Goal: Contribute content: Contribute content

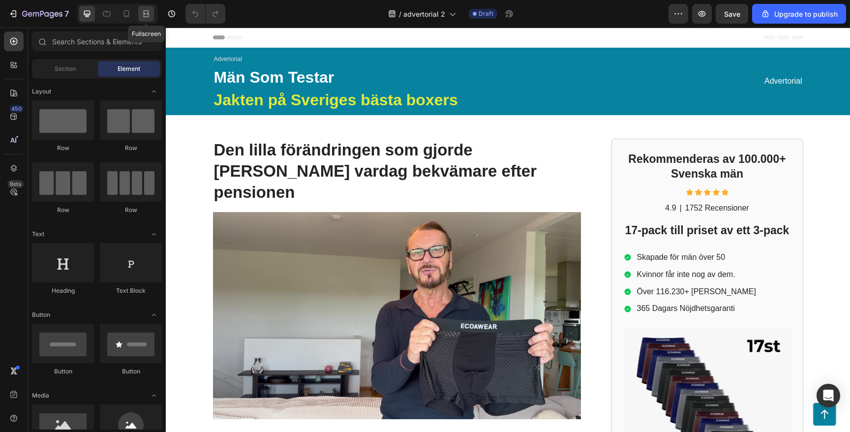
click at [146, 15] on icon at bounding box center [146, 16] width 6 height 2
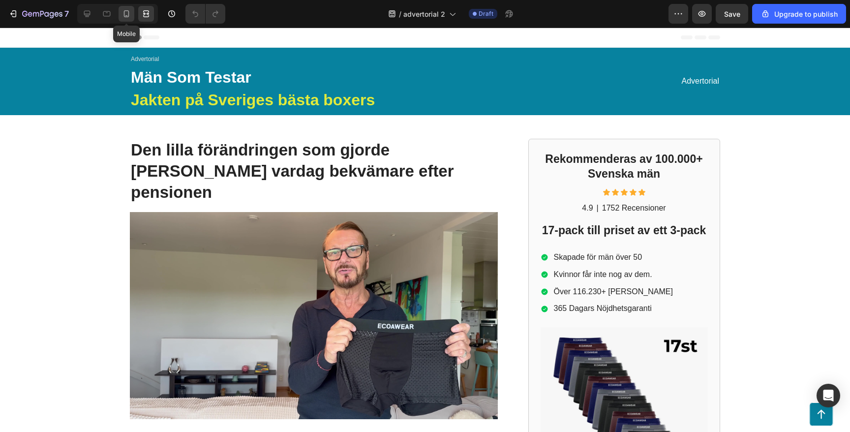
click at [119, 16] on div at bounding box center [127, 14] width 16 height 16
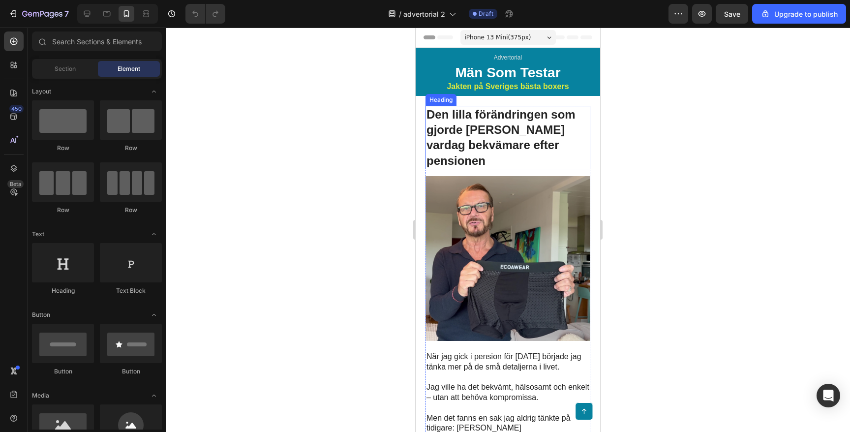
click at [459, 126] on h1 "Den lilla förändringen som gjorde [PERSON_NAME] vardag bekvämare efter pensionen" at bounding box center [508, 137] width 165 height 63
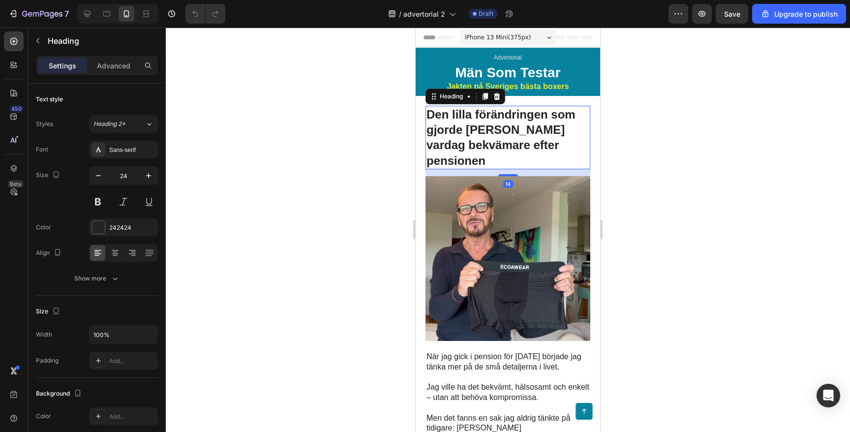
click at [459, 126] on h1 "Den lilla förändringen som gjorde [PERSON_NAME] vardag bekvämare efter pensionen" at bounding box center [508, 137] width 165 height 63
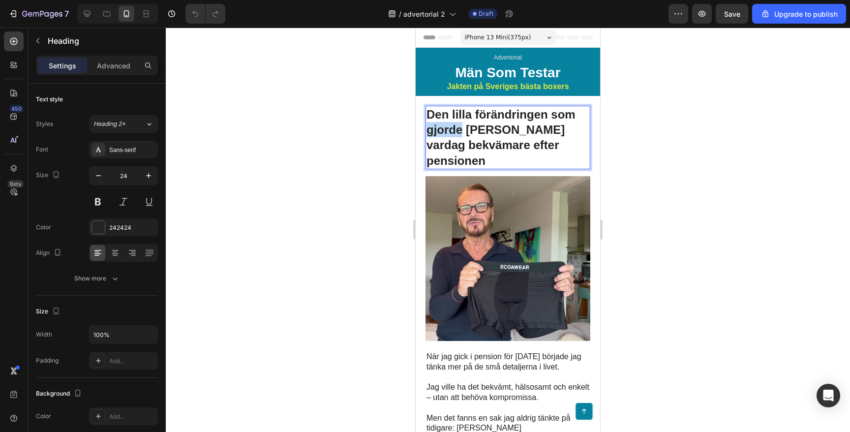
click at [459, 126] on p "Den lilla förändringen som gjorde [PERSON_NAME] vardag bekvämare efter pensionen" at bounding box center [508, 138] width 163 height 62
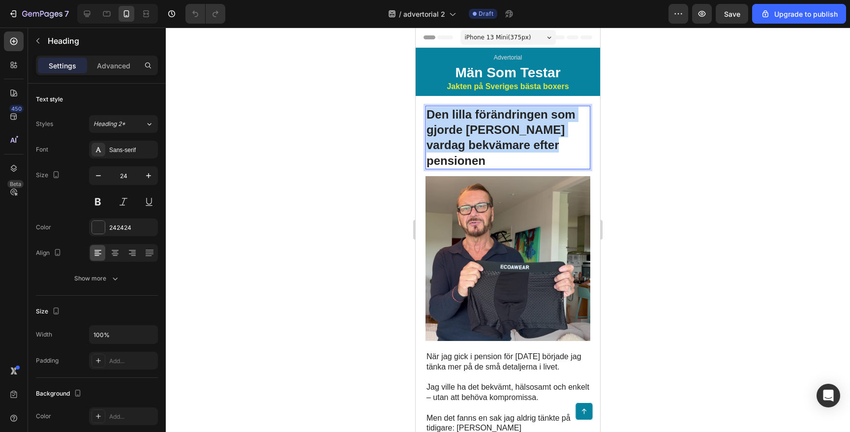
click at [459, 126] on p "Den lilla förändringen som gjorde [PERSON_NAME] vardag bekvämare efter pensionen" at bounding box center [508, 138] width 163 height 62
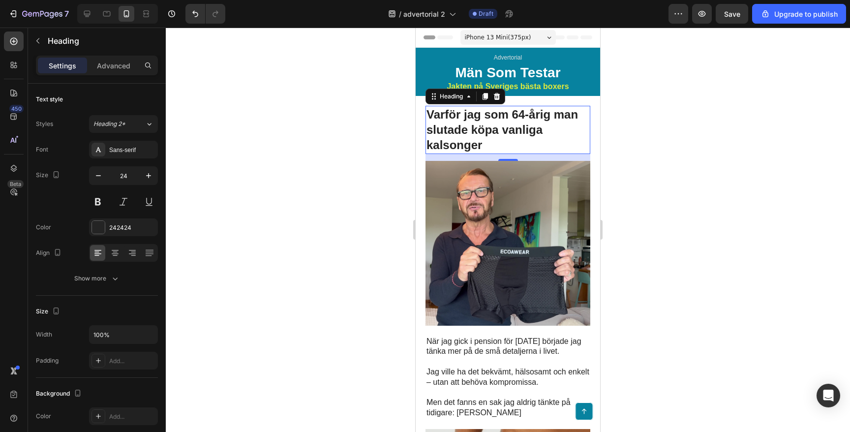
click at [265, 115] on div at bounding box center [508, 230] width 684 height 404
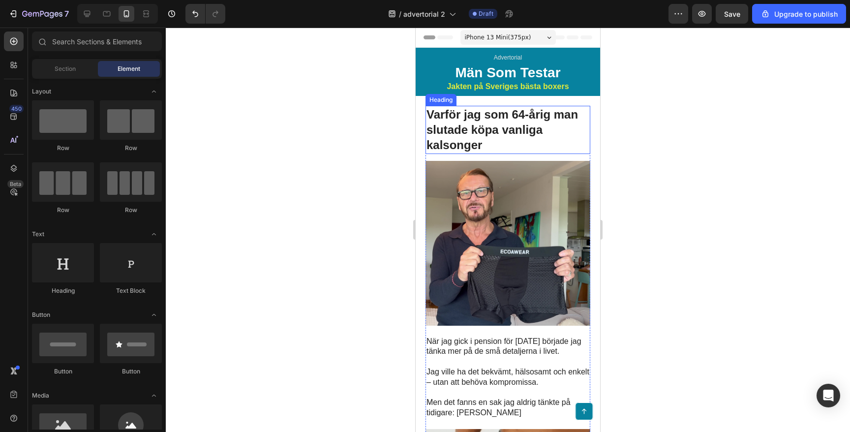
click at [469, 129] on strong "Varför jag som 64-årig man slutade köpa vanliga kalsonger" at bounding box center [503, 130] width 152 height 44
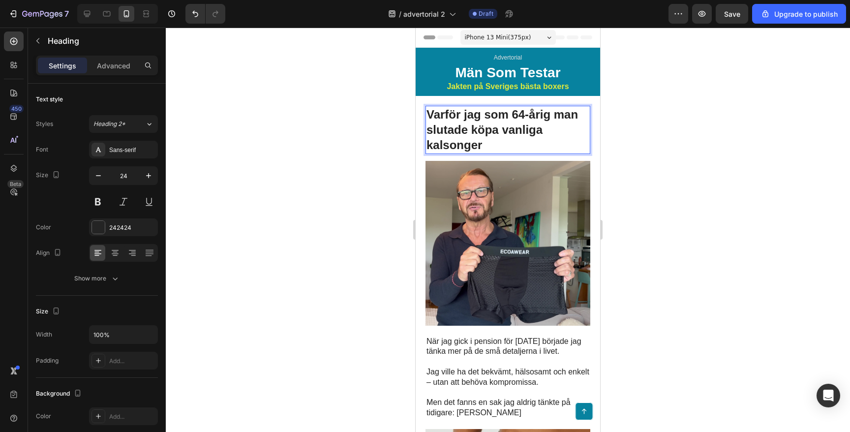
click at [489, 114] on strong "Varför jag som 64-årig man slutade köpa vanliga kalsonger" at bounding box center [503, 130] width 152 height 44
click at [526, 116] on strong "Varför jag som 64-årig man slutade köpa vanliga kalsonger" at bounding box center [503, 130] width 152 height 44
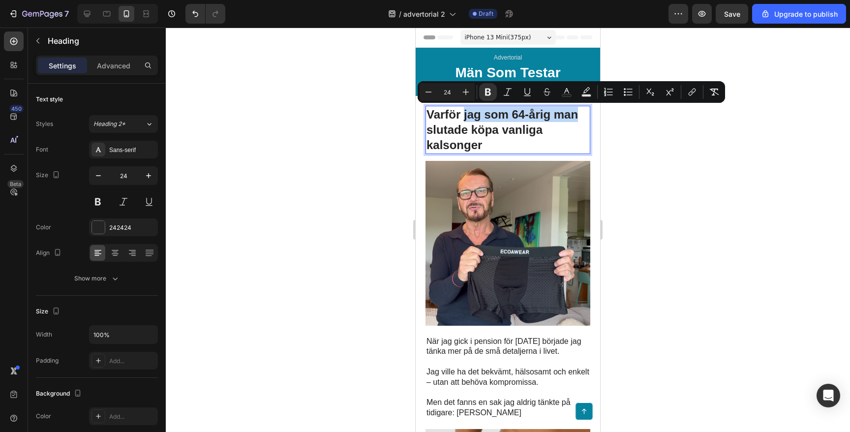
drag, startPoint x: 464, startPoint y: 115, endPoint x: 581, endPoint y: 122, distance: 116.8
click at [582, 122] on p "Varför jag som 64-årig man slutade köpa vanliga kalsonger" at bounding box center [508, 130] width 163 height 46
click at [577, 119] on strong "Varför jag som 64-årig man slutade köpa vanliga kalsonger" at bounding box center [503, 130] width 152 height 44
click at [579, 117] on p "Varför jag som 64-årig man slutade köpa vanliga kalsonger" at bounding box center [508, 130] width 163 height 46
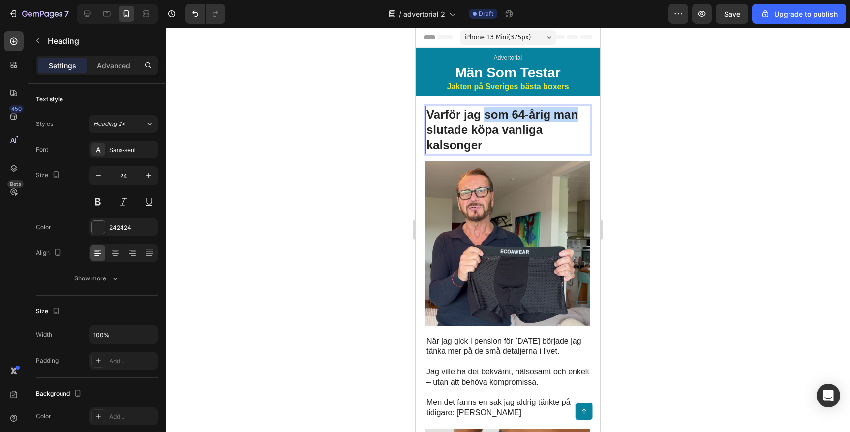
drag, startPoint x: 579, startPoint y: 117, endPoint x: 487, endPoint y: 115, distance: 92.0
click at [487, 115] on p "Varför jag som 64-årig man slutade köpa vanliga kalsonger" at bounding box center [508, 130] width 163 height 46
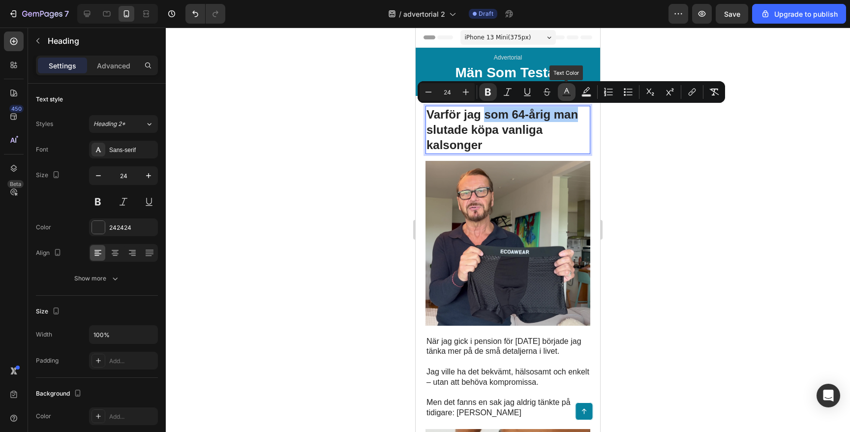
click at [564, 94] on rect "Editor contextual toolbar" at bounding box center [566, 95] width 9 height 2
type input "242424"
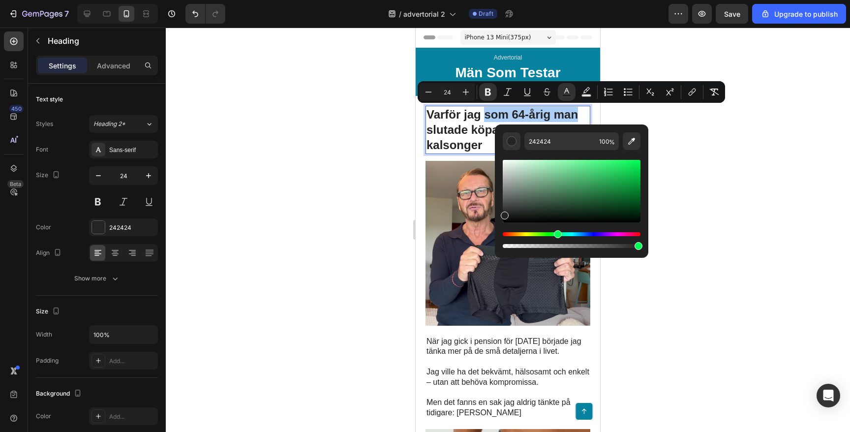
click at [556, 235] on div "Hue" at bounding box center [572, 234] width 138 height 4
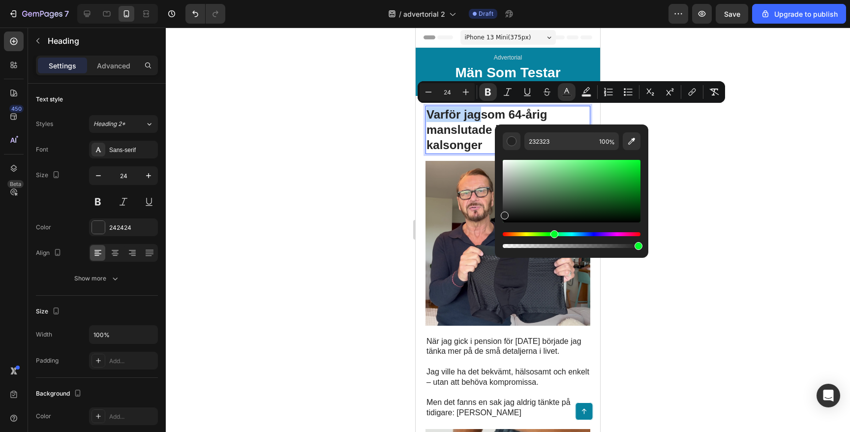
click at [553, 235] on div "Hue" at bounding box center [572, 234] width 138 height 4
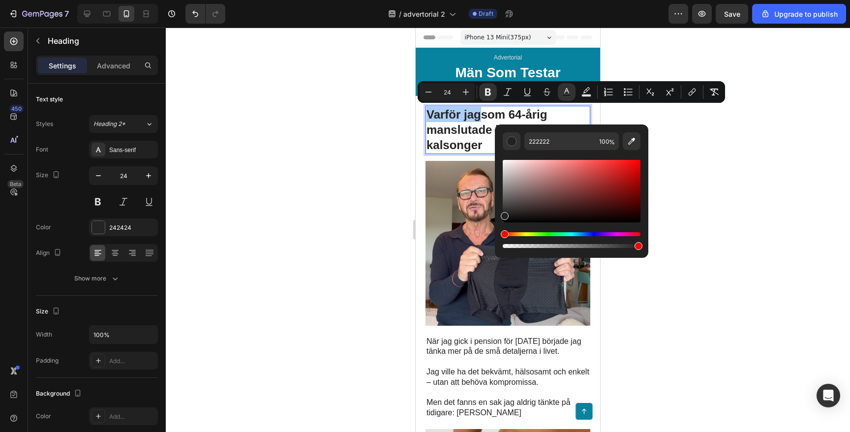
click at [547, 236] on div "Editor contextual toolbar" at bounding box center [572, 240] width 138 height 16
click at [551, 232] on div "Hue" at bounding box center [572, 234] width 138 height 4
click at [615, 185] on div "Editor contextual toolbar" at bounding box center [572, 191] width 138 height 62
click at [634, 175] on div "Editor contextual toolbar" at bounding box center [572, 191] width 138 height 62
click at [635, 170] on div "Editor contextual toolbar" at bounding box center [572, 191] width 138 height 62
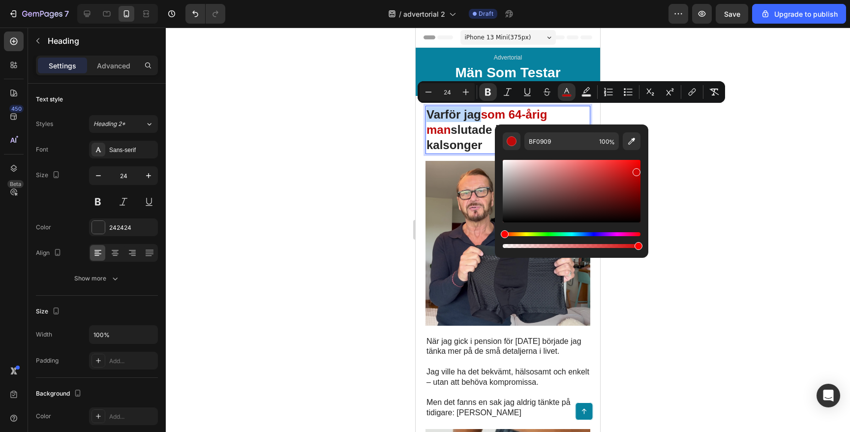
type input "D30808"
click at [298, 184] on div at bounding box center [508, 230] width 684 height 404
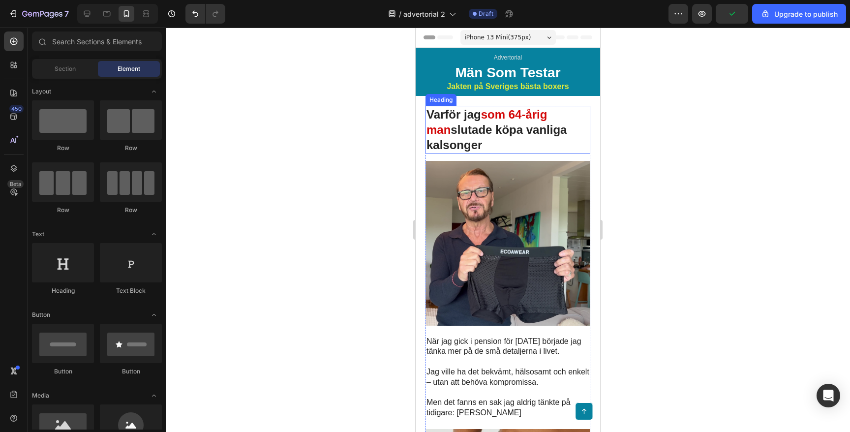
click at [464, 133] on strong "slutade köpa vanliga kalsonger" at bounding box center [497, 137] width 140 height 29
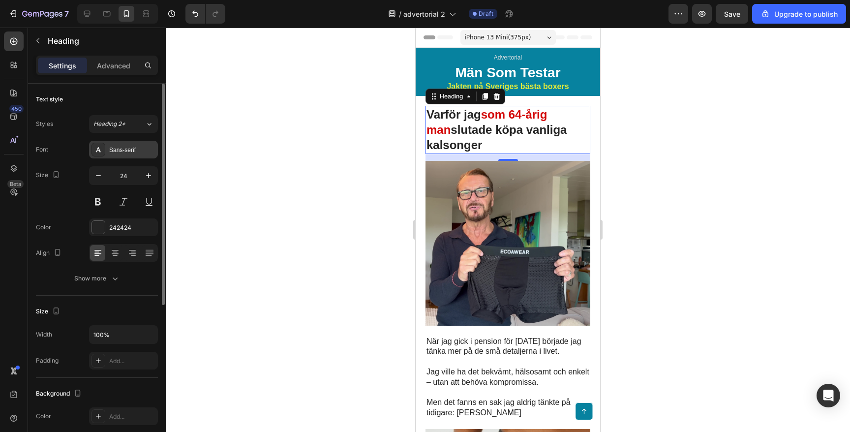
click at [127, 143] on div "Sans-serif" at bounding box center [123, 150] width 69 height 18
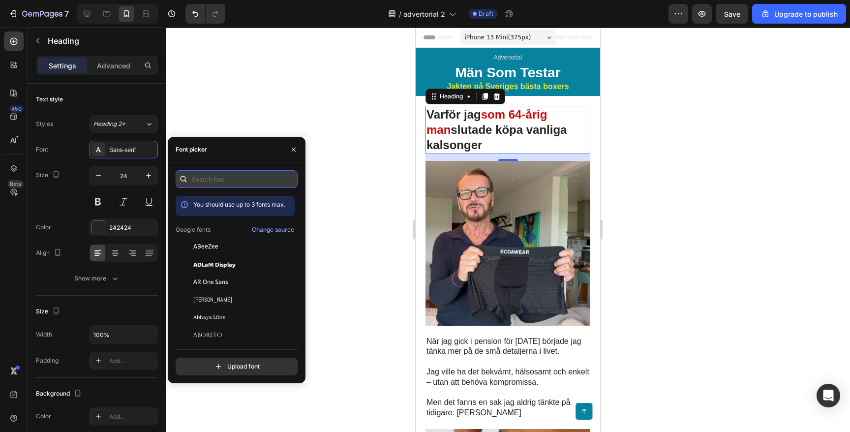
click at [210, 173] on input "text" at bounding box center [237, 179] width 122 height 18
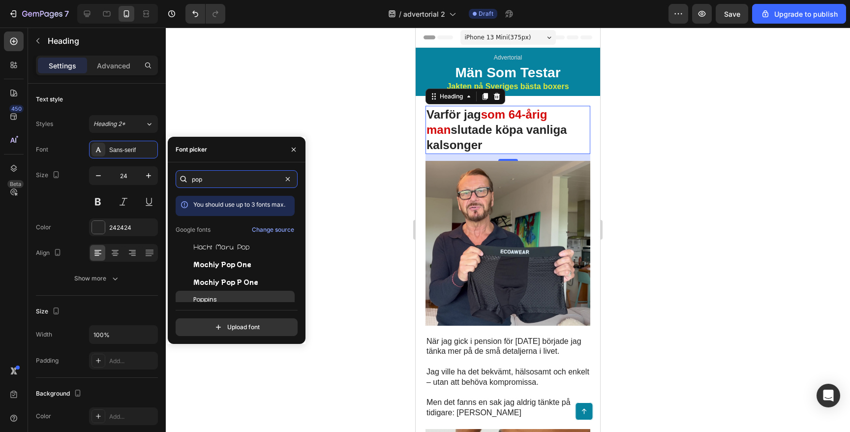
type input "pop"
click at [222, 297] on div "Poppins" at bounding box center [242, 299] width 99 height 9
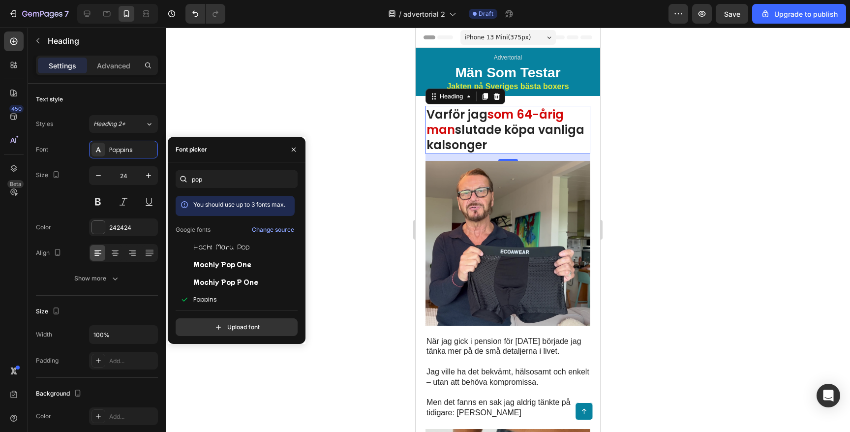
click at [248, 109] on div at bounding box center [508, 230] width 684 height 404
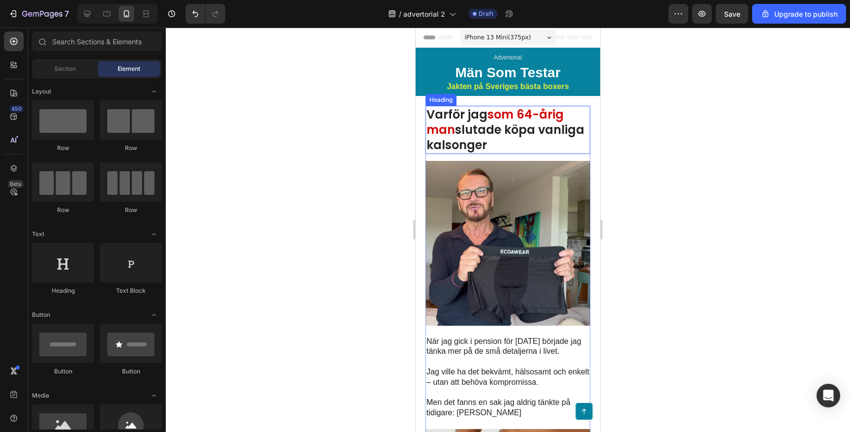
click at [482, 115] on strong "Varför jag" at bounding box center [457, 114] width 61 height 16
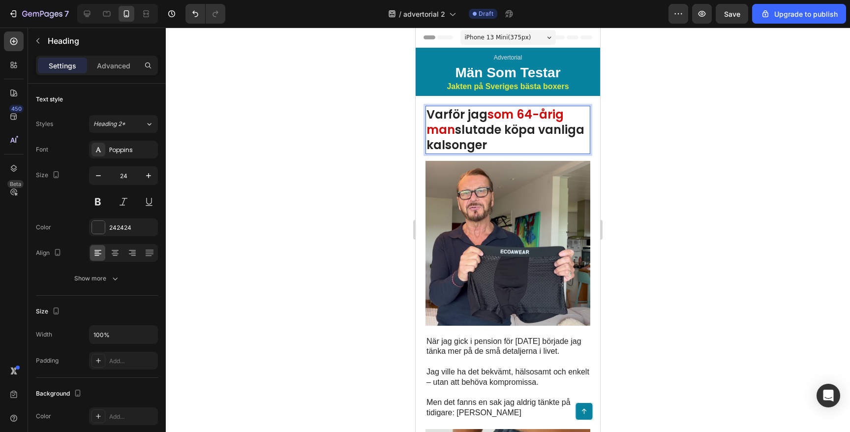
click at [482, 115] on strong "Varför jag" at bounding box center [457, 114] width 61 height 16
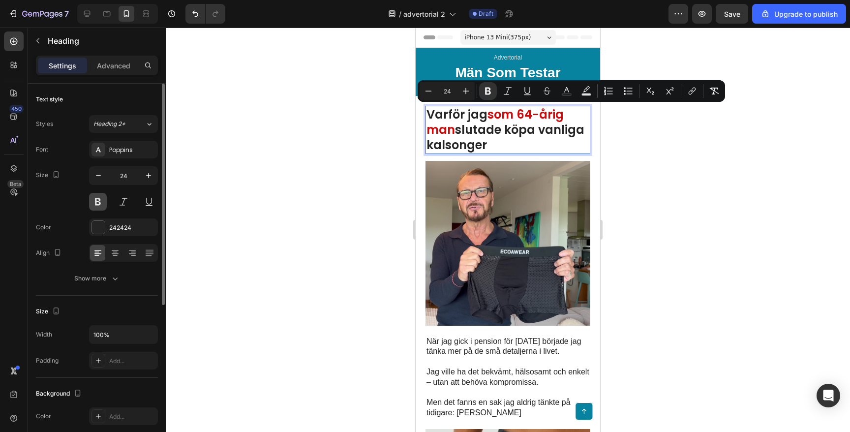
click at [99, 205] on button at bounding box center [98, 202] width 18 height 18
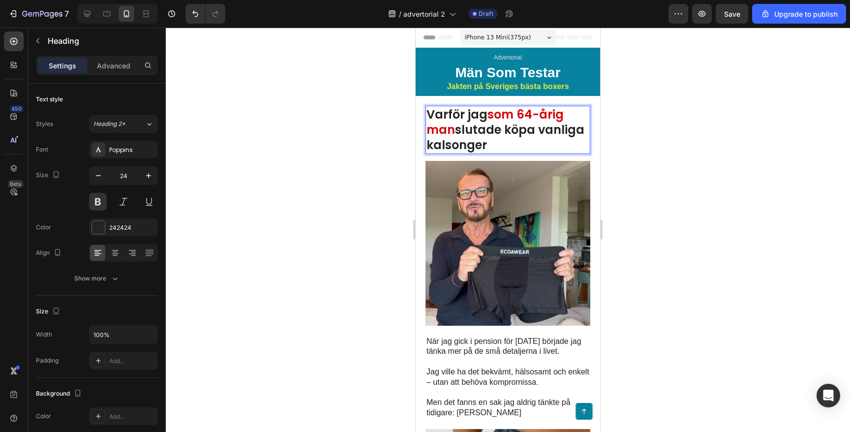
click at [462, 130] on strong "slutade köpa vanliga kalsonger" at bounding box center [506, 137] width 158 height 31
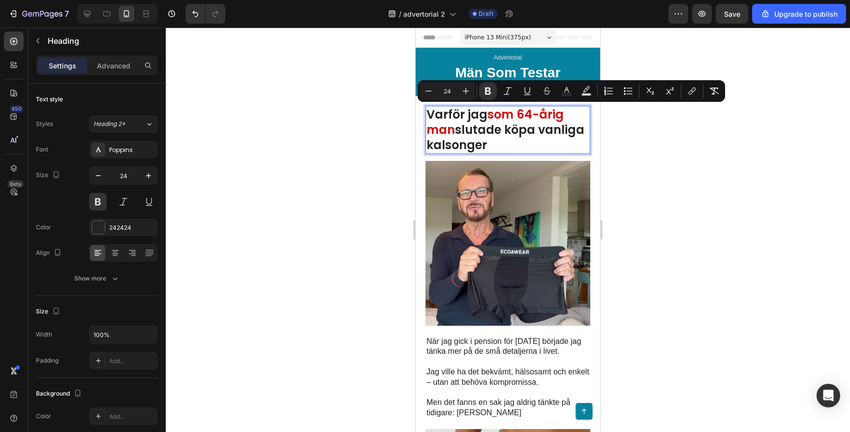
click at [342, 173] on div at bounding box center [508, 230] width 684 height 404
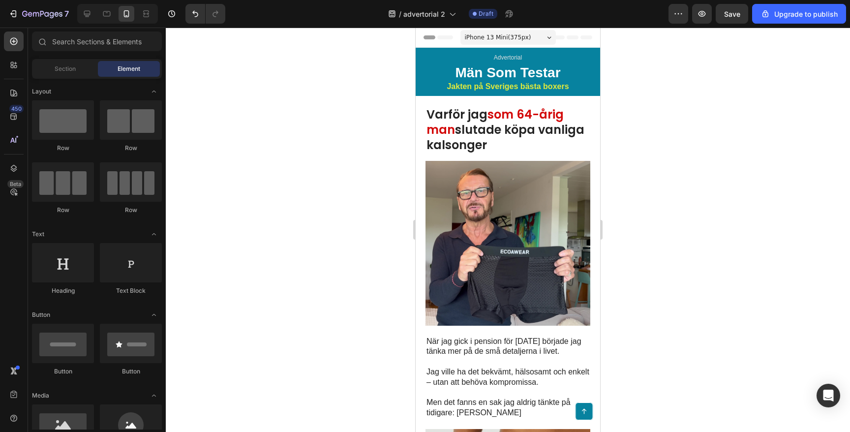
click at [342, 173] on div at bounding box center [508, 230] width 684 height 404
click at [475, 122] on strong "slutade köpa vanliga kalsonger" at bounding box center [506, 137] width 158 height 31
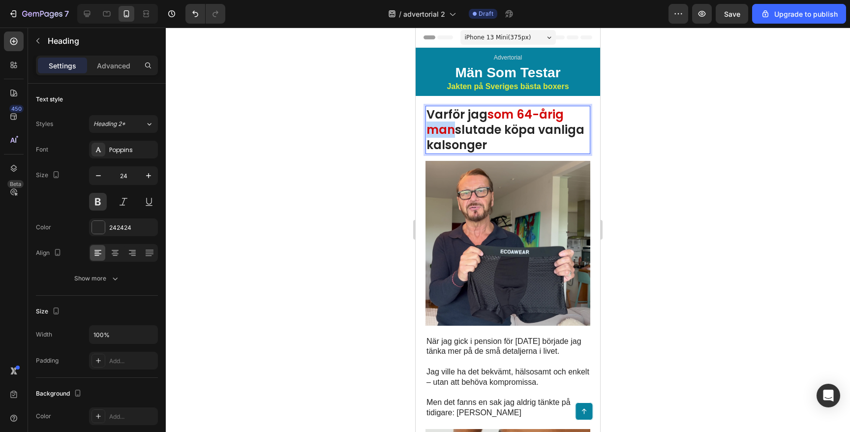
click at [445, 126] on strong "som 64-årig man" at bounding box center [495, 121] width 137 height 31
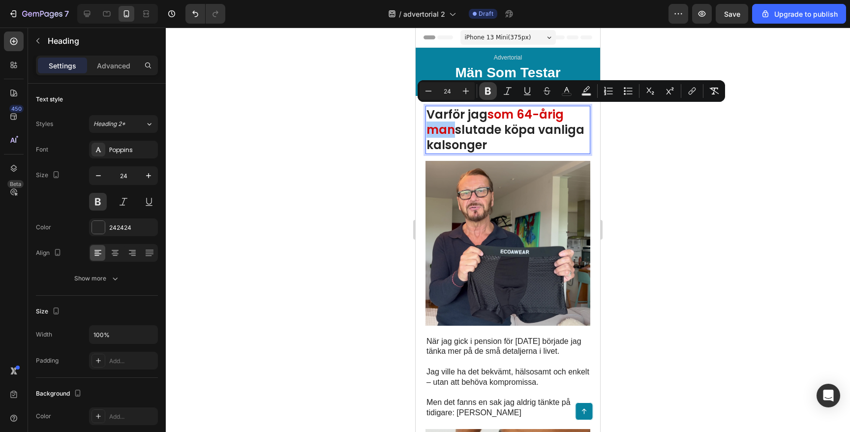
click at [488, 93] on icon "Editor contextual toolbar" at bounding box center [488, 91] width 6 height 7
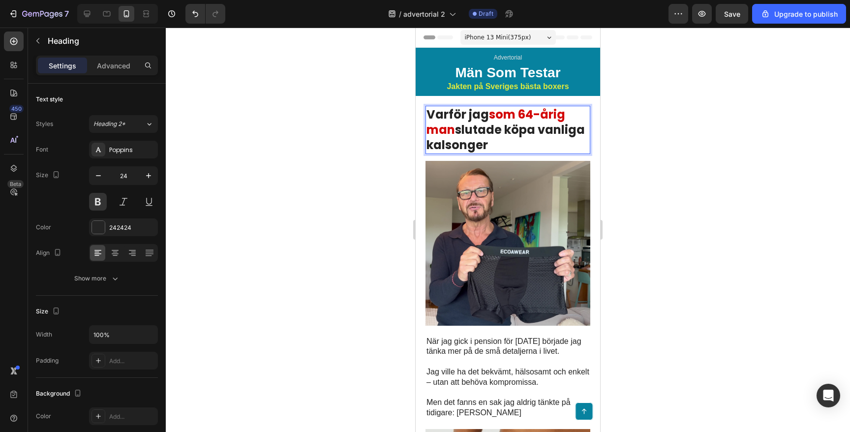
click at [342, 125] on div at bounding box center [508, 230] width 684 height 404
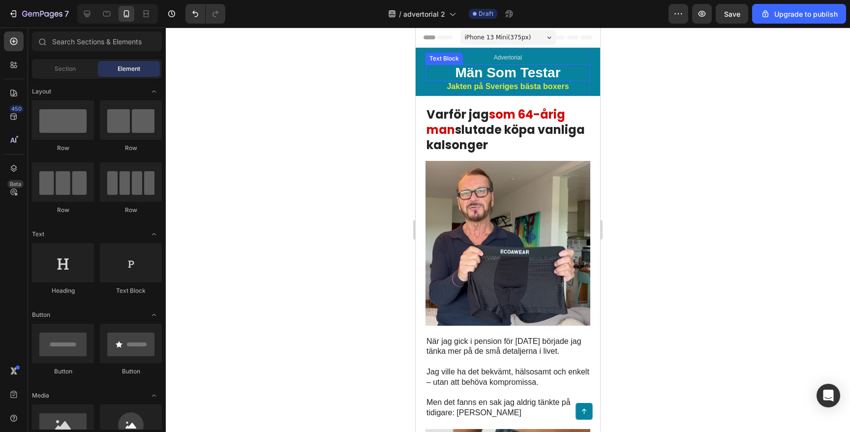
click at [510, 72] on p "Män Som Testar" at bounding box center [508, 72] width 163 height 15
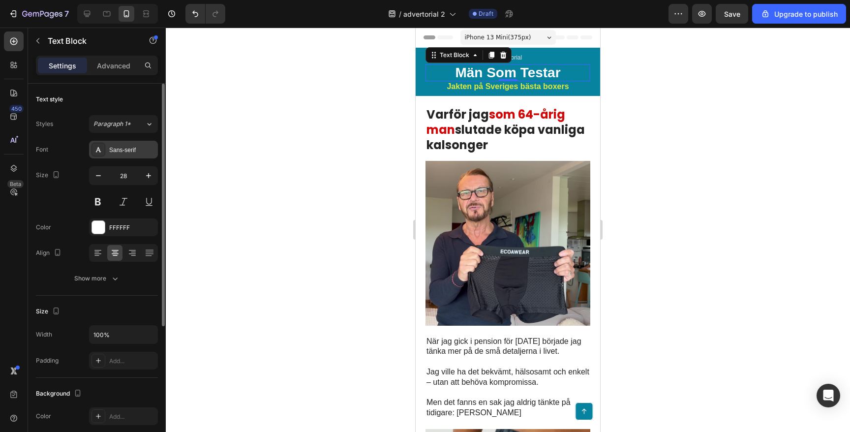
click at [135, 149] on div "Sans-serif" at bounding box center [132, 150] width 46 height 9
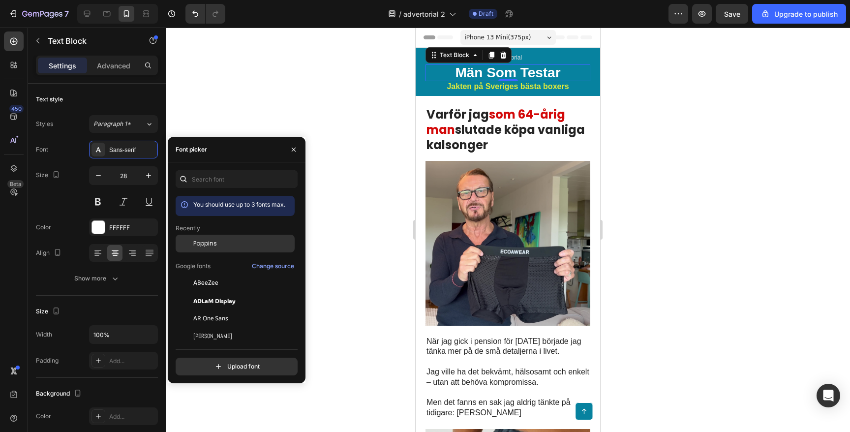
click at [217, 309] on div "Poppins" at bounding box center [235, 318] width 119 height 18
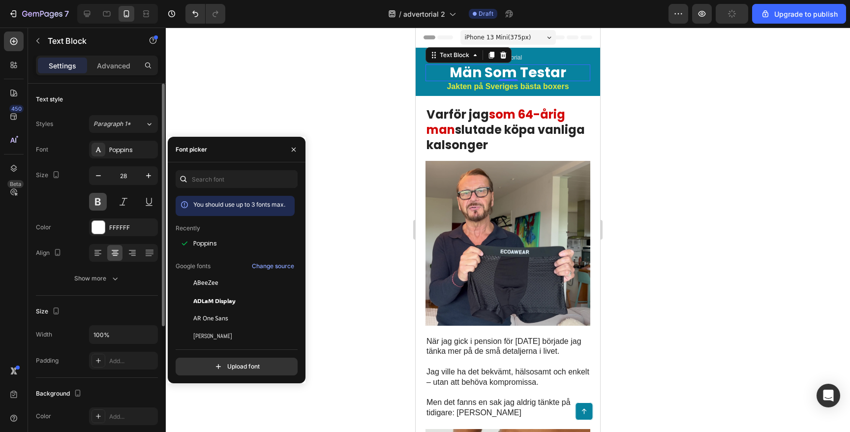
click at [96, 200] on button at bounding box center [98, 202] width 18 height 18
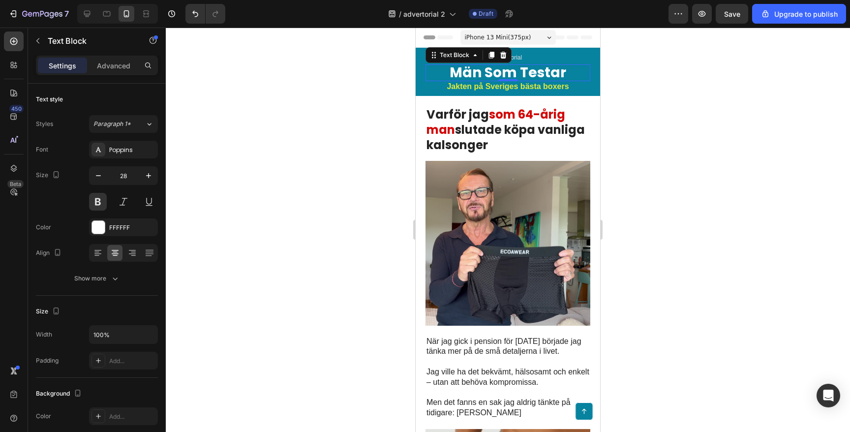
click at [281, 128] on div at bounding box center [508, 230] width 684 height 404
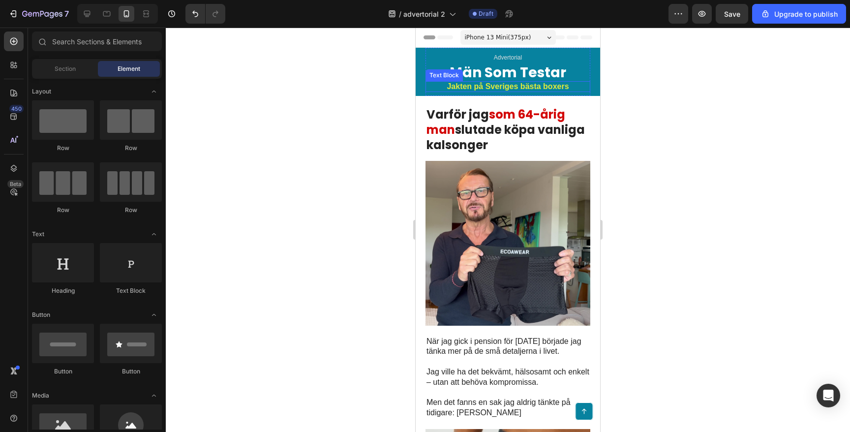
click at [484, 85] on p "Jakten på Sveriges bästa boxers" at bounding box center [508, 86] width 163 height 9
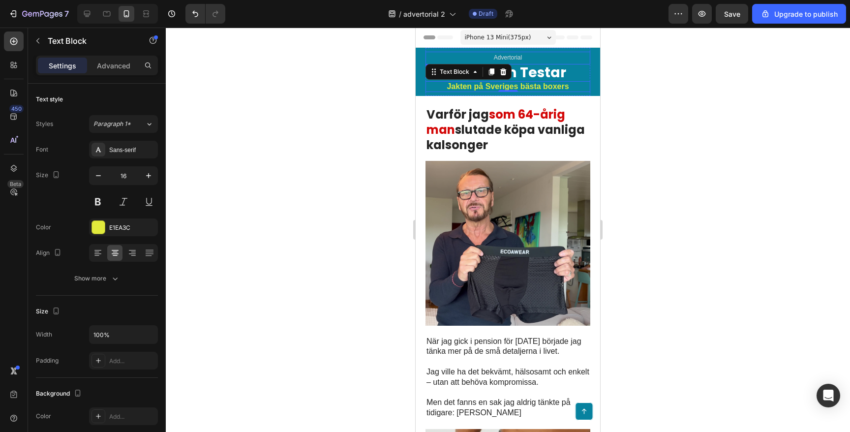
click at [517, 56] on span "Advertorial" at bounding box center [508, 57] width 28 height 7
click at [347, 91] on div at bounding box center [508, 230] width 684 height 404
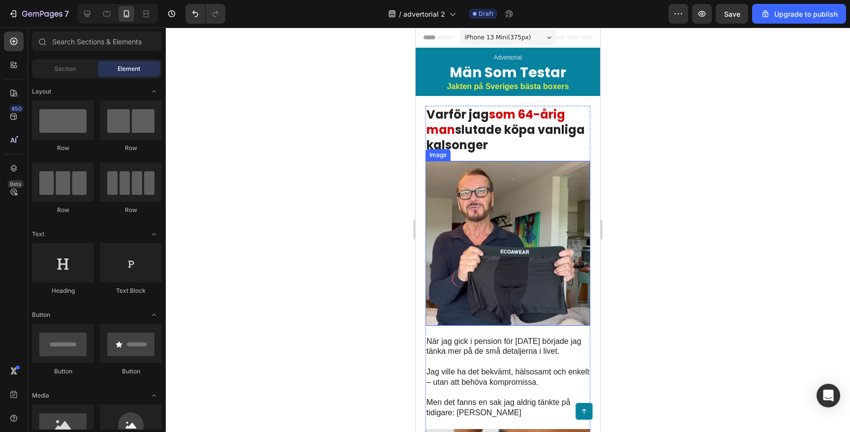
scroll to position [0, 0]
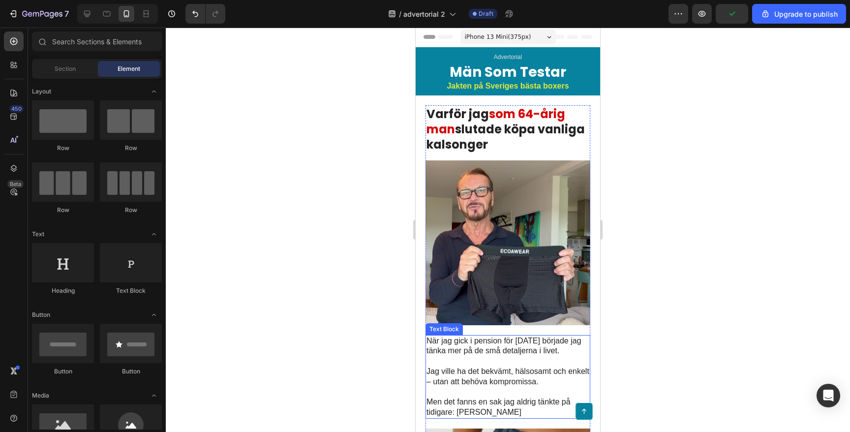
click at [437, 381] on p "Jag ville ha det bekvämt, hälsosamt och enkelt – utan att behöva kompromissa." at bounding box center [508, 377] width 163 height 21
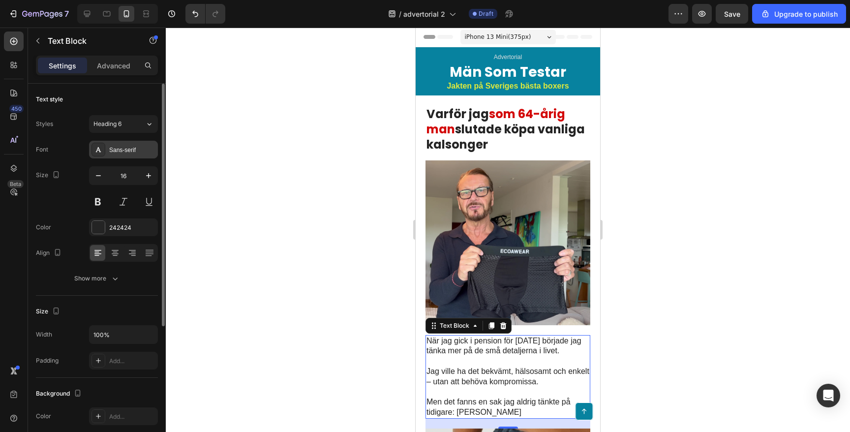
click at [135, 147] on div "Sans-serif" at bounding box center [132, 150] width 46 height 9
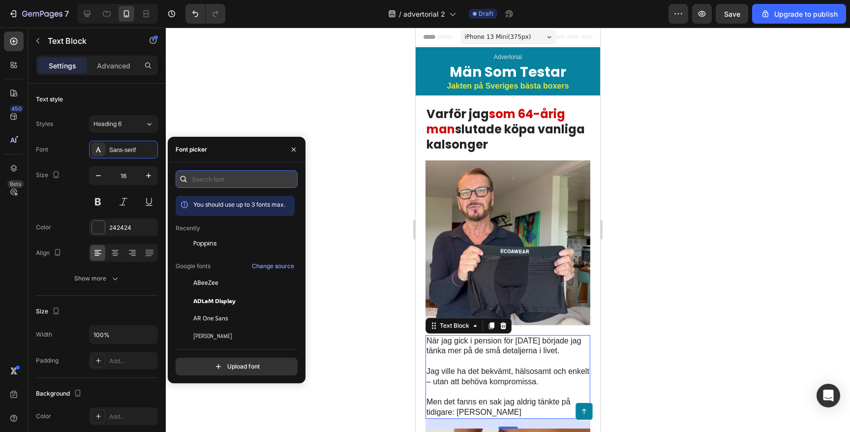
click at [237, 180] on input "text" at bounding box center [237, 179] width 122 height 18
type input "o"
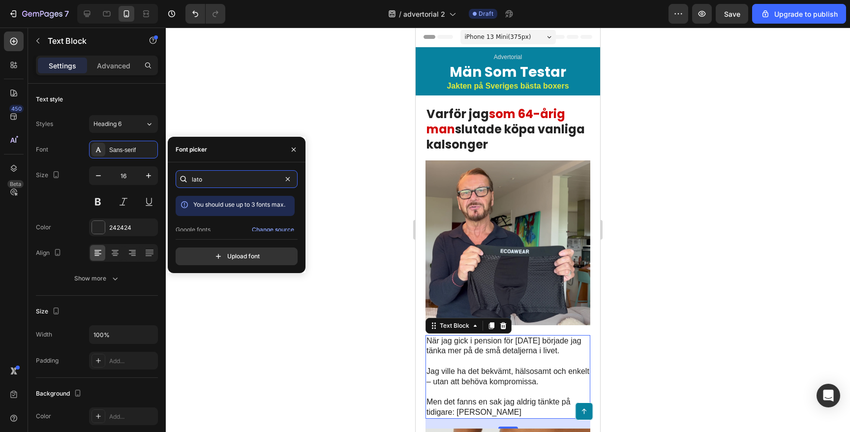
scroll to position [24, 0]
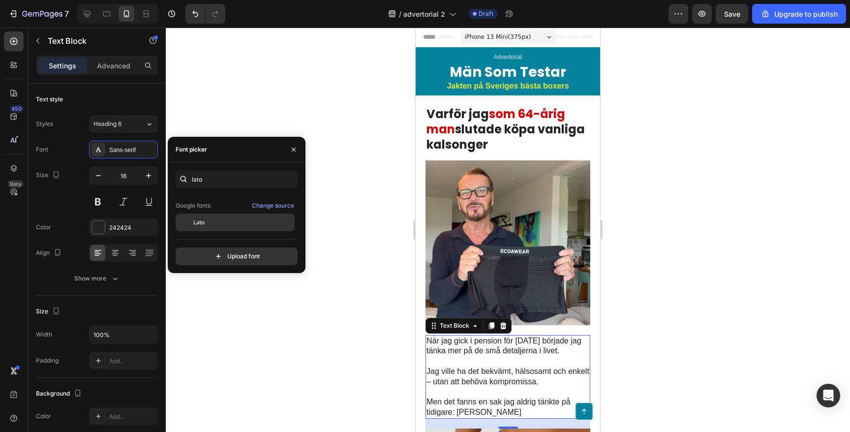
click at [209, 218] on div "Lato" at bounding box center [242, 222] width 99 height 9
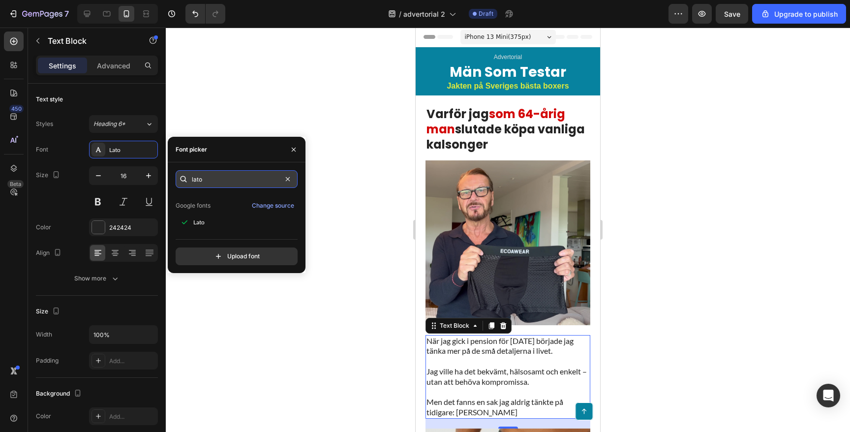
click at [214, 182] on input "lato" at bounding box center [237, 179] width 122 height 18
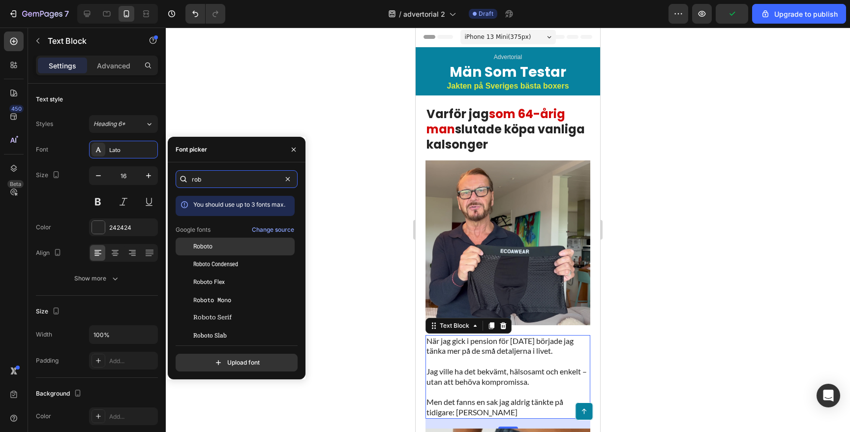
type input "rob"
click at [209, 249] on span "Roboto" at bounding box center [202, 246] width 19 height 9
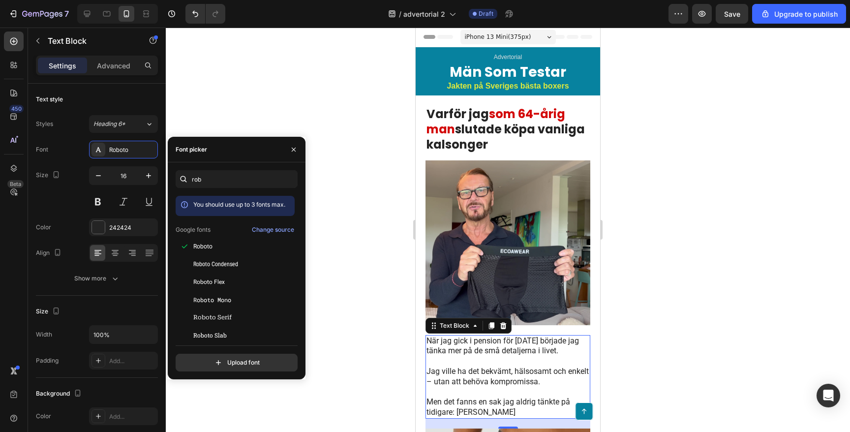
click at [338, 176] on div at bounding box center [508, 230] width 684 height 404
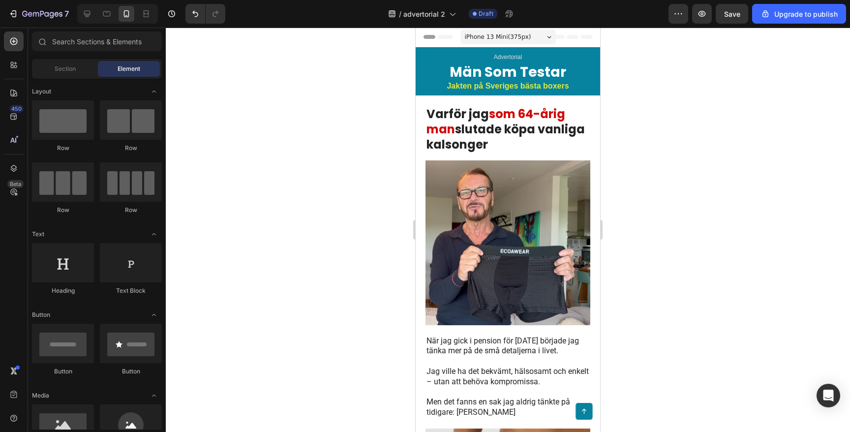
click at [338, 176] on div at bounding box center [508, 230] width 684 height 404
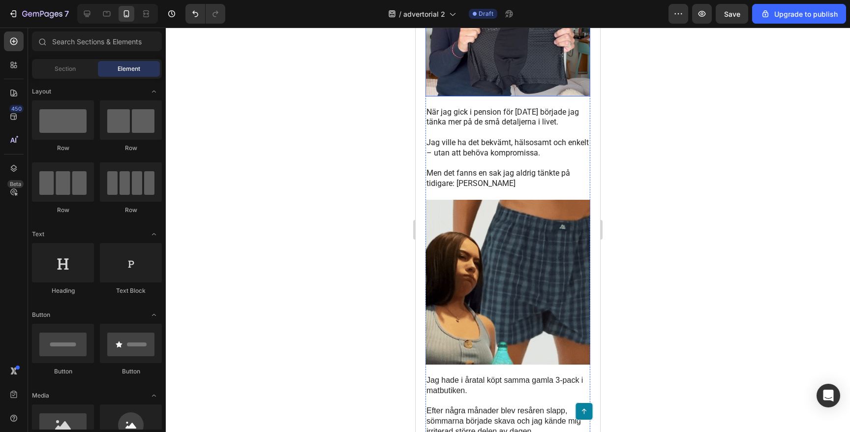
scroll to position [328, 0]
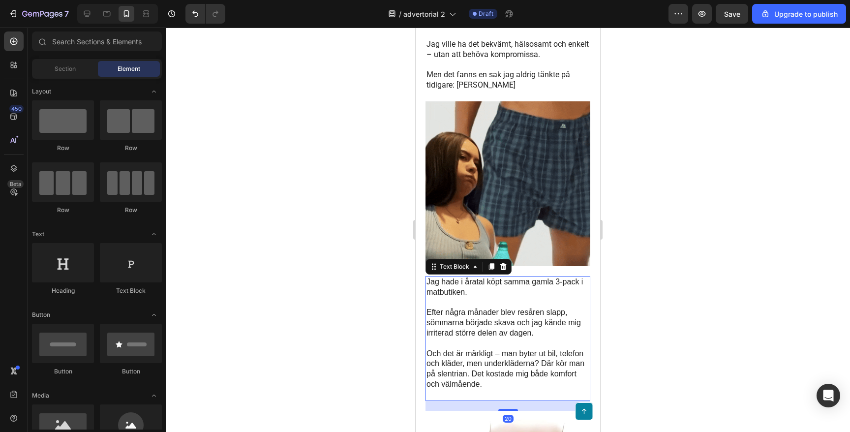
click at [451, 309] on p "Efter några månader blev resåren slapp, sömmarna började skava och jag kände mi…" at bounding box center [508, 323] width 163 height 31
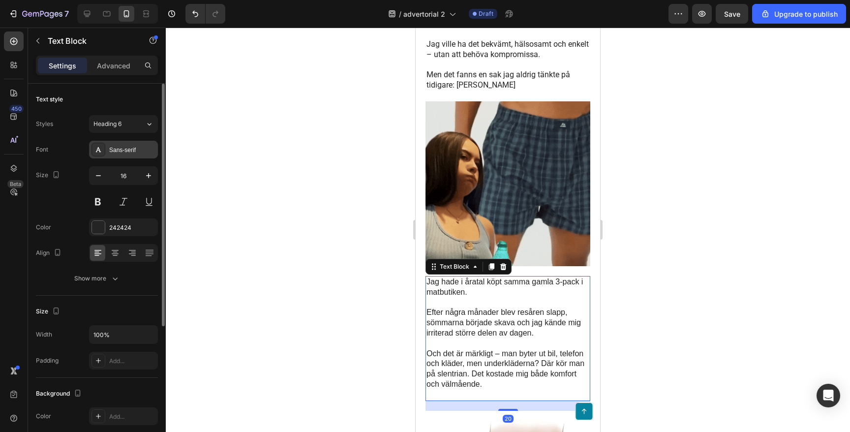
click at [115, 149] on div "Sans-serif" at bounding box center [132, 150] width 46 height 9
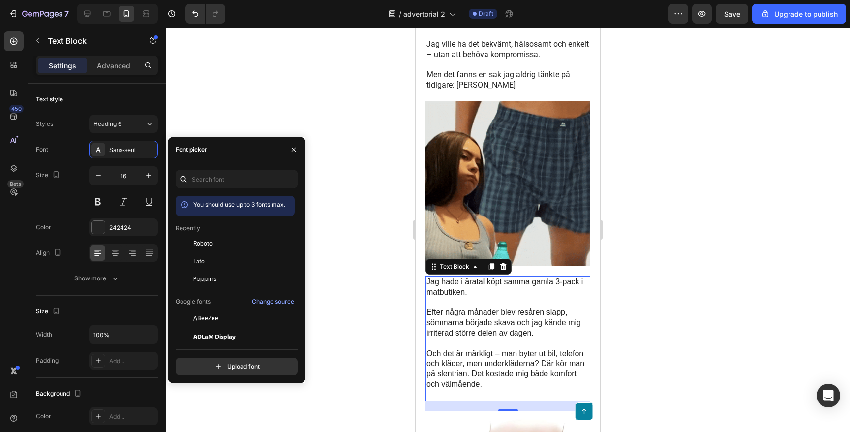
click at [321, 83] on div at bounding box center [508, 230] width 684 height 404
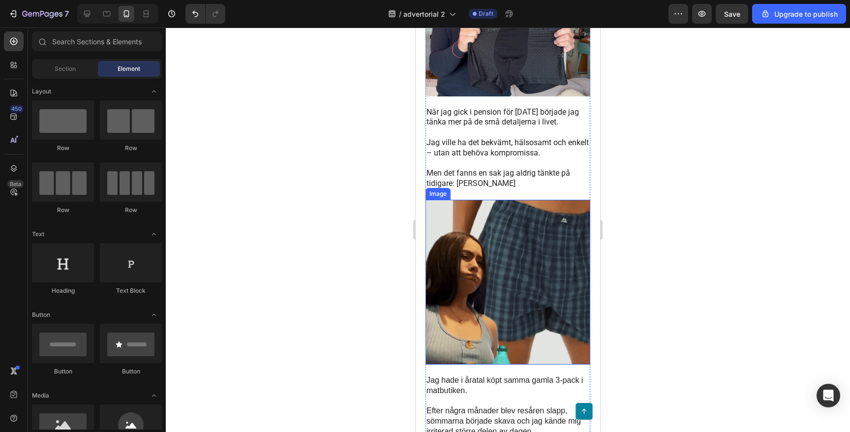
scroll to position [171, 0]
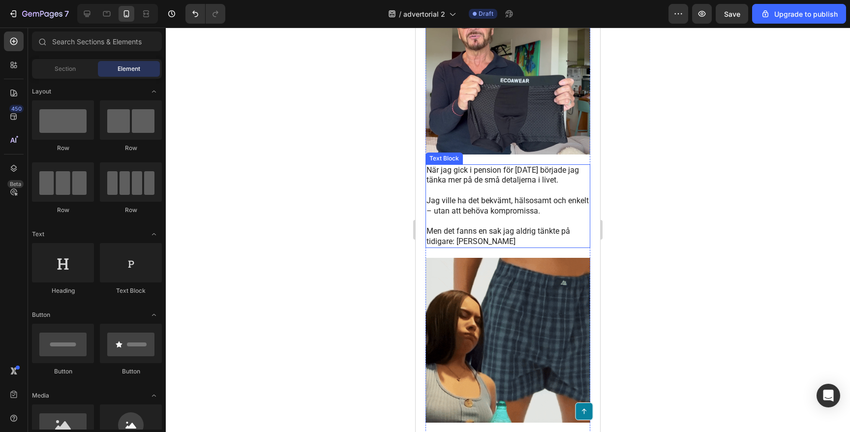
click at [492, 198] on p "Jag ville ha det bekvämt, hälsosamt och enkelt – utan att behöva kompromissa." at bounding box center [508, 206] width 163 height 21
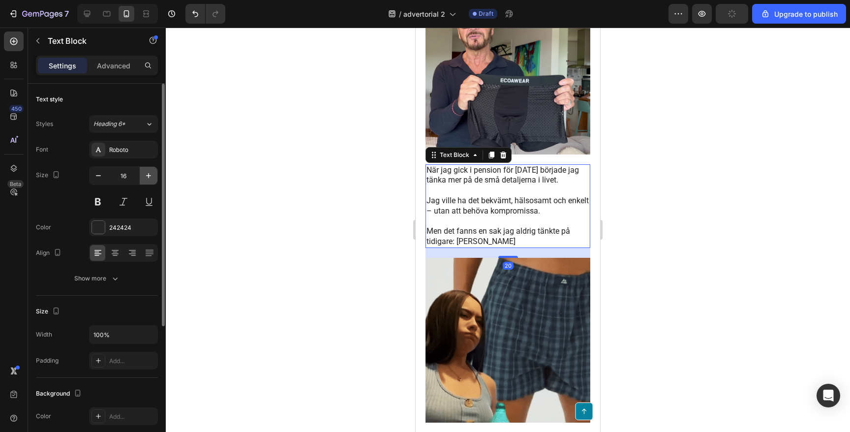
click at [149, 176] on icon "button" at bounding box center [148, 175] width 5 height 5
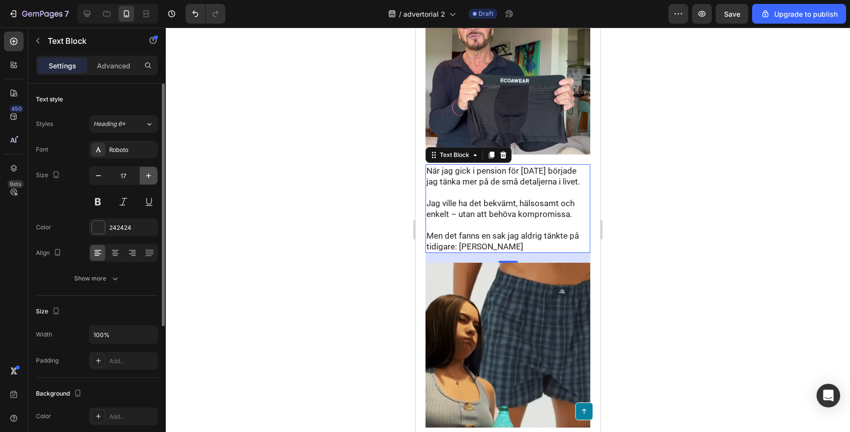
click at [149, 176] on icon "button" at bounding box center [148, 175] width 5 height 5
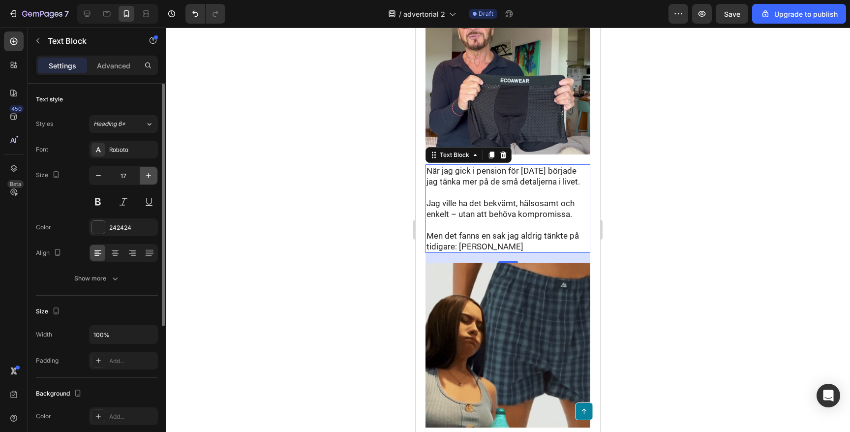
type input "18"
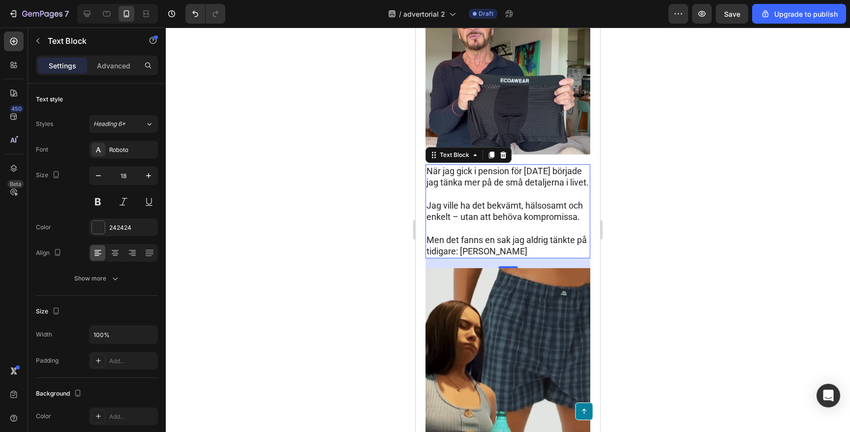
click at [323, 124] on div at bounding box center [508, 230] width 684 height 404
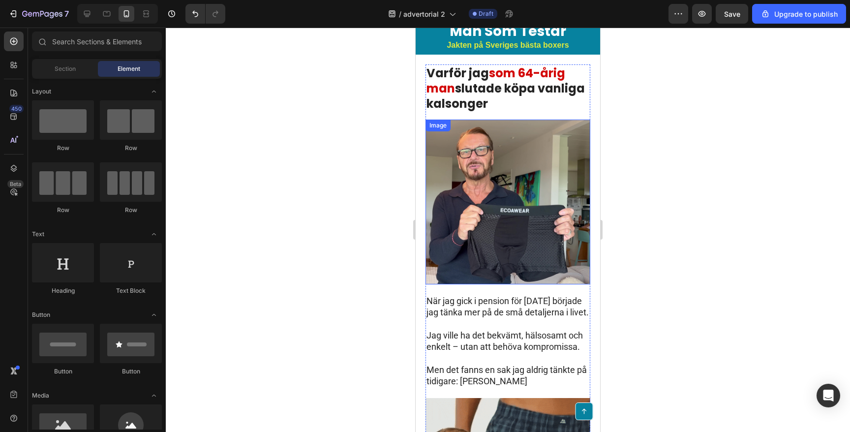
scroll to position [0, 0]
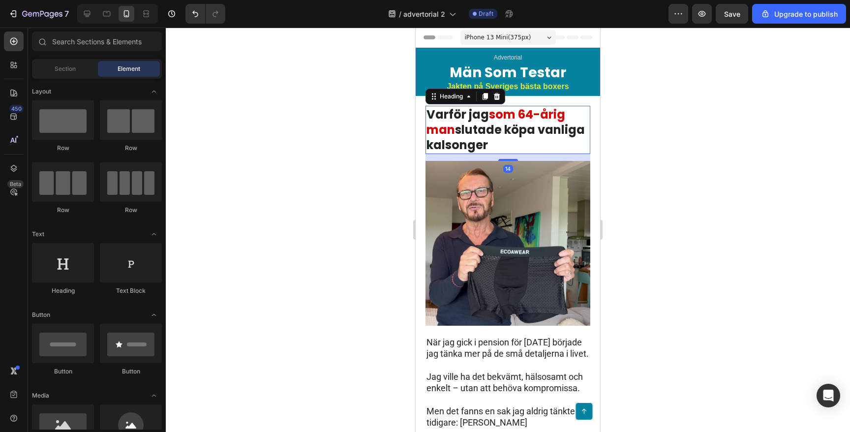
click at [516, 128] on p "Varför jag som 64-årig man slutade köpa vanliga kalsonger" at bounding box center [508, 130] width 163 height 46
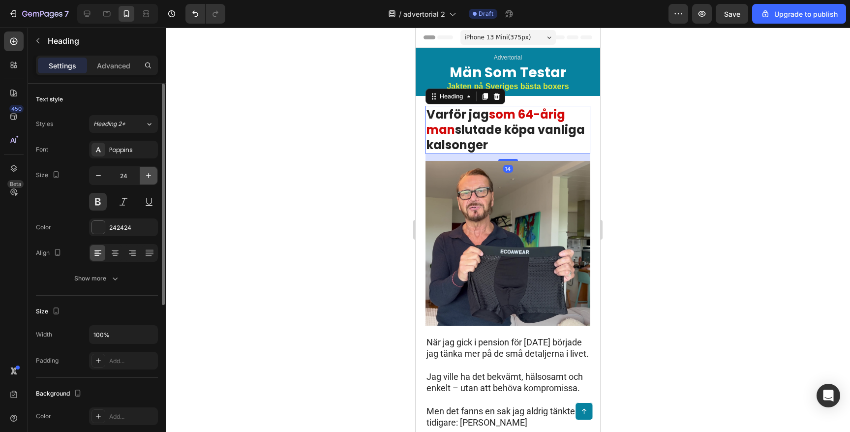
click at [145, 172] on icon "button" at bounding box center [149, 176] width 10 height 10
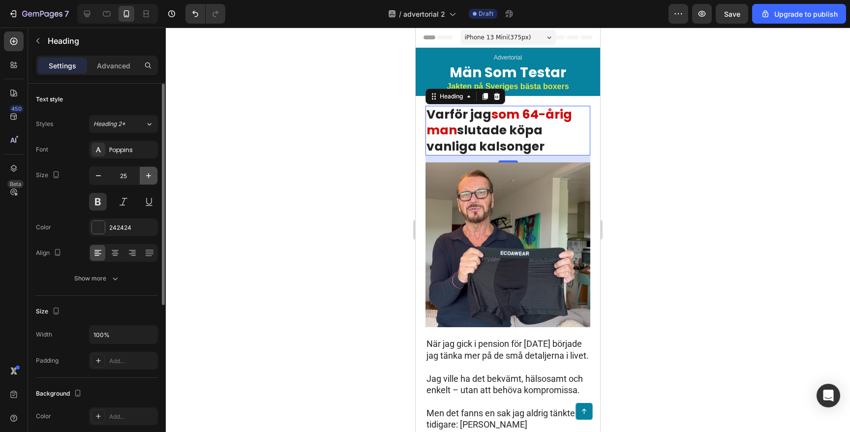
click at [145, 172] on icon "button" at bounding box center [149, 176] width 10 height 10
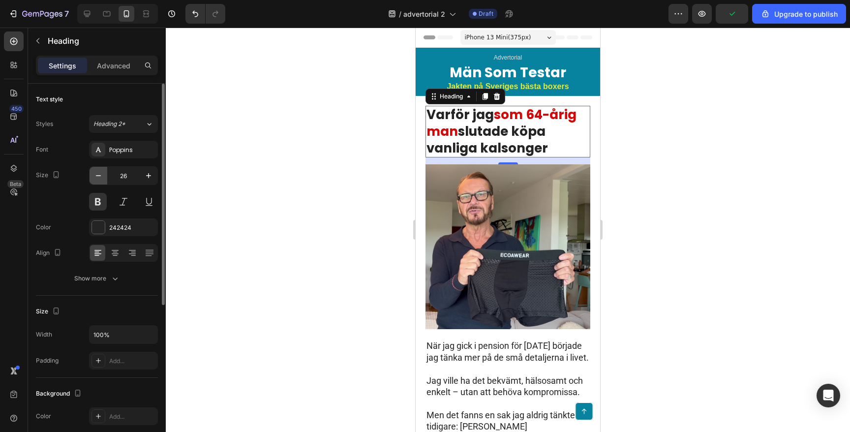
click at [95, 181] on button "button" at bounding box center [99, 176] width 18 height 18
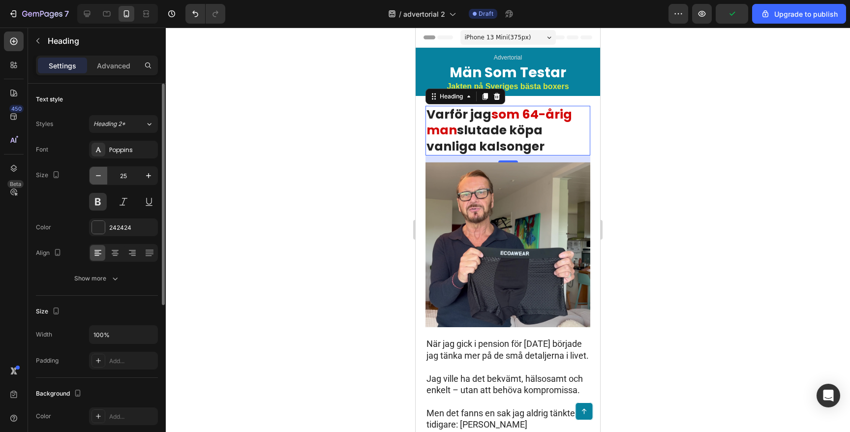
click at [95, 181] on button "button" at bounding box center [99, 176] width 18 height 18
type input "24"
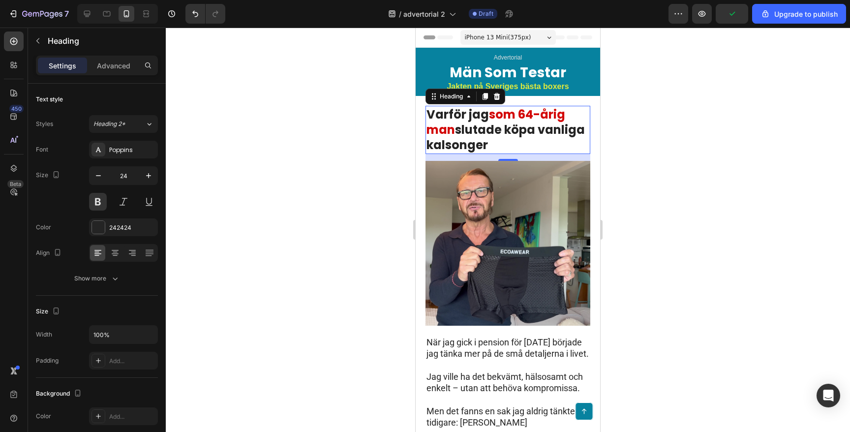
click at [280, 126] on div at bounding box center [508, 230] width 684 height 404
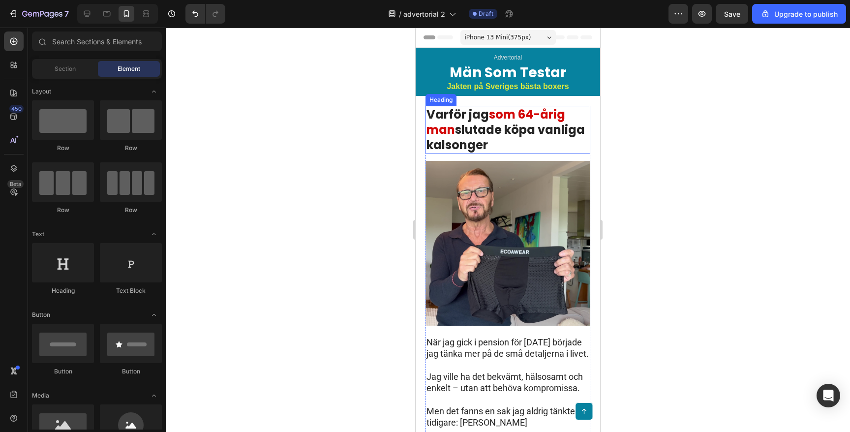
click at [482, 125] on p "Varför jag som 64-årig man slutade köpa vanliga kalsonger" at bounding box center [508, 130] width 163 height 46
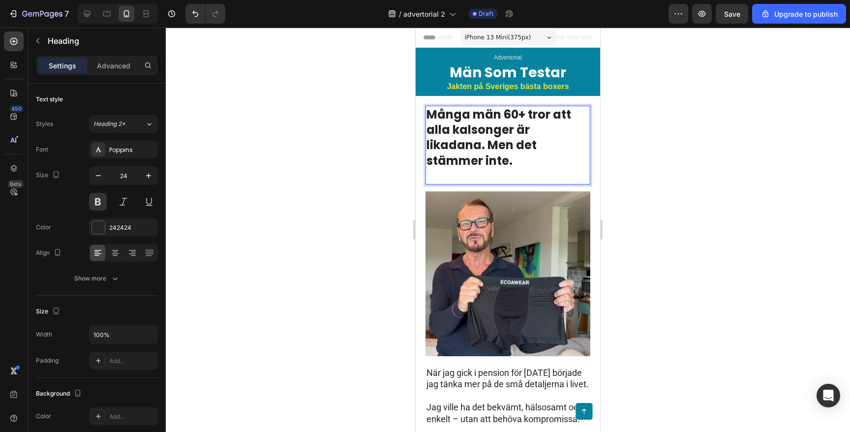
click at [523, 117] on p "Många män 60+ tror att alla kalsonger är likadana. Men det stämmer inte." at bounding box center [508, 145] width 163 height 77
click at [522, 148] on p "Många män över 60 tror att alla kalsonger är likadana. Men det stämmer inte." at bounding box center [508, 145] width 163 height 77
click at [475, 178] on p "Många män över 60 tror att alla kalsonger är likadana. Men det stämmer inte." at bounding box center [508, 145] width 163 height 77
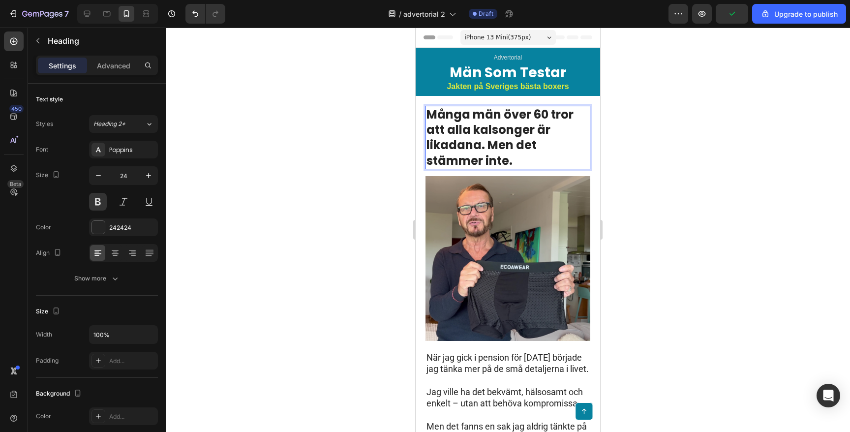
click at [389, 148] on div at bounding box center [508, 230] width 684 height 404
click at [482, 145] on p "Många män över 60 tror att alla kalsonger är likadana. Men det stämmer inte." at bounding box center [508, 138] width 163 height 62
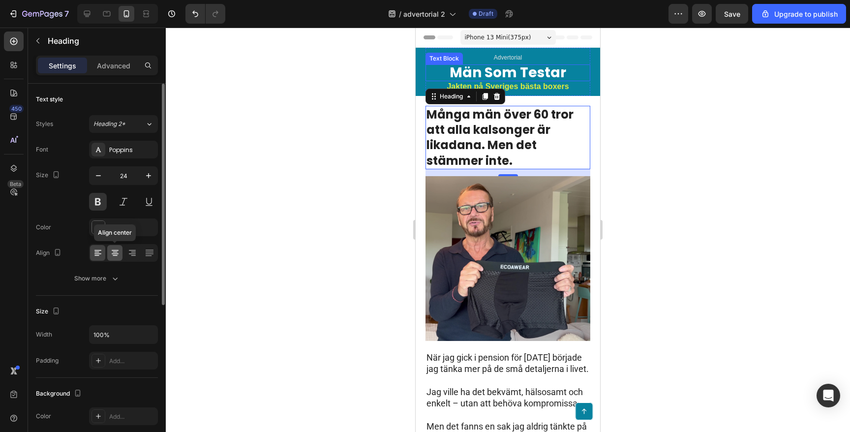
click at [117, 252] on icon at bounding box center [115, 253] width 10 height 10
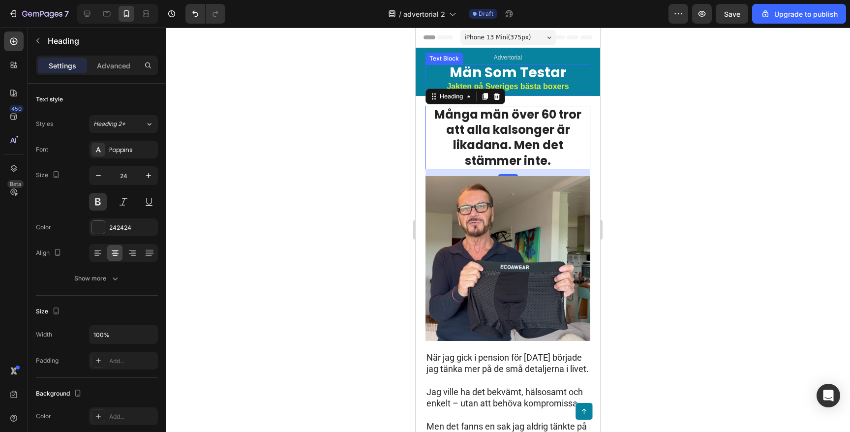
click at [331, 171] on div at bounding box center [508, 230] width 684 height 404
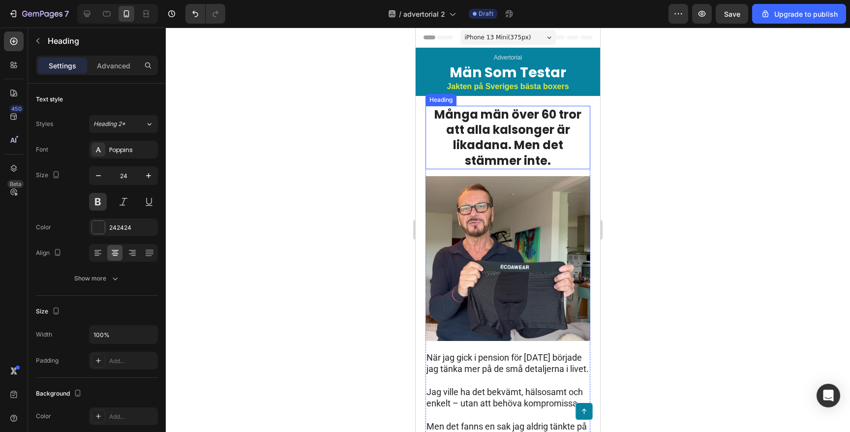
click at [520, 151] on p "Många män över 60 tror att alla kalsonger är likadana. Men det stämmer inte." at bounding box center [508, 138] width 163 height 62
click at [494, 135] on p "Många män över 60 tror att alla kalsonger är likadana. Men det stämmer inte." at bounding box center [508, 138] width 163 height 62
click at [515, 147] on p "Många män över 60 tror att alla kalsonger är likadana. Men det stämmer inte." at bounding box center [508, 138] width 163 height 62
drag, startPoint x: 515, startPoint y: 147, endPoint x: 550, endPoint y: 165, distance: 39.8
click at [550, 165] on p "Många män över 60 tror att alla kalsonger är likadana. Men det stämmer inte." at bounding box center [508, 138] width 163 height 62
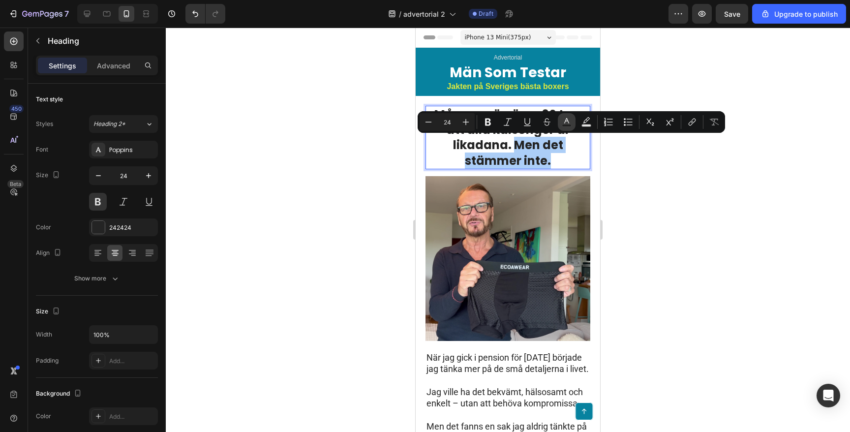
click at [568, 127] on button "Text Color" at bounding box center [567, 122] width 18 height 18
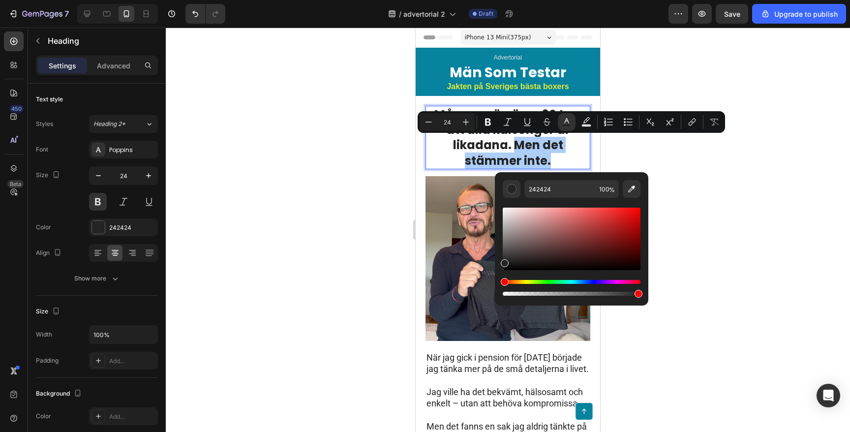
click at [621, 227] on div "Editor contextual toolbar" at bounding box center [572, 239] width 138 height 62
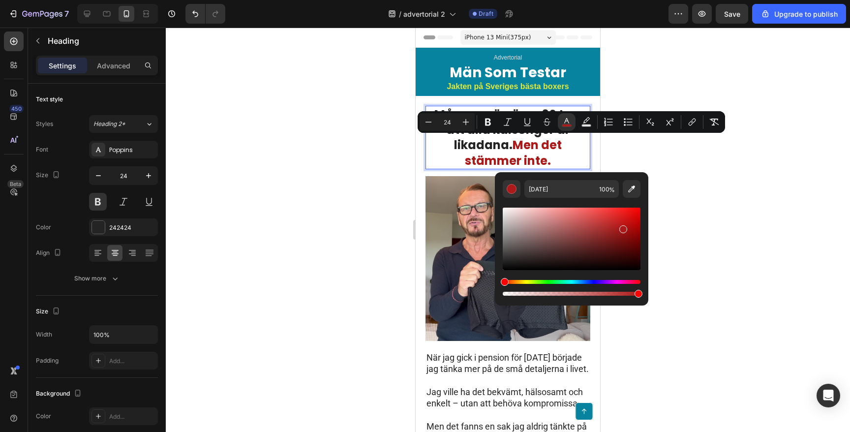
click at [620, 218] on div "Editor contextual toolbar" at bounding box center [572, 239] width 138 height 62
type input "D11F1F"
click at [738, 197] on div at bounding box center [508, 230] width 684 height 404
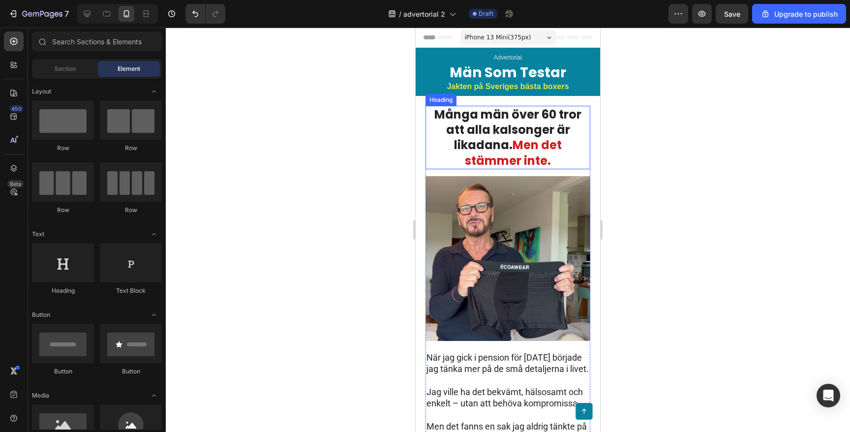
click at [513, 143] on span "Men det stämmer inte." at bounding box center [513, 152] width 97 height 31
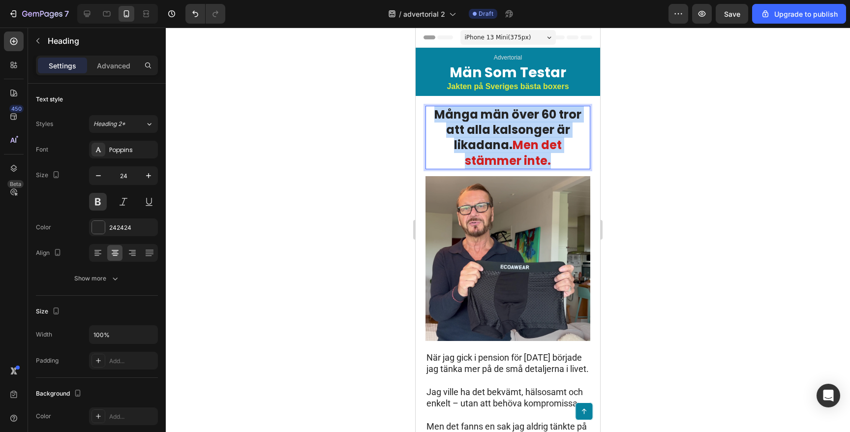
click at [513, 143] on span "Men det stämmer inte." at bounding box center [513, 152] width 97 height 31
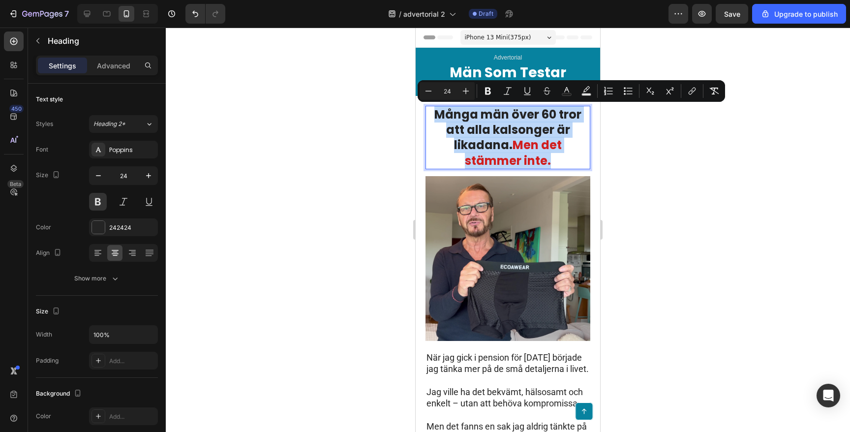
click at [513, 143] on span "Men det stämmer inte." at bounding box center [513, 152] width 97 height 31
click at [510, 147] on p "Många män över 60 tror att alla kalsonger är likadana. Men det stämmer inte." at bounding box center [508, 138] width 163 height 62
click at [515, 146] on span "Men det stämmer inte." at bounding box center [513, 152] width 97 height 31
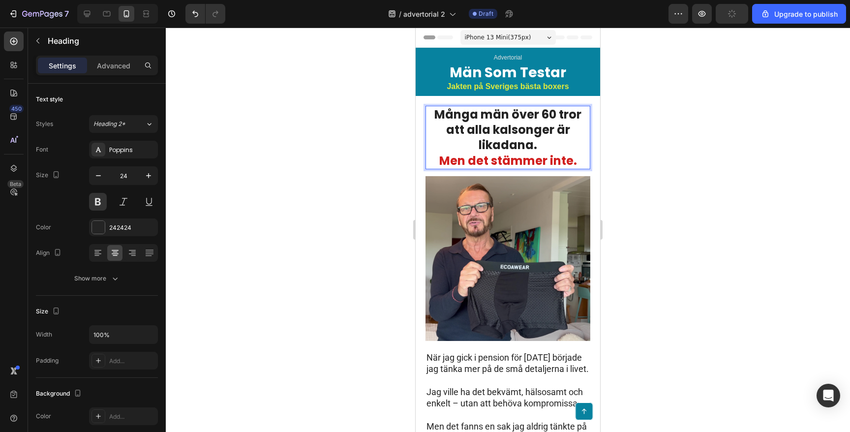
click at [318, 129] on div at bounding box center [508, 230] width 684 height 404
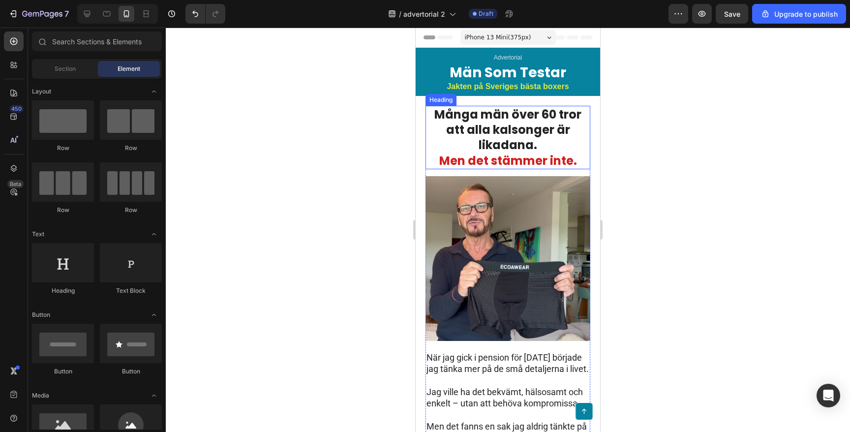
click at [496, 143] on p "Många män över 60 tror att alla kalsonger är likadana. Men det stämmer inte." at bounding box center [508, 138] width 163 height 62
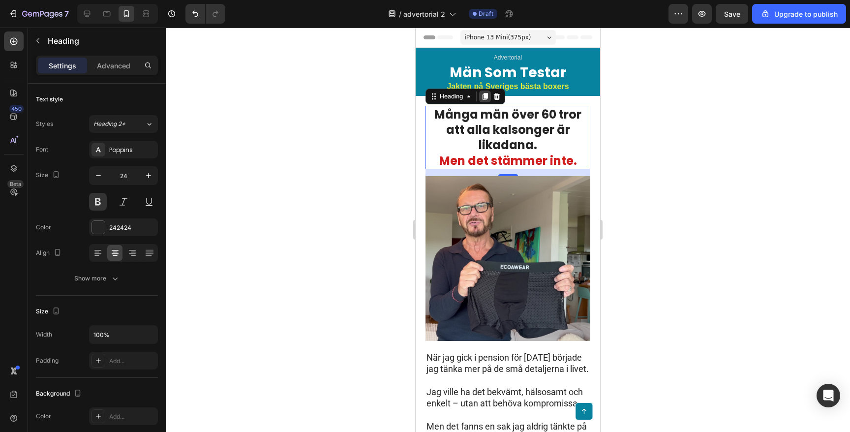
click at [485, 96] on icon at bounding box center [485, 96] width 5 height 7
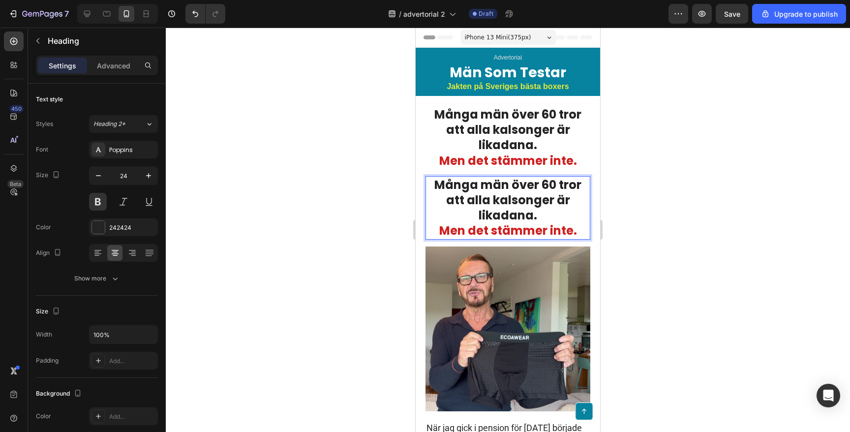
click at [471, 212] on h1 "Många män över 60 tror att alla kalsonger är likadana. Men det stämmer inte." at bounding box center [508, 207] width 165 height 63
click at [471, 212] on p "Många män över 60 tror att alla kalsonger är likadana. Men det stämmer inte." at bounding box center [508, 208] width 163 height 62
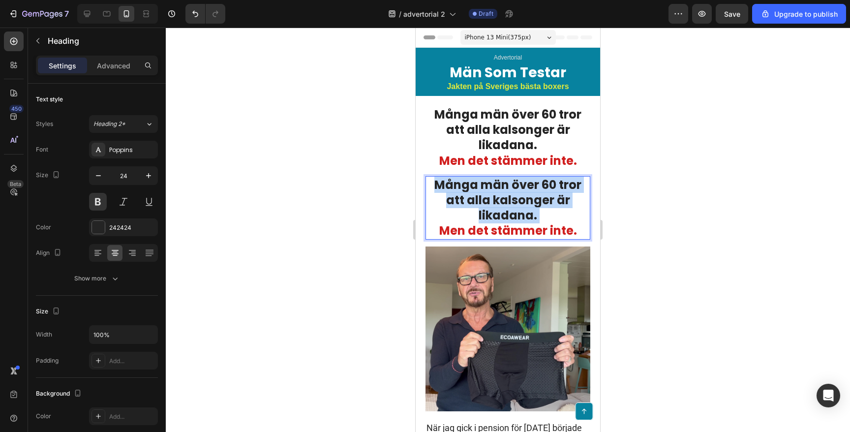
click at [471, 212] on p "Många män över 60 tror att alla kalsonger är likadana. Men det stämmer inte." at bounding box center [508, 208] width 163 height 62
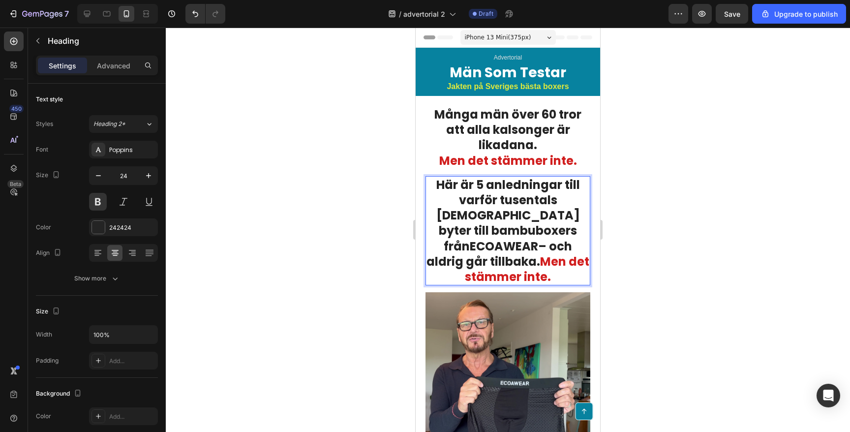
click at [563, 262] on p "Här är 5 anledningar till varför tusentals [DEMOGRAPHIC_DATA] byter till bambub…" at bounding box center [508, 230] width 163 height 107
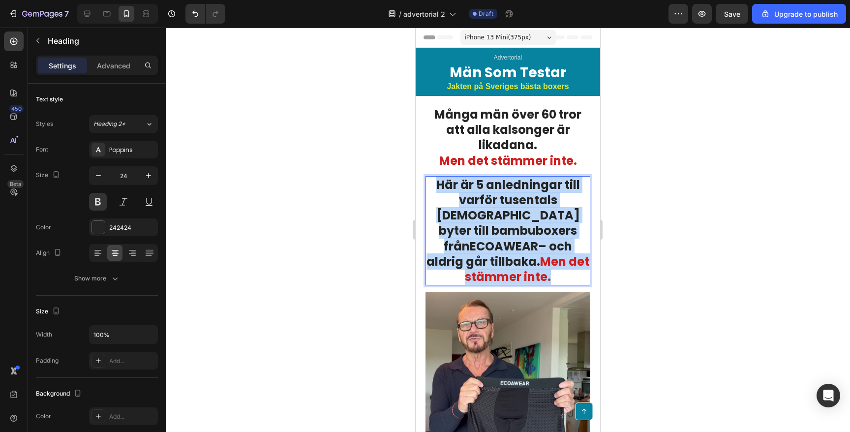
drag, startPoint x: 563, startPoint y: 262, endPoint x: 434, endPoint y: 189, distance: 148.3
click at [434, 189] on p "Här är 5 anledningar till varför tusentals [DEMOGRAPHIC_DATA] byter till bambub…" at bounding box center [508, 230] width 163 height 107
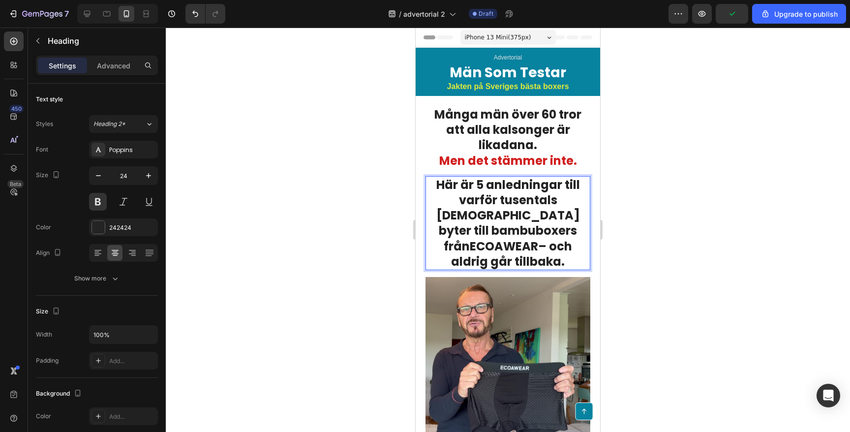
click at [365, 96] on div at bounding box center [508, 230] width 684 height 404
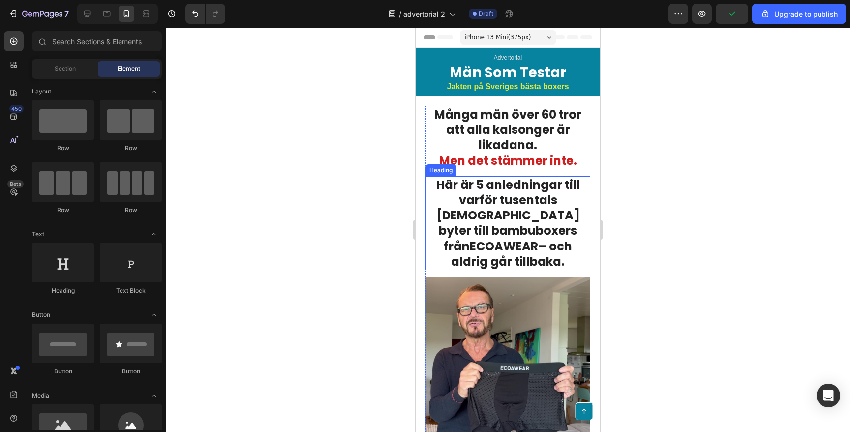
click at [495, 238] on strong "ECOAWEAR" at bounding box center [504, 246] width 68 height 16
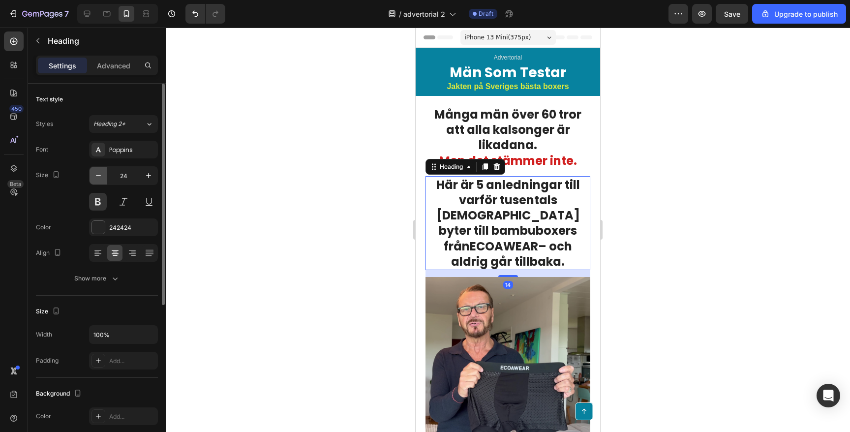
click at [98, 175] on icon "button" at bounding box center [98, 176] width 10 height 10
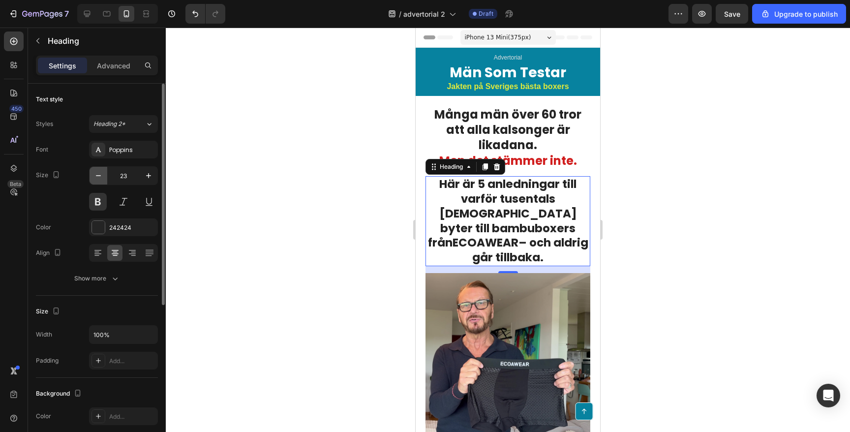
click at [98, 175] on icon "button" at bounding box center [98, 176] width 10 height 10
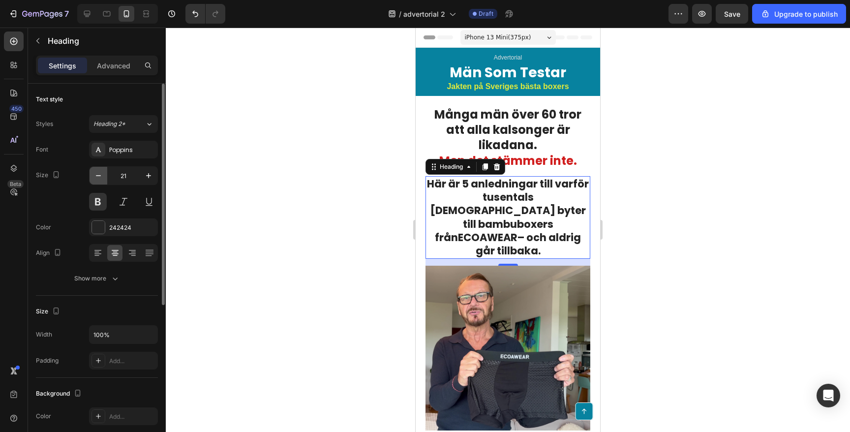
click at [98, 175] on icon "button" at bounding box center [98, 176] width 10 height 10
type input "20"
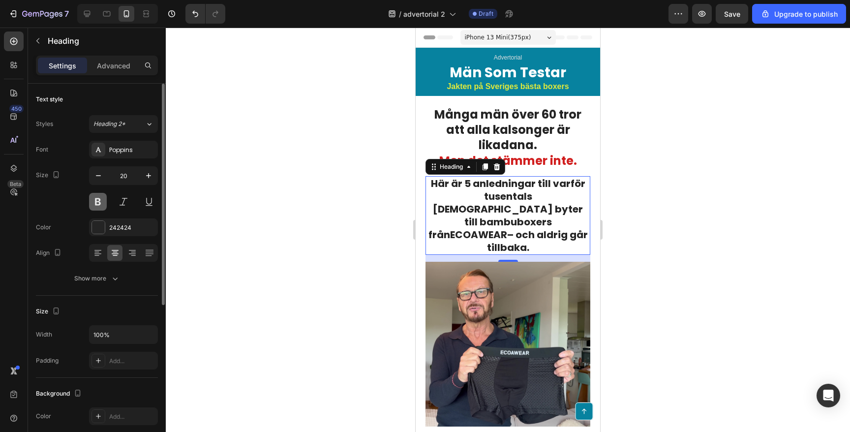
click at [97, 205] on button at bounding box center [98, 202] width 18 height 18
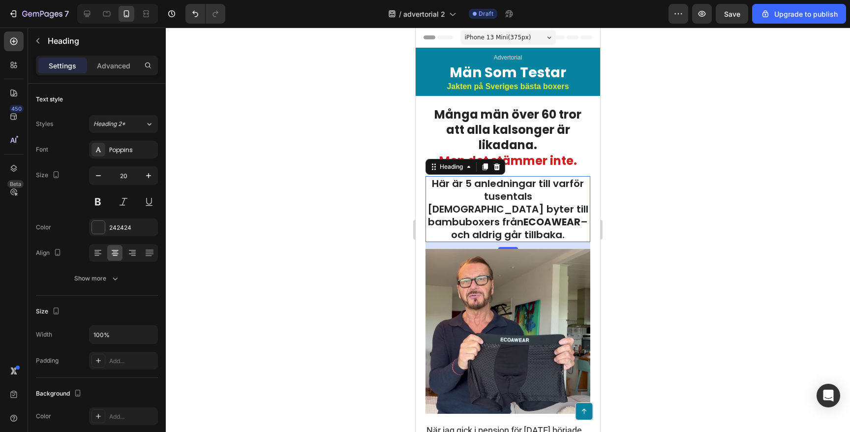
click at [339, 205] on div at bounding box center [508, 230] width 684 height 404
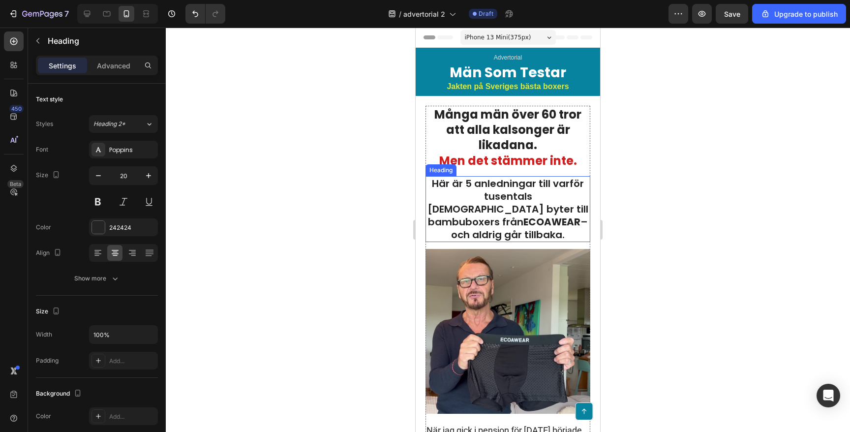
click at [491, 202] on p "Här är 5 anledningar till varför tusentals [DEMOGRAPHIC_DATA] byter till bambub…" at bounding box center [508, 209] width 163 height 64
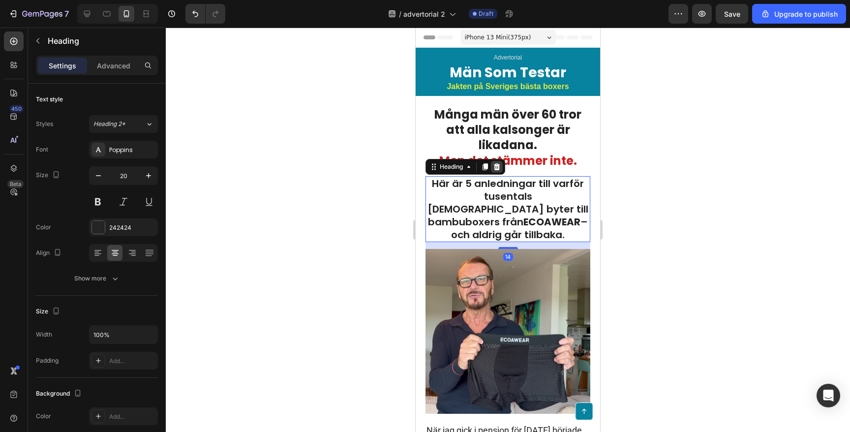
click at [498, 171] on div at bounding box center [497, 167] width 12 height 12
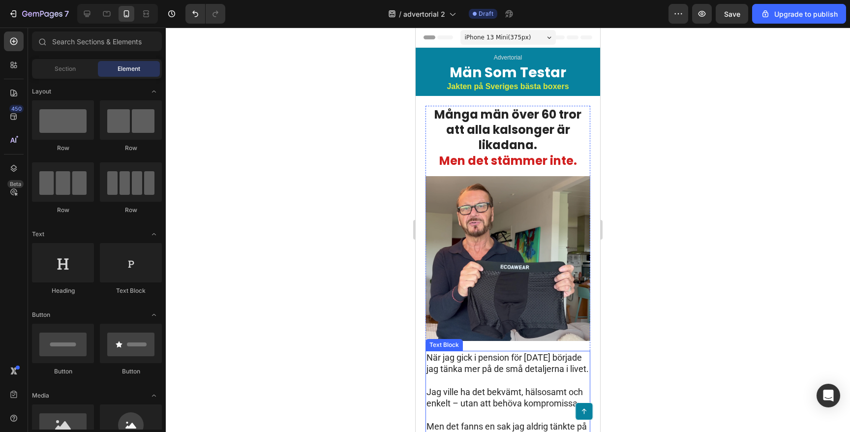
click at [456, 371] on p "När jag gick i pension för [DATE] började jag tänka mer på de små detaljerna i …" at bounding box center [508, 363] width 163 height 23
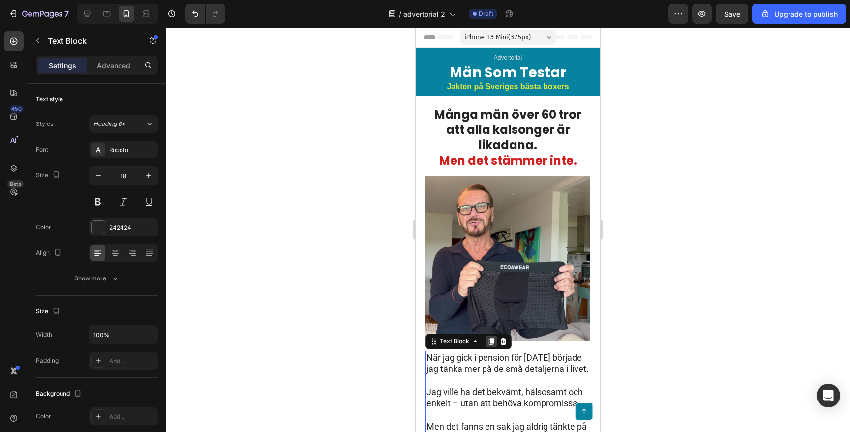
click at [493, 346] on div at bounding box center [492, 342] width 12 height 12
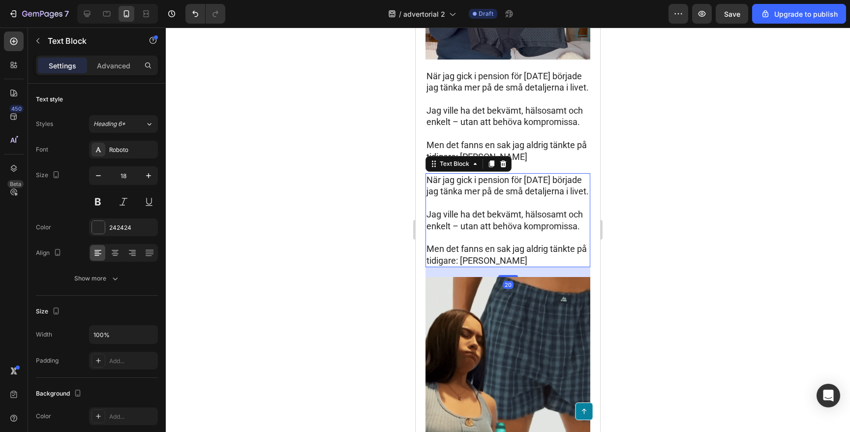
scroll to position [225, 0]
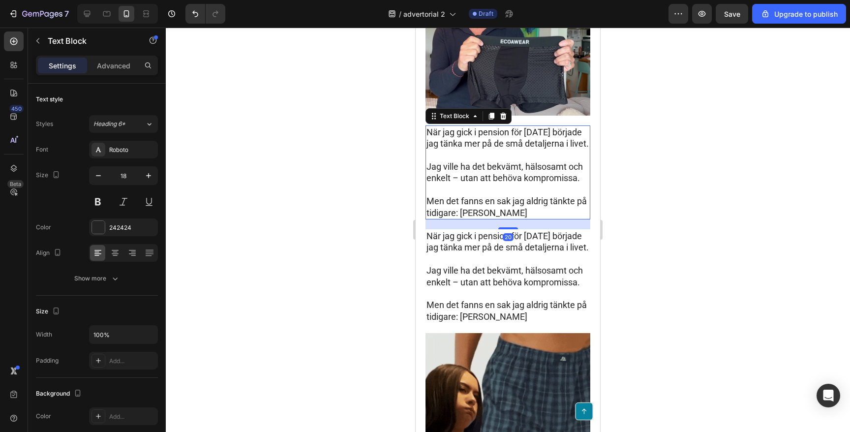
click at [481, 161] on p at bounding box center [508, 155] width 163 height 11
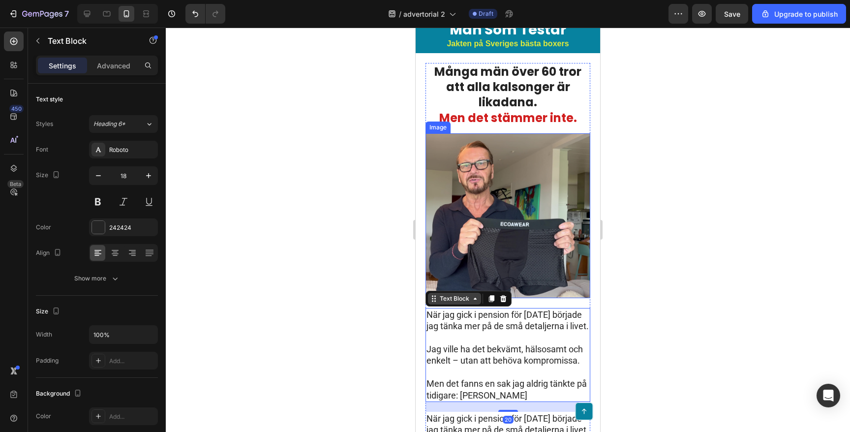
scroll to position [42, 0]
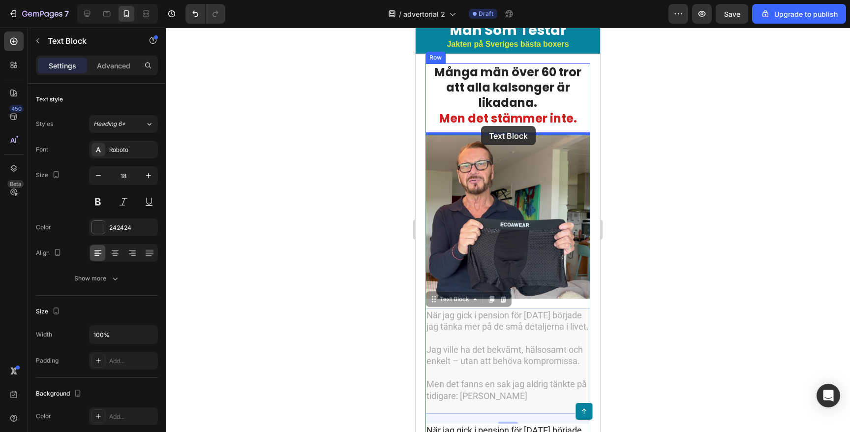
drag, startPoint x: 432, startPoint y: 299, endPoint x: 479, endPoint y: 128, distance: 177.6
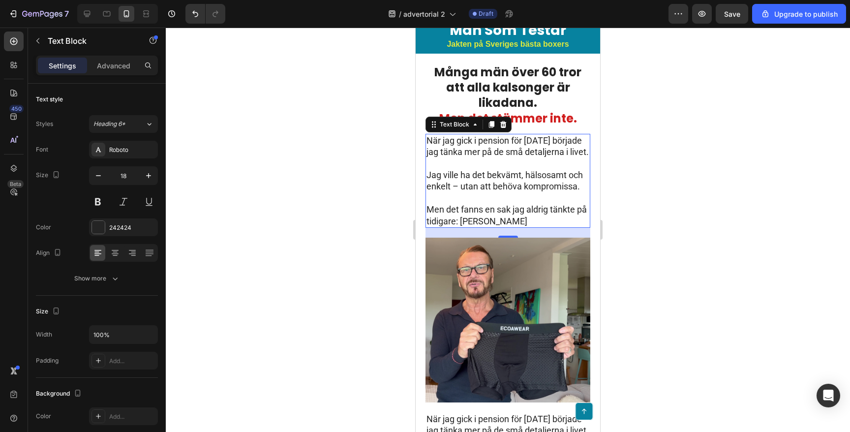
click at [307, 136] on div at bounding box center [508, 230] width 684 height 404
click at [507, 192] on p "Jag ville ha det bekvämt, hälsosamt och enkelt – utan att behöva kompromissa." at bounding box center [508, 180] width 163 height 23
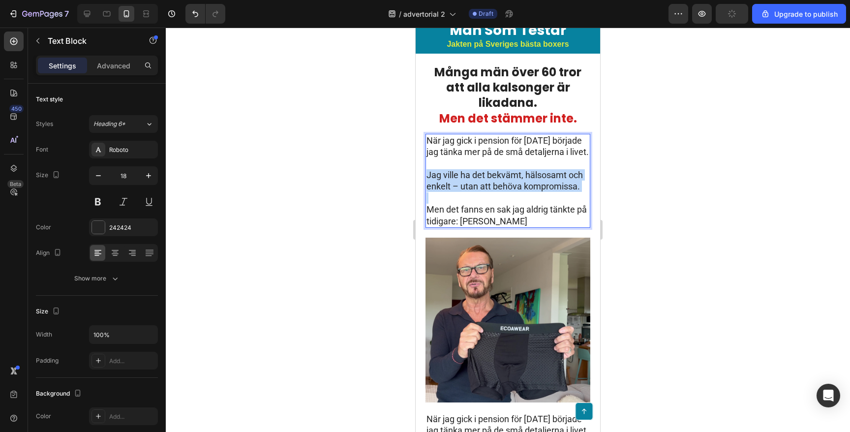
click at [507, 192] on p "Jag ville ha det bekvämt, hälsosamt och enkelt – utan att behöva kompromissa." at bounding box center [508, 180] width 163 height 23
click at [531, 227] on p "Men det fanns en sak jag aldrig tänkte på tidigare: [PERSON_NAME]" at bounding box center [508, 215] width 163 height 23
drag, startPoint x: 530, startPoint y: 232, endPoint x: 429, endPoint y: 138, distance: 138.2
click at [429, 138] on div "När jag gick i pension för [DATE] började jag tänka mer på de små detaljerna i …" at bounding box center [508, 181] width 165 height 94
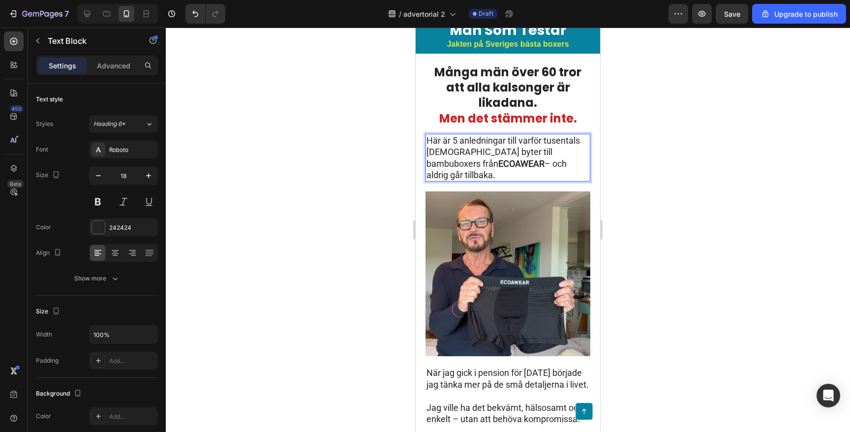
click at [306, 138] on div at bounding box center [508, 230] width 684 height 404
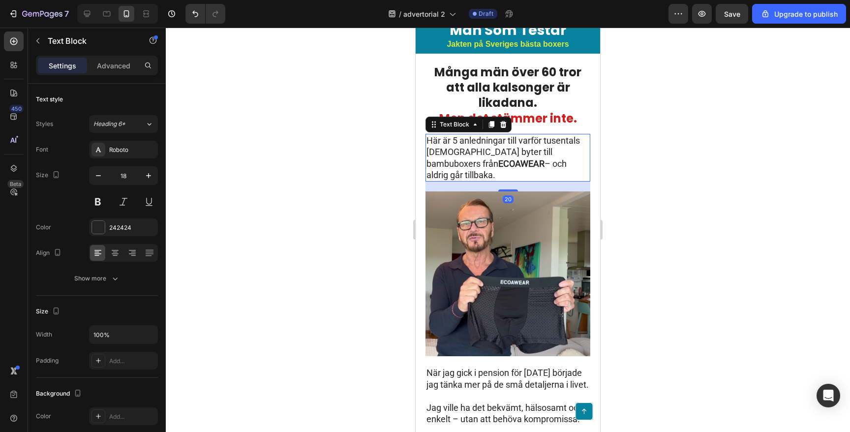
click at [477, 160] on p "Här är 5 anledningar till varför tusentals [DEMOGRAPHIC_DATA] byter till bambub…" at bounding box center [508, 158] width 163 height 46
click at [370, 127] on div at bounding box center [508, 230] width 684 height 404
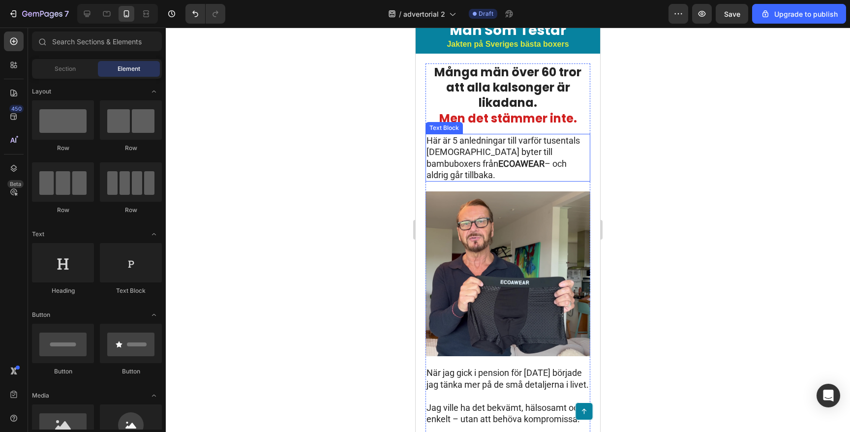
click at [501, 157] on p "Här är 5 anledningar till varför tusentals [DEMOGRAPHIC_DATA] byter till bambub…" at bounding box center [508, 158] width 163 height 46
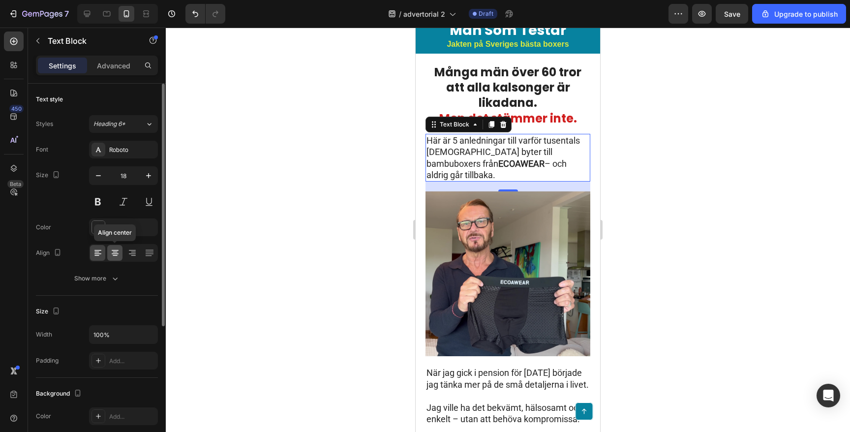
click at [115, 256] on icon at bounding box center [115, 253] width 10 height 10
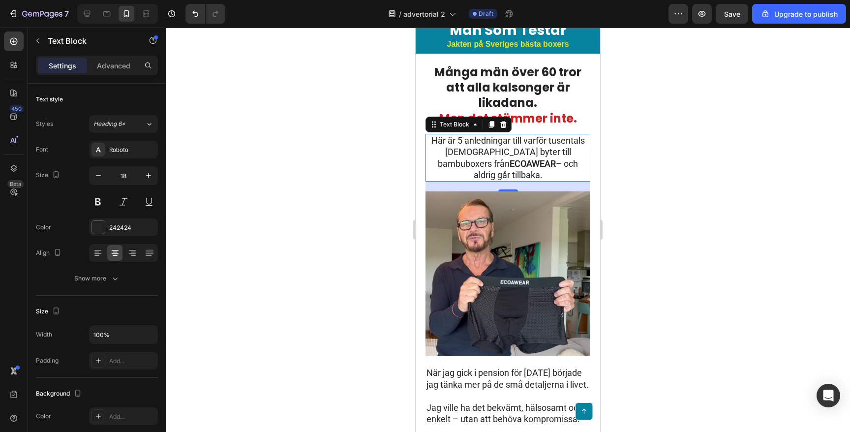
click at [286, 219] on div at bounding box center [508, 230] width 684 height 404
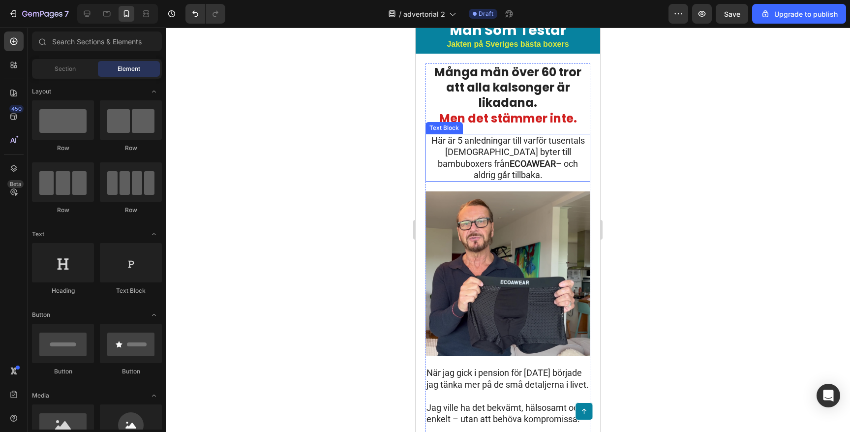
click at [472, 146] on p "Här är 5 anledningar till varför tusentals [DEMOGRAPHIC_DATA] byter till bambub…" at bounding box center [508, 158] width 163 height 46
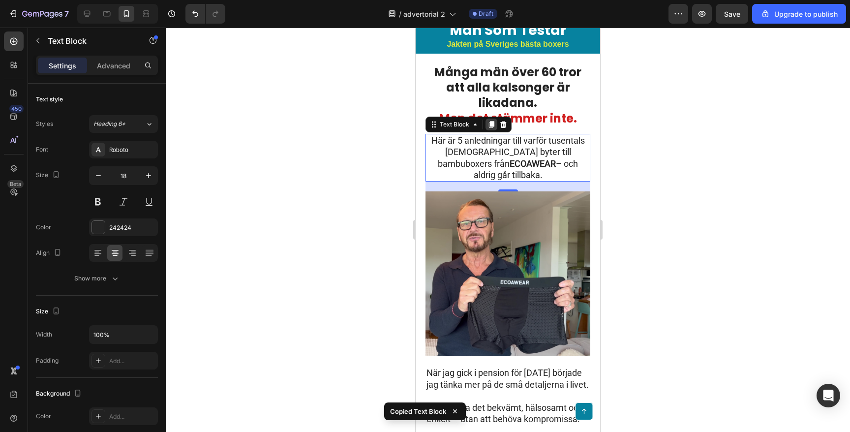
click at [491, 121] on icon at bounding box center [492, 125] width 8 height 8
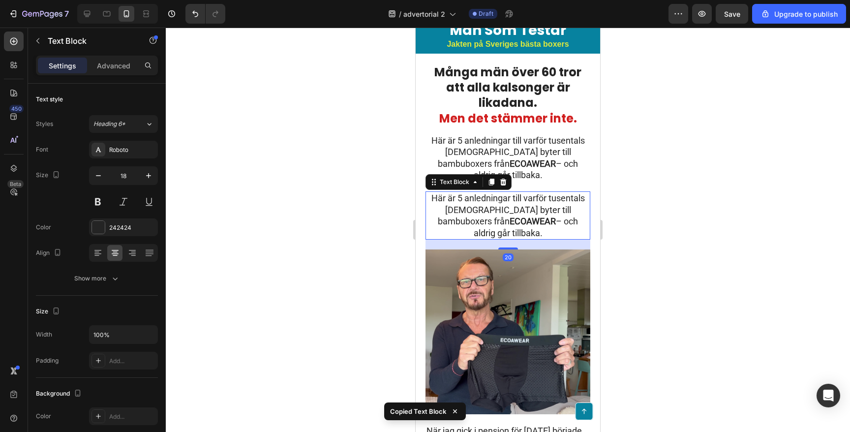
click at [484, 200] on p "Här är 5 anledningar till varför tusentals [DEMOGRAPHIC_DATA] byter till bambub…" at bounding box center [508, 215] width 163 height 46
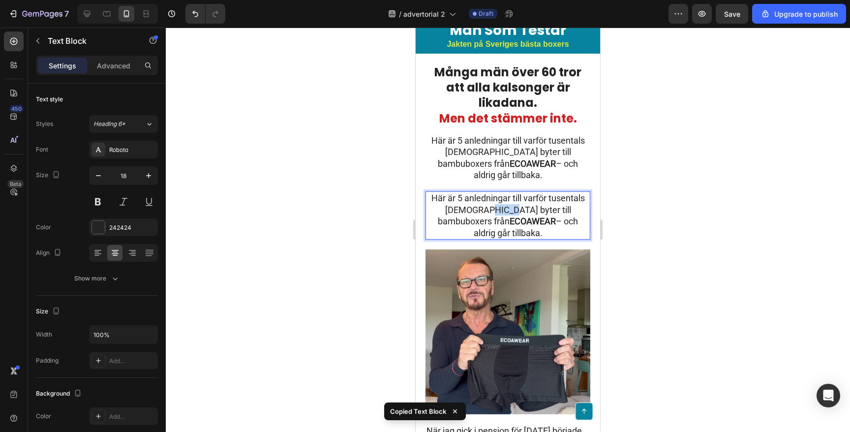
click at [484, 200] on p "Här är 5 anledningar till varför tusentals [DEMOGRAPHIC_DATA] byter till bambub…" at bounding box center [508, 215] width 163 height 46
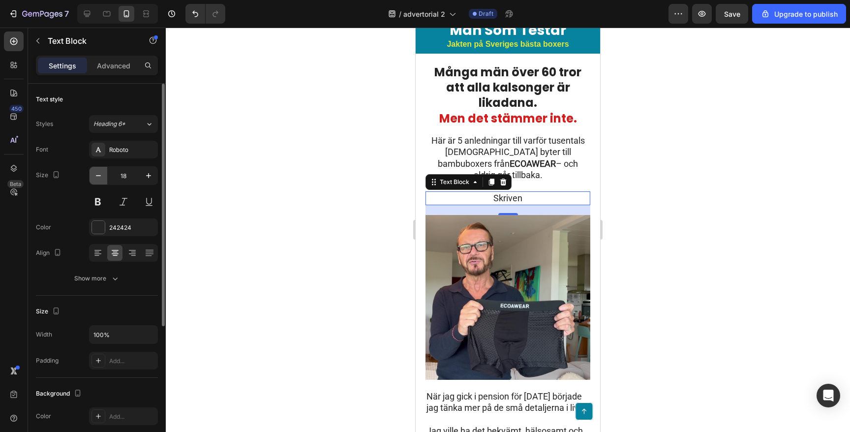
click at [102, 177] on icon "button" at bounding box center [98, 176] width 10 height 10
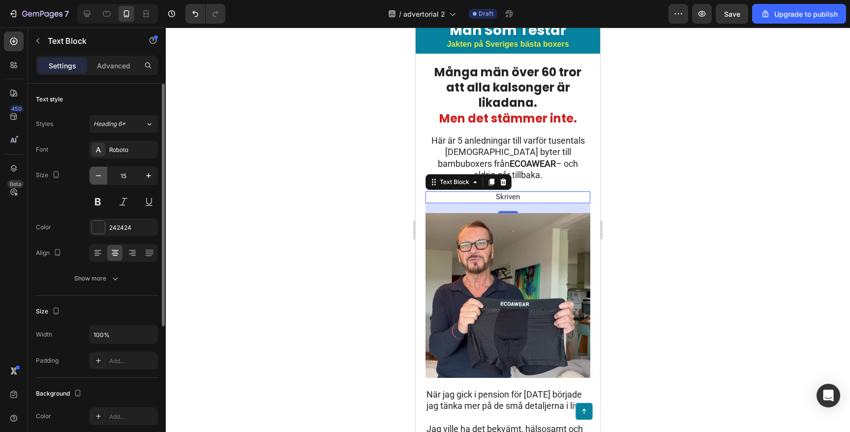
click at [102, 177] on icon "button" at bounding box center [98, 176] width 10 height 10
type input "14"
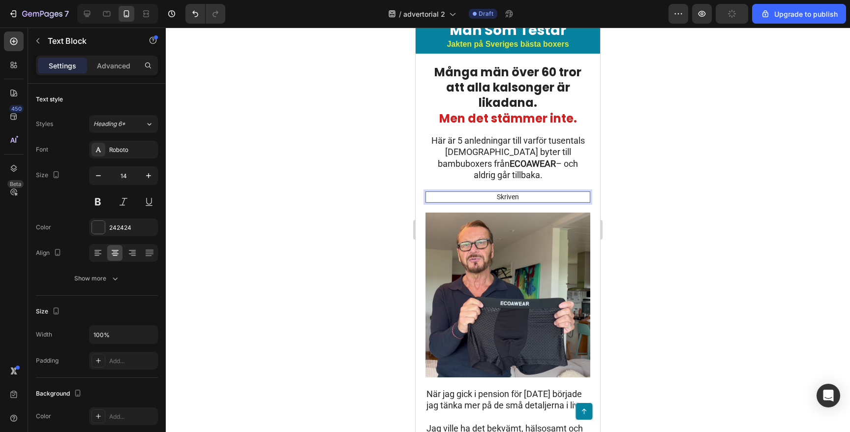
click at [523, 192] on p "Skriven" at bounding box center [508, 196] width 163 height 9
click at [354, 189] on div at bounding box center [508, 230] width 684 height 404
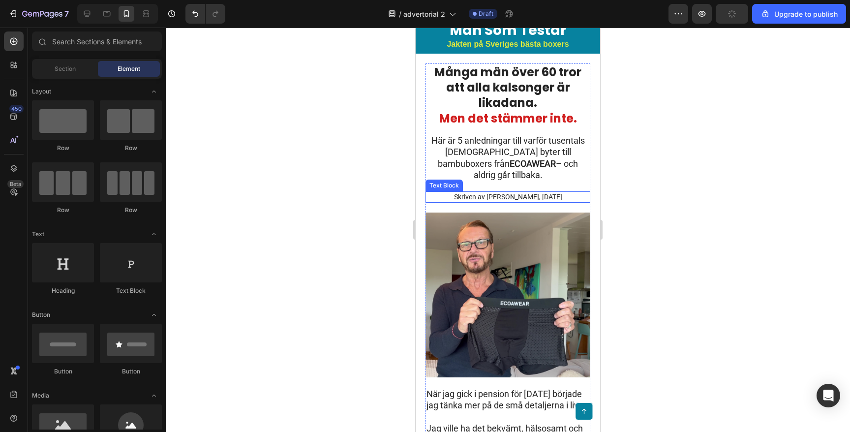
click at [507, 192] on p "Skriven av [PERSON_NAME], [DATE]" at bounding box center [508, 196] width 163 height 9
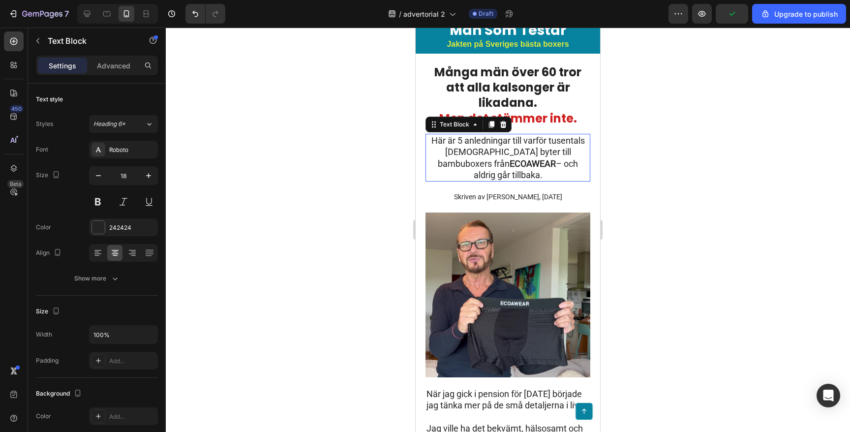
click at [525, 161] on p "Här är 5 anledningar till varför tusentals [DEMOGRAPHIC_DATA] byter till bambub…" at bounding box center [508, 158] width 163 height 46
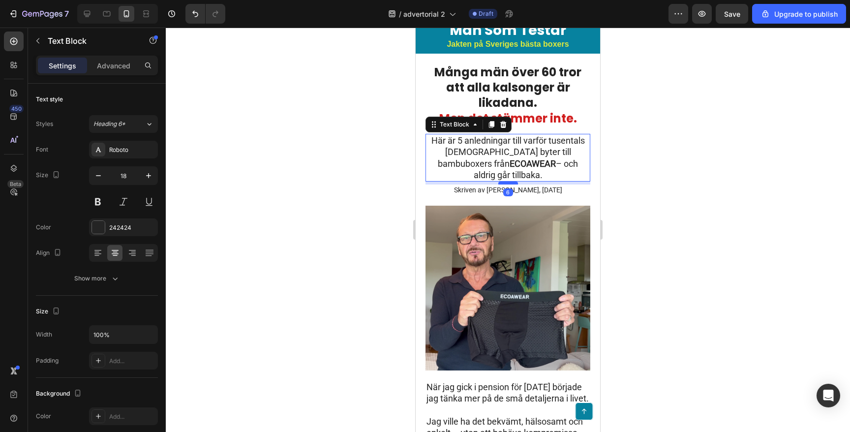
drag, startPoint x: 507, startPoint y: 178, endPoint x: 508, endPoint y: 170, distance: 7.5
click at [508, 182] on div at bounding box center [508, 183] width 20 height 3
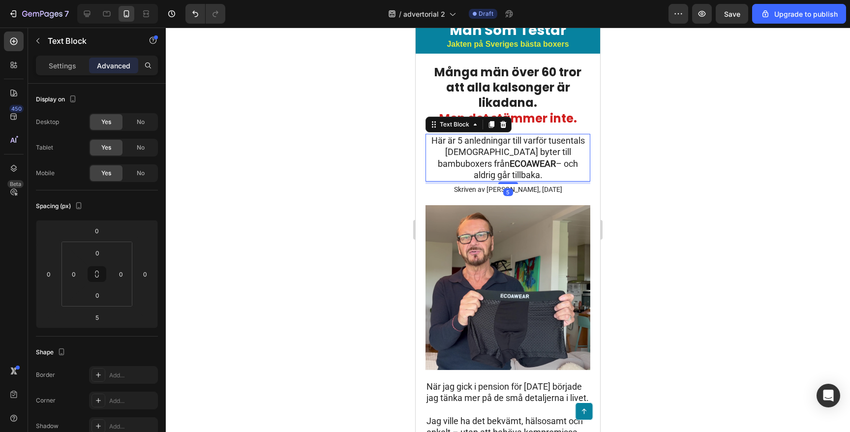
click at [361, 162] on div at bounding box center [508, 230] width 684 height 404
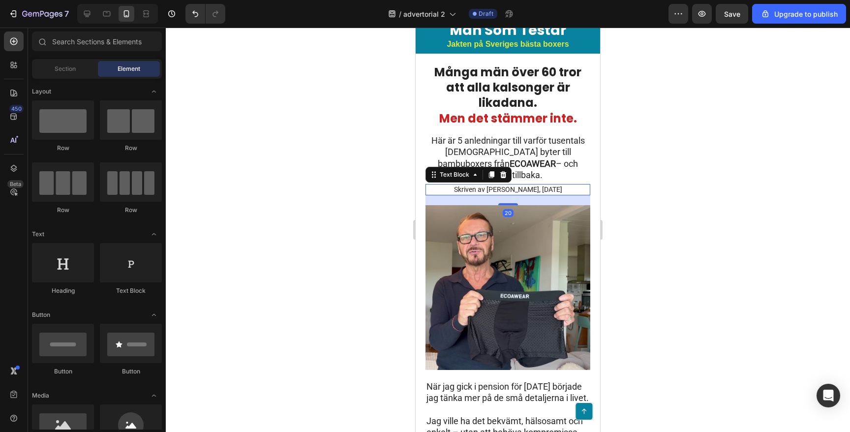
click at [491, 185] on p "Skriven av [PERSON_NAME], [DATE]" at bounding box center [508, 189] width 163 height 9
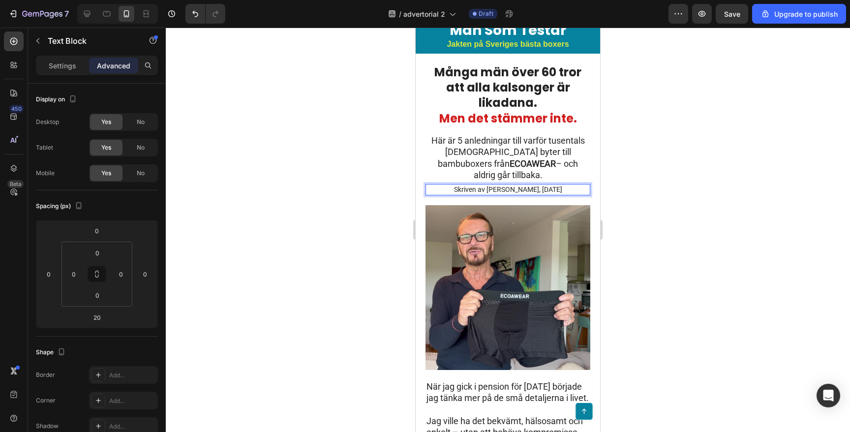
click at [495, 185] on p "Skriven av [PERSON_NAME], [DATE]" at bounding box center [508, 189] width 163 height 9
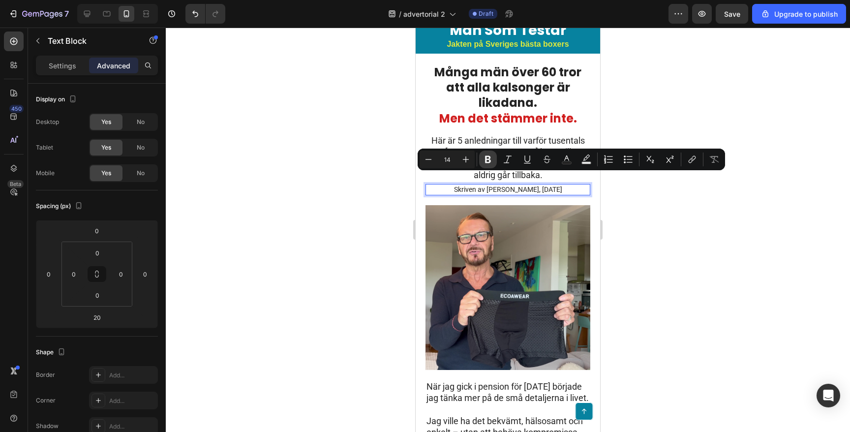
click at [491, 156] on icon "Editor contextual toolbar" at bounding box center [488, 159] width 10 height 10
click at [349, 170] on div at bounding box center [508, 230] width 684 height 404
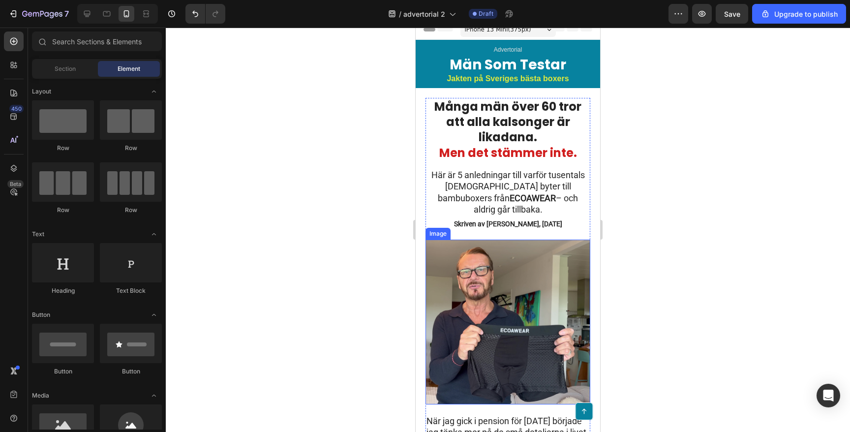
scroll to position [7, 0]
click at [499, 293] on img at bounding box center [508, 322] width 165 height 165
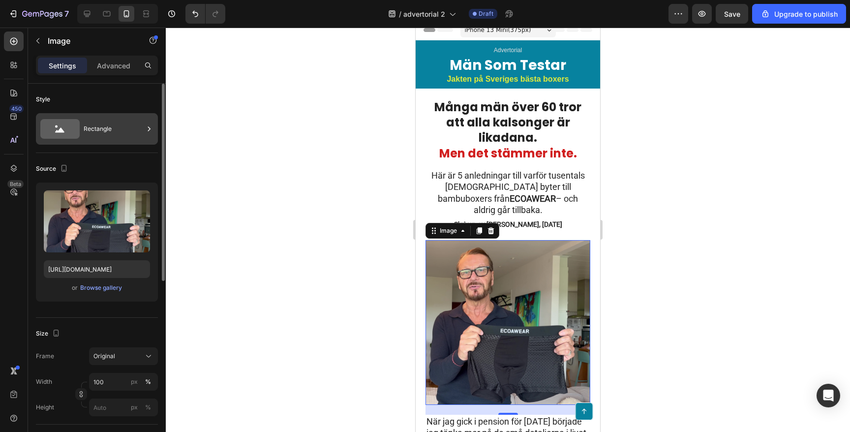
click at [122, 133] on div "Rectangle" at bounding box center [114, 129] width 60 height 23
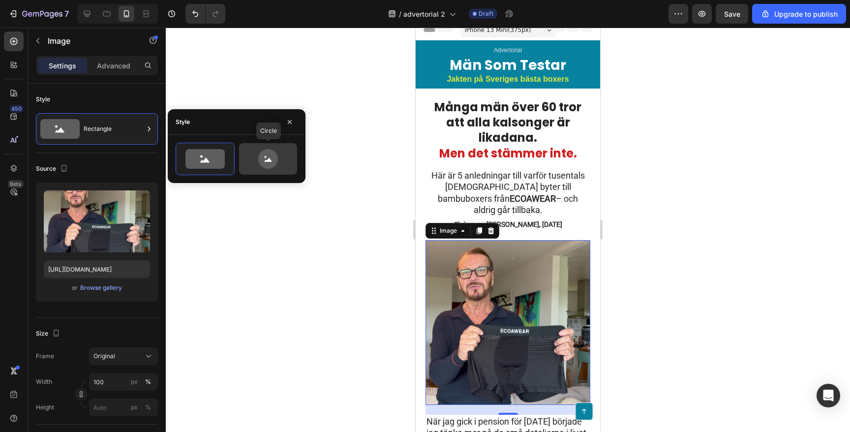
click at [254, 158] on icon at bounding box center [268, 159] width 46 height 20
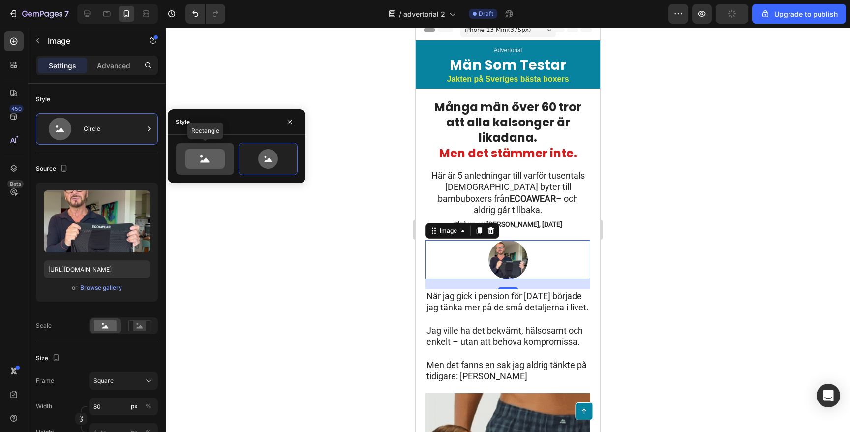
click at [215, 162] on icon at bounding box center [204, 159] width 39 height 20
type input "100"
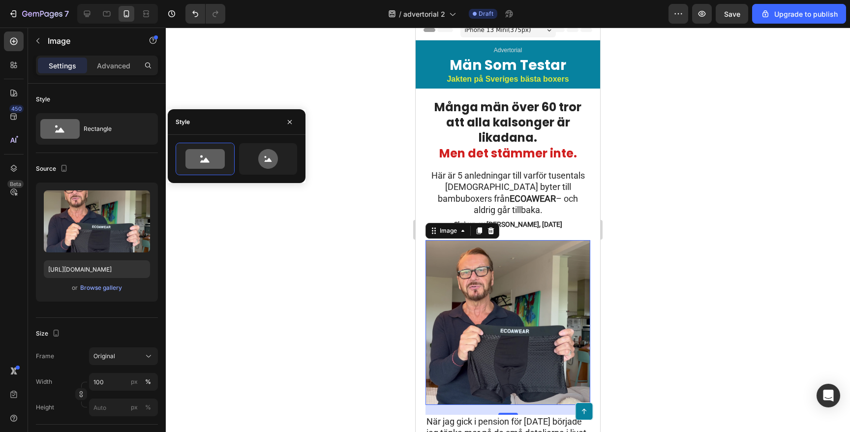
click at [350, 282] on div at bounding box center [508, 230] width 684 height 404
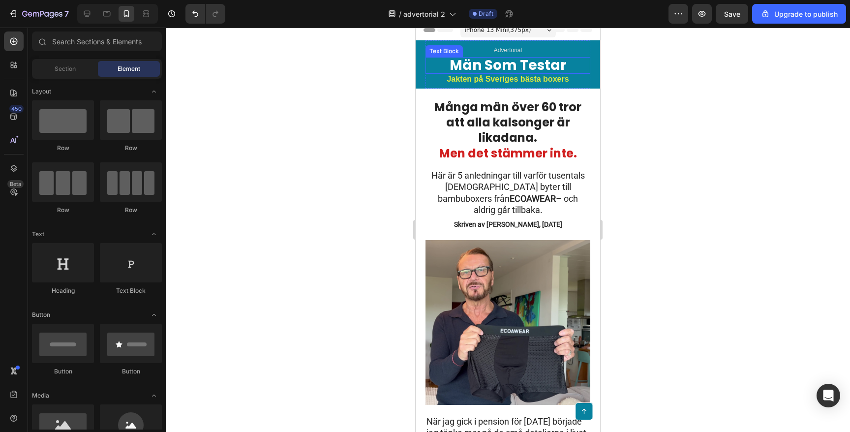
click at [431, 62] on p "Män Som Testar" at bounding box center [508, 65] width 163 height 15
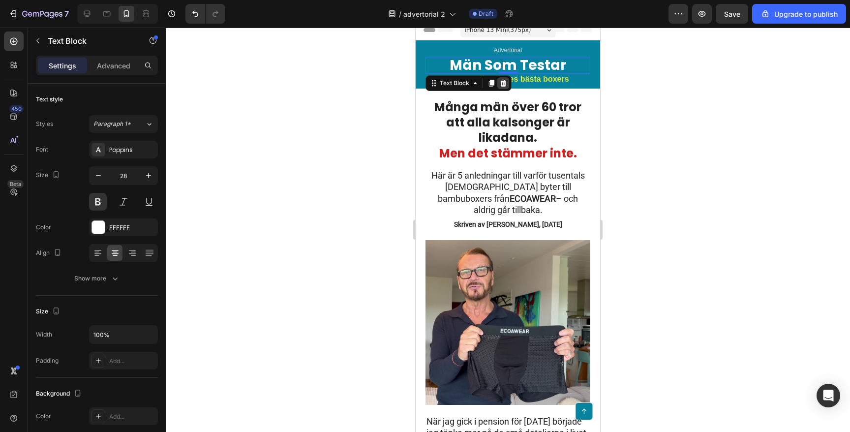
click at [503, 84] on icon at bounding box center [503, 83] width 6 height 7
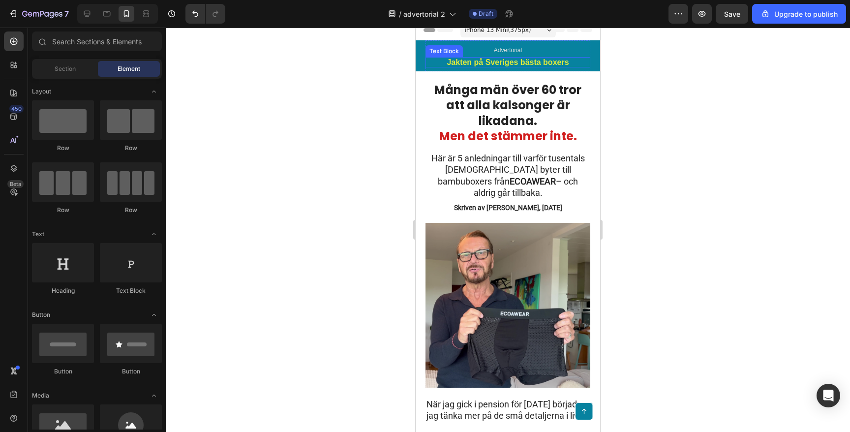
click at [509, 64] on p "Jakten på Sveriges bästa boxers" at bounding box center [508, 62] width 163 height 9
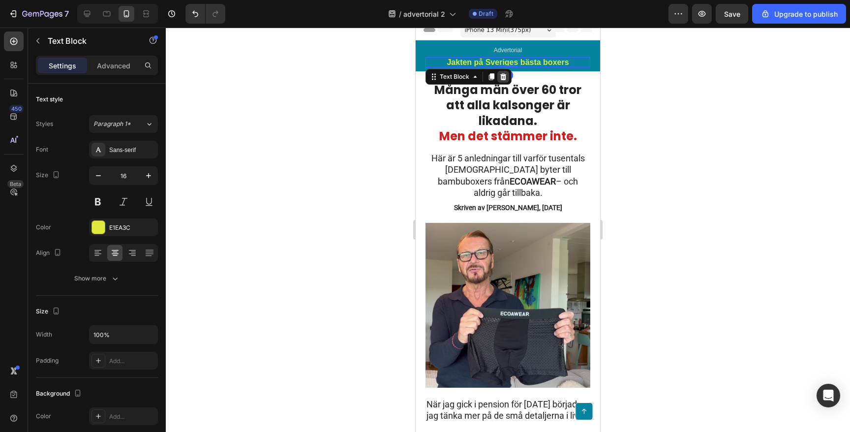
click at [501, 74] on icon at bounding box center [503, 76] width 6 height 7
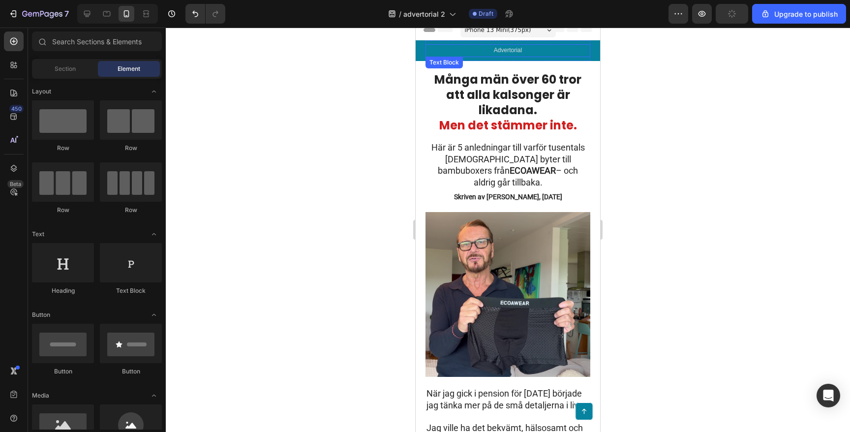
click at [458, 47] on p "Advertorial" at bounding box center [508, 50] width 163 height 11
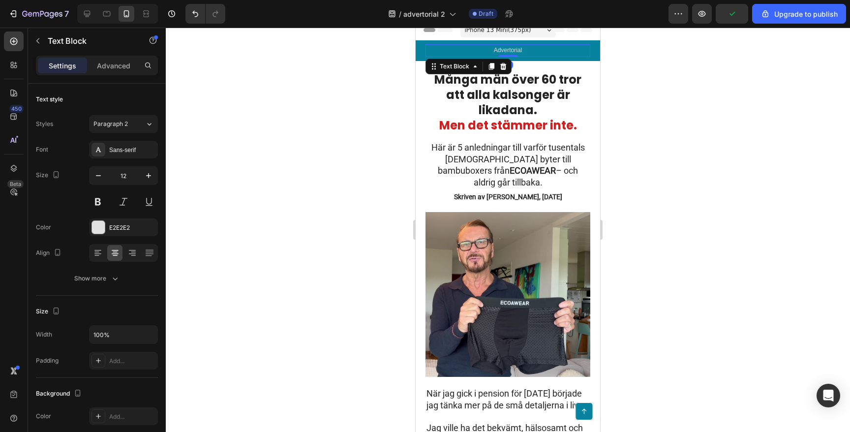
click at [330, 93] on div at bounding box center [508, 230] width 684 height 404
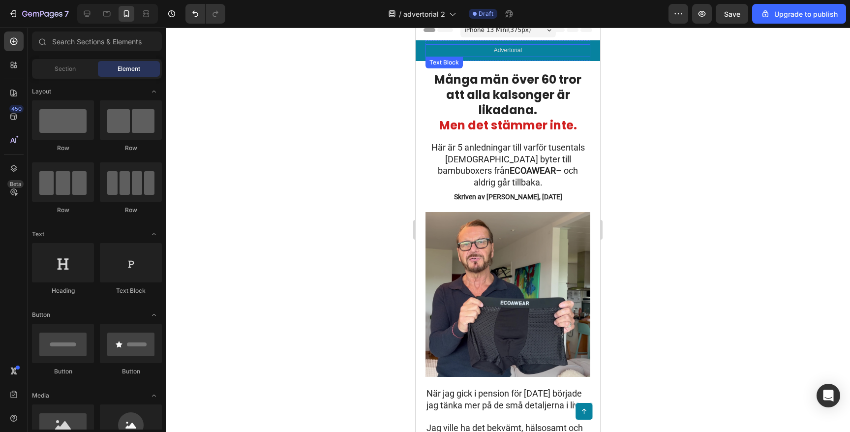
click at [489, 50] on p "Advertorial" at bounding box center [508, 50] width 163 height 11
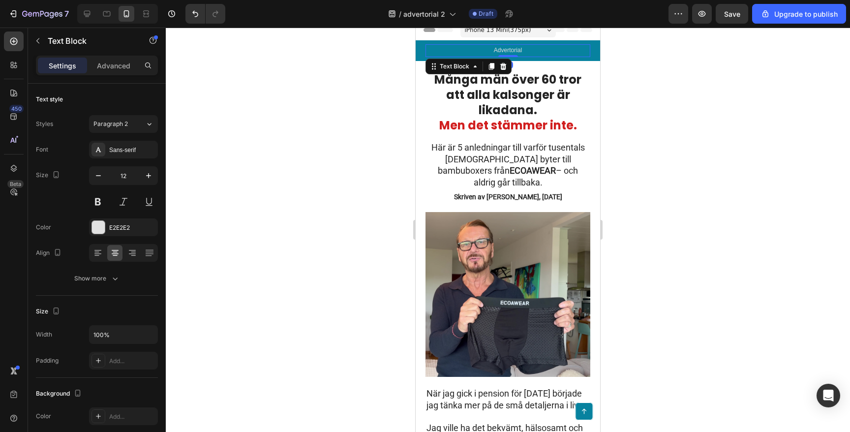
drag, startPoint x: 515, startPoint y: 56, endPoint x: 516, endPoint y: 42, distance: 14.3
click at [516, 42] on div "Advertorial Text Block 0 Advertorial Text Block Row" at bounding box center [508, 50] width 165 height 21
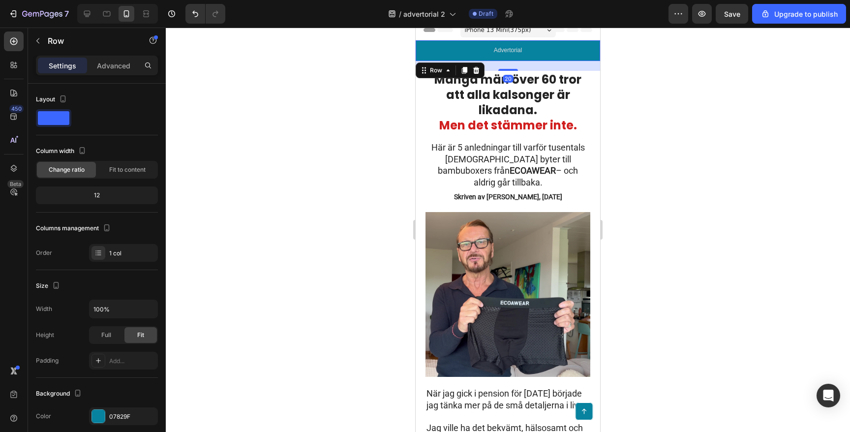
click at [596, 54] on div "Advertorial Text Block Advertorial Text Block Row Row 20" at bounding box center [508, 50] width 185 height 21
click at [298, 72] on div at bounding box center [508, 230] width 684 height 404
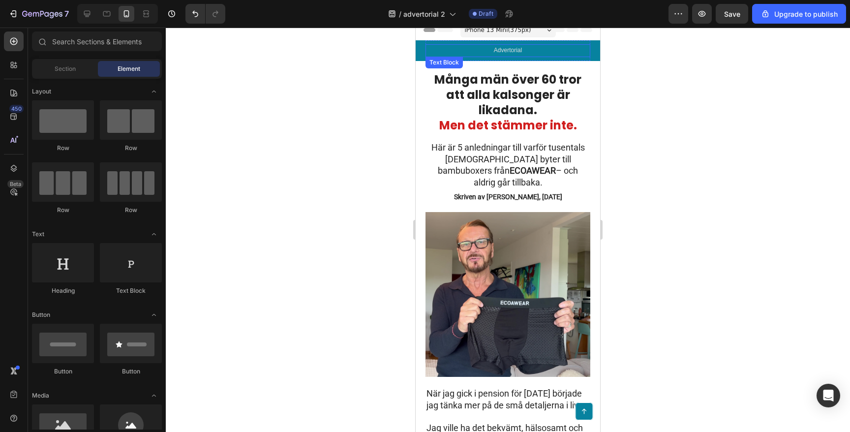
click at [508, 50] on span "Advertorial" at bounding box center [508, 50] width 28 height 7
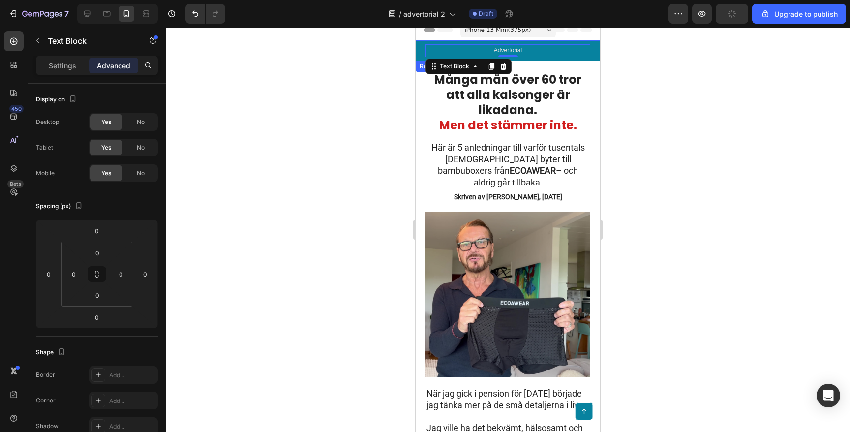
click at [422, 52] on div "Advertorial Text Block 0 Advertorial Text Block Row Row" at bounding box center [508, 50] width 185 height 21
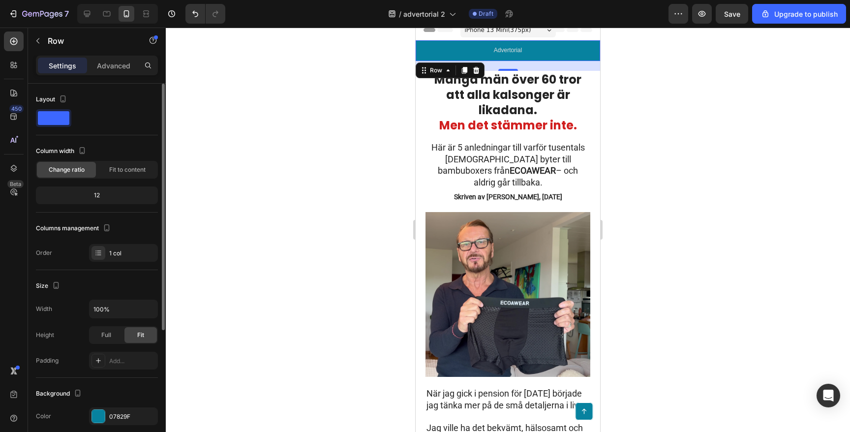
click at [57, 123] on span at bounding box center [53, 118] width 31 height 14
click at [60, 120] on span at bounding box center [53, 118] width 31 height 14
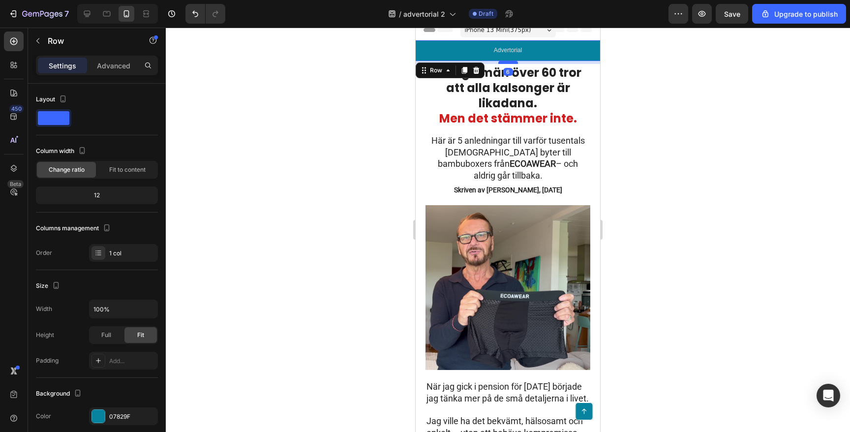
drag, startPoint x: 513, startPoint y: 68, endPoint x: 515, endPoint y: 62, distance: 7.2
click at [515, 62] on div at bounding box center [508, 62] width 20 height 3
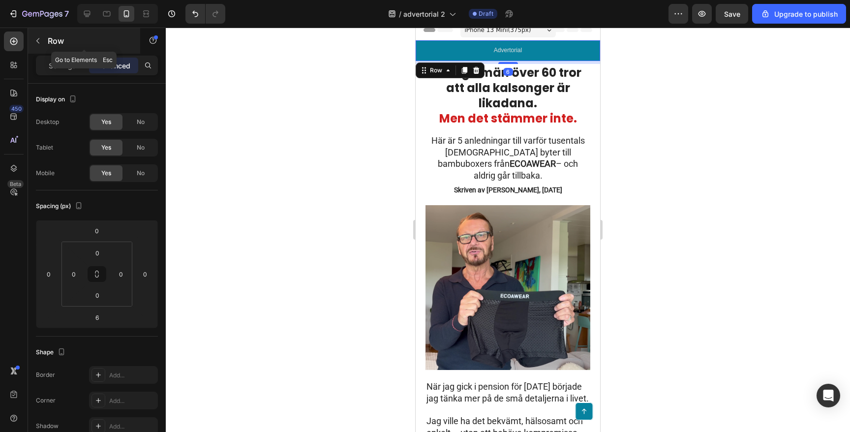
click at [41, 41] on icon "button" at bounding box center [38, 41] width 8 height 8
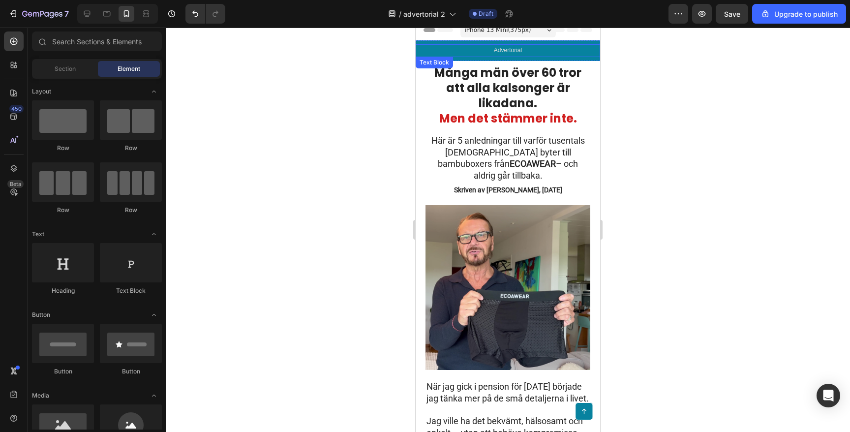
click at [435, 48] on p "Advertorial" at bounding box center [508, 50] width 183 height 11
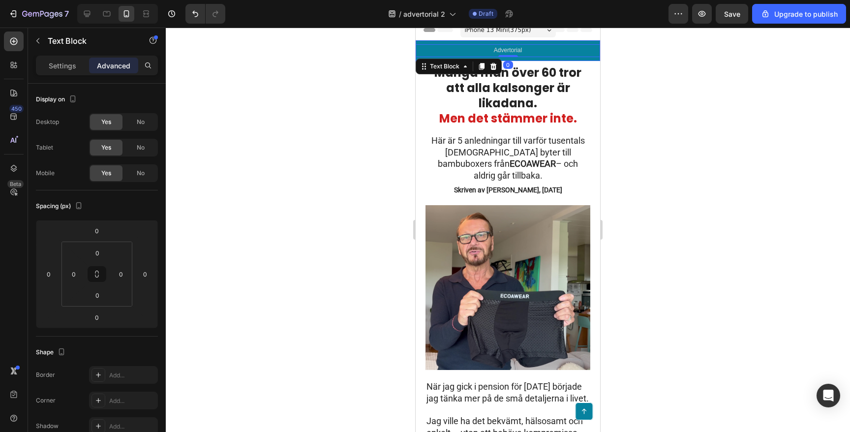
click at [434, 42] on div "Advertorial Text Block 0 Advertorial Text Block Row" at bounding box center [508, 50] width 185 height 21
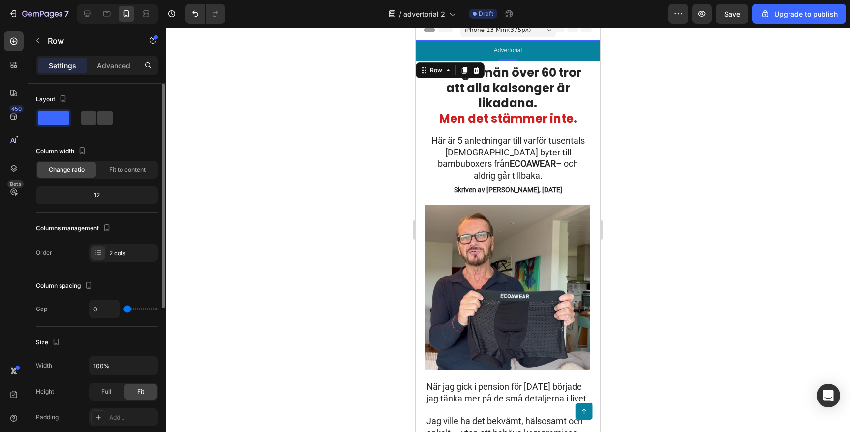
click at [106, 196] on div "12" at bounding box center [97, 195] width 118 height 14
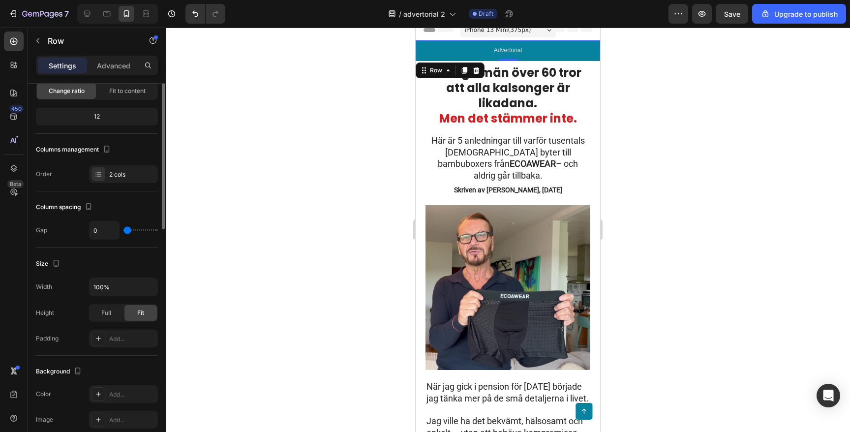
scroll to position [0, 0]
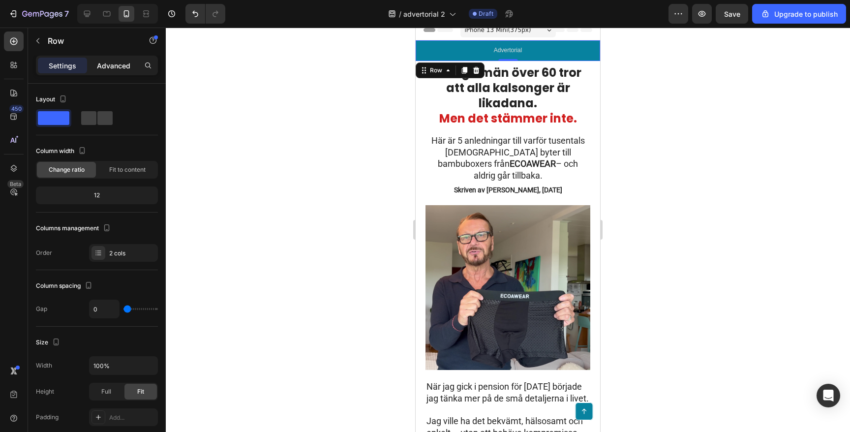
click at [116, 73] on div "Advanced" at bounding box center [113, 66] width 49 height 16
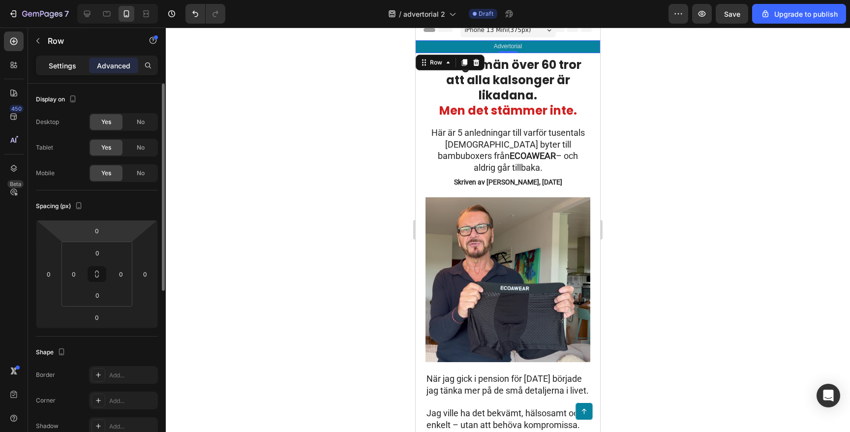
click at [70, 66] on p "Settings" at bounding box center [63, 66] width 28 height 10
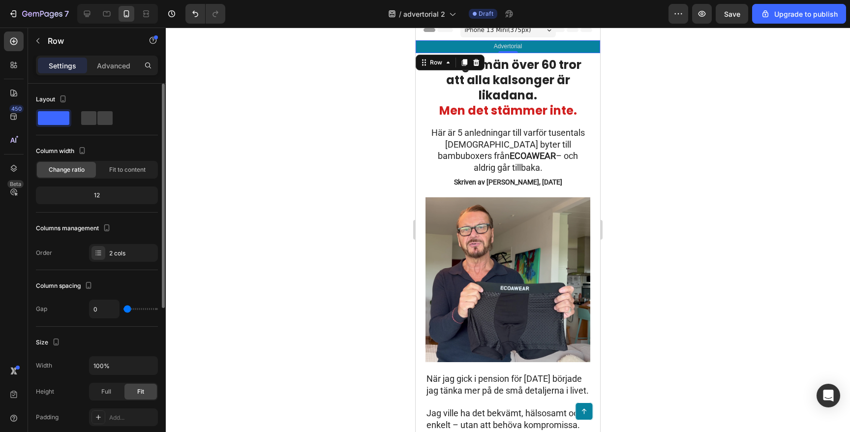
click at [95, 192] on div "12" at bounding box center [97, 195] width 118 height 14
click at [98, 193] on div "12" at bounding box center [97, 195] width 118 height 14
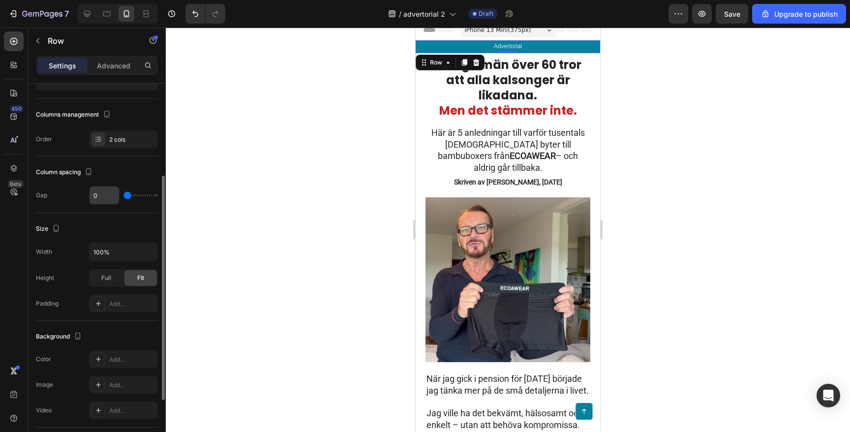
scroll to position [131, 0]
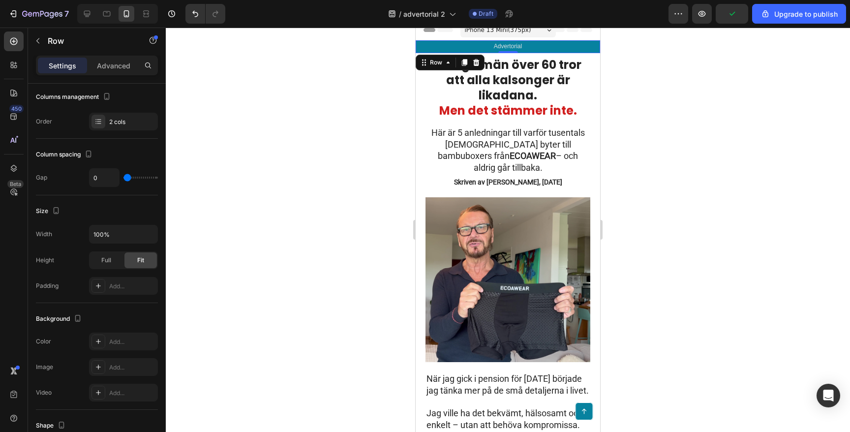
click at [300, 223] on div at bounding box center [508, 230] width 684 height 404
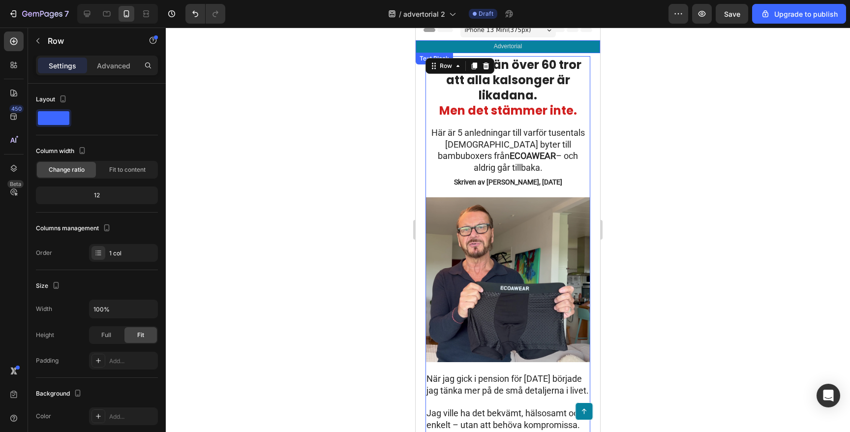
click at [420, 50] on p "Advertorial" at bounding box center [508, 46] width 183 height 11
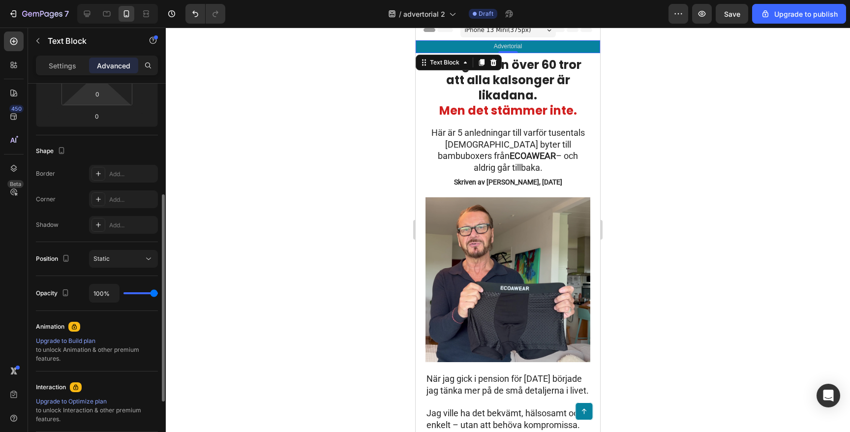
scroll to position [0, 0]
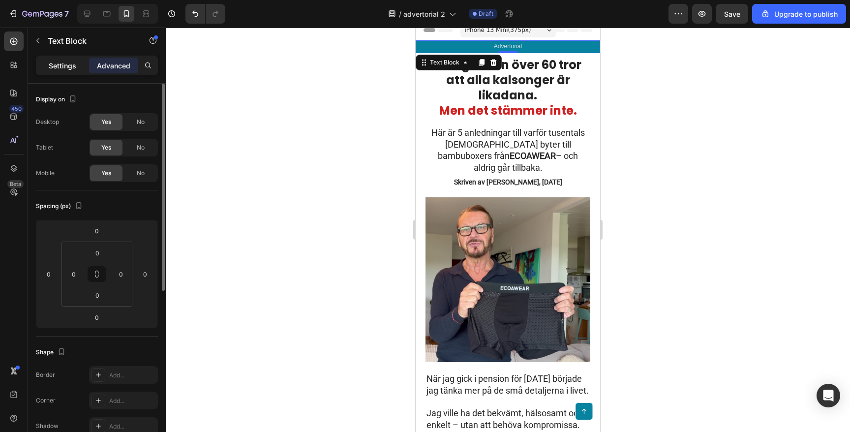
click at [62, 64] on p "Settings" at bounding box center [63, 66] width 28 height 10
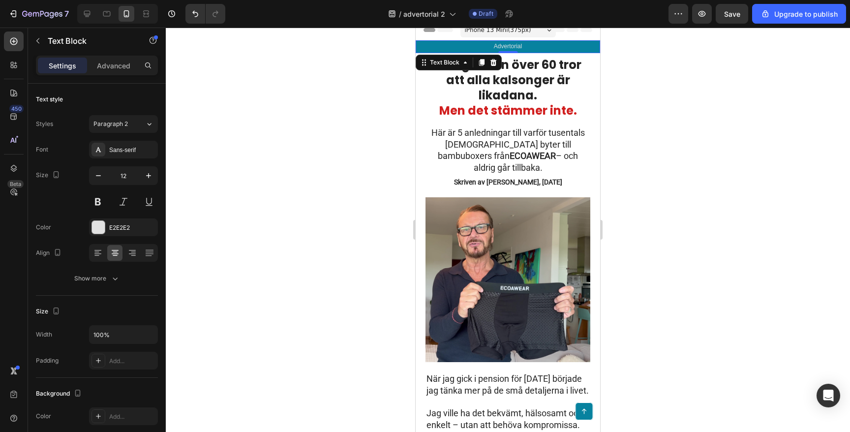
click at [425, 42] on p "Advertorial" at bounding box center [508, 46] width 183 height 11
click at [293, 76] on div at bounding box center [508, 230] width 684 height 404
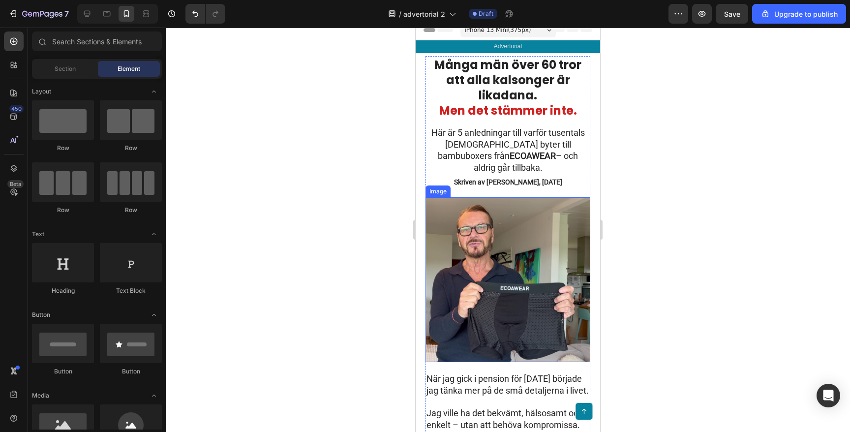
click at [500, 217] on img at bounding box center [508, 279] width 165 height 165
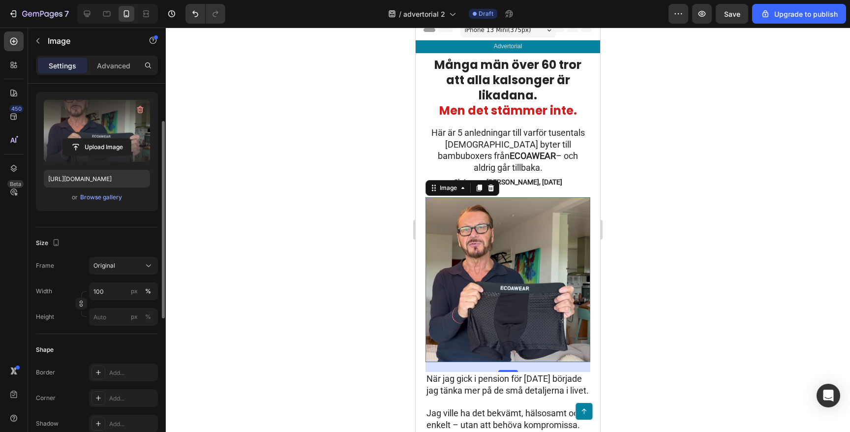
scroll to position [97, 0]
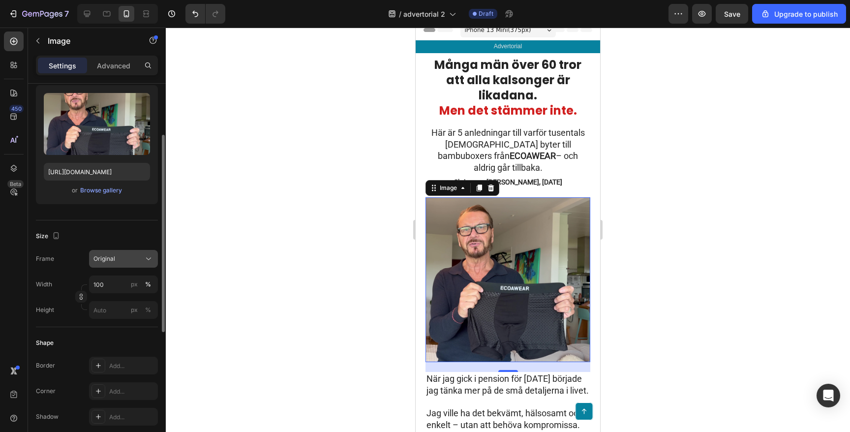
click at [128, 256] on div "Original" at bounding box center [117, 258] width 48 height 9
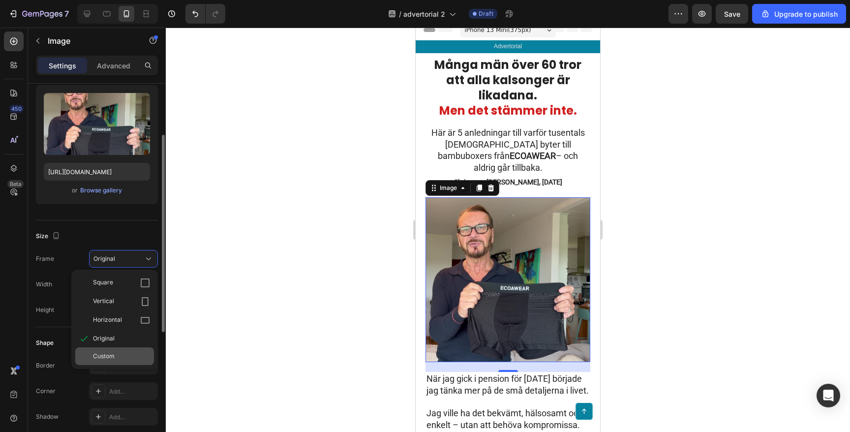
click at [99, 354] on span "Custom" at bounding box center [104, 356] width 22 height 9
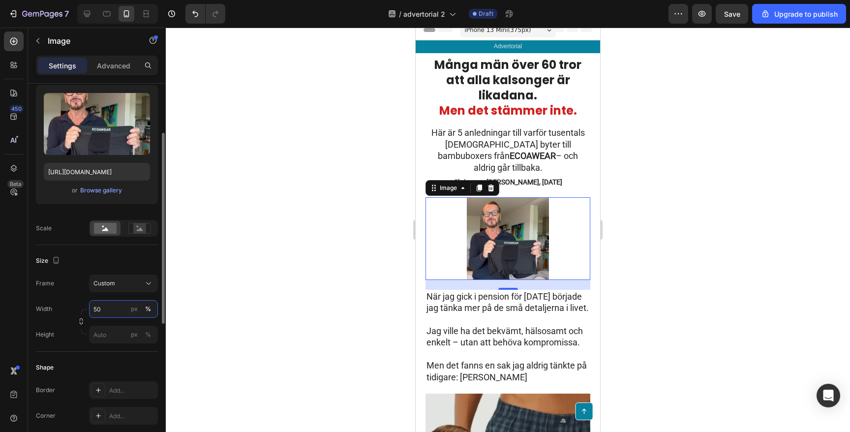
type input "5"
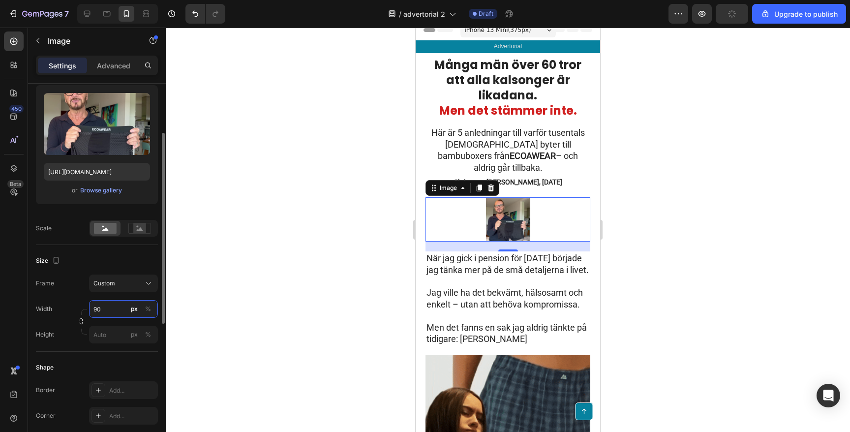
type input "9"
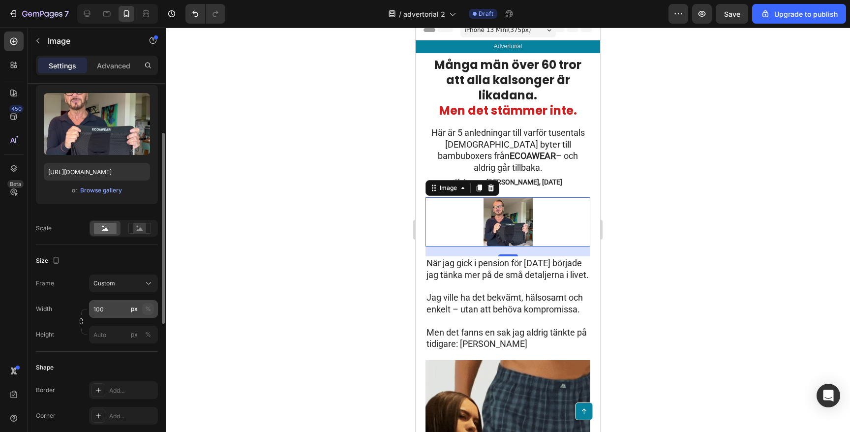
click at [151, 308] on button "%" at bounding box center [148, 309] width 12 height 12
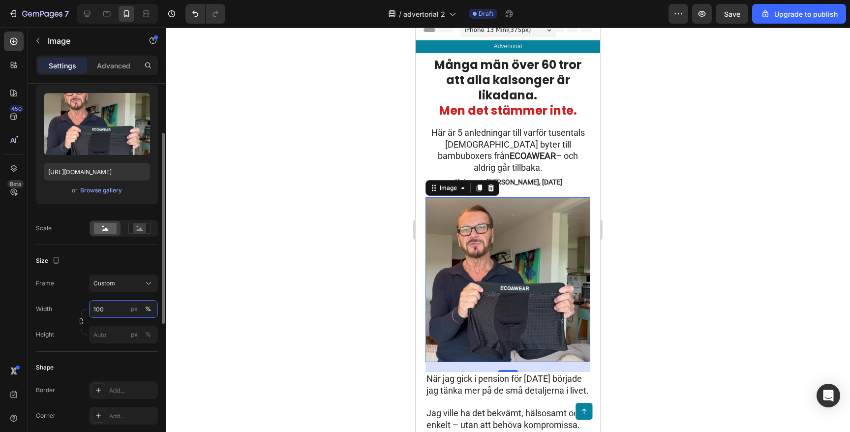
click at [112, 308] on input "100" at bounding box center [123, 309] width 69 height 18
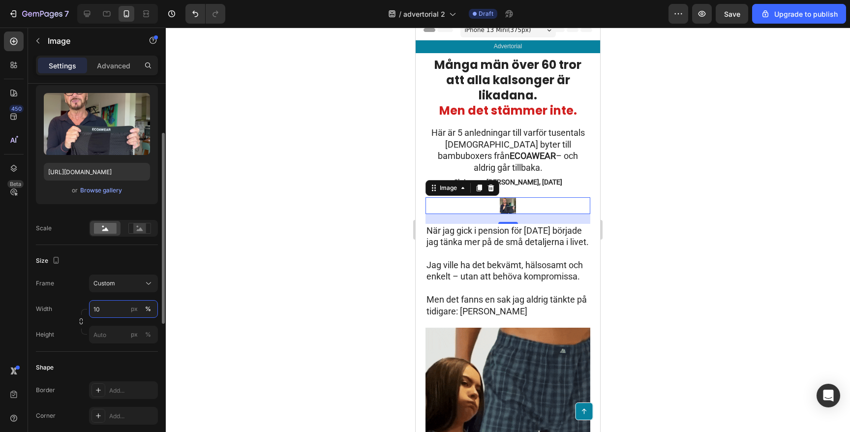
type input "1"
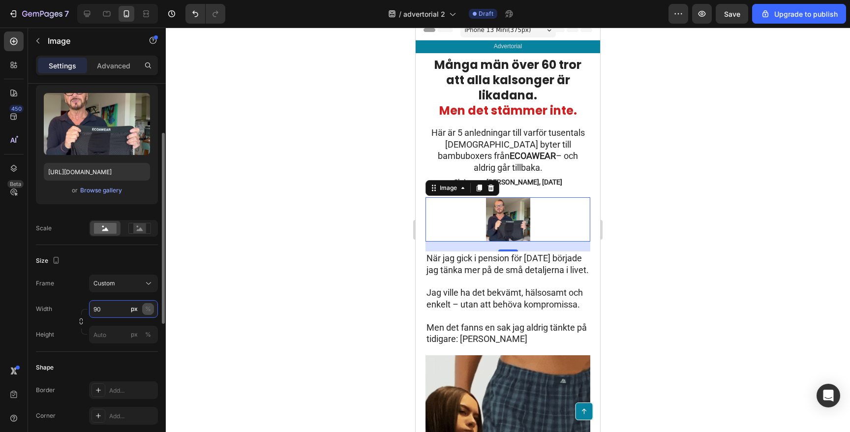
type input "90"
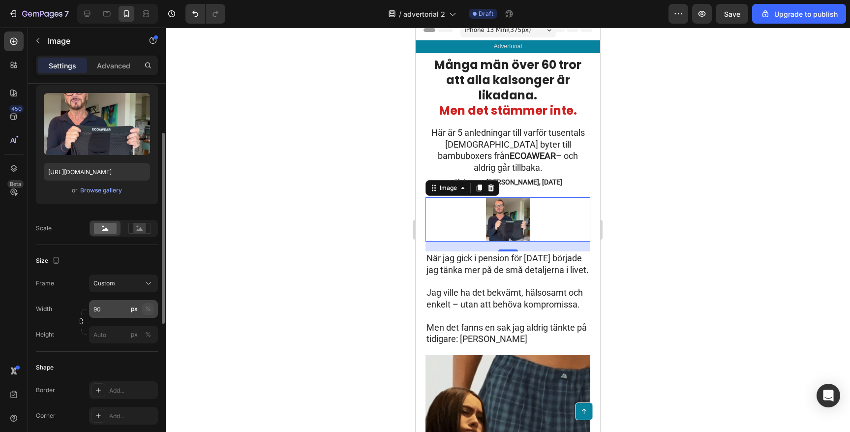
click at [148, 309] on div "%" at bounding box center [148, 309] width 6 height 9
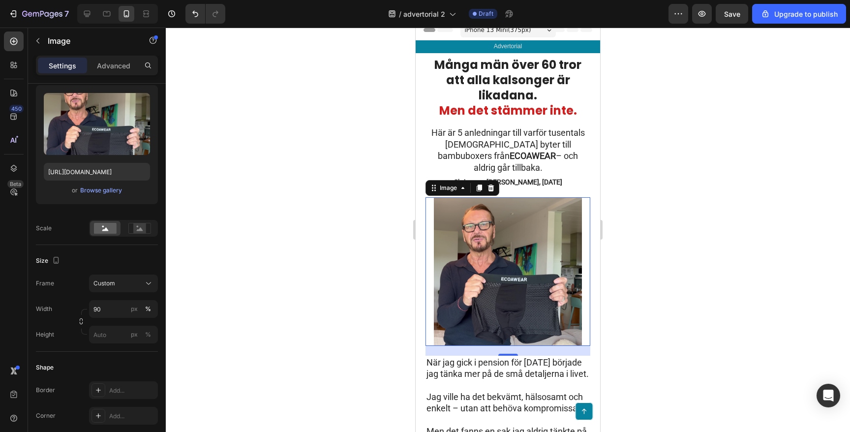
click at [301, 225] on div at bounding box center [508, 230] width 684 height 404
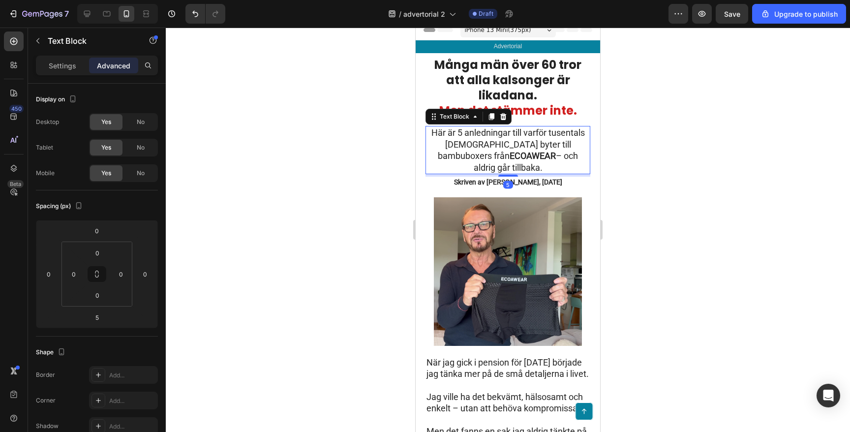
click at [474, 146] on p "Här är 5 anledningar till varför tusentals [DEMOGRAPHIC_DATA] byter till bambub…" at bounding box center [508, 150] width 163 height 46
click at [69, 63] on p "Settings" at bounding box center [63, 66] width 28 height 10
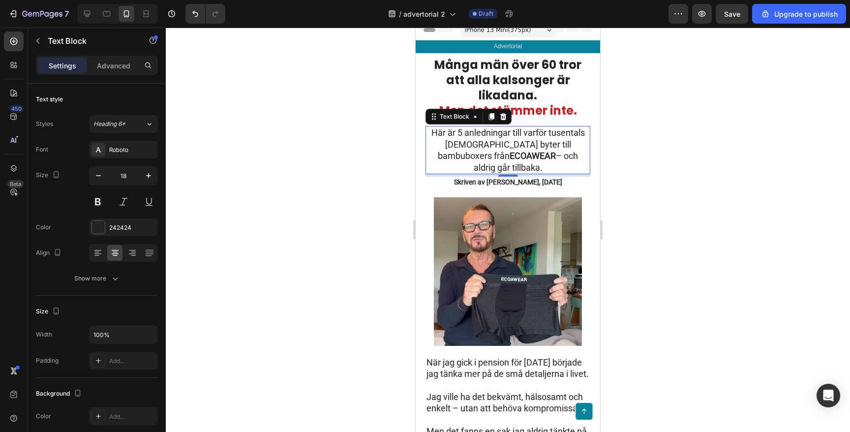
click at [371, 141] on div at bounding box center [508, 230] width 684 height 404
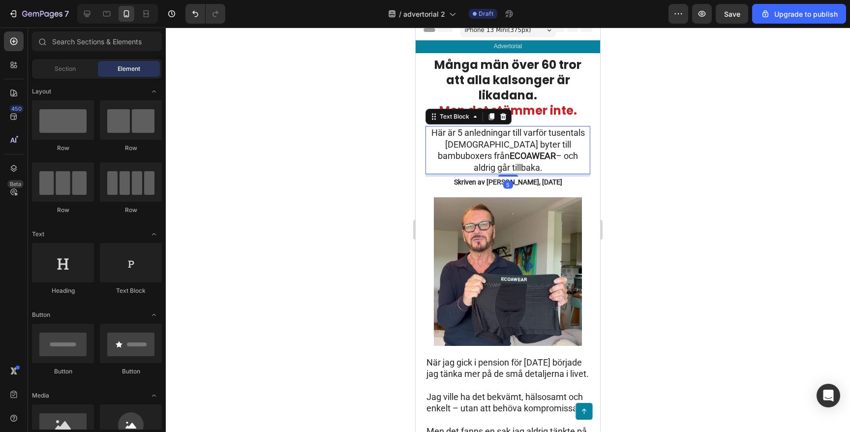
click at [464, 137] on p "Här är 5 anledningar till varför tusentals [DEMOGRAPHIC_DATA] byter till bambub…" at bounding box center [508, 150] width 163 height 46
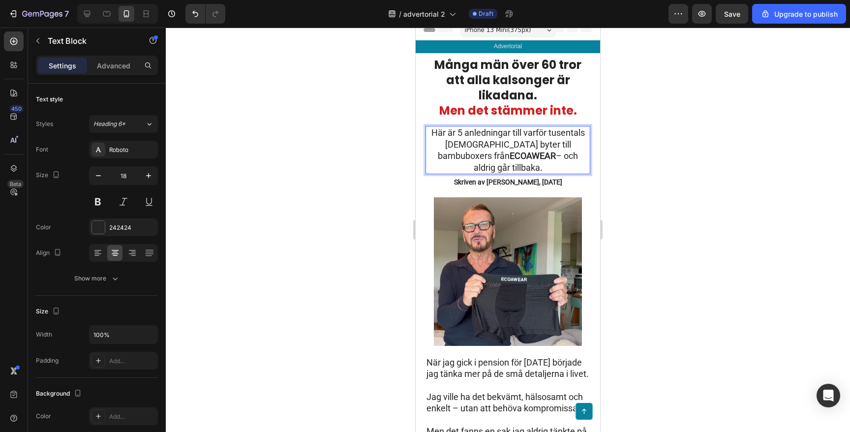
click at [457, 136] on p "Här är 5 anledningar till varför tusentals [DEMOGRAPHIC_DATA] byter till bambub…" at bounding box center [508, 150] width 163 height 46
drag, startPoint x: 457, startPoint y: 132, endPoint x: 506, endPoint y: 135, distance: 49.3
click at [506, 135] on p "Här är 5 anledningar till varför tusentals [DEMOGRAPHIC_DATA] byter till bambub…" at bounding box center [508, 150] width 163 height 46
click at [509, 135] on p "Här är 5 anledningar till varför tusentals [DEMOGRAPHIC_DATA] byter till bambub…" at bounding box center [508, 150] width 163 height 46
drag, startPoint x: 509, startPoint y: 135, endPoint x: 455, endPoint y: 135, distance: 54.1
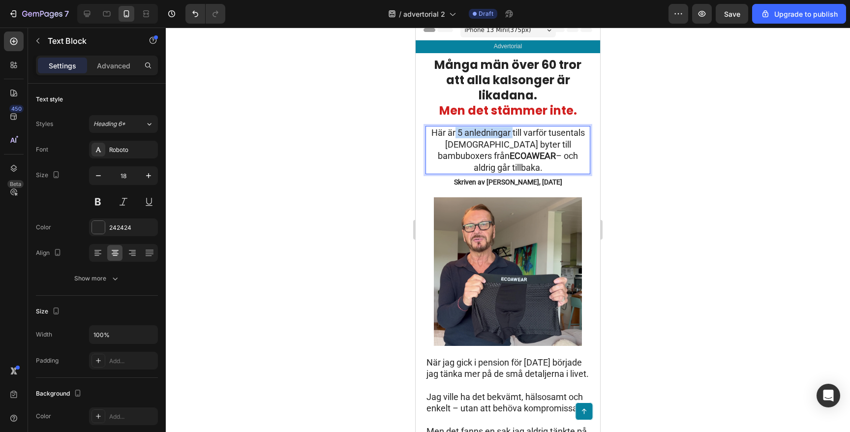
click at [455, 135] on p "Här är 5 anledningar till varför tusentals [DEMOGRAPHIC_DATA] byter till bambub…" at bounding box center [508, 150] width 163 height 46
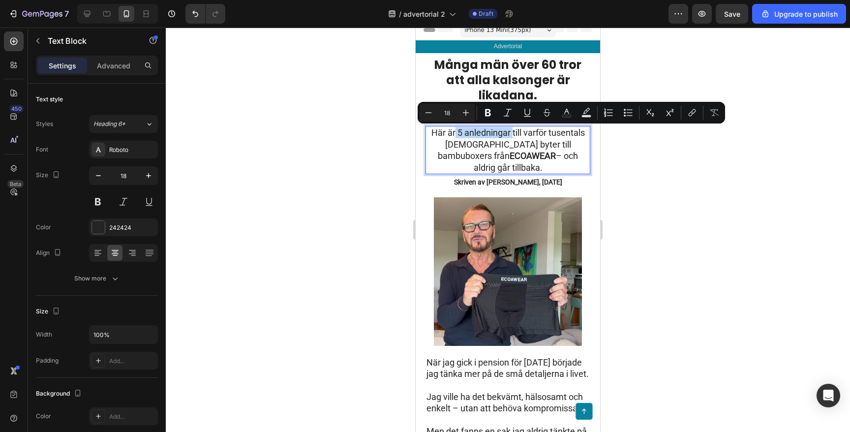
click at [457, 134] on p "Här är 5 anledningar till varför tusentals [DEMOGRAPHIC_DATA] byter till bambub…" at bounding box center [508, 150] width 163 height 46
click at [458, 133] on p "Här är 5 anledningar till varför tusentals [DEMOGRAPHIC_DATA] byter till bambub…" at bounding box center [508, 150] width 163 height 46
drag, startPoint x: 458, startPoint y: 133, endPoint x: 508, endPoint y: 134, distance: 49.7
click at [509, 134] on p "Här är 5 anledningar till varför tusentals [DEMOGRAPHIC_DATA] byter till bambub…" at bounding box center [508, 150] width 163 height 46
click at [488, 117] on icon "Editor contextual toolbar" at bounding box center [488, 113] width 10 height 10
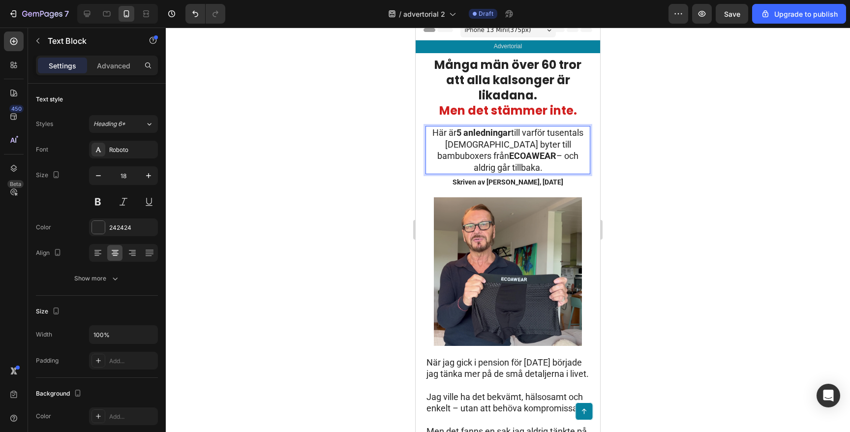
click at [338, 162] on div at bounding box center [508, 230] width 684 height 404
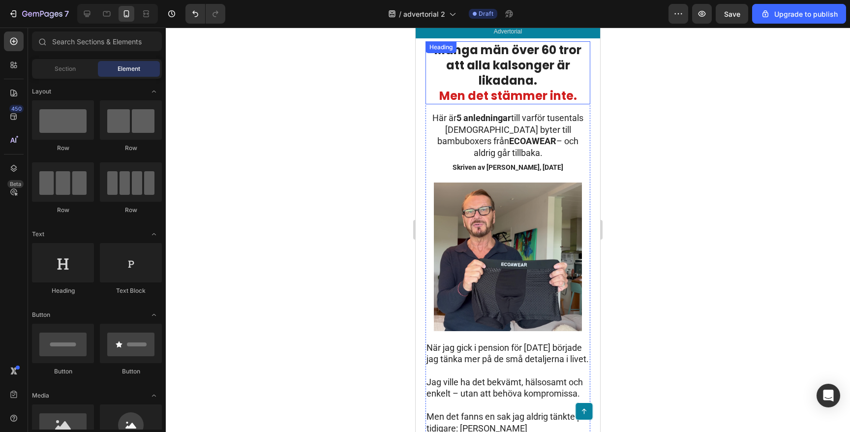
scroll to position [0, 0]
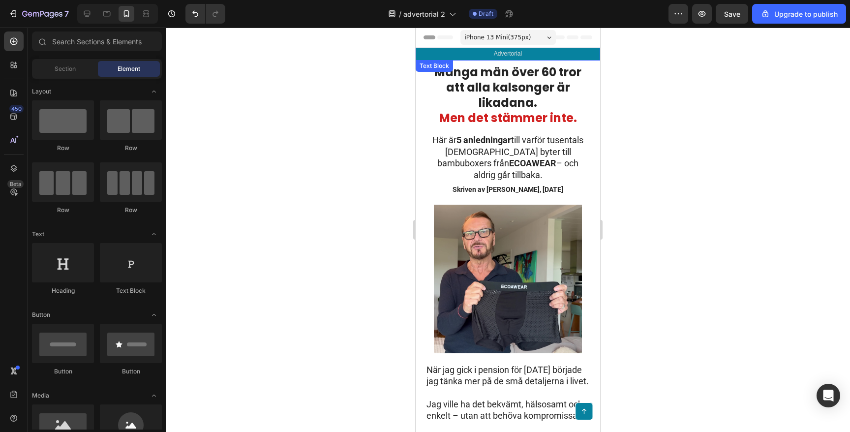
click at [505, 55] on span "Advertorial" at bounding box center [508, 53] width 28 height 7
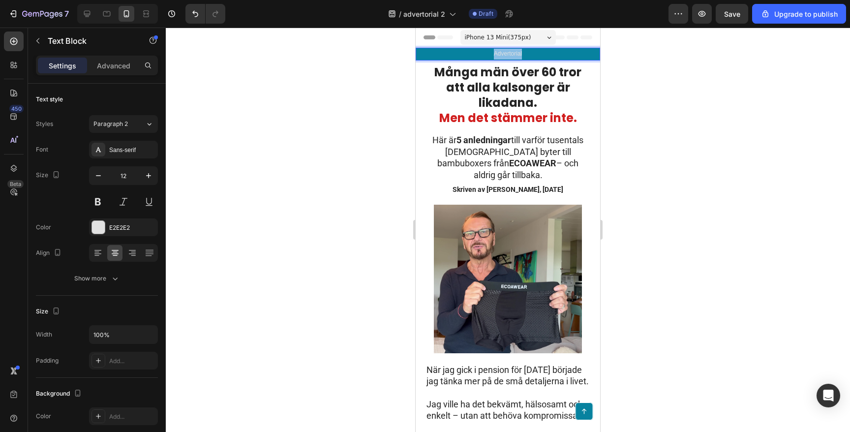
click at [510, 54] on span "Advertorial" at bounding box center [508, 53] width 28 height 7
click at [511, 55] on p "Kalsong-experten" at bounding box center [508, 54] width 183 height 11
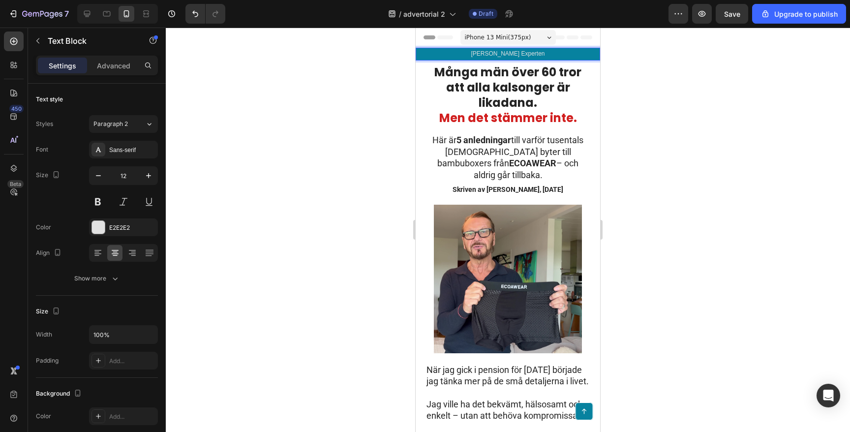
click at [503, 53] on p "[PERSON_NAME] Experten" at bounding box center [508, 54] width 183 height 11
click at [502, 53] on p "[PERSON_NAME] Experten" at bounding box center [508, 54] width 183 height 11
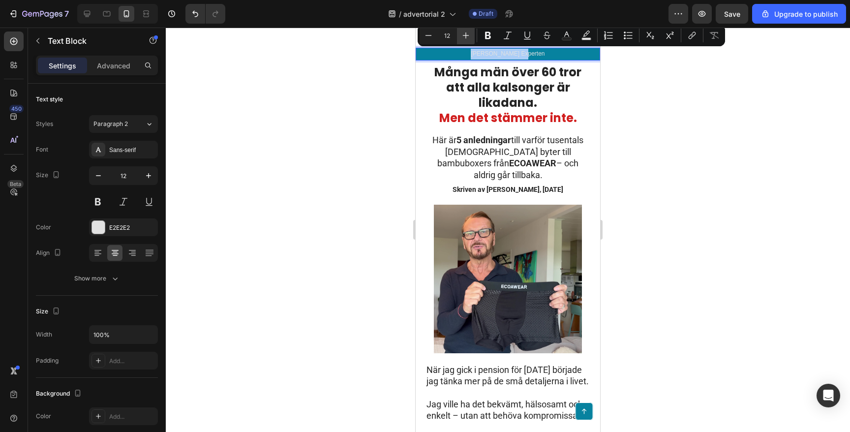
click at [467, 35] on icon "Editor contextual toolbar" at bounding box center [466, 35] width 6 height 6
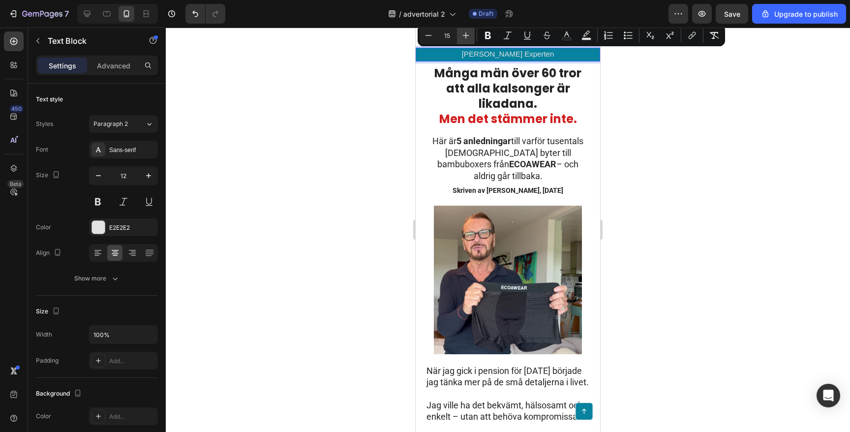
click at [467, 35] on icon "Editor contextual toolbar" at bounding box center [466, 35] width 6 height 6
type input "16"
click at [382, 83] on div at bounding box center [508, 230] width 684 height 404
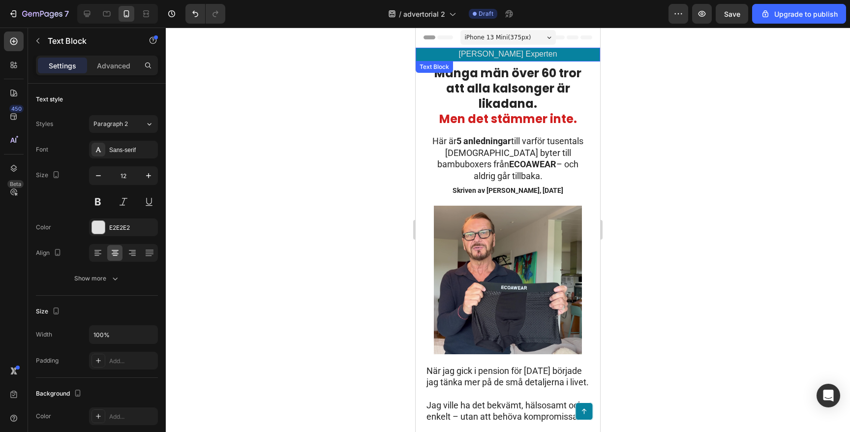
click at [516, 52] on span "[PERSON_NAME] Experten" at bounding box center [508, 54] width 98 height 8
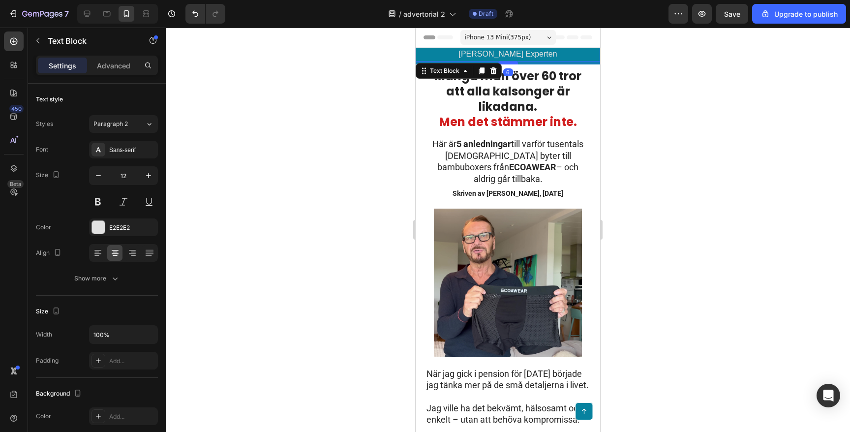
click at [511, 62] on div at bounding box center [508, 63] width 20 height 3
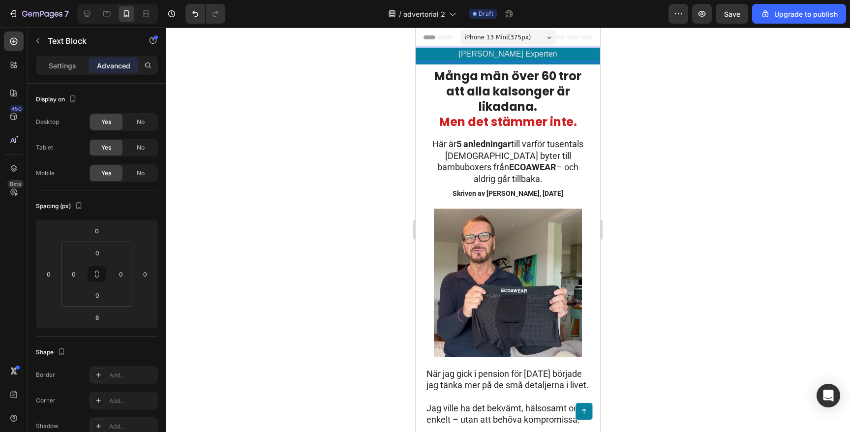
click at [504, 58] on p "[PERSON_NAME] Experten" at bounding box center [508, 55] width 183 height 12
click at [506, 63] on div "[PERSON_NAME] Experten Text Block 6" at bounding box center [508, 56] width 185 height 17
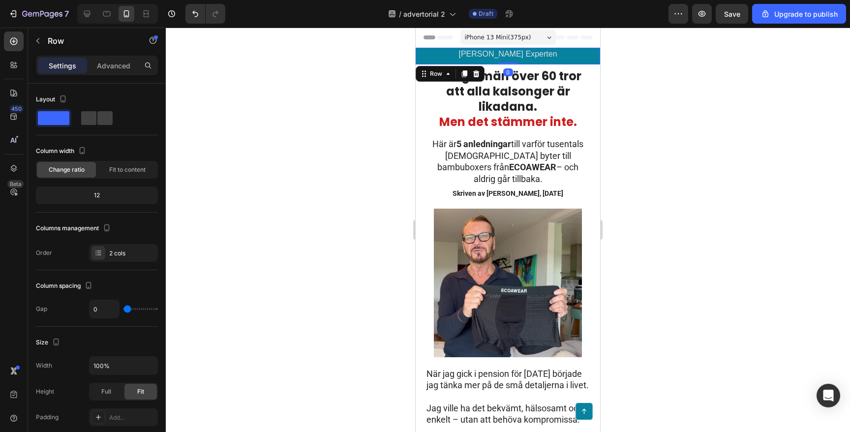
drag, startPoint x: 508, startPoint y: 62, endPoint x: 511, endPoint y: 49, distance: 14.1
click at [511, 49] on div "Kalsong Experten Text Block Advertorial Text Block Row 0" at bounding box center [508, 56] width 185 height 17
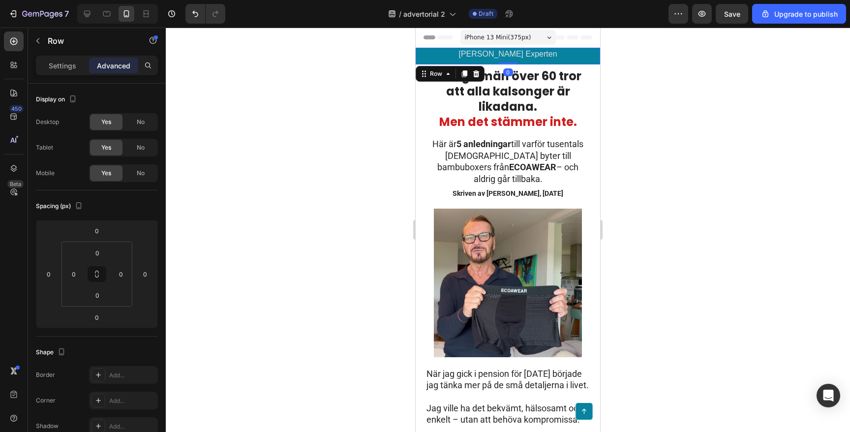
drag, startPoint x: 508, startPoint y: 62, endPoint x: 513, endPoint y: 43, distance: 19.3
click at [298, 46] on div at bounding box center [508, 230] width 684 height 404
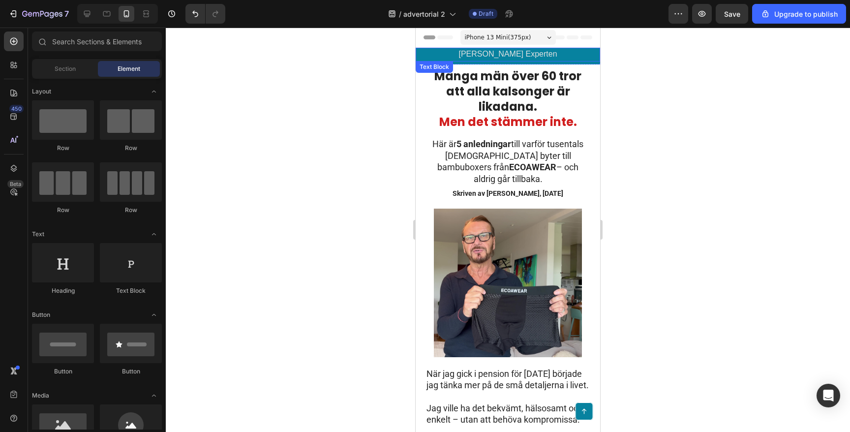
click at [506, 54] on span "[PERSON_NAME] Experten" at bounding box center [508, 54] width 98 height 8
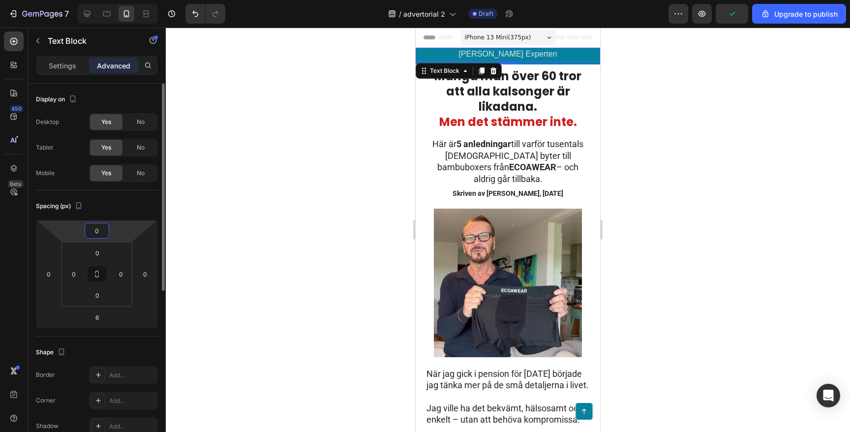
click at [100, 228] on input "0" at bounding box center [97, 230] width 20 height 15
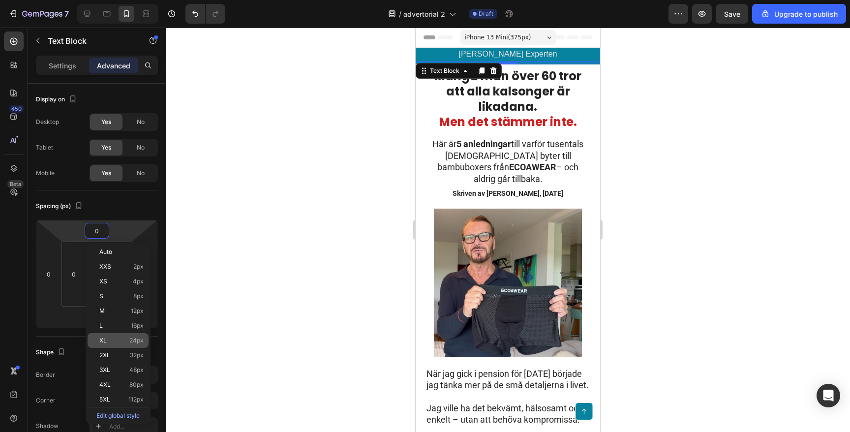
click at [110, 334] on div "XL 24px" at bounding box center [118, 340] width 61 height 15
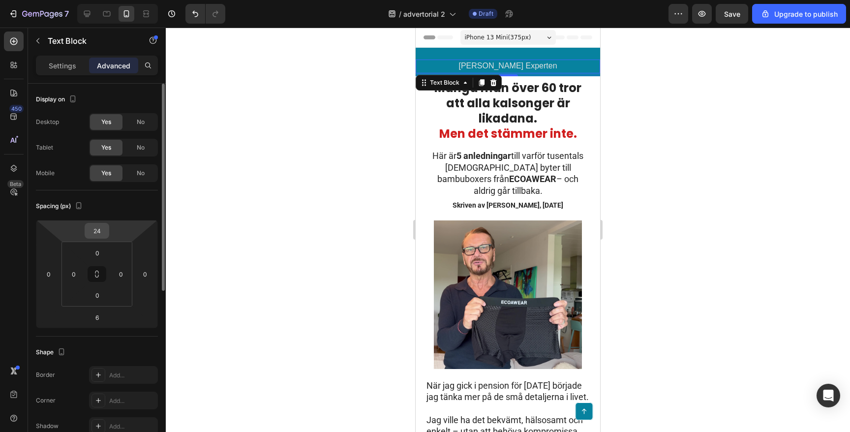
click at [105, 231] on input "24" at bounding box center [97, 230] width 20 height 15
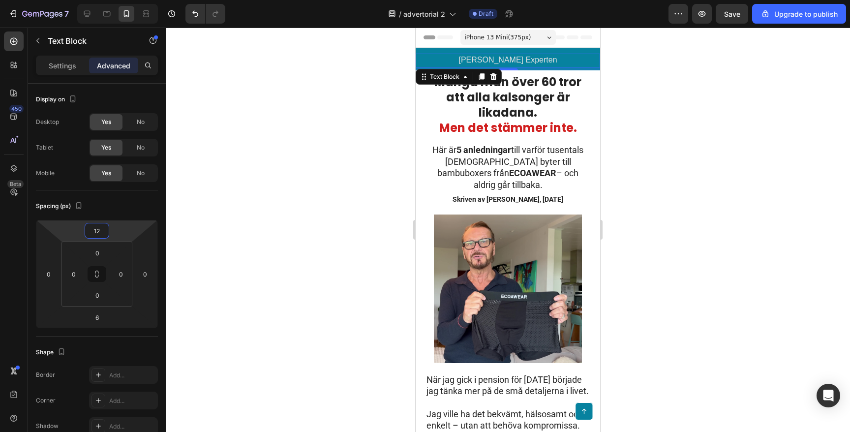
type input "12"
click at [263, 89] on div at bounding box center [508, 230] width 684 height 404
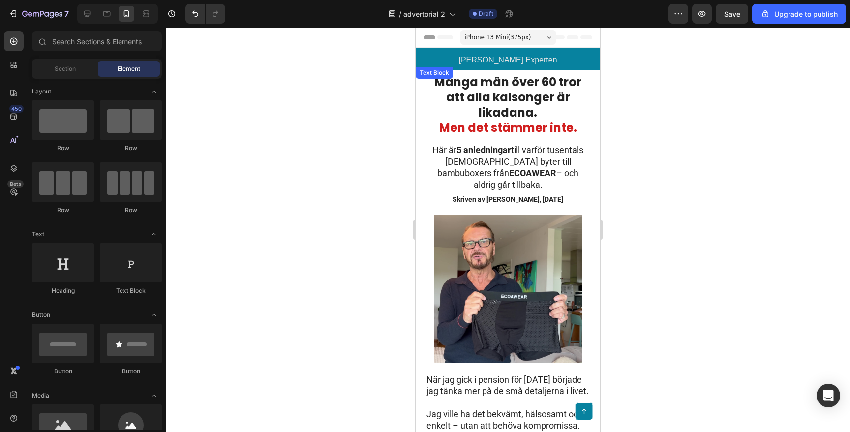
click at [513, 61] on span "[PERSON_NAME] Experten" at bounding box center [508, 60] width 98 height 8
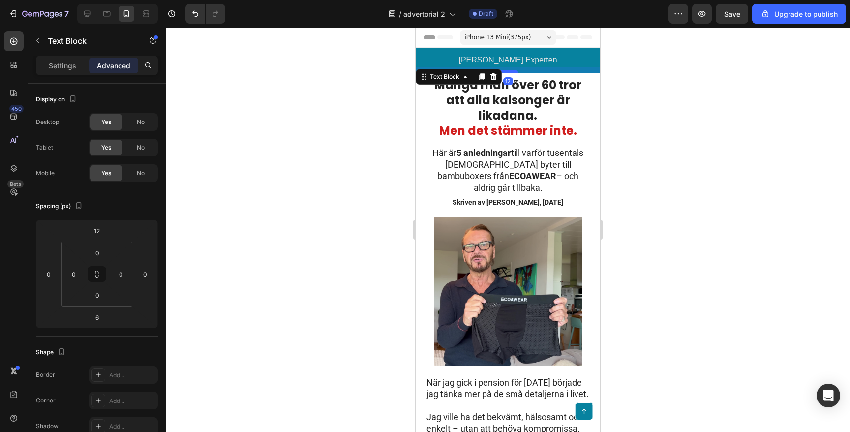
click at [512, 70] on div at bounding box center [508, 71] width 20 height 3
type input "10"
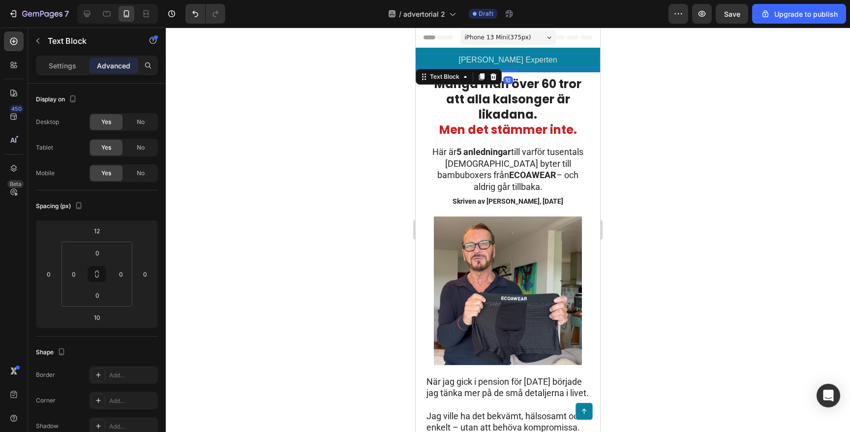
click at [298, 80] on div at bounding box center [508, 230] width 684 height 404
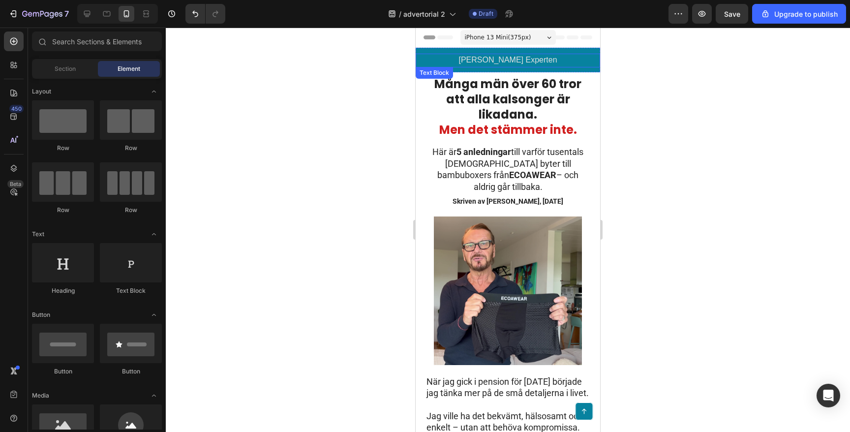
click at [514, 59] on span "[PERSON_NAME] Experten" at bounding box center [508, 60] width 98 height 8
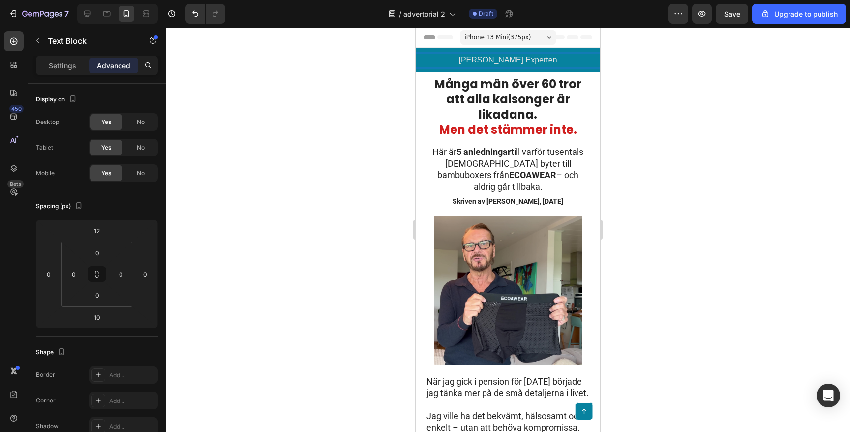
click at [514, 59] on span "[PERSON_NAME] Experten" at bounding box center [508, 60] width 98 height 8
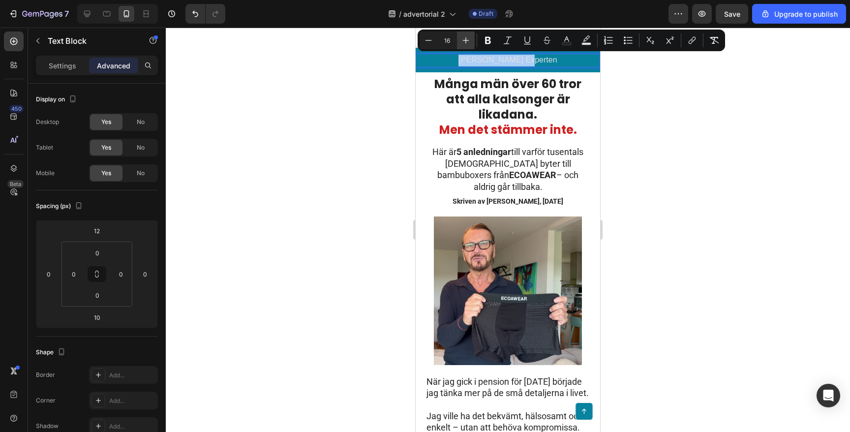
click at [465, 44] on icon "Editor contextual toolbar" at bounding box center [466, 40] width 10 height 10
type input "19"
click at [486, 43] on icon "Editor contextual toolbar" at bounding box center [488, 40] width 6 height 7
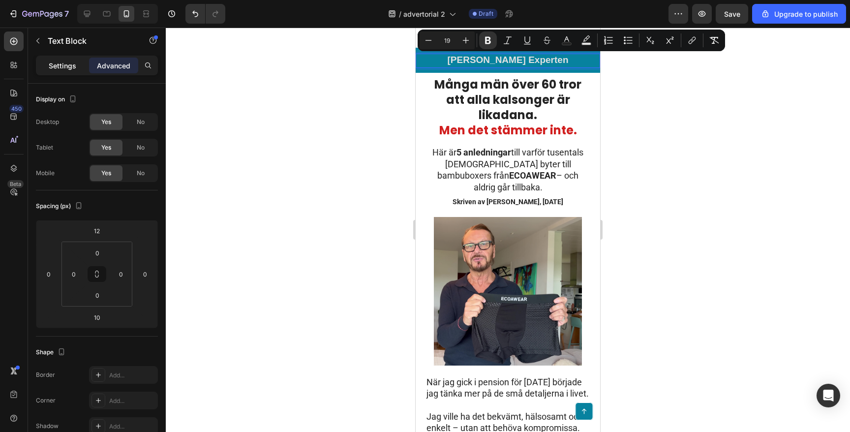
click at [70, 71] on div "Settings" at bounding box center [62, 66] width 49 height 16
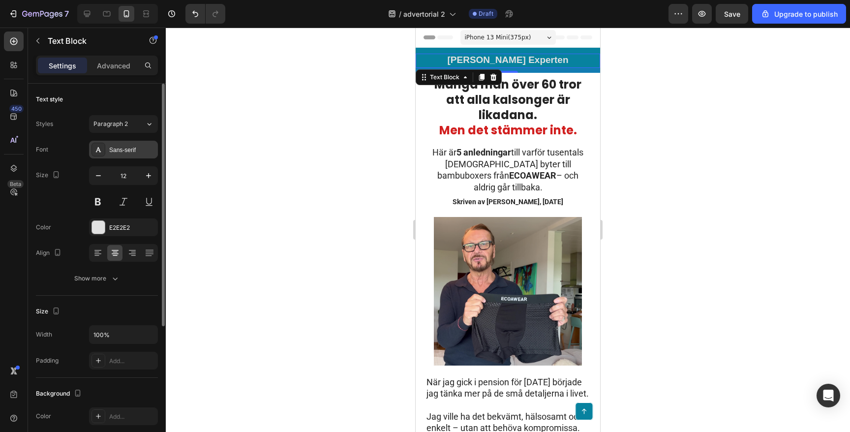
click at [124, 149] on div "Sans-serif" at bounding box center [132, 150] width 46 height 9
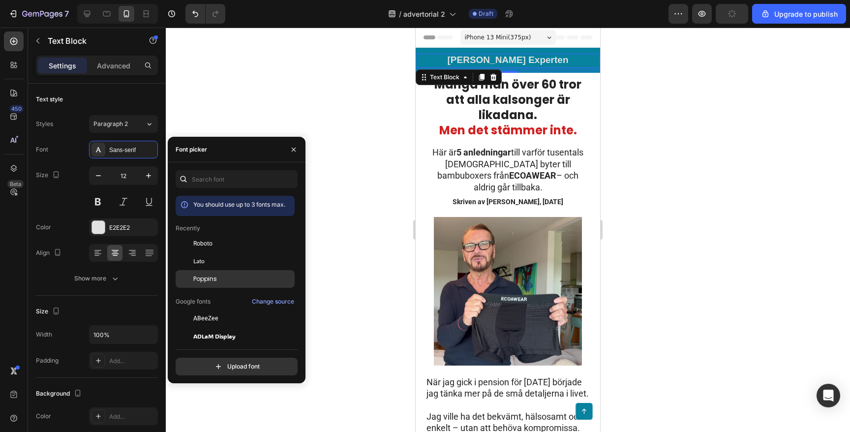
click at [213, 280] on span "Poppins" at bounding box center [205, 279] width 24 height 9
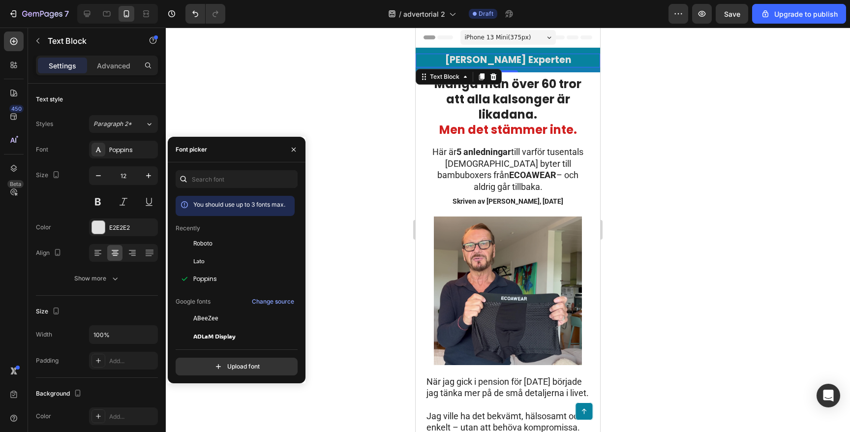
click at [339, 70] on div at bounding box center [508, 230] width 684 height 404
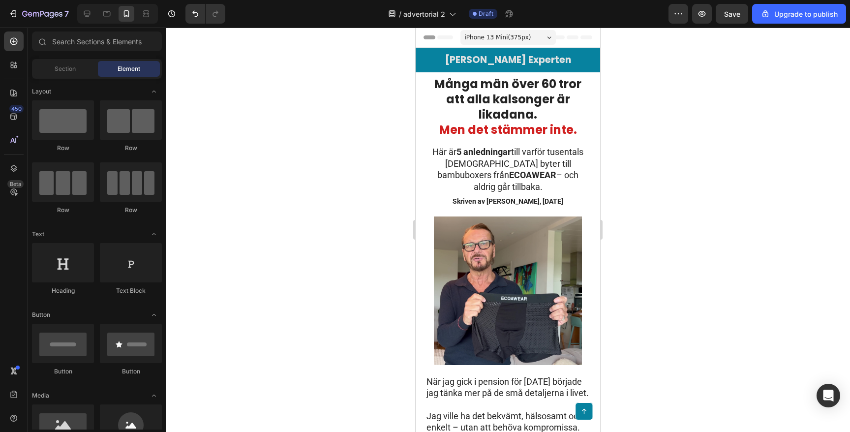
click at [339, 70] on div at bounding box center [508, 230] width 684 height 404
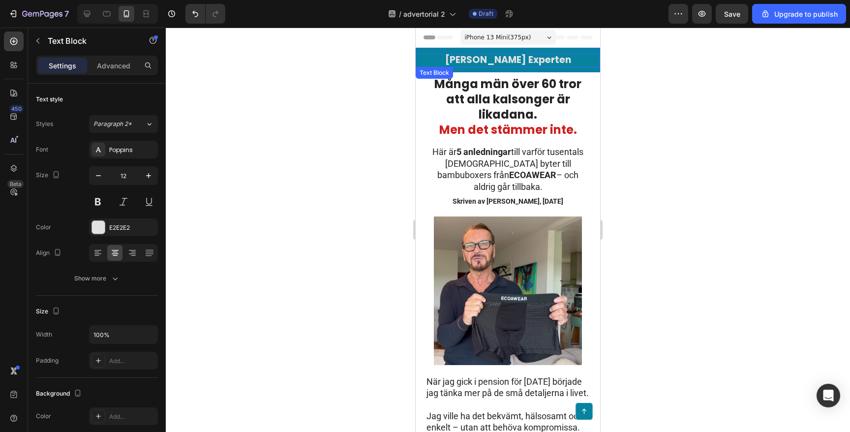
click at [483, 60] on strong "[PERSON_NAME] Experten" at bounding box center [508, 59] width 126 height 13
click at [111, 62] on p "Advanced" at bounding box center [113, 66] width 33 height 10
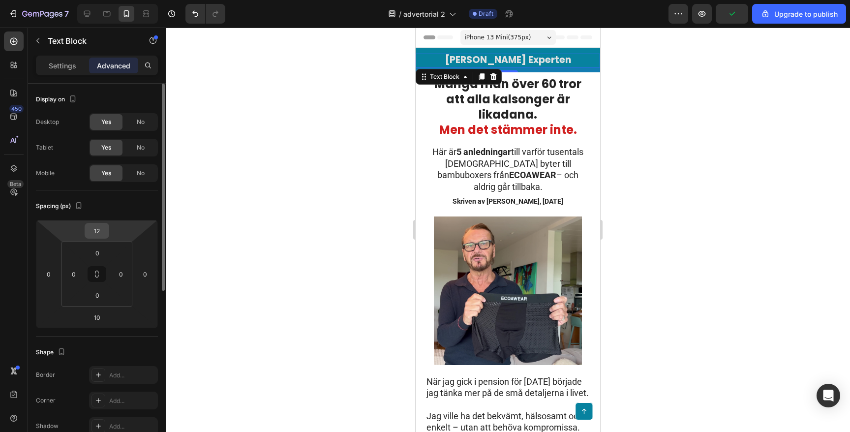
click at [104, 235] on input "12" at bounding box center [97, 230] width 20 height 15
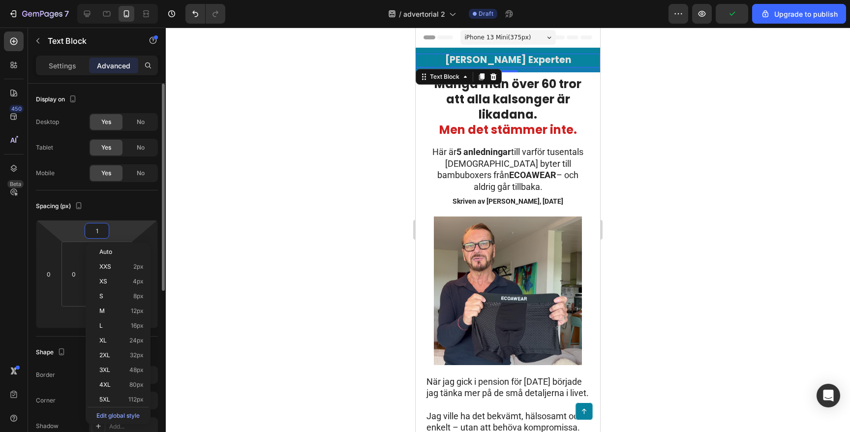
type input "10"
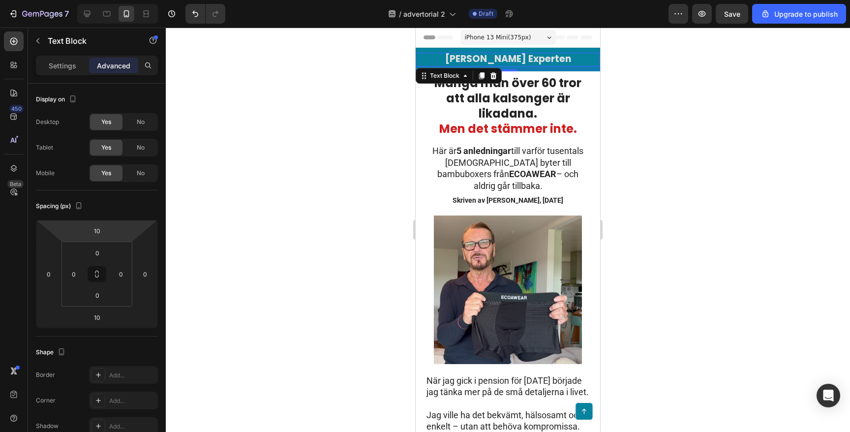
click at [262, 168] on div at bounding box center [508, 230] width 684 height 404
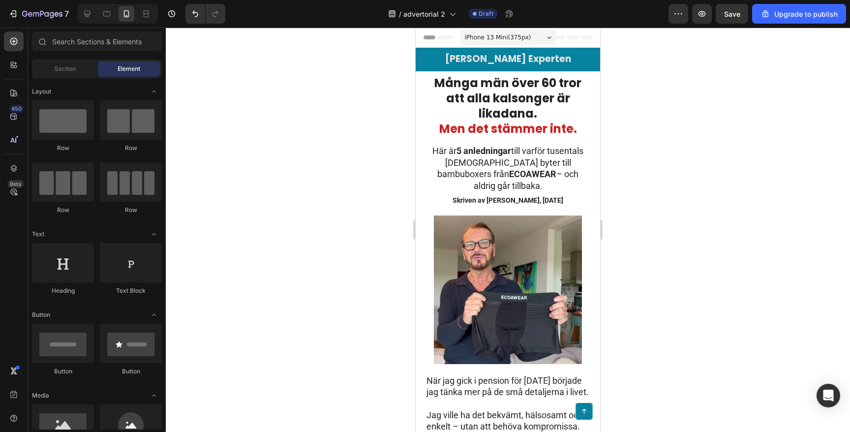
click at [262, 168] on div at bounding box center [508, 230] width 684 height 404
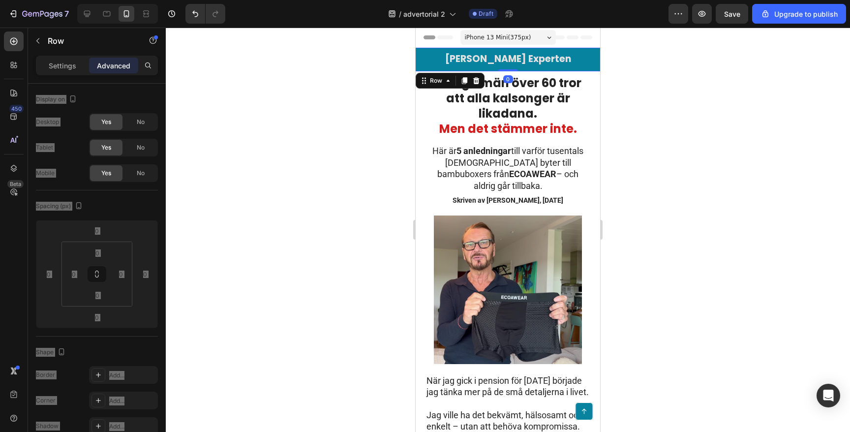
click at [422, 51] on div "[PERSON_NAME] Experten Text Block" at bounding box center [508, 60] width 185 height 24
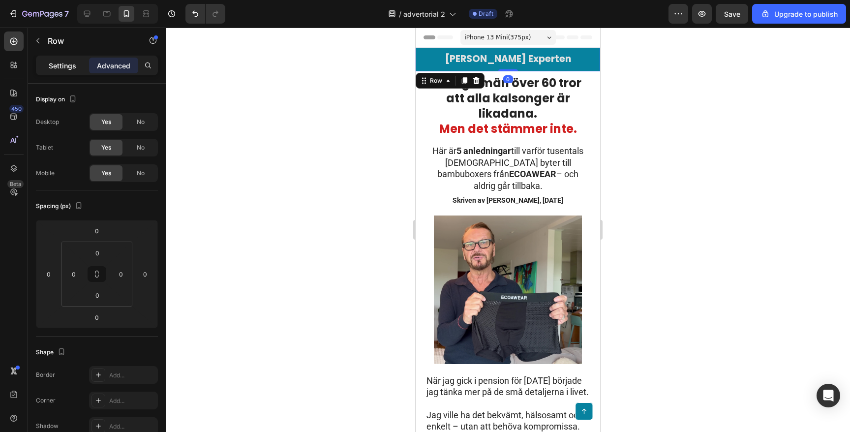
click at [58, 69] on p "Settings" at bounding box center [63, 66] width 28 height 10
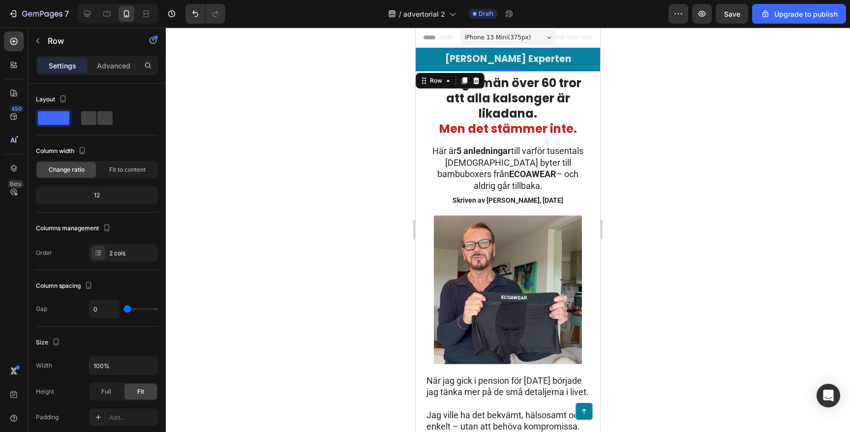
click at [596, 51] on div "[PERSON_NAME] Experten Text Block" at bounding box center [508, 60] width 185 height 24
click at [119, 62] on p "Advanced" at bounding box center [113, 66] width 33 height 10
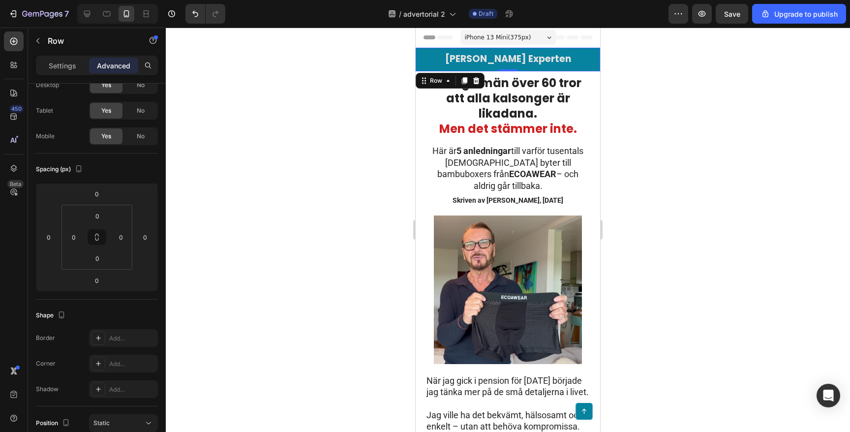
scroll to position [307, 0]
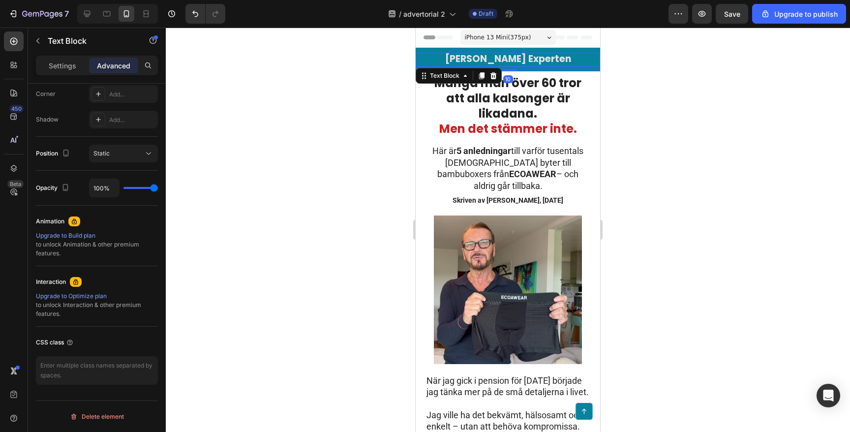
click at [505, 60] on strong "[PERSON_NAME] Experten" at bounding box center [508, 58] width 126 height 13
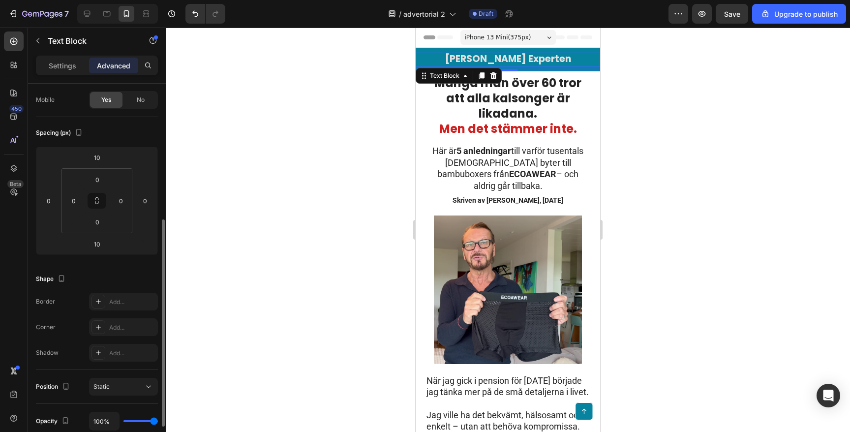
scroll to position [0, 0]
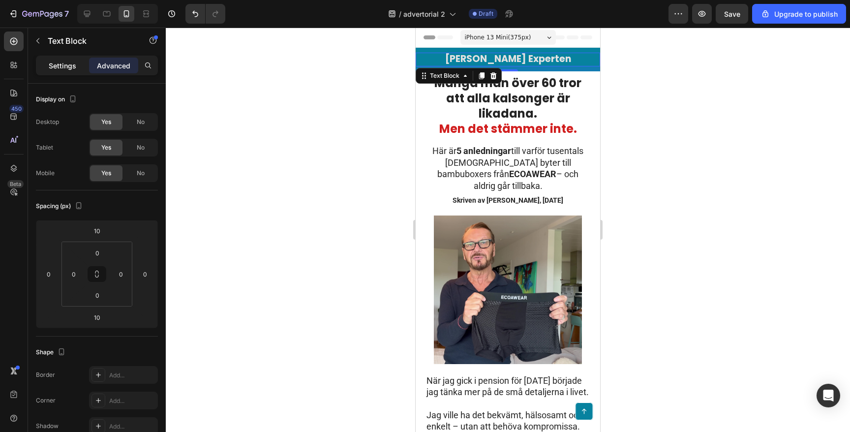
click at [64, 67] on p "Settings" at bounding box center [63, 66] width 28 height 10
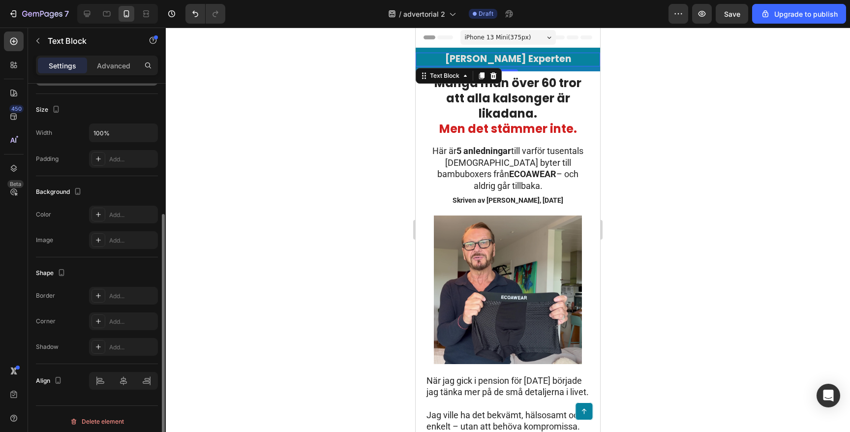
scroll to position [207, 0]
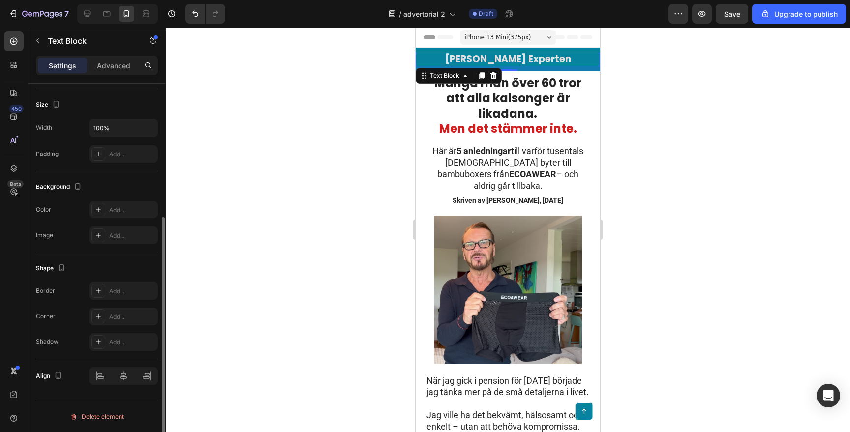
click at [331, 190] on div at bounding box center [508, 230] width 684 height 404
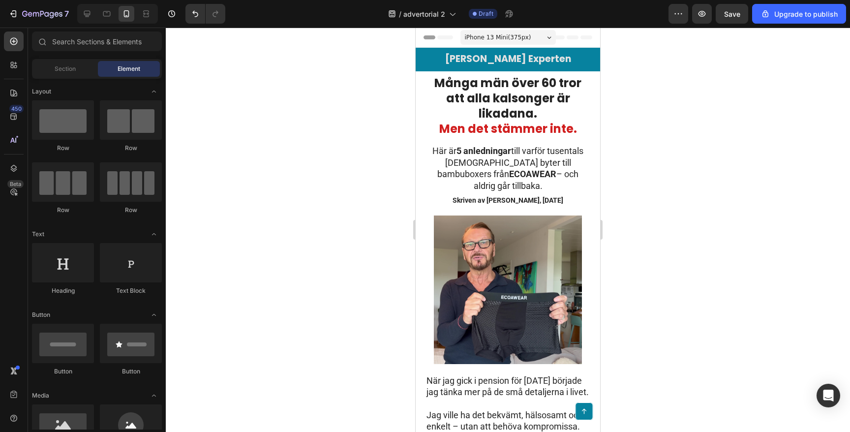
click at [330, 190] on div at bounding box center [508, 230] width 684 height 404
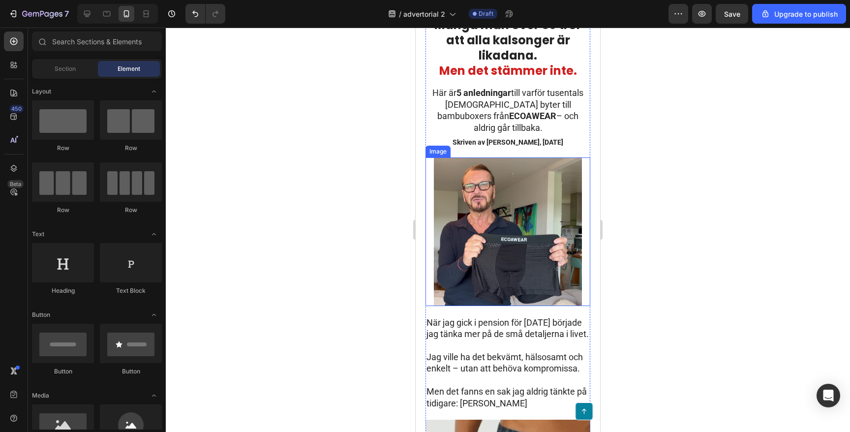
scroll to position [65, 0]
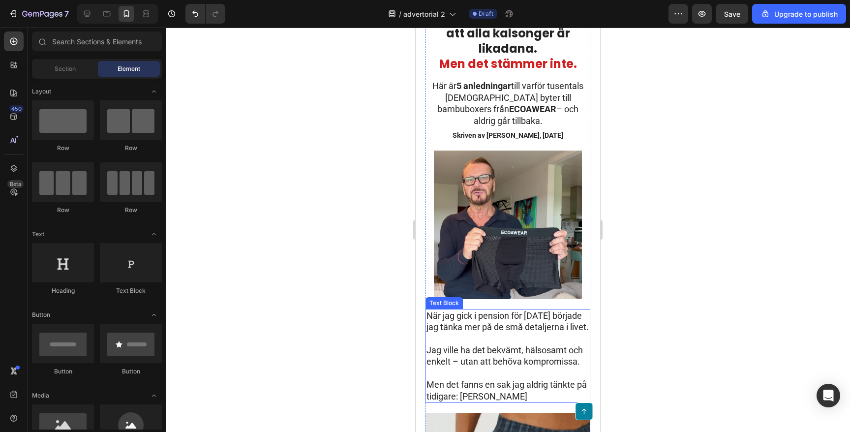
click at [462, 324] on p "När jag gick i pension för [DATE] började jag tänka mer på de små detaljerna i …" at bounding box center [508, 321] width 163 height 23
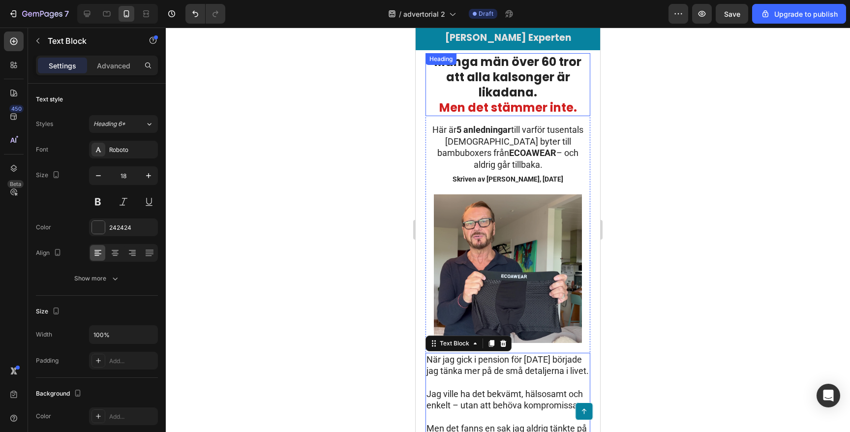
scroll to position [20, 0]
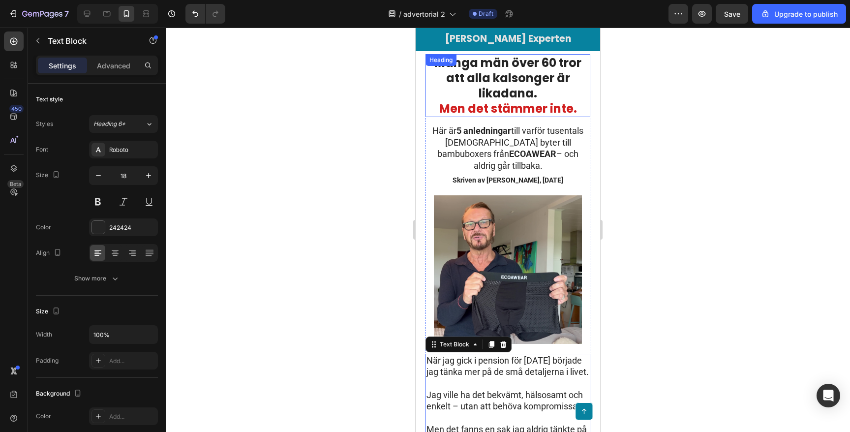
click at [497, 93] on p "Många män över 60 tror att alla kalsonger är likadana. Men det stämmer inte." at bounding box center [508, 86] width 163 height 62
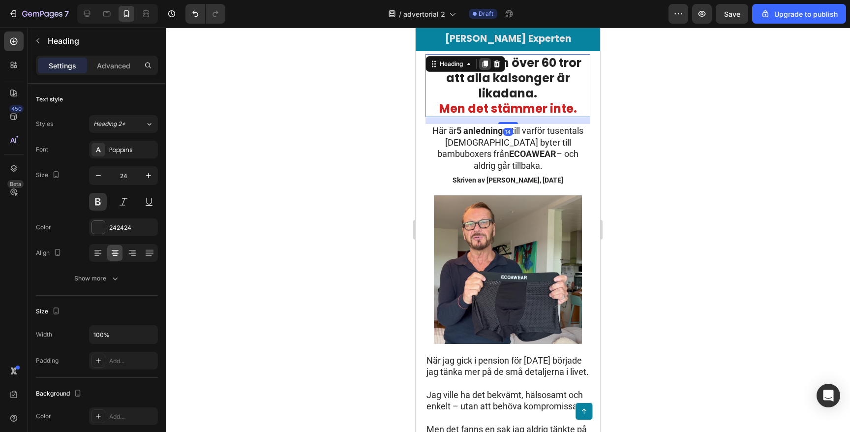
click at [485, 64] on icon at bounding box center [485, 64] width 5 height 7
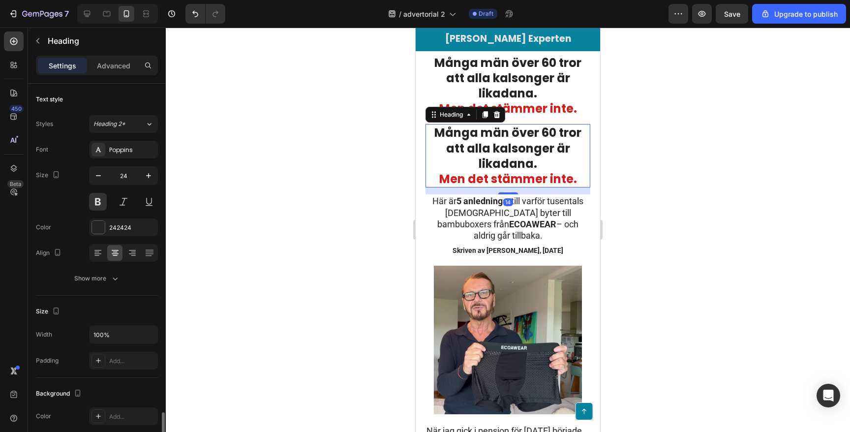
scroll to position [207, 0]
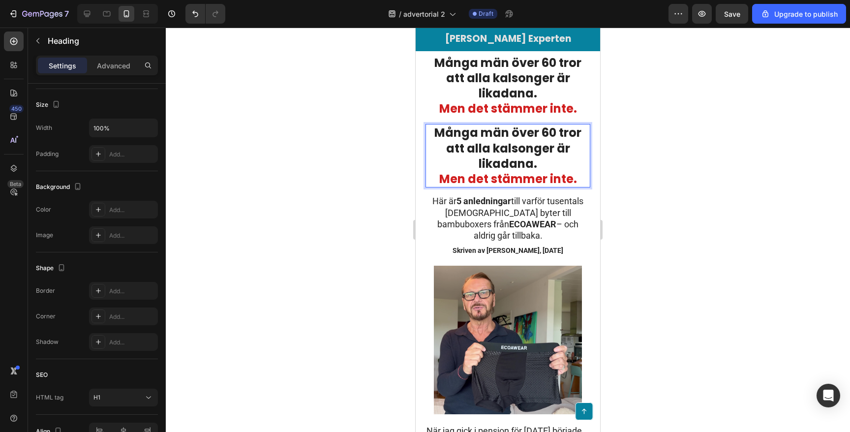
click at [581, 177] on h1 "Många män över 60 tror att alla kalsonger är likadana. Men det stämmer inte." at bounding box center [508, 155] width 165 height 63
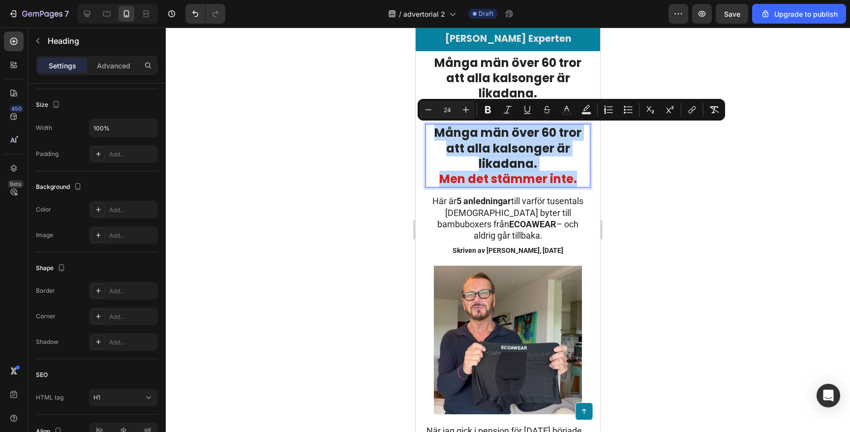
drag, startPoint x: 578, startPoint y: 178, endPoint x: 426, endPoint y: 135, distance: 157.9
click at [427, 135] on p "Många män över 60 tror att alla kalsonger är likadana. Men det stämmer inte." at bounding box center [508, 156] width 163 height 62
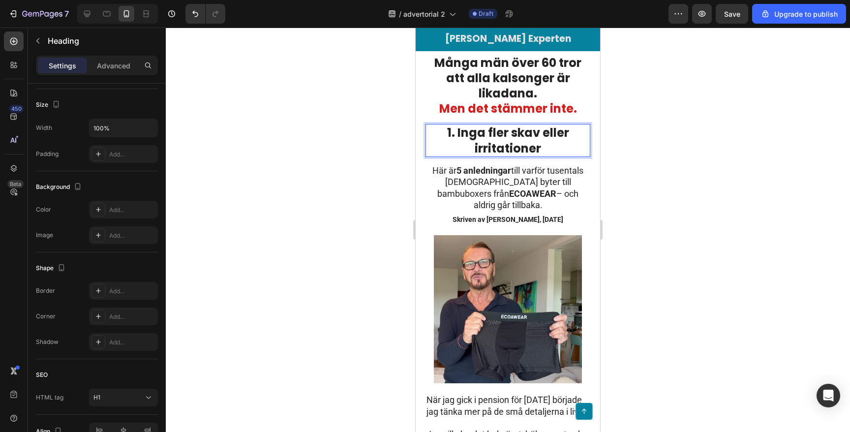
click at [348, 130] on div at bounding box center [508, 230] width 684 height 404
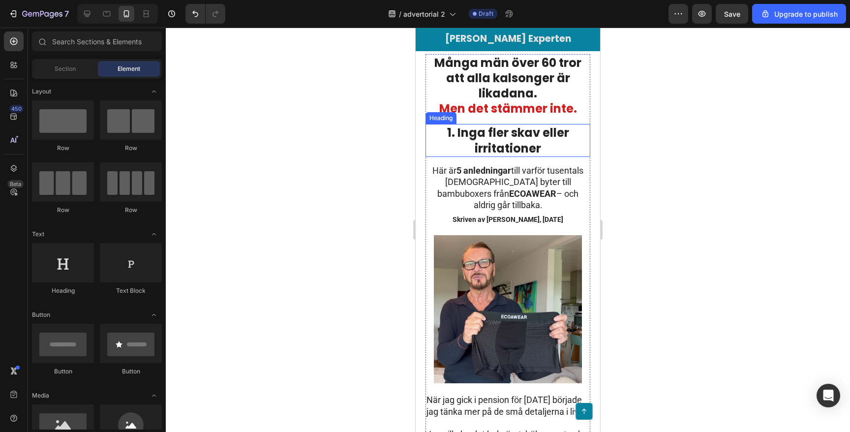
click at [470, 132] on strong "1. Inga fler skav eller irritationer" at bounding box center [508, 139] width 122 height 31
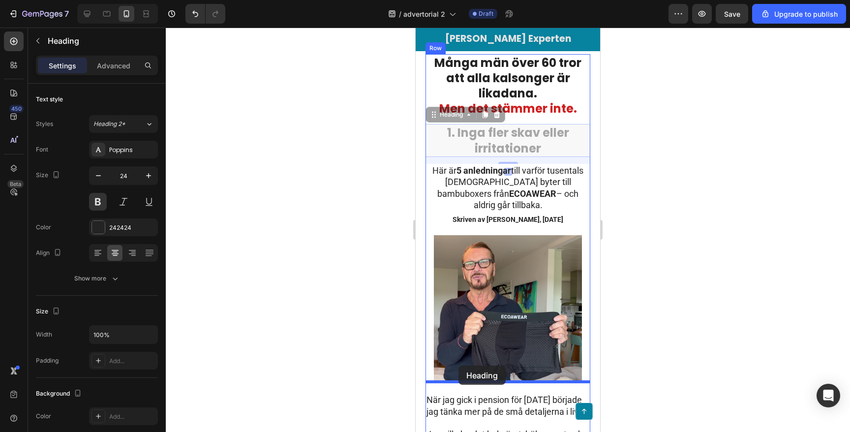
drag, startPoint x: 430, startPoint y: 118, endPoint x: 459, endPoint y: 366, distance: 249.7
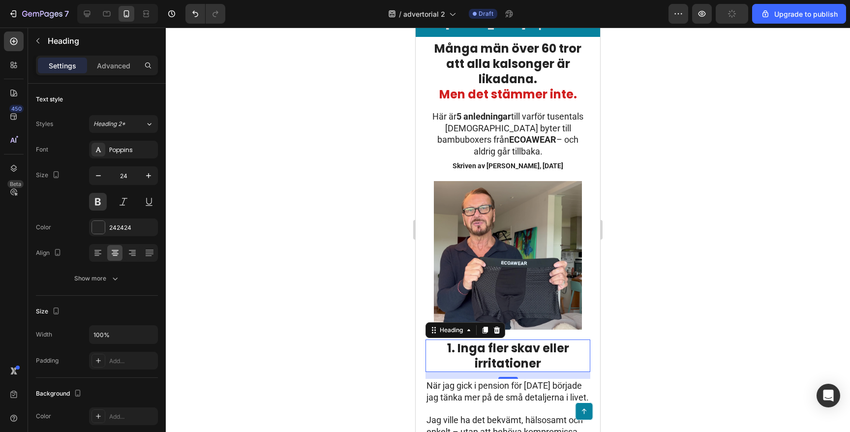
scroll to position [40, 0]
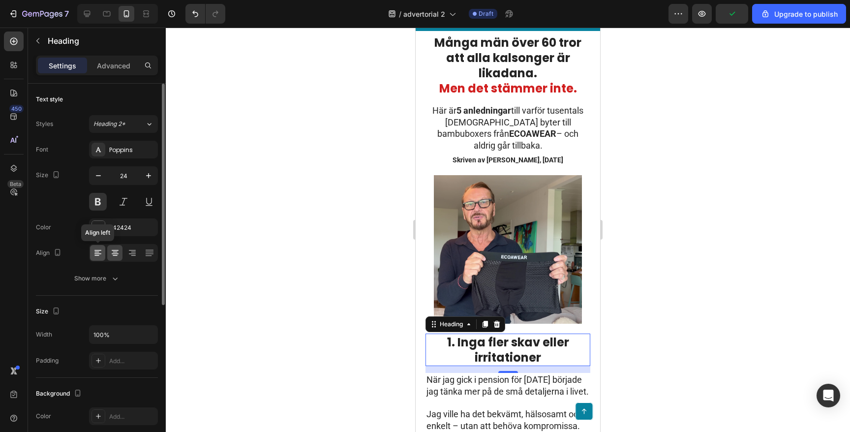
click at [100, 249] on icon at bounding box center [98, 253] width 10 height 10
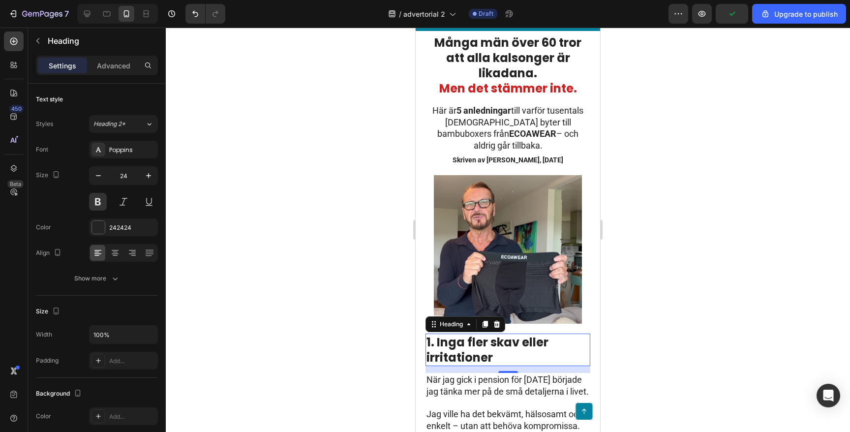
click at [295, 254] on div at bounding box center [508, 230] width 684 height 404
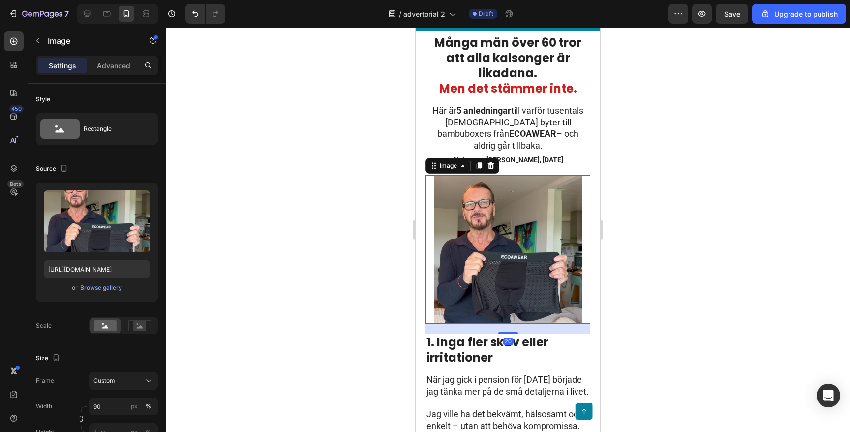
click at [502, 252] on img at bounding box center [508, 249] width 149 height 149
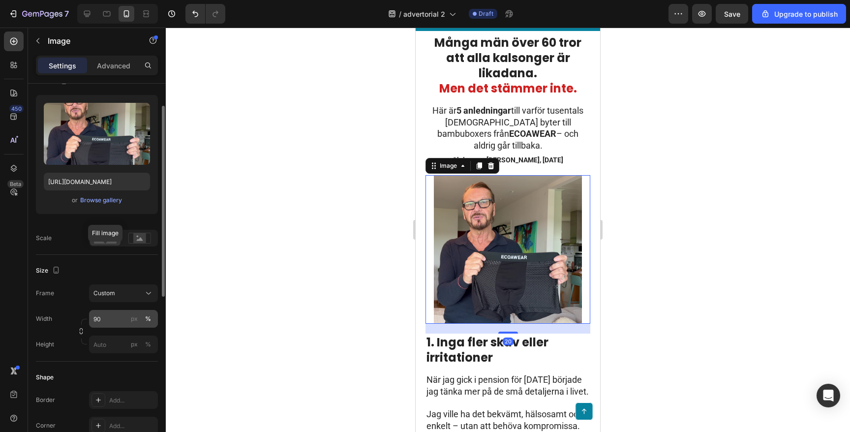
scroll to position [92, 0]
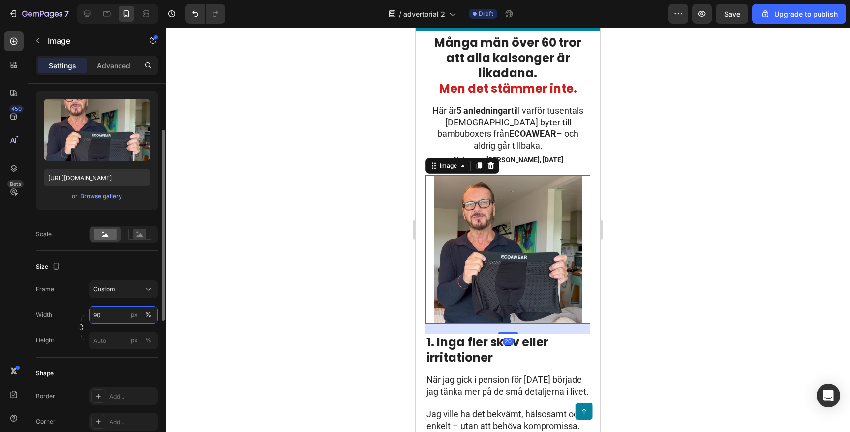
click at [113, 311] on input "90" at bounding box center [123, 315] width 69 height 18
click at [119, 292] on div "Custom" at bounding box center [117, 289] width 48 height 9
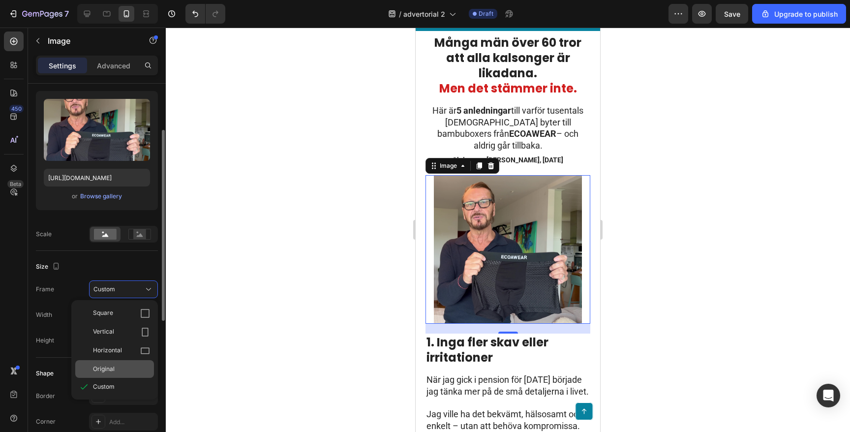
click at [109, 374] on div "Original" at bounding box center [114, 369] width 79 height 18
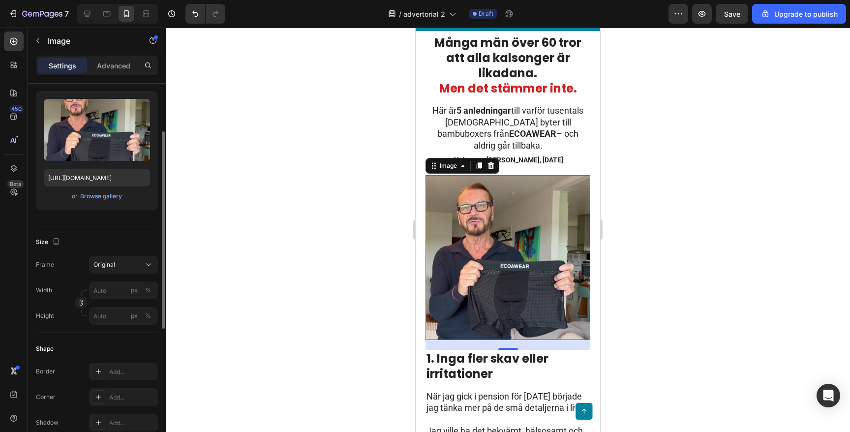
click at [300, 283] on div at bounding box center [508, 230] width 684 height 404
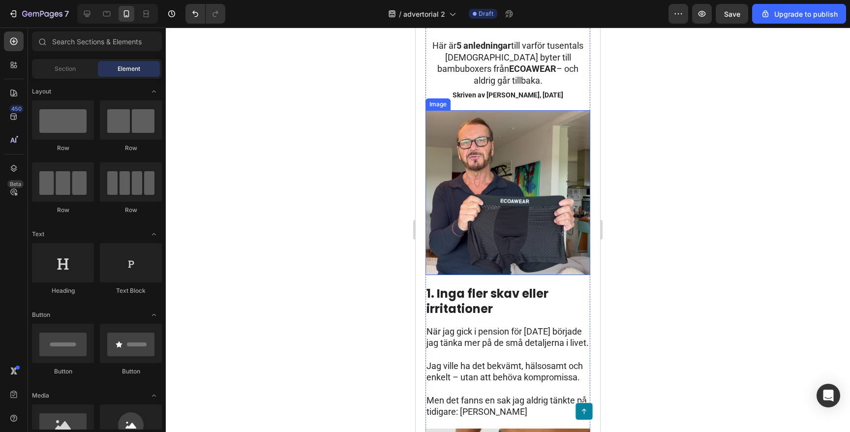
scroll to position [111, 0]
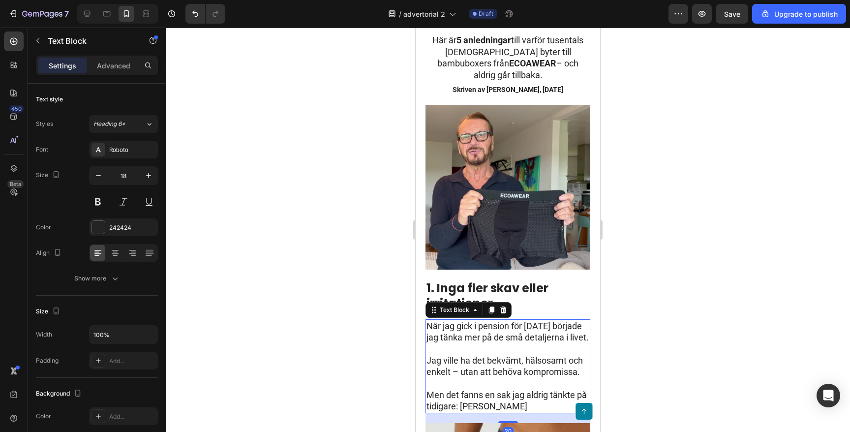
click at [451, 349] on p at bounding box center [508, 348] width 163 height 11
click at [522, 389] on p "Men det fanns en sak jag aldrig tänkte på tidigare: [PERSON_NAME]" at bounding box center [508, 400] width 163 height 23
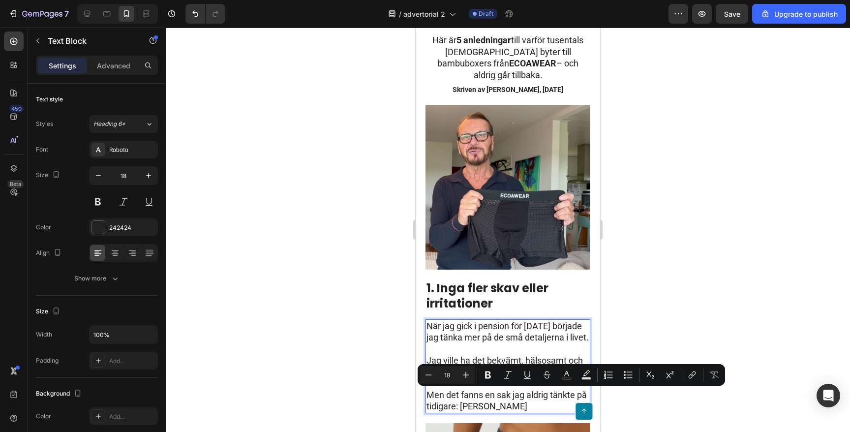
click at [526, 399] on p "Men det fanns en sak jag aldrig tänkte på tidigare: [PERSON_NAME]" at bounding box center [508, 400] width 163 height 23
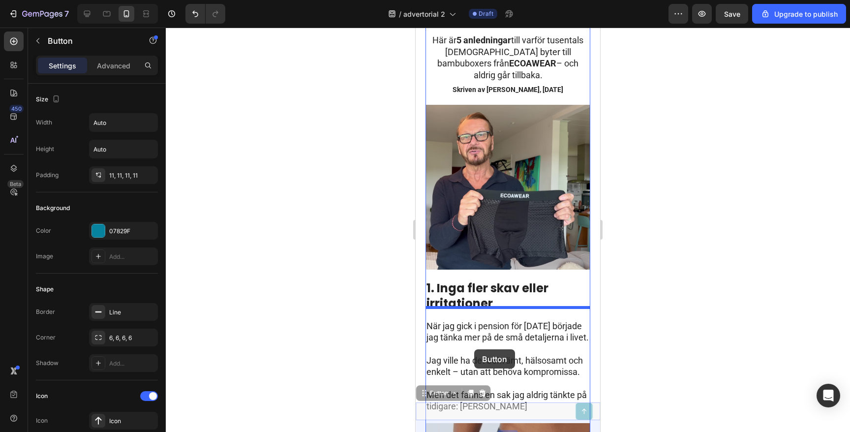
drag, startPoint x: 526, startPoint y: 405, endPoint x: 474, endPoint y: 349, distance: 76.3
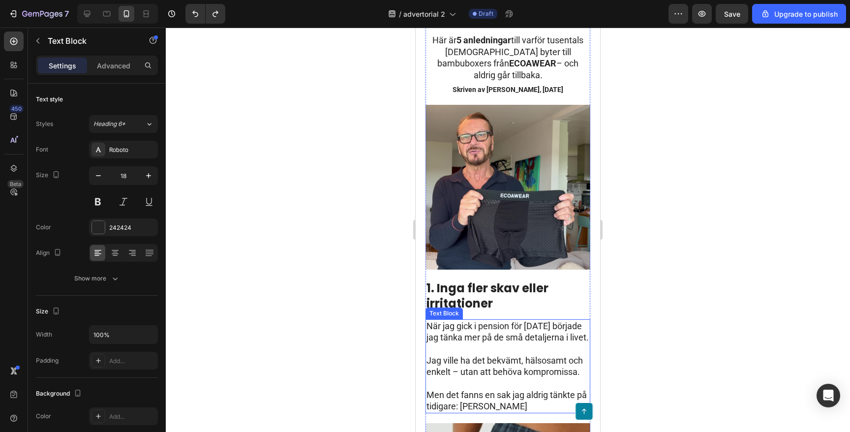
click at [482, 338] on p "När jag gick i pension för [DATE] började jag tänka mer på de små detaljerna i …" at bounding box center [508, 331] width 163 height 23
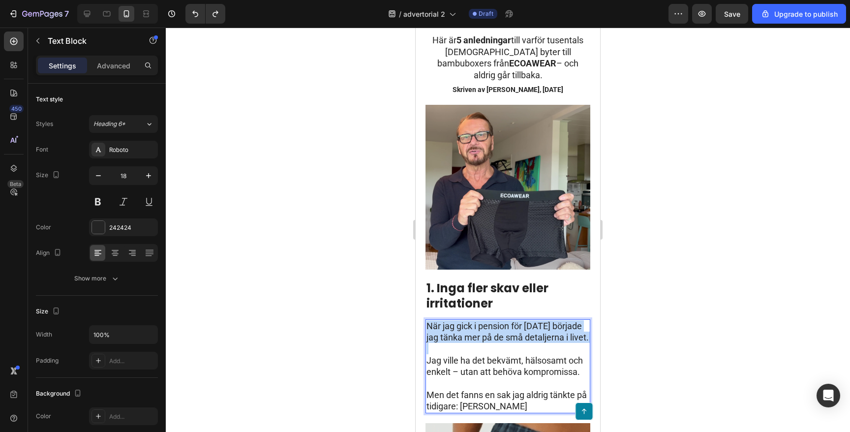
click at [482, 338] on p "När jag gick i pension för [DATE] började jag tänka mer på de små detaljerna i …" at bounding box center [508, 331] width 163 height 23
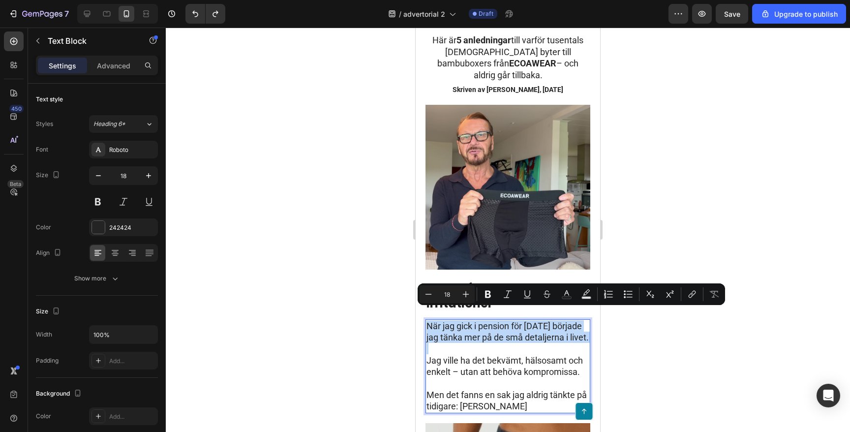
click at [524, 395] on p "Men det fanns en sak jag aldrig tänkte på tidigare: [PERSON_NAME]" at bounding box center [508, 400] width 163 height 23
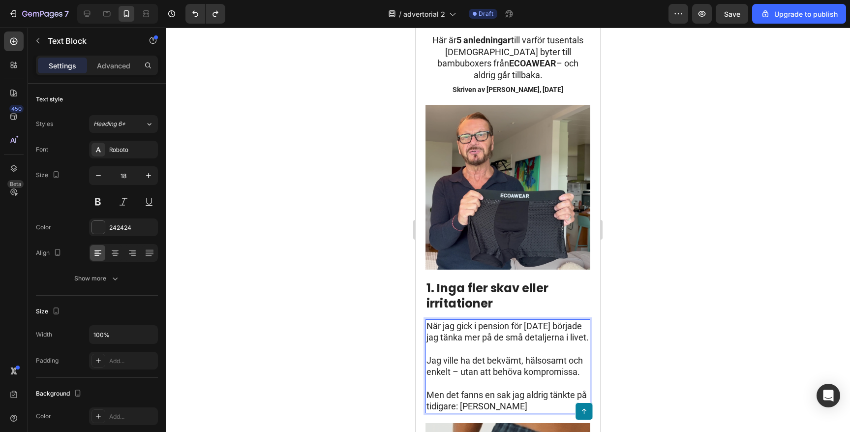
click at [523, 390] on p "Men det fanns en sak jag aldrig tänkte på tidigare: [PERSON_NAME]" at bounding box center [508, 400] width 163 height 23
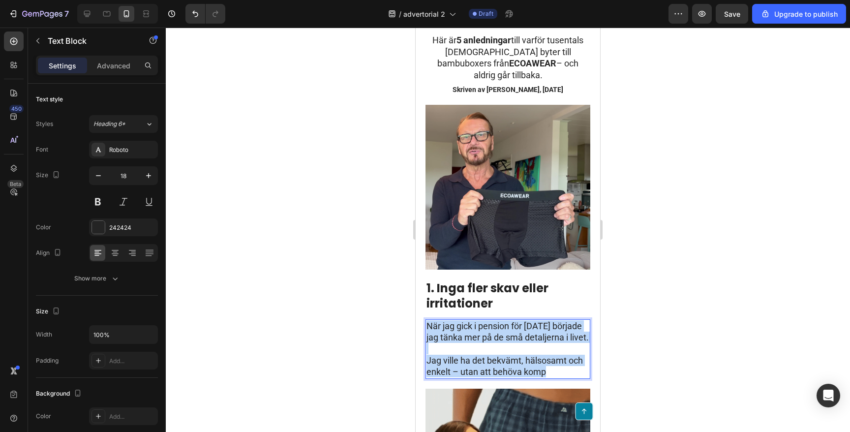
drag, startPoint x: 558, startPoint y: 370, endPoint x: 427, endPoint y: 312, distance: 143.4
click at [427, 319] on div "När jag gick i pension för [DATE] började jag tänka mer på de små detaljerna i …" at bounding box center [508, 349] width 165 height 60
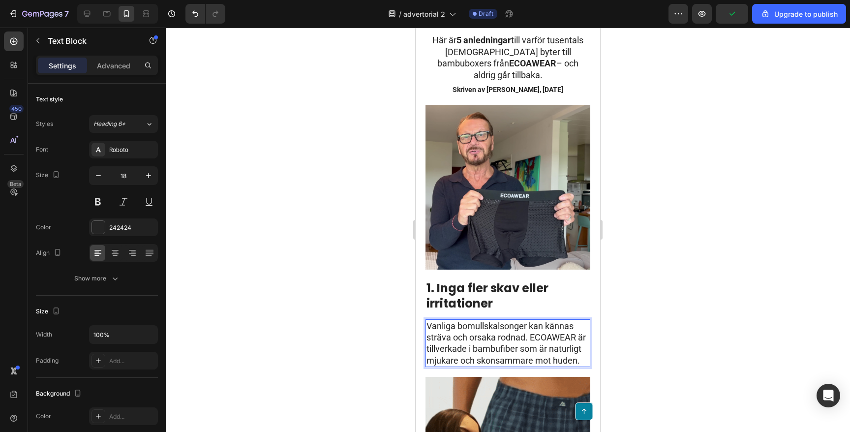
click at [528, 329] on p "Vanliga bomullskalsonger kan kännas sträva och orsaka rodnad. ECOAWEAR är tillv…" at bounding box center [508, 343] width 163 height 46
click at [530, 327] on p "Vanliga bomullskalsonger kan kännas sträva och orsaka rodnad. ECOAWEAR är tillv…" at bounding box center [508, 343] width 163 height 46
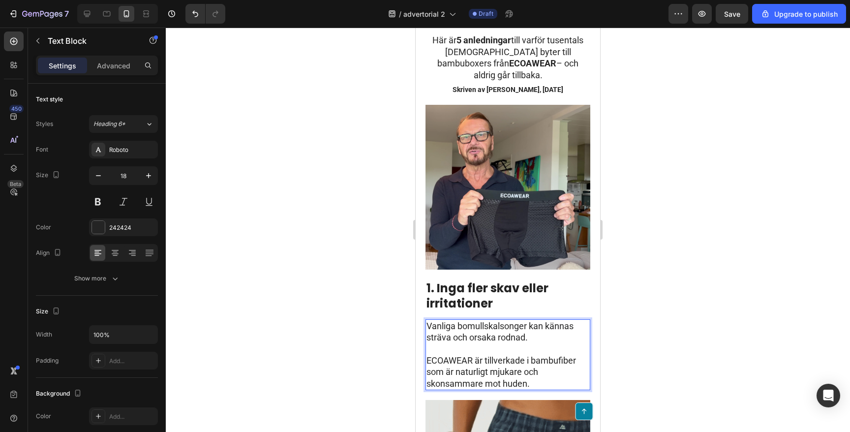
click at [488, 360] on p "ECOAWEAR är tillverkade i bambufiber som är naturligt mjukare och skonsammare m…" at bounding box center [508, 372] width 163 height 34
drag, startPoint x: 459, startPoint y: 360, endPoint x: 532, endPoint y: 369, distance: 74.4
click at [532, 369] on p "ECOAWEAR är tillverkade i bambufiber som är naturligt mjukare och skonsammare m…" at bounding box center [508, 372] width 163 height 34
drag, startPoint x: 531, startPoint y: 371, endPoint x: 458, endPoint y: 362, distance: 73.9
click at [458, 362] on p "ECOAWEAR är tillverkade i bambufiber som är naturligt mjukare och skonsammare m…" at bounding box center [508, 372] width 163 height 34
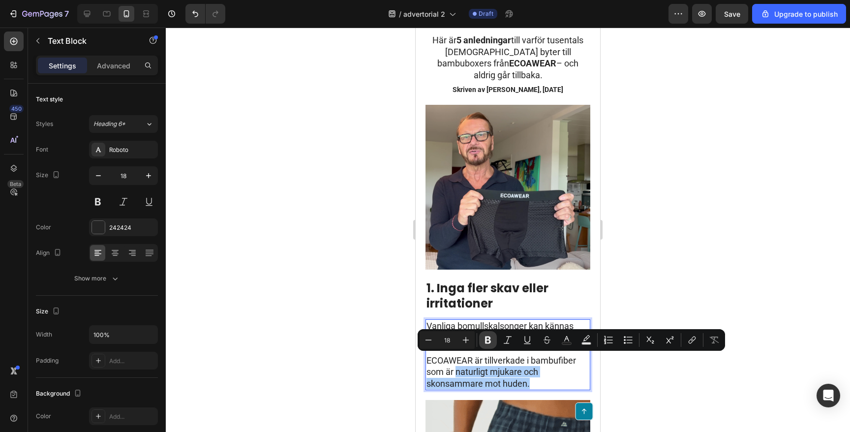
click at [486, 345] on button "Bold" at bounding box center [488, 340] width 18 height 18
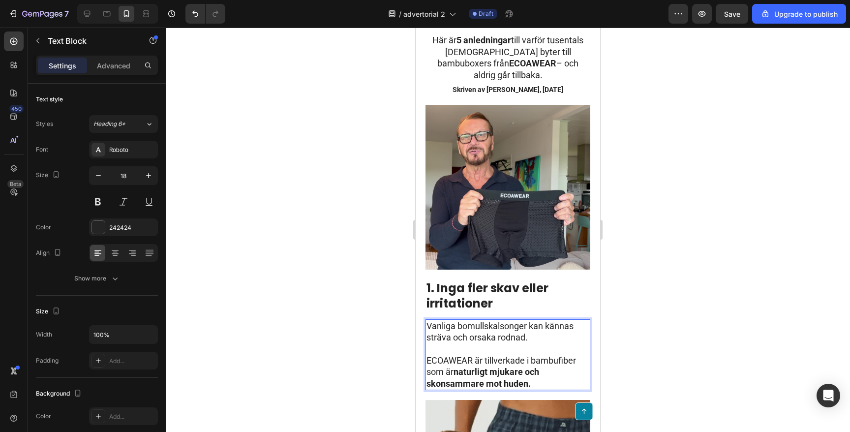
click at [305, 301] on div at bounding box center [508, 230] width 684 height 404
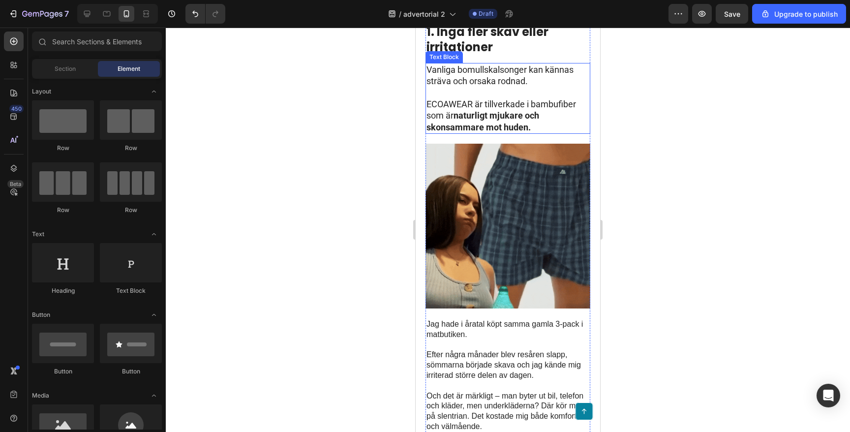
scroll to position [368, 0]
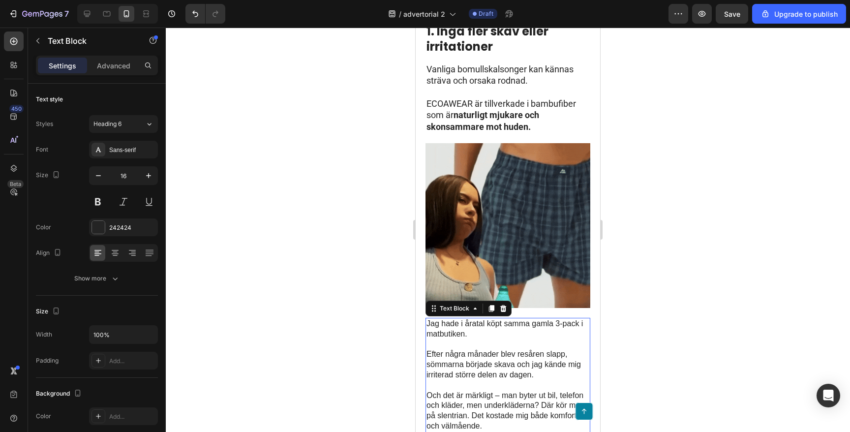
click at [462, 380] on p at bounding box center [508, 385] width 163 height 10
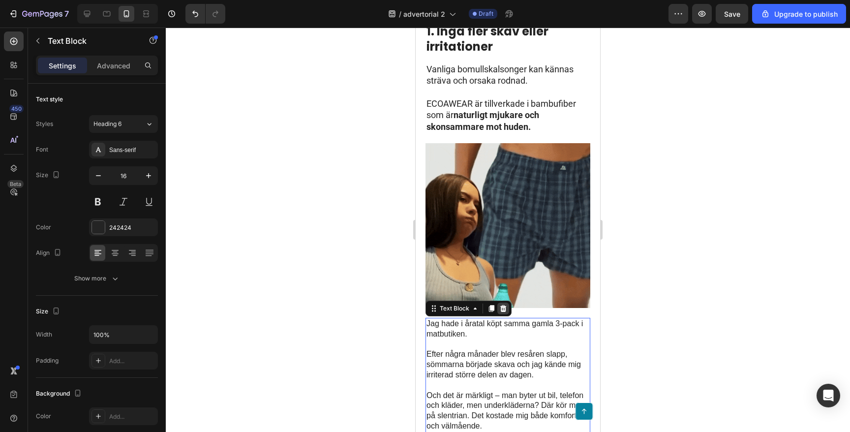
click at [501, 305] on icon at bounding box center [503, 308] width 6 height 7
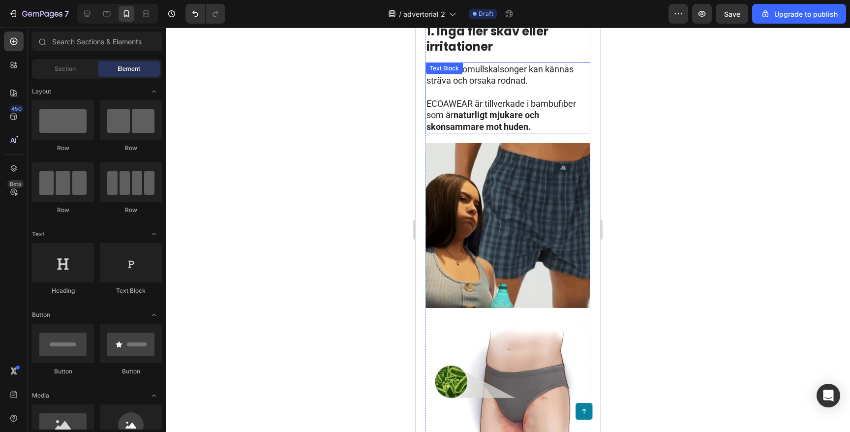
click at [457, 110] on strong "naturligt mjukare och skonsammare mot huden." at bounding box center [483, 121] width 113 height 22
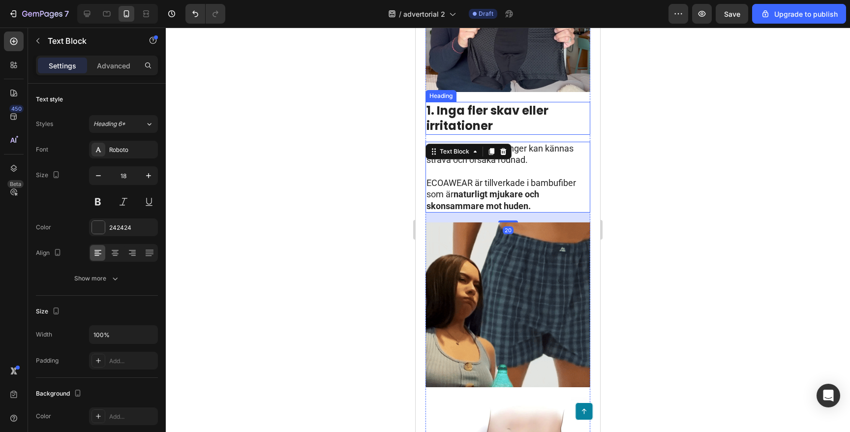
scroll to position [285, 0]
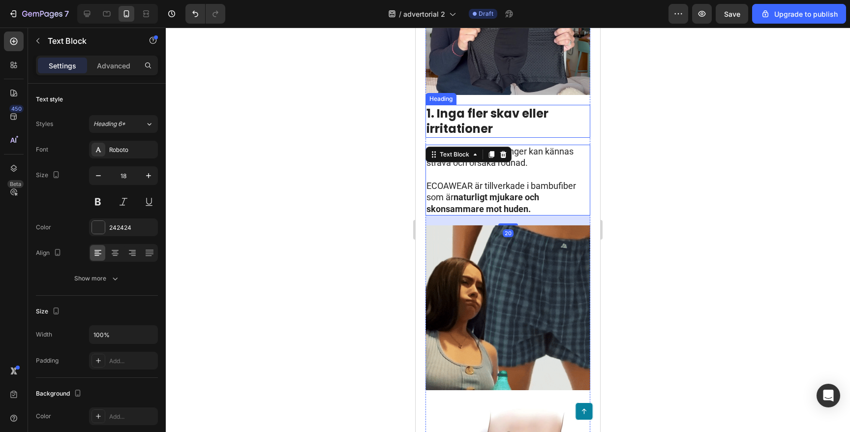
click at [475, 117] on strong "1. Inga fler skav eller irritationer" at bounding box center [488, 120] width 122 height 31
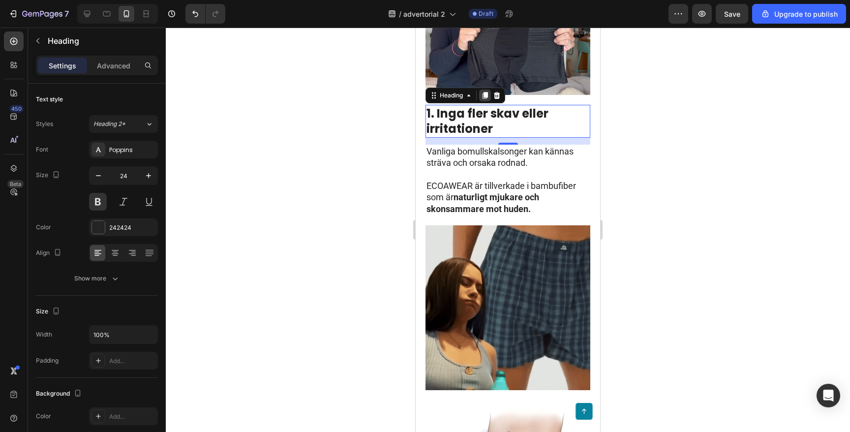
click at [483, 90] on div at bounding box center [485, 96] width 12 height 12
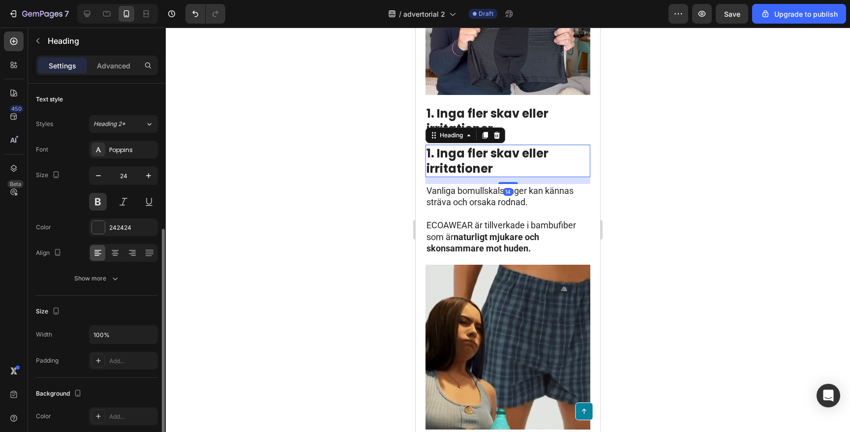
scroll to position [92, 0]
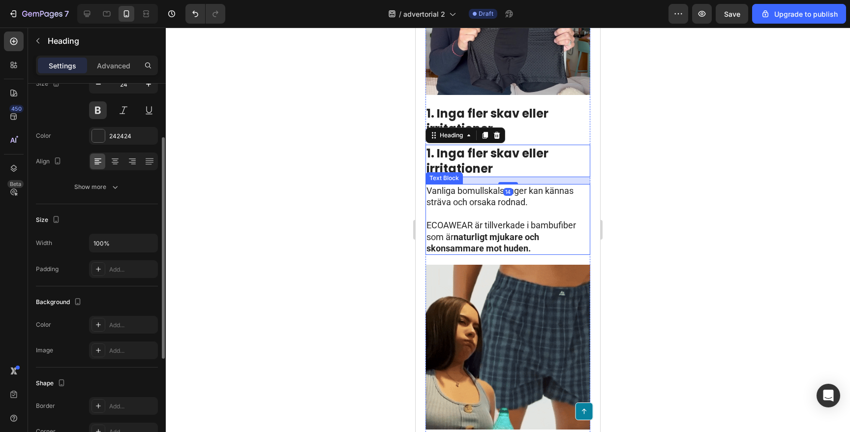
click at [492, 192] on p "Vanliga bomullskalsonger kan kännas sträva och orsaka rodnad." at bounding box center [508, 196] width 163 height 23
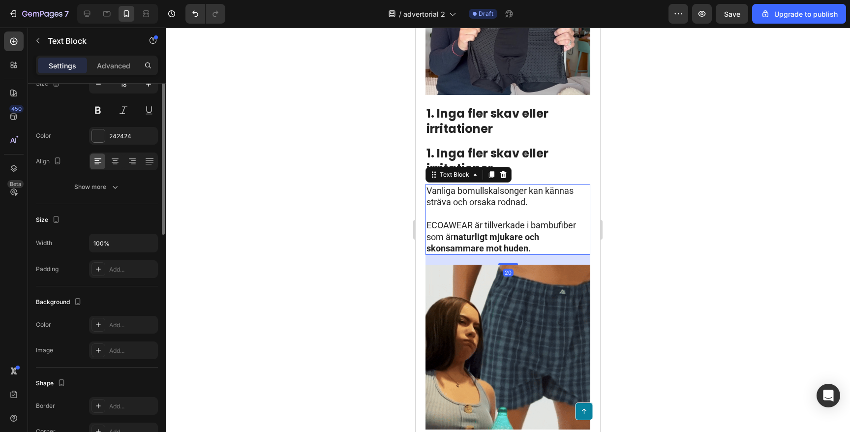
scroll to position [0, 0]
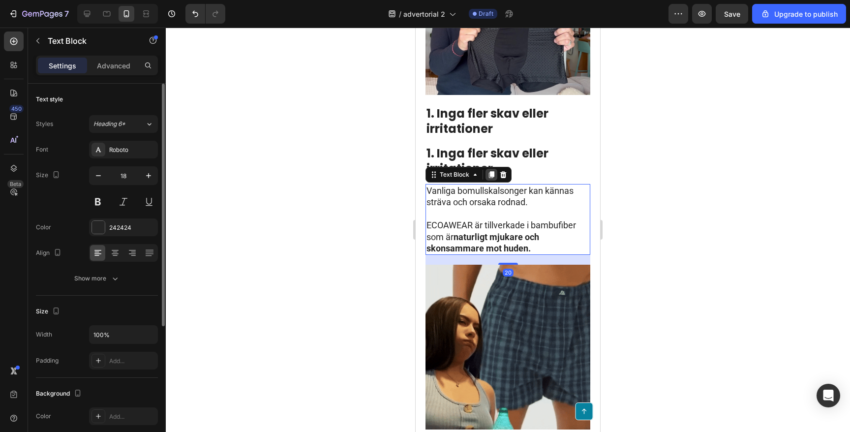
click at [492, 171] on icon at bounding box center [491, 174] width 5 height 7
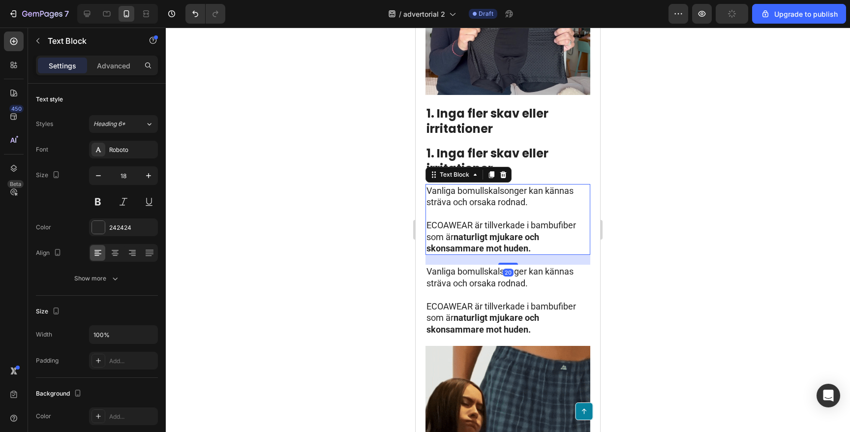
click at [475, 219] on p "ECOAWEAR är tillverkade i bambufiber som är naturligt mjukare och skonsammare m…" at bounding box center [508, 236] width 163 height 34
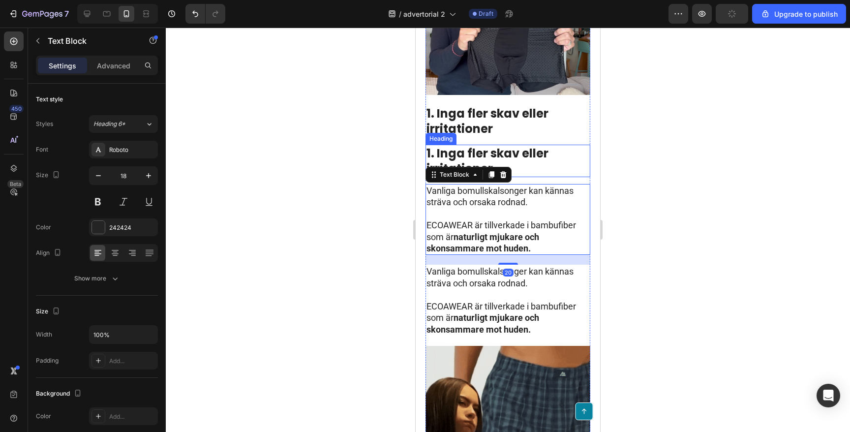
click at [475, 145] on strong "1. Inga fler skav eller irritationer" at bounding box center [488, 160] width 122 height 31
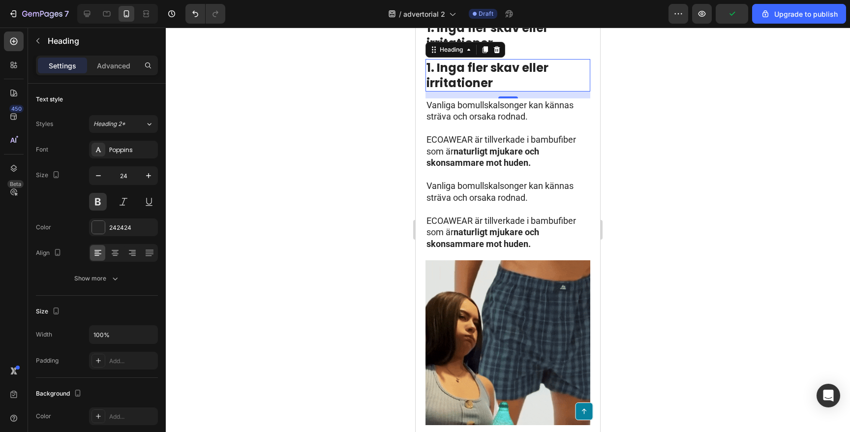
scroll to position [368, 0]
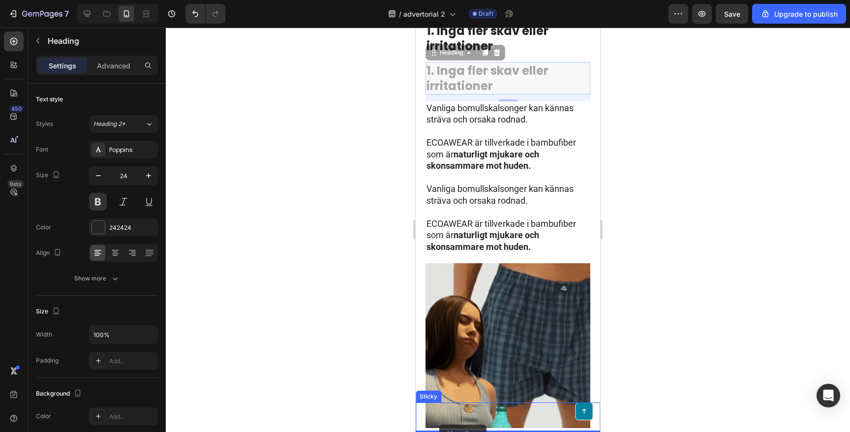
drag, startPoint x: 434, startPoint y: 44, endPoint x: 439, endPoint y: 425, distance: 380.8
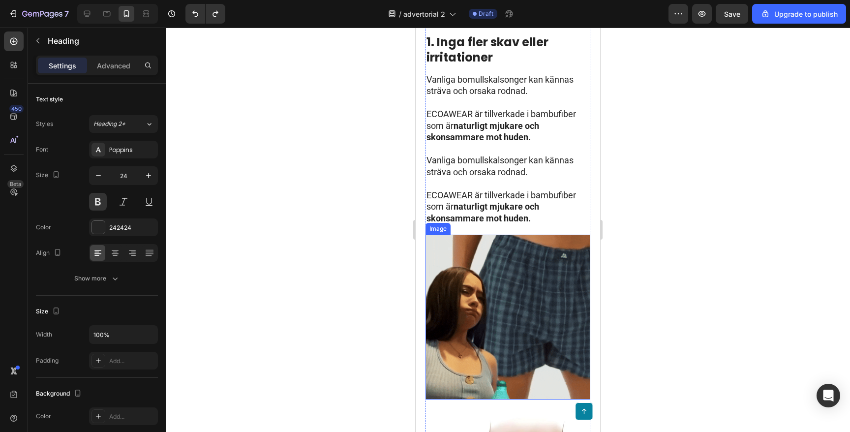
scroll to position [394, 0]
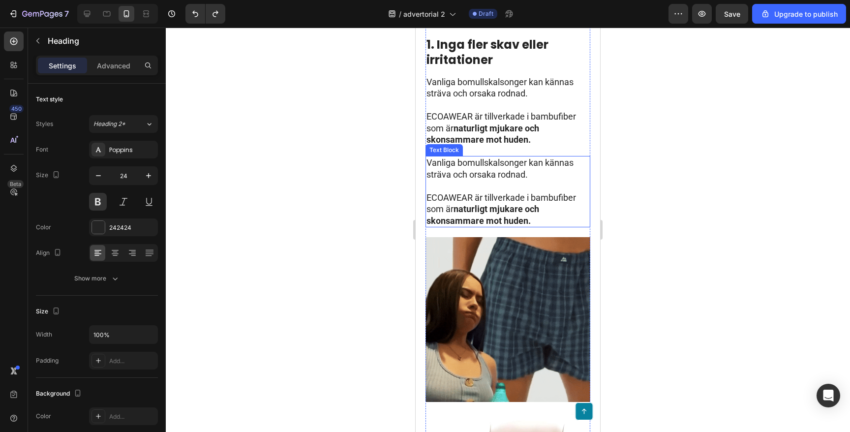
click at [496, 204] on strong "naturligt mjukare och skonsammare mot huden." at bounding box center [483, 215] width 113 height 22
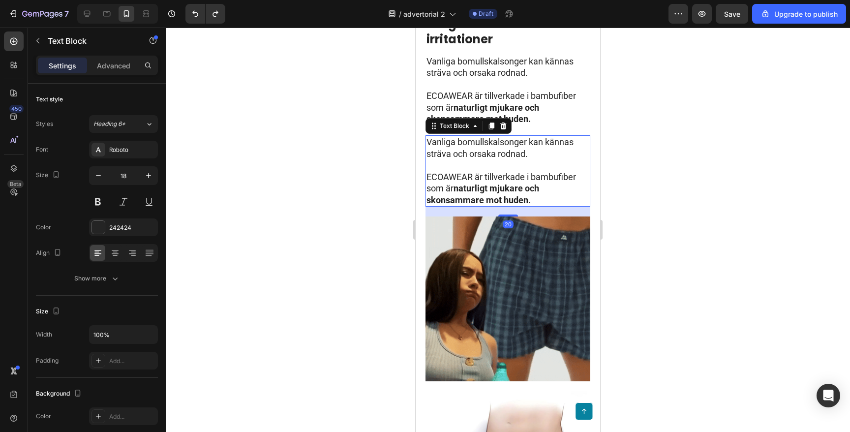
scroll to position [434, 0]
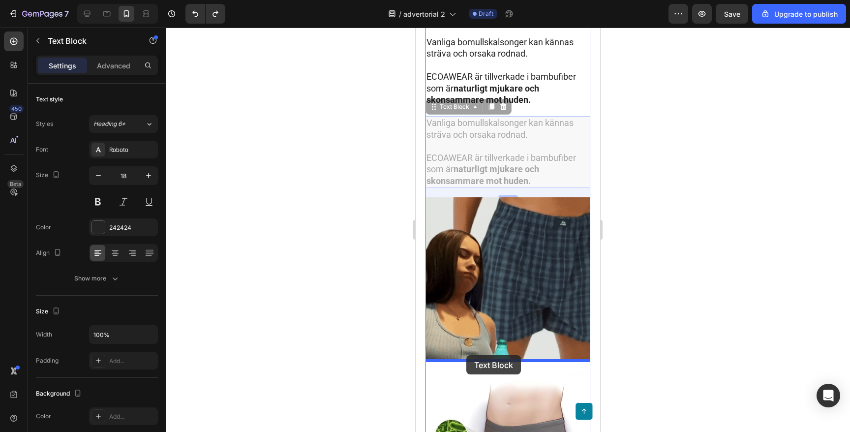
drag, startPoint x: 431, startPoint y: 97, endPoint x: 466, endPoint y: 355, distance: 260.7
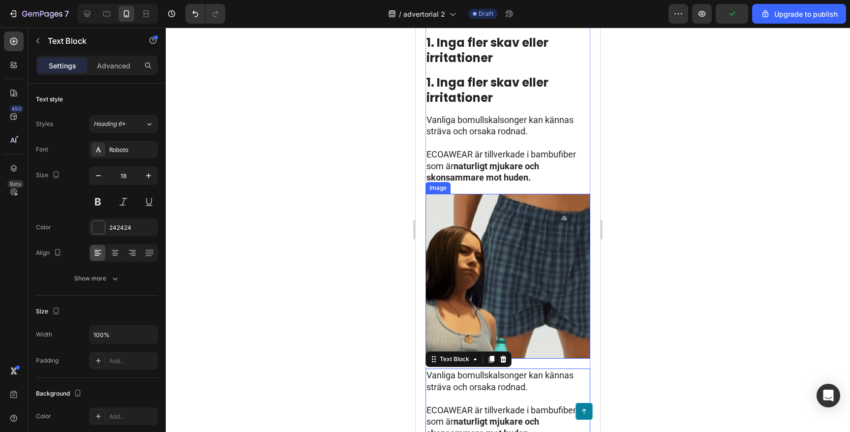
scroll to position [365, 0]
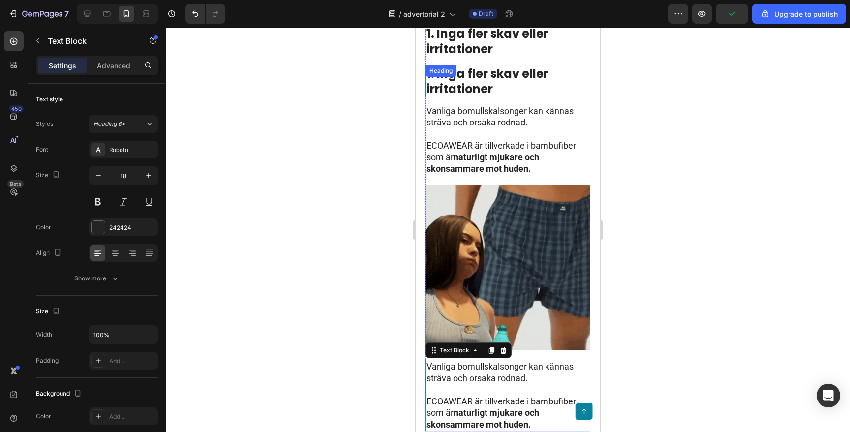
click at [481, 79] on strong "1. Inga fler skav eller irritationer" at bounding box center [488, 80] width 122 height 31
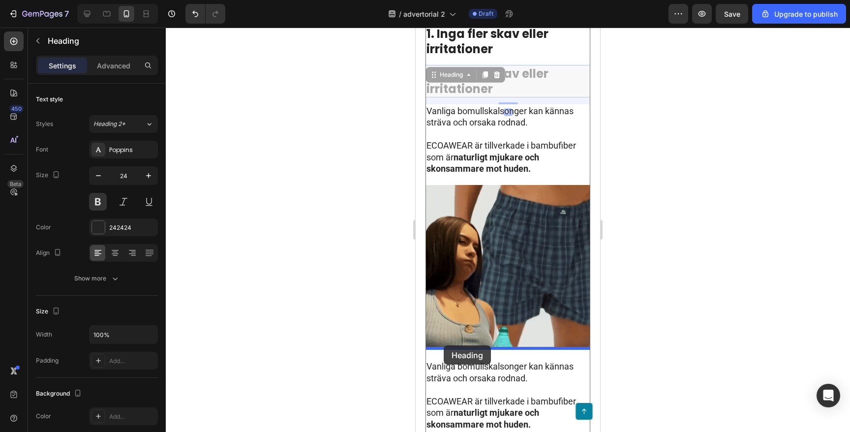
drag, startPoint x: 431, startPoint y: 61, endPoint x: 444, endPoint y: 345, distance: 285.2
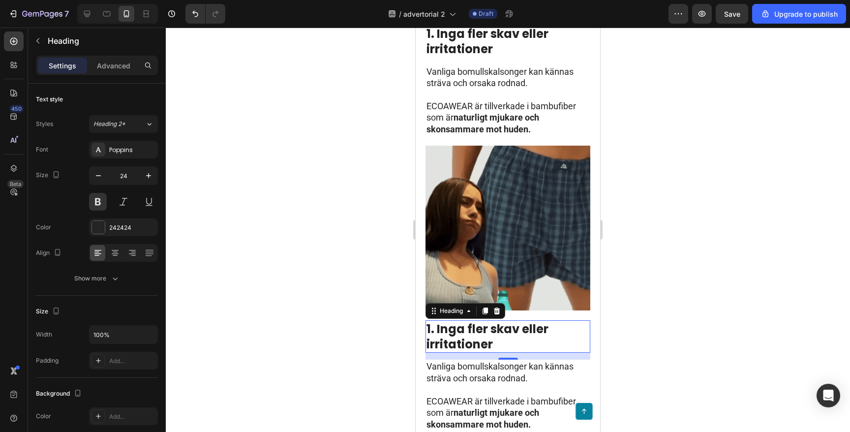
click at [315, 270] on div at bounding box center [508, 230] width 684 height 404
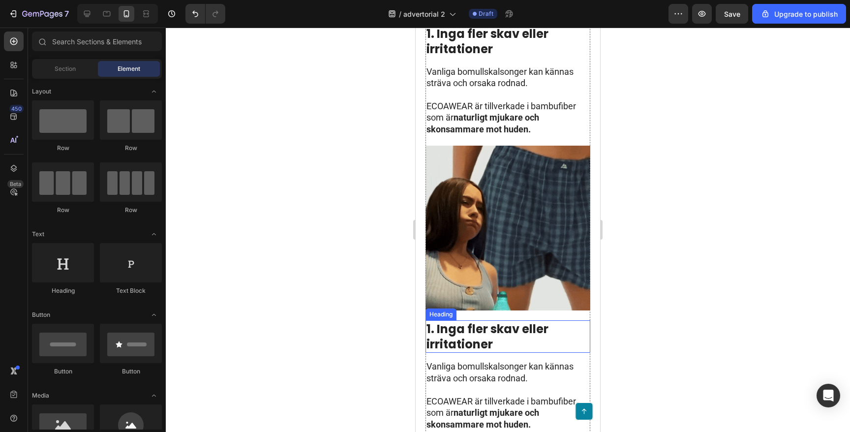
click at [442, 321] on strong "1. Inga fler skav eller irritationer" at bounding box center [488, 336] width 122 height 31
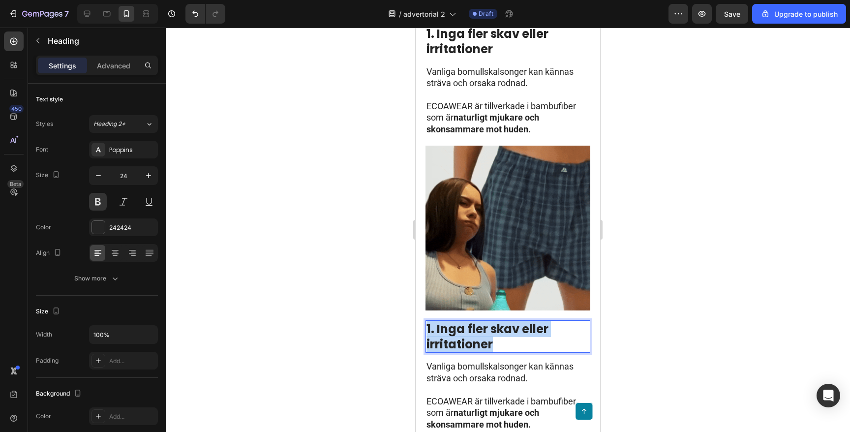
click at [442, 321] on strong "1. Inga fler skav eller irritationer" at bounding box center [488, 336] width 122 height 31
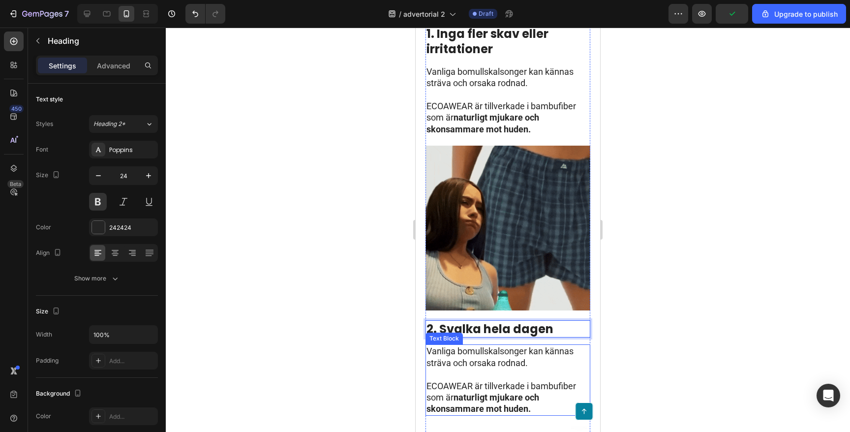
click at [484, 352] on p "Vanliga bomullskalsonger kan kännas sträva och orsaka rodnad." at bounding box center [508, 356] width 163 height 23
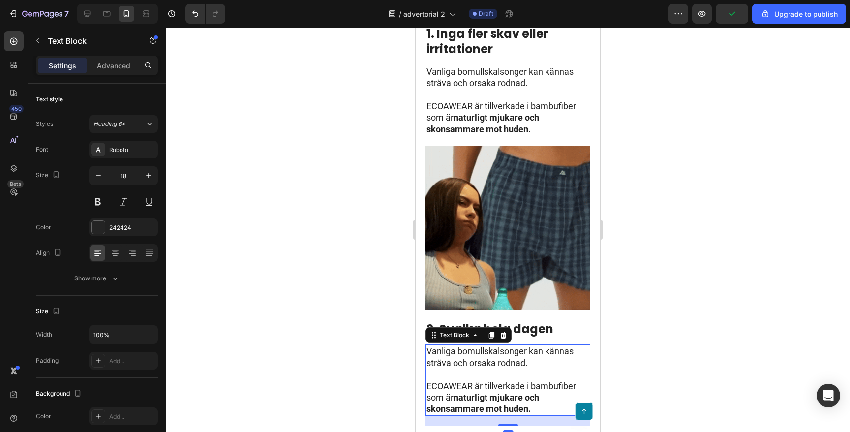
click at [484, 352] on p "Vanliga bomullskalsonger kan kännas sträva och orsaka rodnad." at bounding box center [508, 356] width 163 height 23
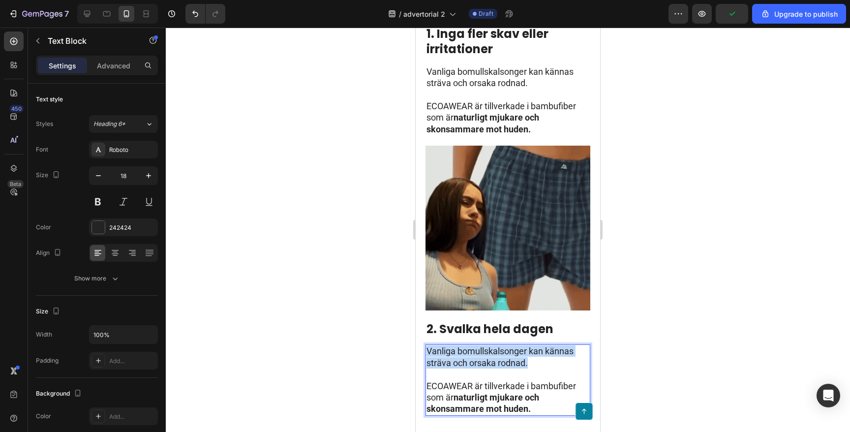
click at [484, 352] on p "Vanliga bomullskalsonger kan kännas sträva och orsaka rodnad." at bounding box center [508, 356] width 163 height 23
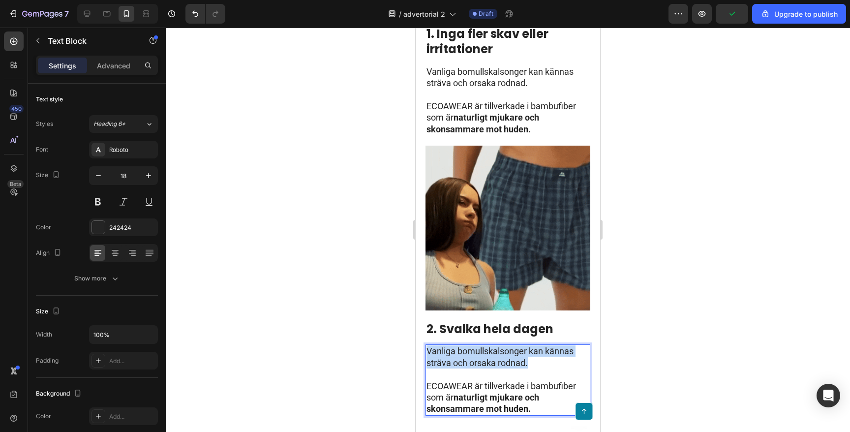
click at [484, 352] on p "Vanliga bomullskalsonger kan kännas sträva och orsaka rodnad." at bounding box center [508, 356] width 163 height 23
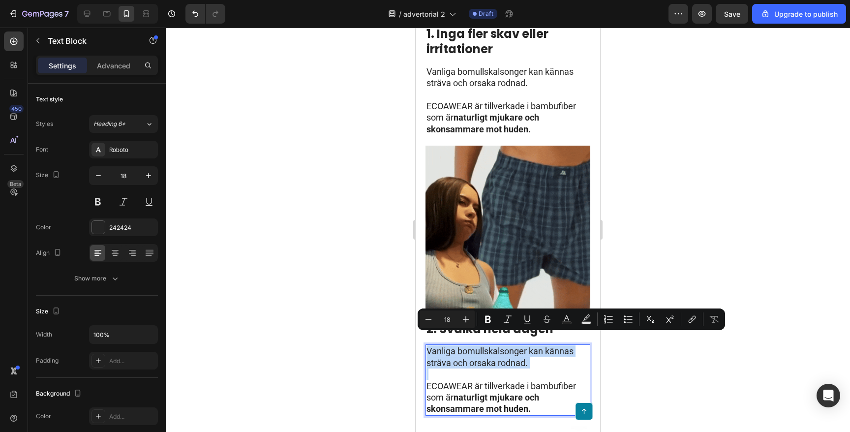
click at [540, 397] on p "ECOAWEAR är tillverkade i bambufiber som är naturligt mjukare och skonsammare m…" at bounding box center [508, 397] width 163 height 34
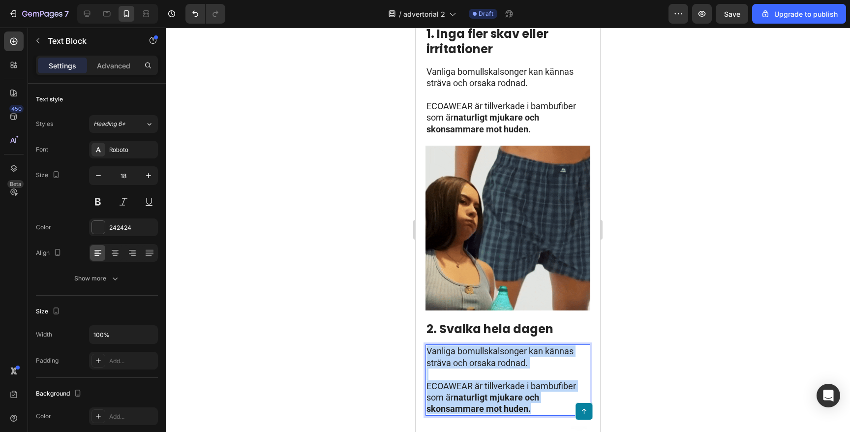
scroll to position [365, 0]
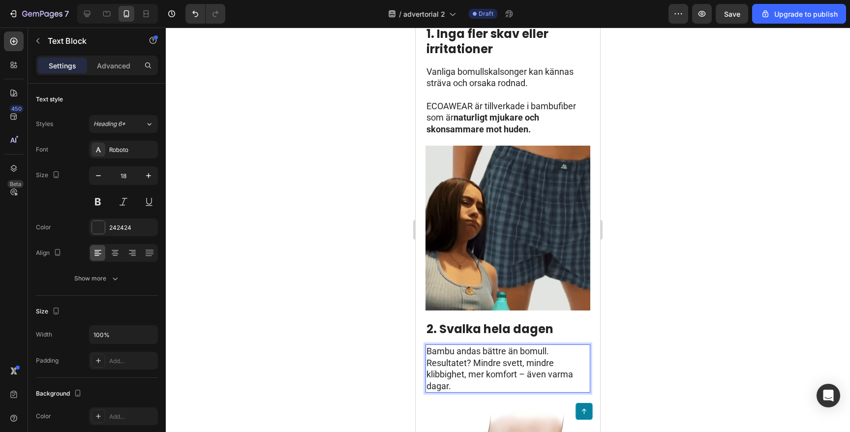
click at [474, 351] on p "Bambu andas bättre än bomull. Resultatet? Mindre svett, mindre klibbighet, mer …" at bounding box center [508, 368] width 163 height 46
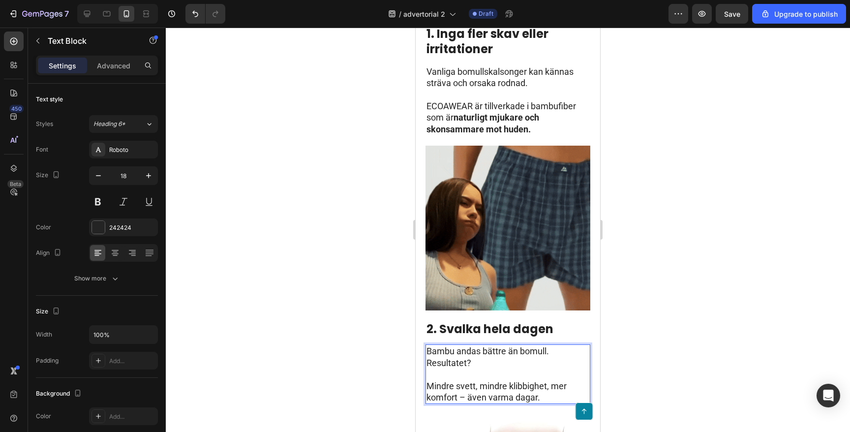
click at [449, 352] on p "Bambu andas bättre än bomull. Resultatet?" at bounding box center [508, 356] width 163 height 23
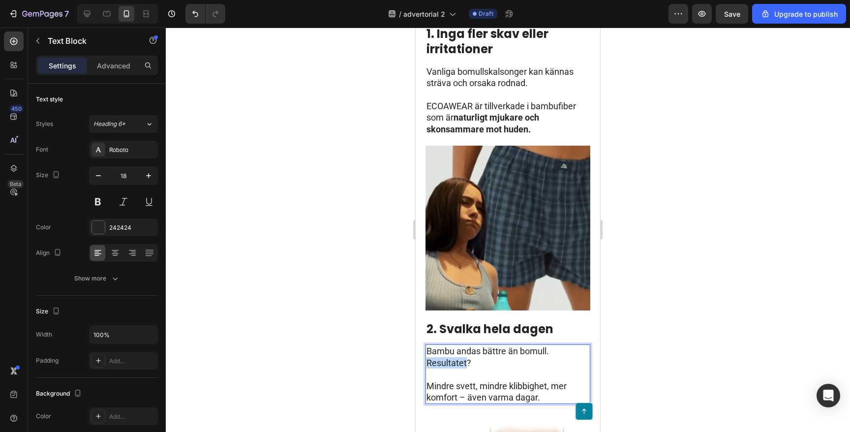
click at [449, 352] on p "Bambu andas bättre än bomull. Resultatet?" at bounding box center [508, 356] width 163 height 23
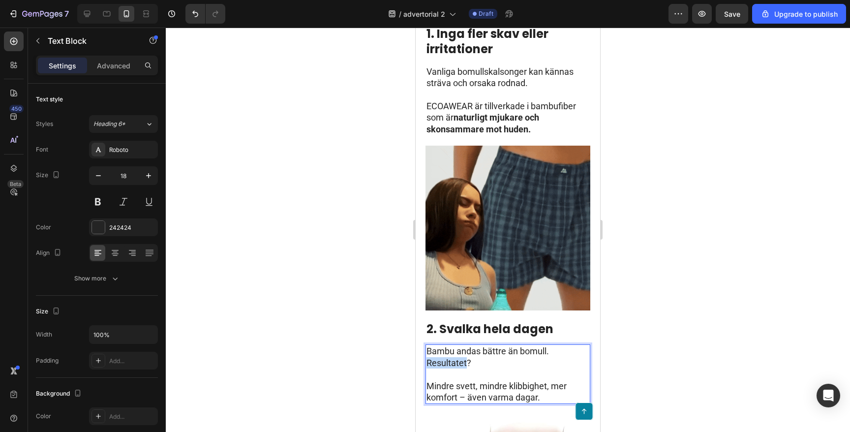
click at [449, 352] on p "Bambu andas bättre än bomull. Resultatet?" at bounding box center [508, 356] width 163 height 23
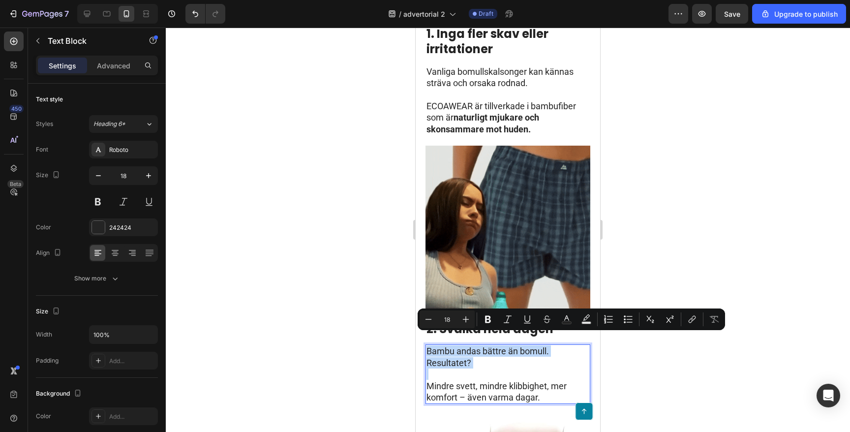
click at [510, 354] on p "Bambu andas bättre än bomull. Resultatet?" at bounding box center [508, 356] width 163 height 23
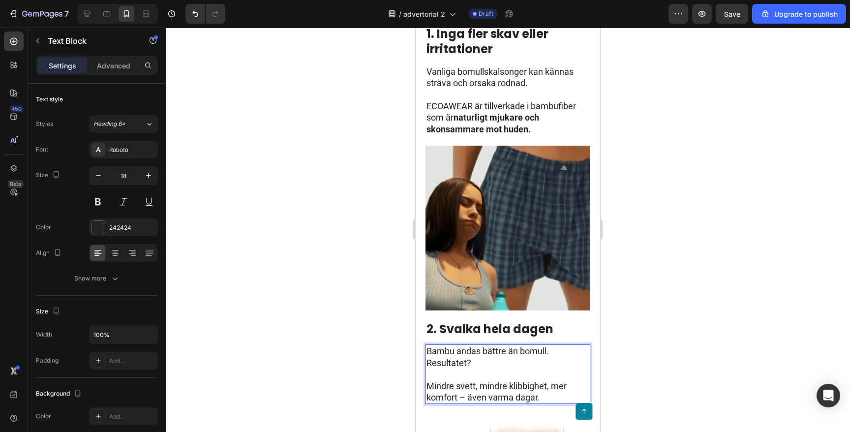
click at [565, 345] on p "Bambu andas bättre än bomull. Resultatet?" at bounding box center [508, 356] width 163 height 23
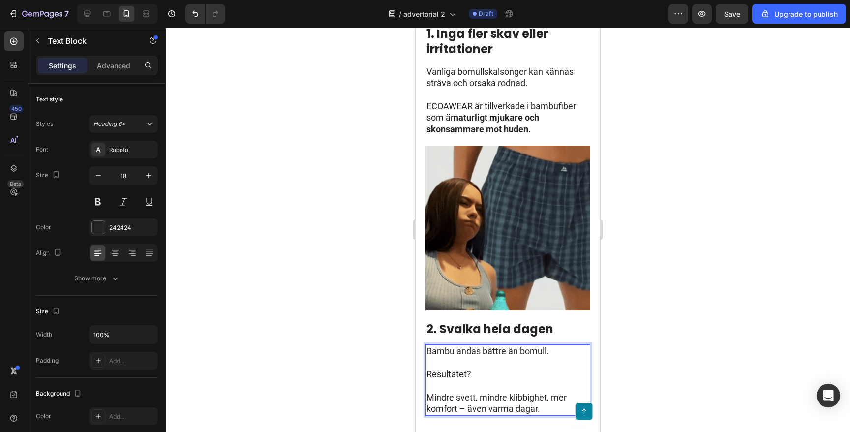
click at [441, 369] on p "Resultatet?" at bounding box center [508, 374] width 163 height 11
click at [486, 398] on p "Mindre svett, mindre klibbighet, mer komfort – även varma dagar." at bounding box center [508, 403] width 163 height 23
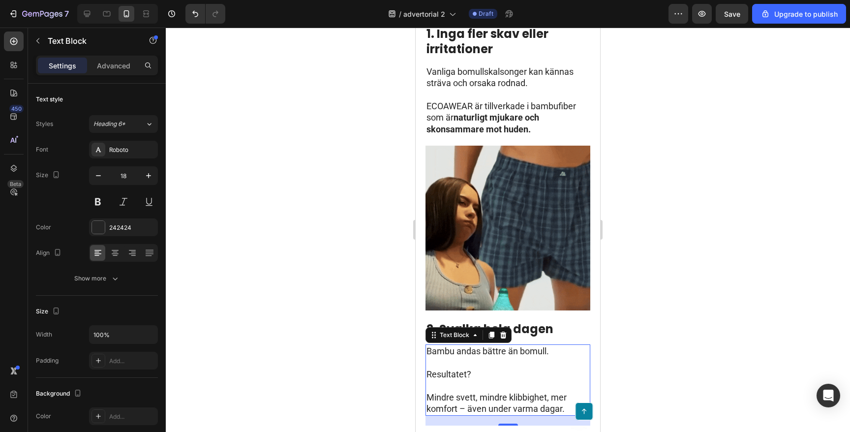
click at [348, 401] on div at bounding box center [508, 230] width 684 height 404
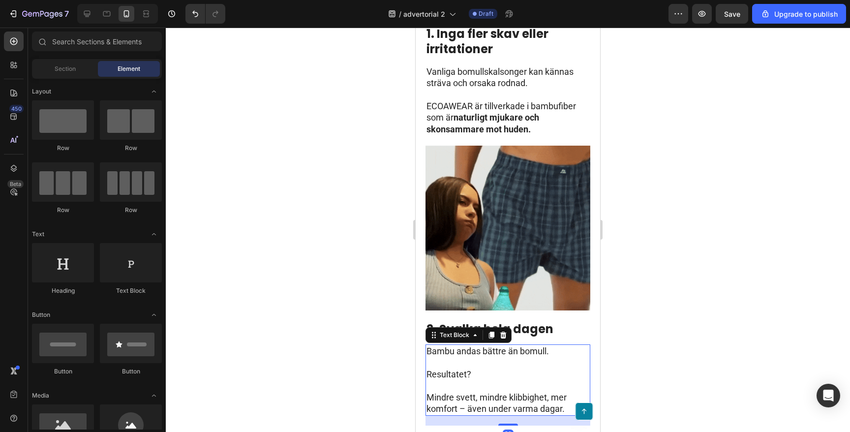
click at [481, 357] on p "Rich Text Editor. Editing area: main" at bounding box center [508, 362] width 163 height 11
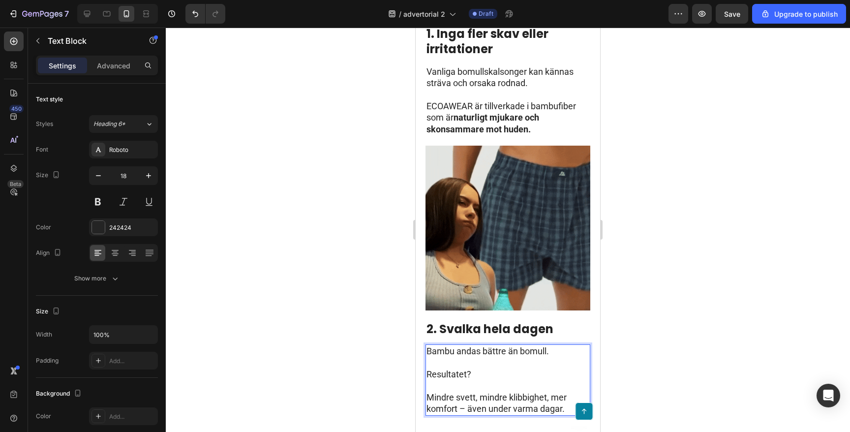
click at [459, 392] on p "Mindre svett, mindre klibbighet, mer komfort – även under varma dagar." at bounding box center [508, 403] width 163 height 23
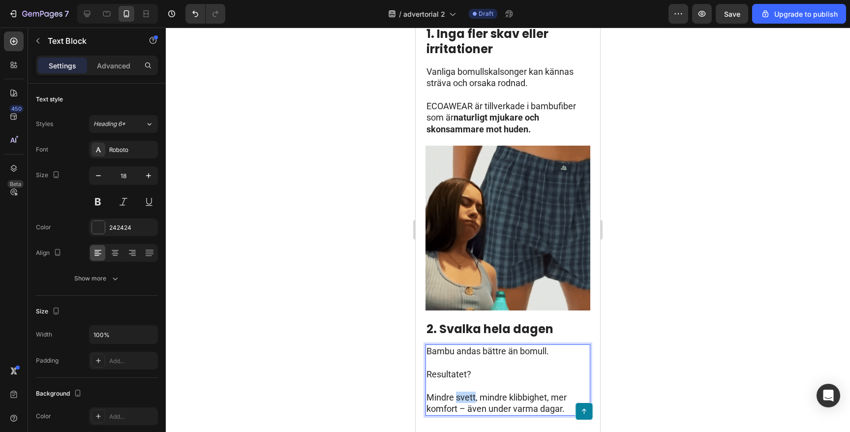
click at [459, 392] on p "Mindre svett, mindre klibbighet, mer komfort – även under varma dagar." at bounding box center [508, 403] width 163 height 23
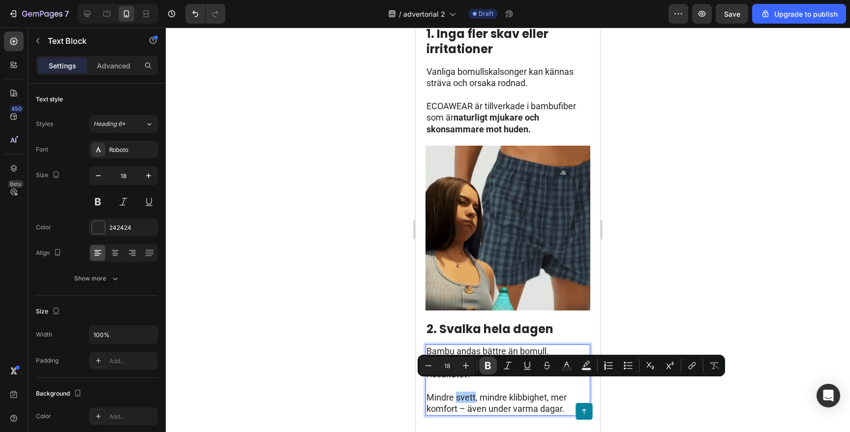
click at [485, 361] on icon "Editor contextual toolbar" at bounding box center [488, 366] width 10 height 10
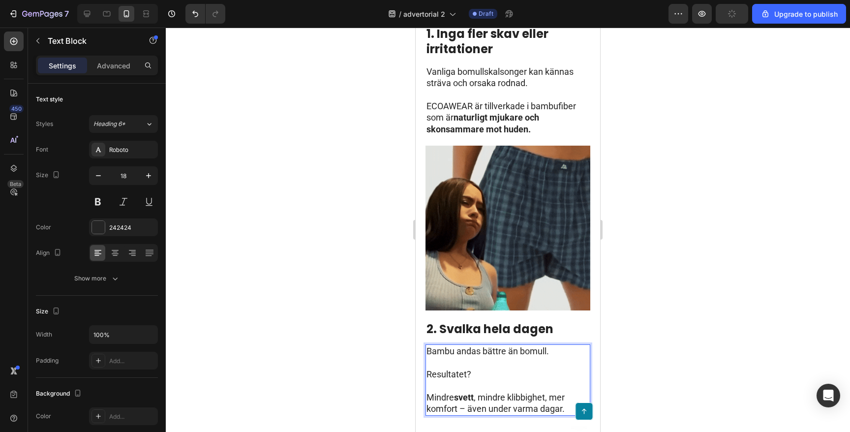
click at [521, 392] on p "Mindre svett , mindre klibbighet, mer komfort – även under varma dagar." at bounding box center [508, 403] width 163 height 23
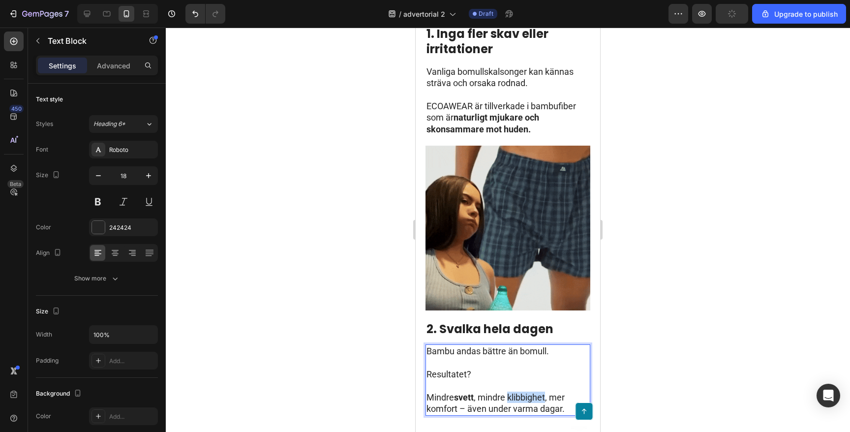
click at [521, 392] on p "Mindre svett , mindre klibbighet, mer komfort – även under varma dagar." at bounding box center [508, 403] width 163 height 23
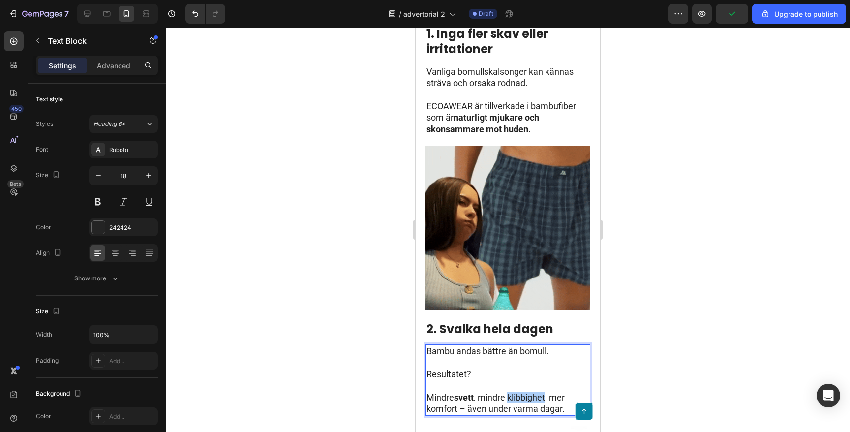
click at [380, 341] on div at bounding box center [508, 230] width 684 height 404
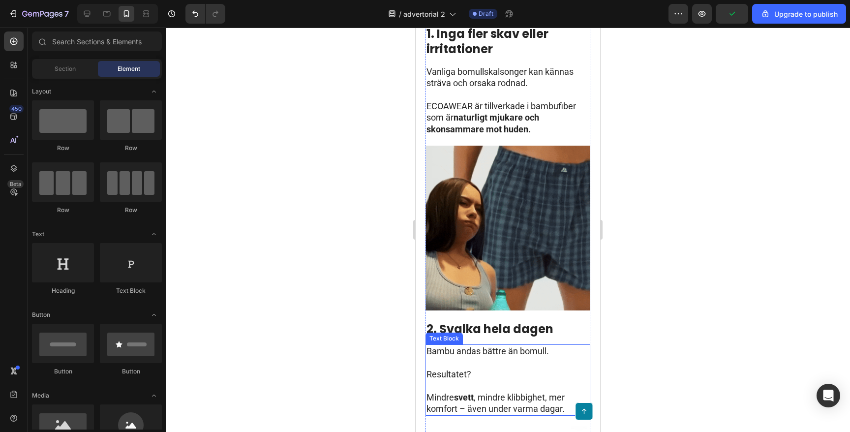
click at [533, 392] on p "Mindre svett , mindre klibbighet, mer komfort – även under varma dagar." at bounding box center [508, 403] width 163 height 23
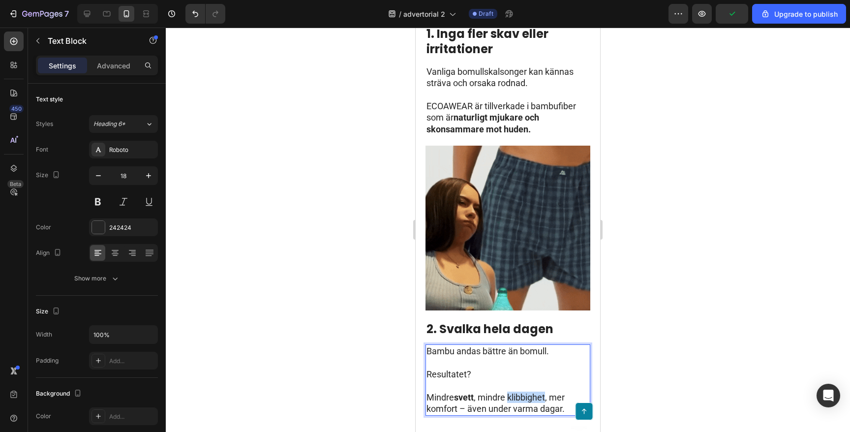
click at [528, 392] on p "Mindre svett , mindre klibbighet, mer komfort – även under varma dagar." at bounding box center [508, 403] width 163 height 23
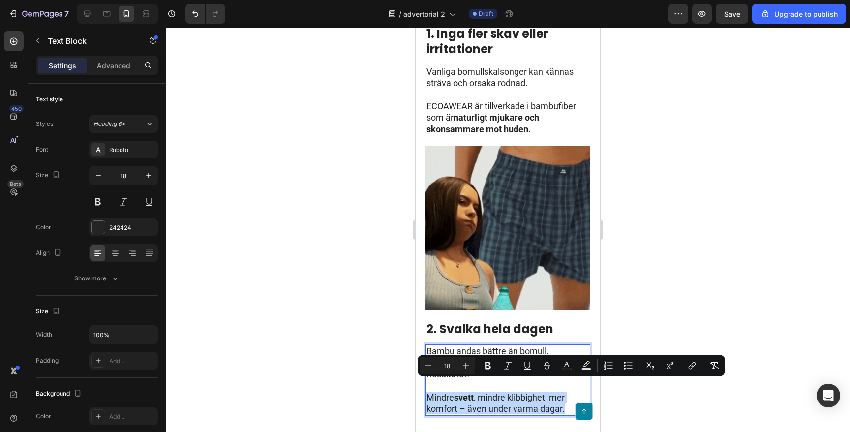
click at [528, 392] on p "Mindre svett , mindre klibbighet, mer komfort – även under varma dagar." at bounding box center [508, 403] width 163 height 23
click at [526, 392] on p "Mindre svett , mindre klibbighet, mer komfort – även under varma dagar." at bounding box center [508, 403] width 163 height 23
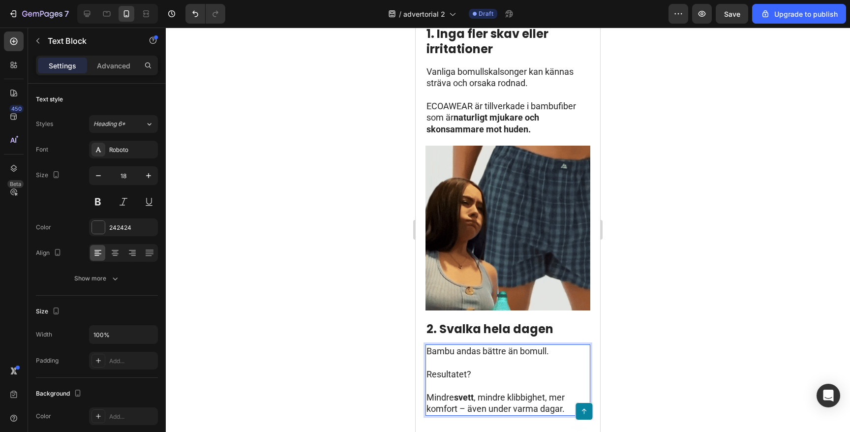
click at [523, 392] on p "Mindre svett , mindre klibbighet, mer komfort – även under varma dagar." at bounding box center [508, 403] width 163 height 23
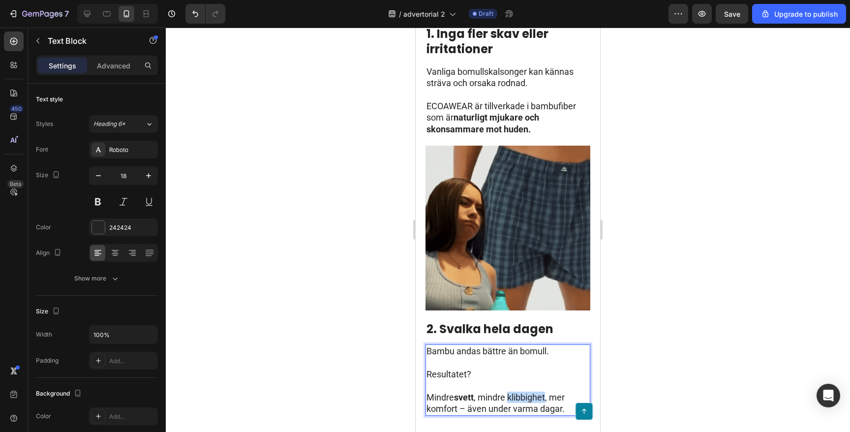
click at [523, 392] on p "Mindre svett , mindre klibbighet, mer komfort – även under varma dagar." at bounding box center [508, 403] width 163 height 23
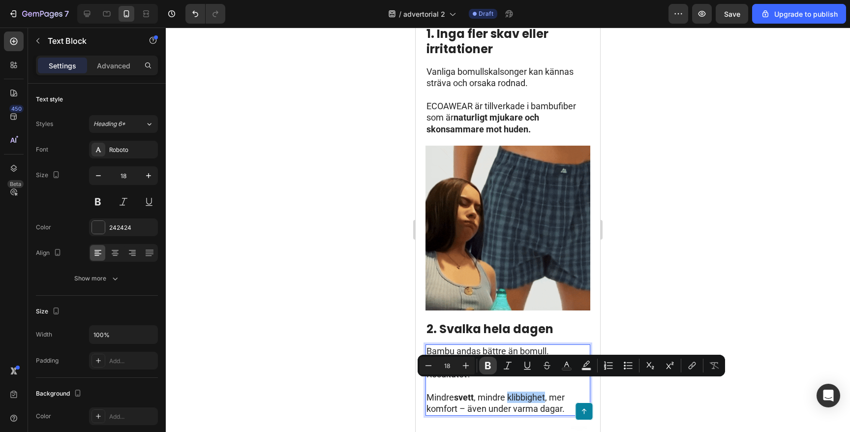
click at [491, 368] on icon "Editor contextual toolbar" at bounding box center [488, 366] width 10 height 10
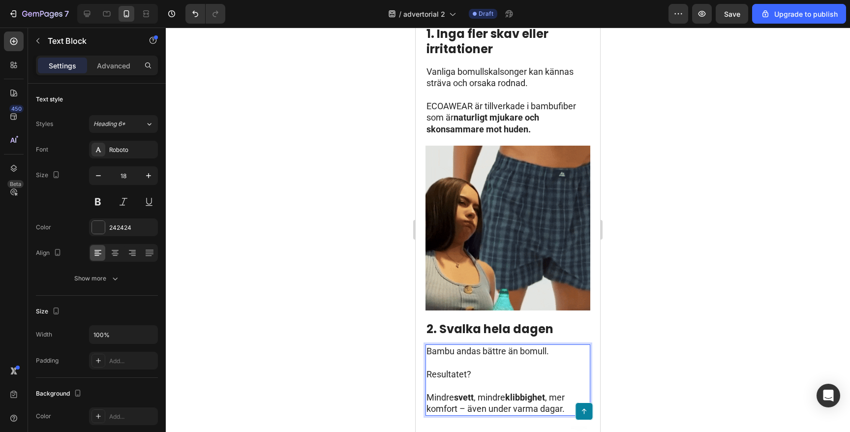
click at [442, 398] on p "Mindre svett , mindre klibbighet , mer komfort – även under varma dagar." at bounding box center [508, 403] width 163 height 23
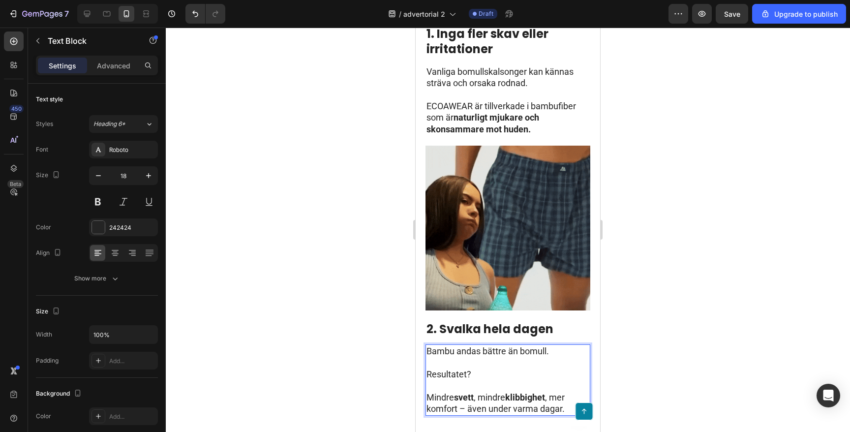
click at [442, 398] on p "Mindre svett , mindre klibbighet , mer komfort – även under varma dagar." at bounding box center [508, 403] width 163 height 23
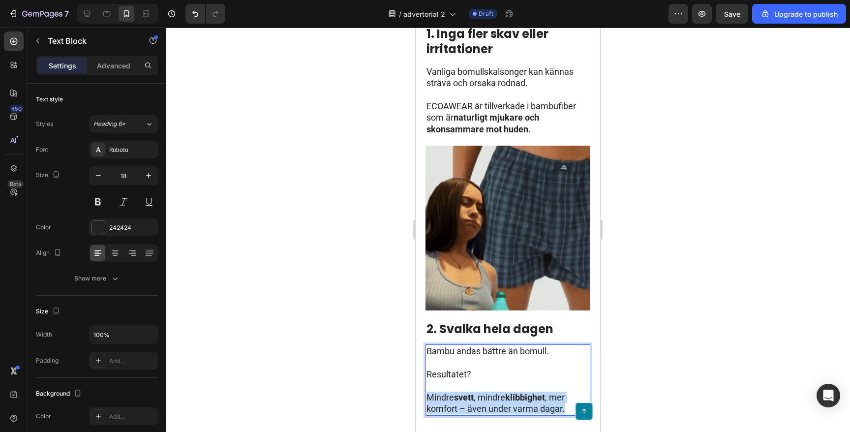
click at [442, 398] on p "Mindre svett , mindre klibbighet , mer komfort – även under varma dagar." at bounding box center [508, 403] width 163 height 23
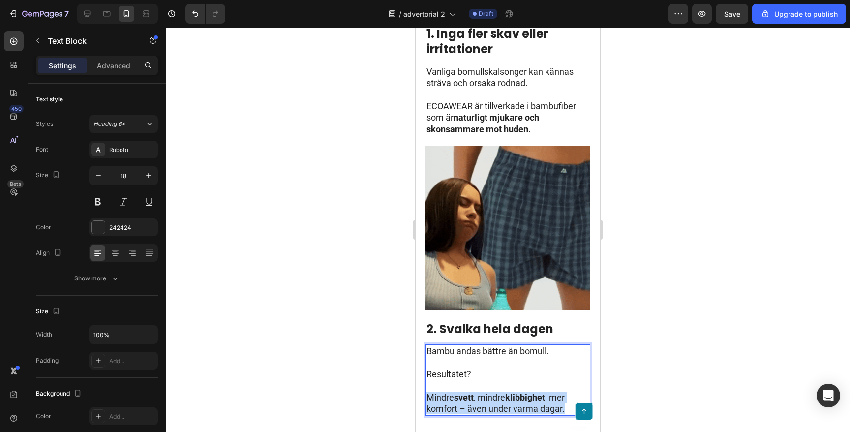
click at [442, 398] on p "Mindre svett , mindre klibbighet , mer komfort – även under varma dagar." at bounding box center [508, 403] width 163 height 23
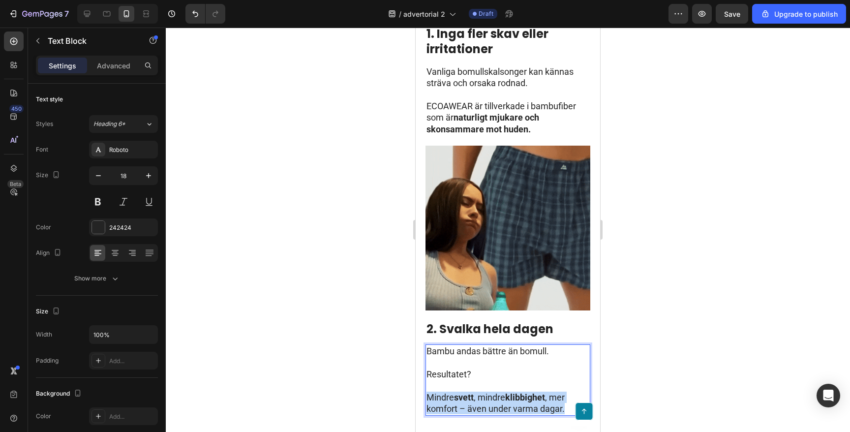
click at [476, 398] on p "Mindre svett , mindre klibbighet , mer komfort – även under varma dagar." at bounding box center [508, 403] width 163 height 23
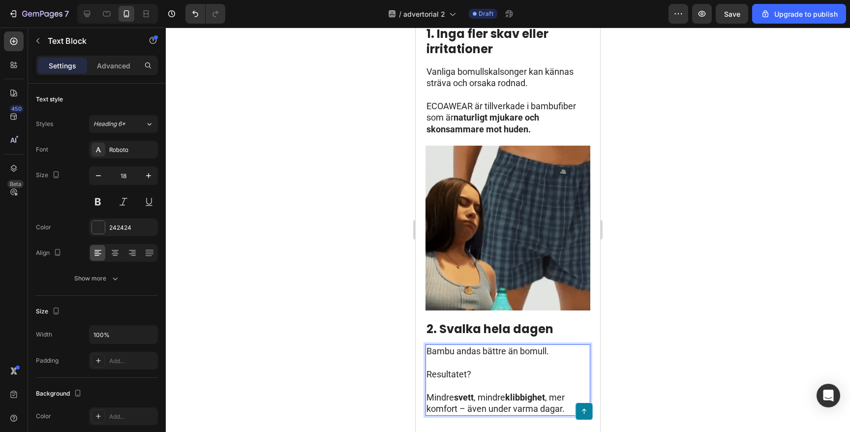
click at [483, 380] on p "Rich Text Editor. Editing area: main" at bounding box center [508, 385] width 163 height 11
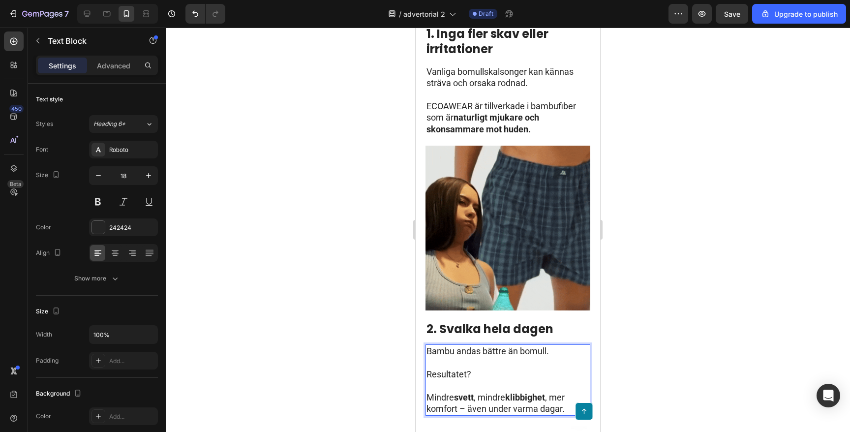
click at [444, 395] on p "Mindre svett , mindre klibbighet , mer komfort – även under varma dagar." at bounding box center [508, 403] width 163 height 23
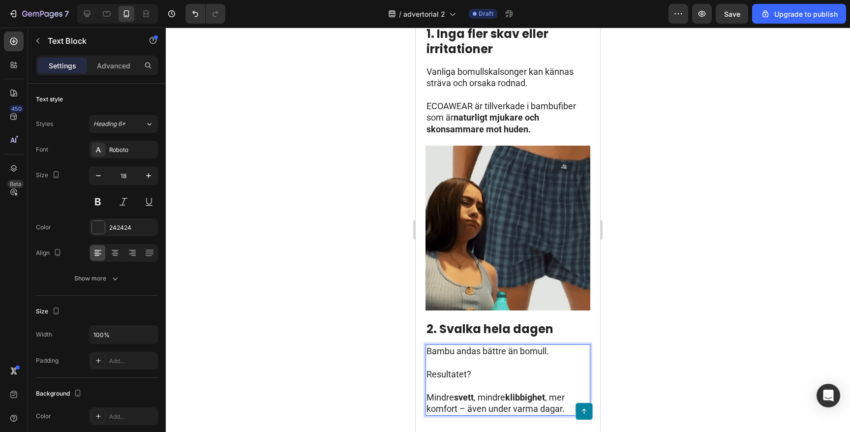
click at [445, 397] on p "Mindre svett , mindre klibbighet , mer komfort – även under varma dagar." at bounding box center [508, 403] width 163 height 23
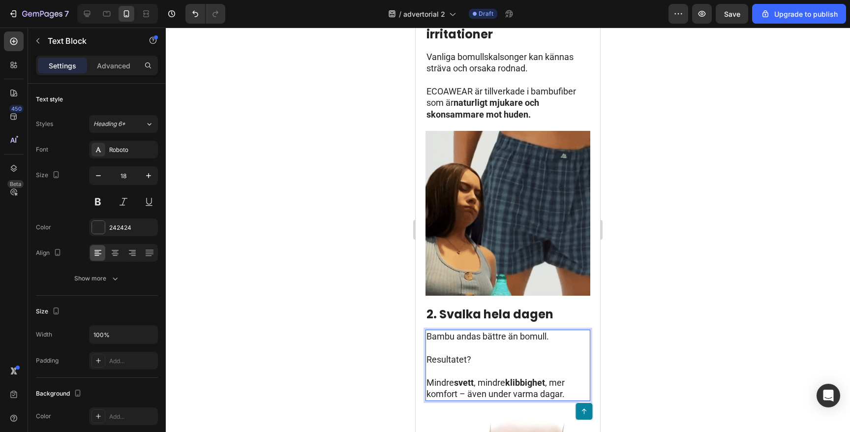
click at [445, 387] on p "Mindre svett , mindre klibbighet , mer komfort – även under varma dagar." at bounding box center [508, 388] width 163 height 23
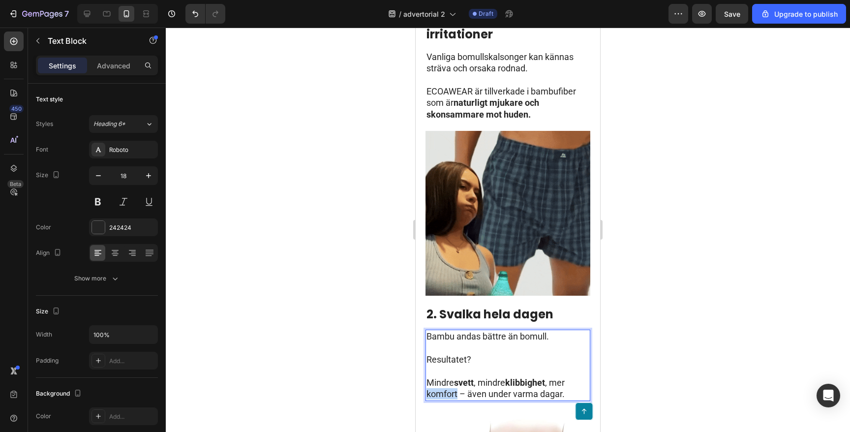
click at [445, 386] on p "Mindre svett , mindre klibbighet , mer komfort – även under varma dagar." at bounding box center [508, 388] width 163 height 23
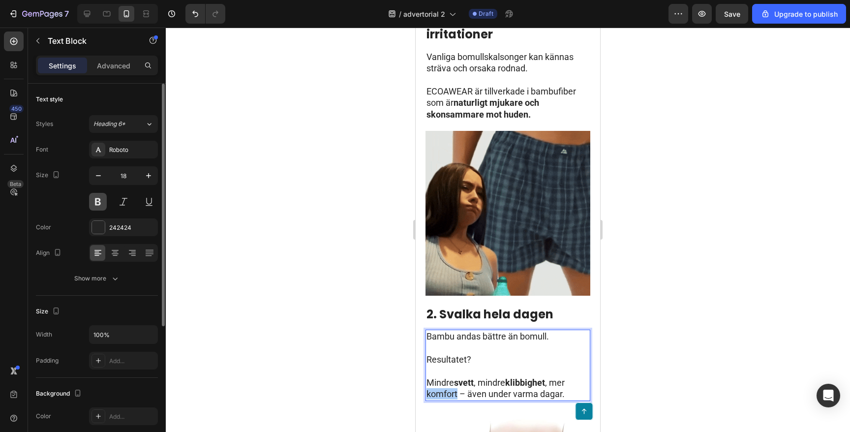
click at [96, 199] on button at bounding box center [98, 202] width 18 height 18
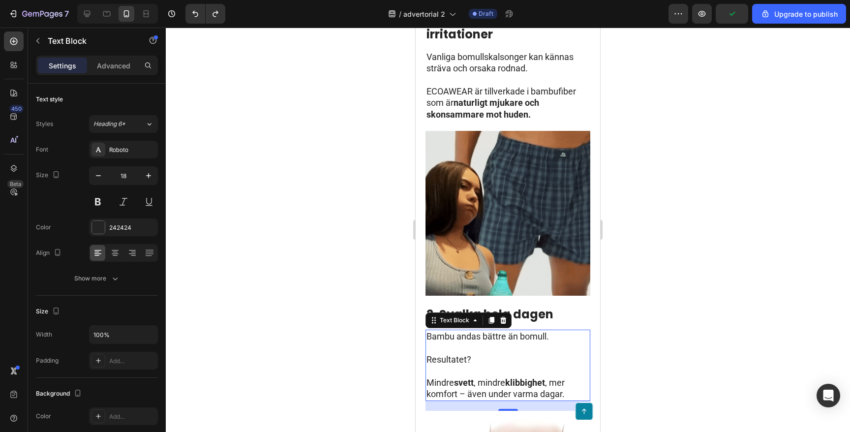
click at [309, 308] on div at bounding box center [508, 230] width 684 height 404
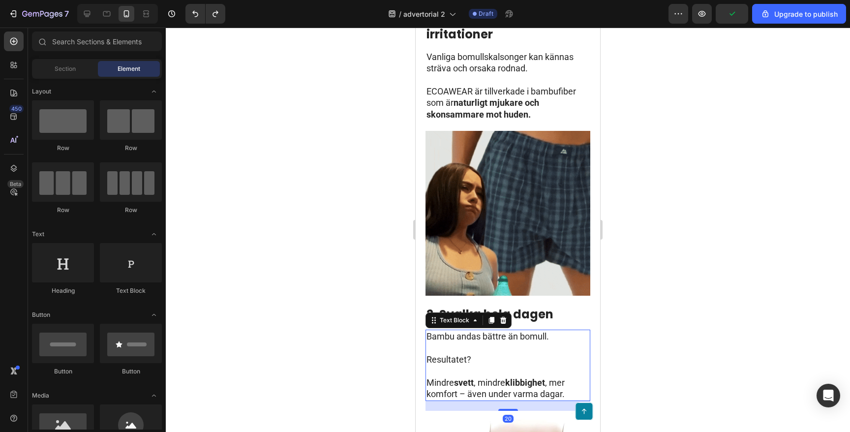
click at [446, 381] on p "Mindre svett , mindre klibbighet , mer komfort – även under varma dagar." at bounding box center [508, 388] width 163 height 23
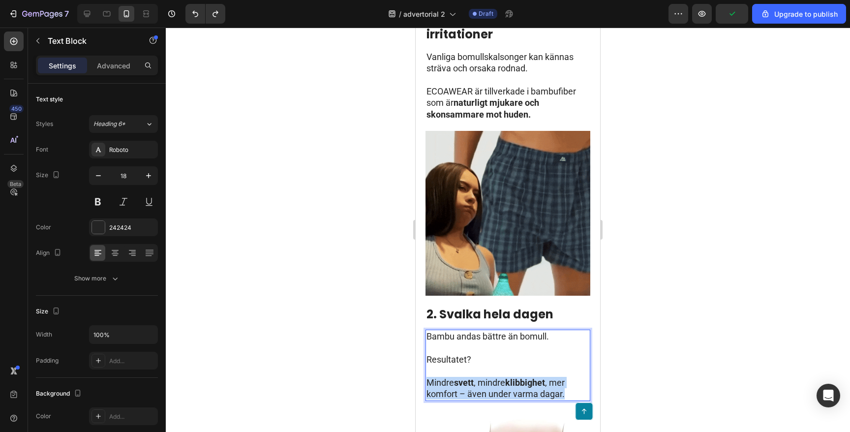
click at [446, 381] on p "Mindre svett , mindre klibbighet , mer komfort – även under varma dagar." at bounding box center [508, 388] width 163 height 23
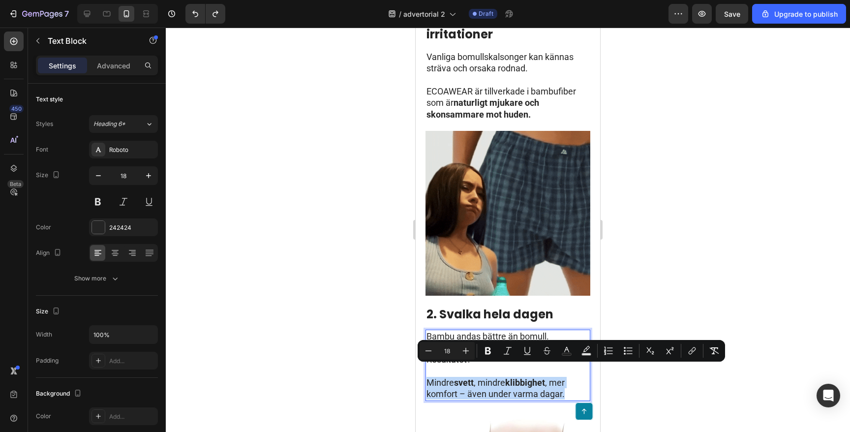
click at [446, 381] on p "Mindre svett , mindre klibbighet , mer komfort – även under varma dagar." at bounding box center [508, 388] width 163 height 23
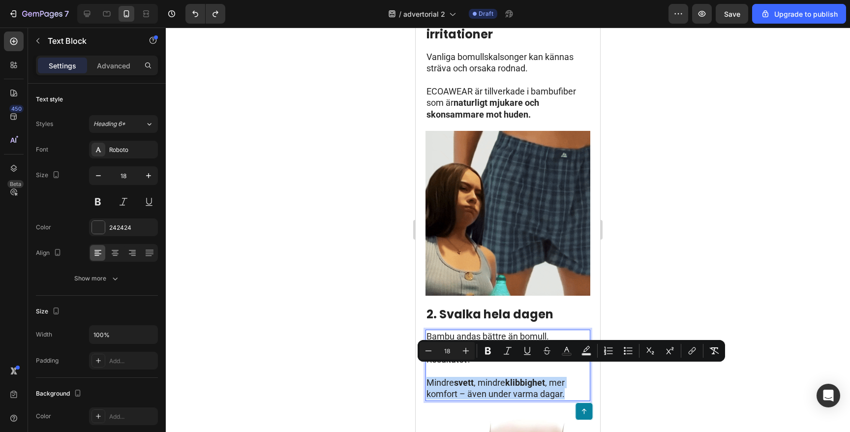
click at [460, 381] on p "Mindre svett , mindre klibbighet , mer komfort – även under varma dagar." at bounding box center [508, 388] width 163 height 23
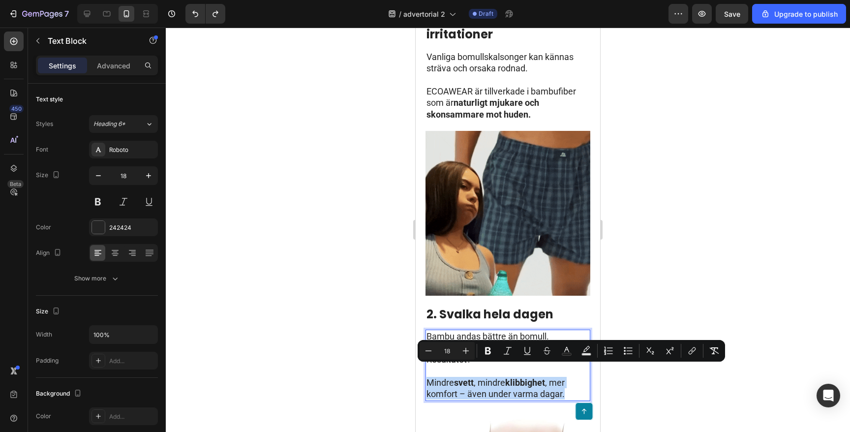
click at [453, 384] on p "Mindre svett , mindre klibbighet , mer komfort – även under varma dagar." at bounding box center [508, 388] width 163 height 23
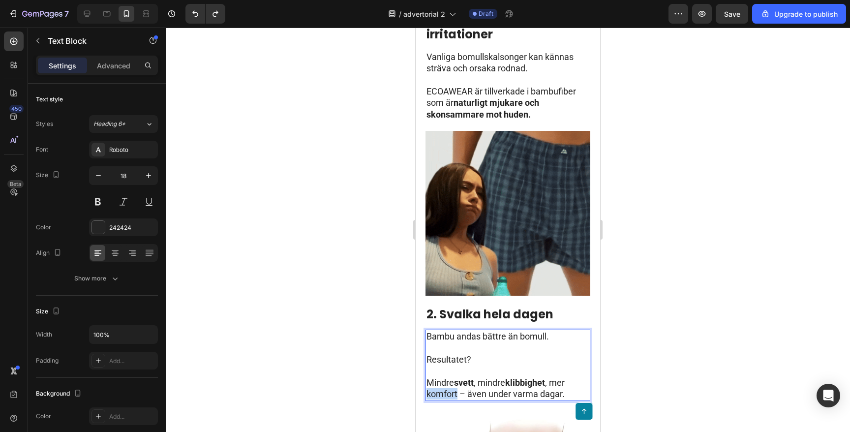
drag, startPoint x: 458, startPoint y: 383, endPoint x: 426, endPoint y: 384, distance: 32.0
click at [427, 384] on p "Mindre svett , mindre klibbighet , mer komfort – även under varma dagar." at bounding box center [508, 388] width 163 height 23
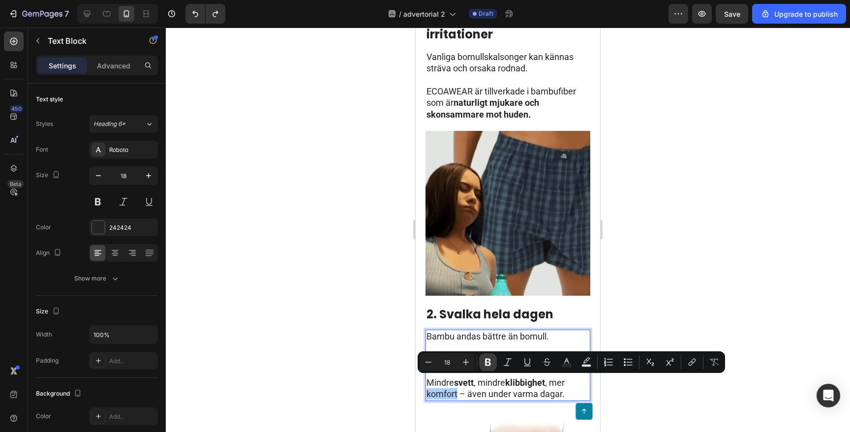
click at [486, 365] on icon "Editor contextual toolbar" at bounding box center [488, 362] width 6 height 7
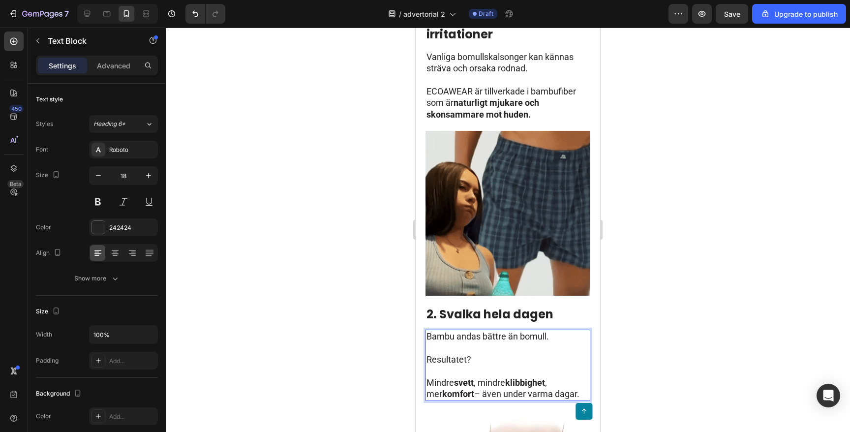
click at [300, 295] on div at bounding box center [508, 230] width 684 height 404
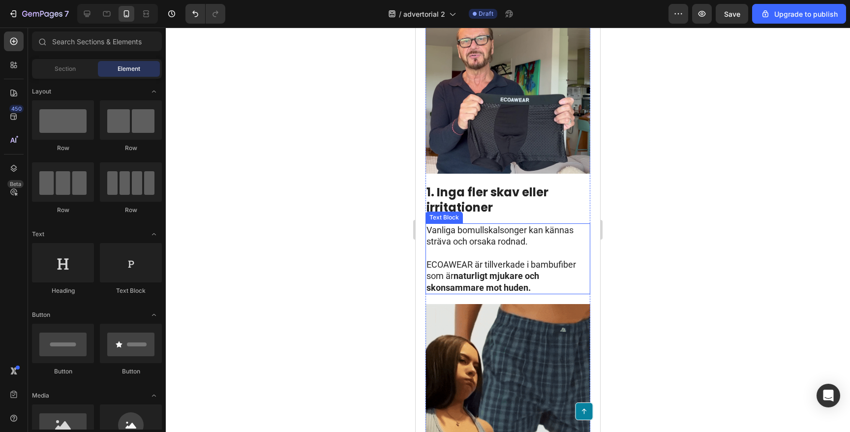
scroll to position [0, 0]
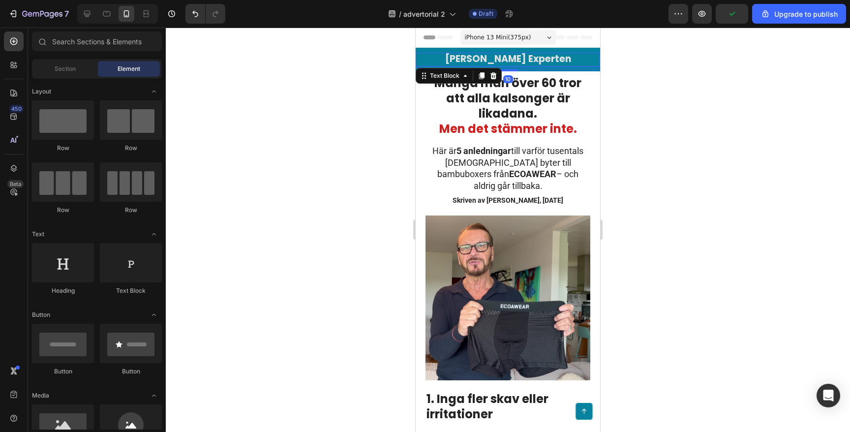
click at [490, 59] on strong "[PERSON_NAME] Experten" at bounding box center [508, 58] width 126 height 13
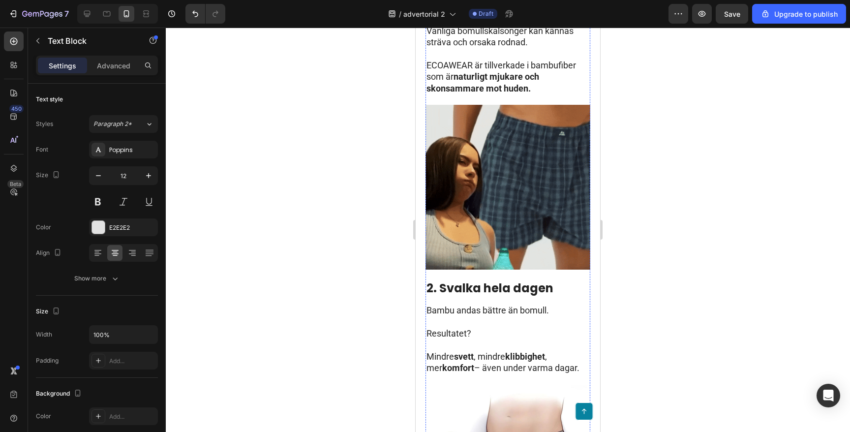
scroll to position [407, 0]
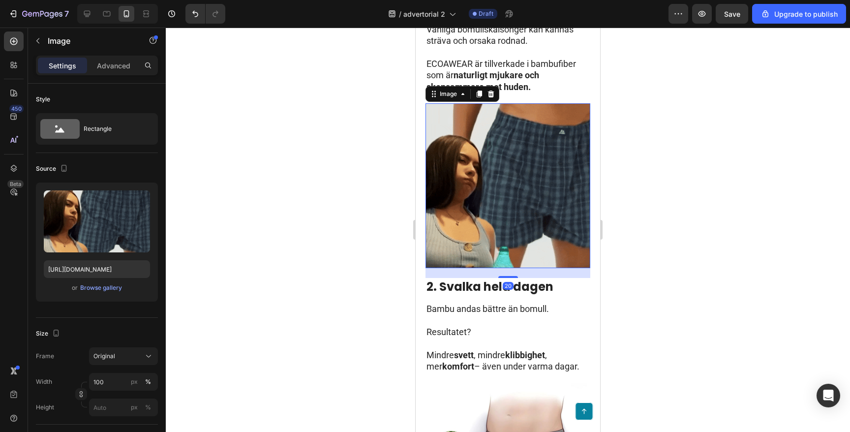
click at [487, 202] on img at bounding box center [508, 185] width 165 height 165
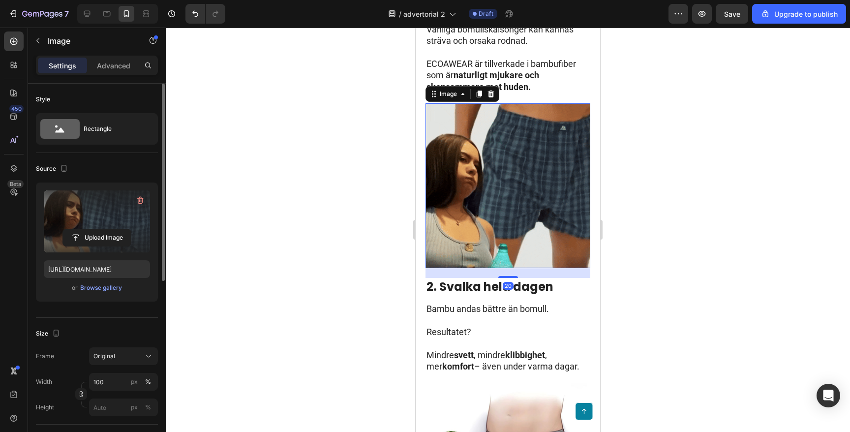
click at [108, 215] on label at bounding box center [97, 221] width 106 height 62
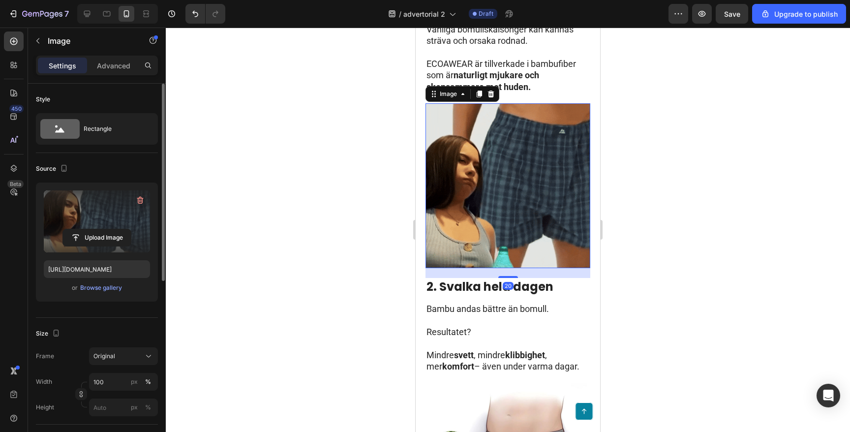
click at [108, 229] on input "file" at bounding box center [97, 237] width 68 height 17
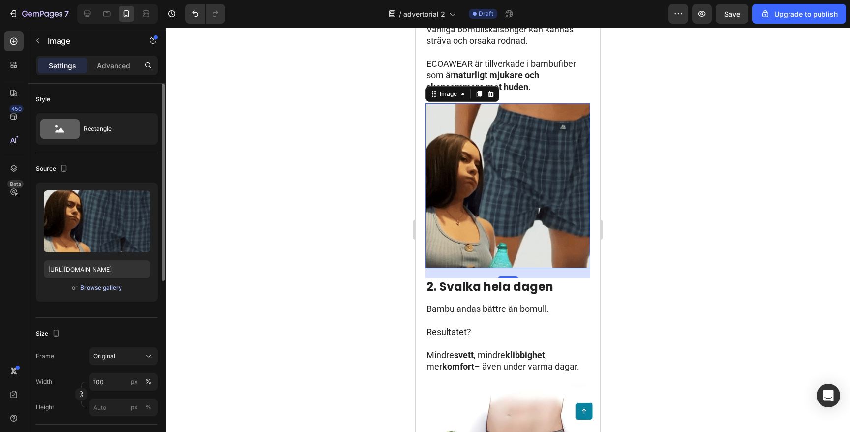
click at [96, 286] on div "Browse gallery" at bounding box center [101, 287] width 42 height 9
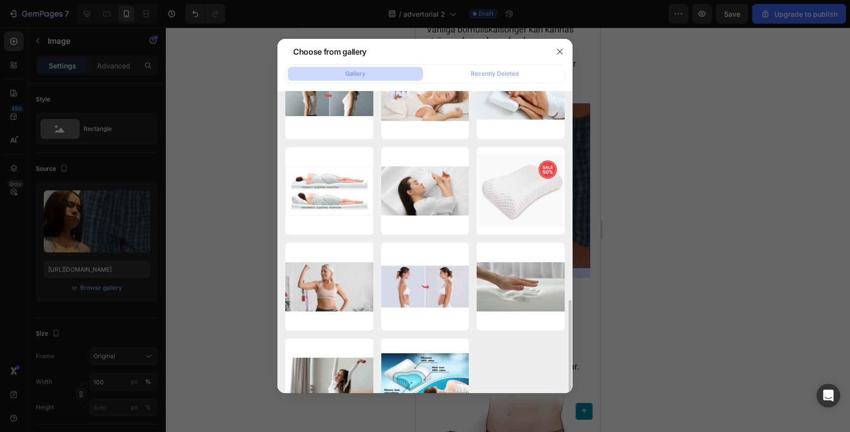
scroll to position [376, 0]
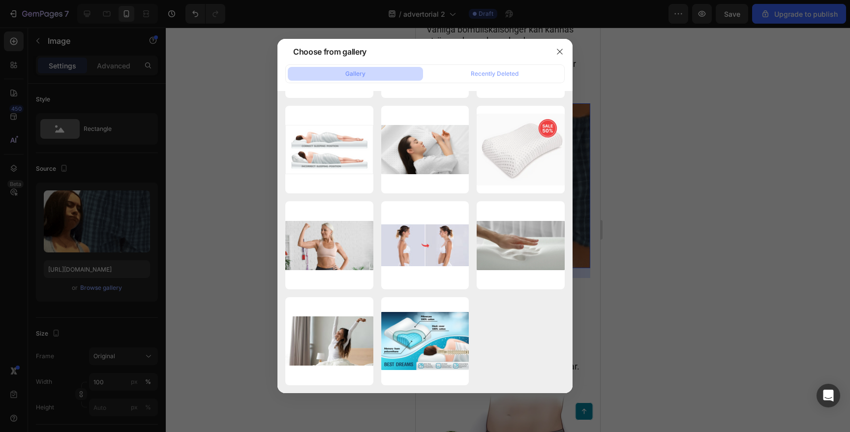
click at [212, 206] on div at bounding box center [425, 216] width 850 height 432
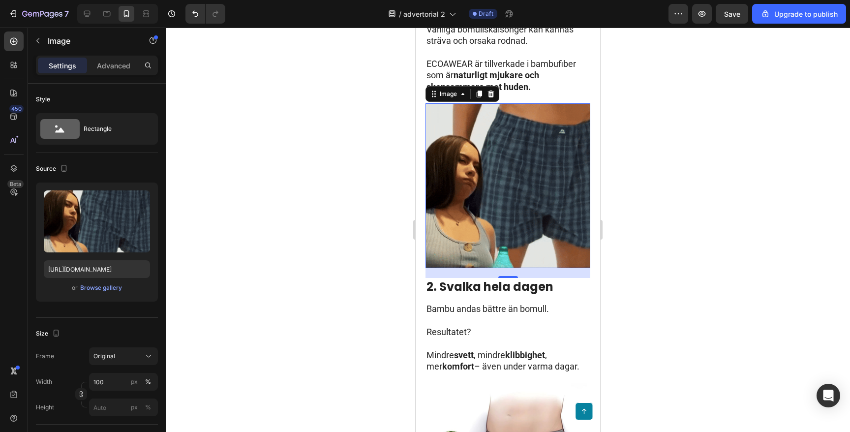
click at [325, 185] on div at bounding box center [508, 230] width 684 height 404
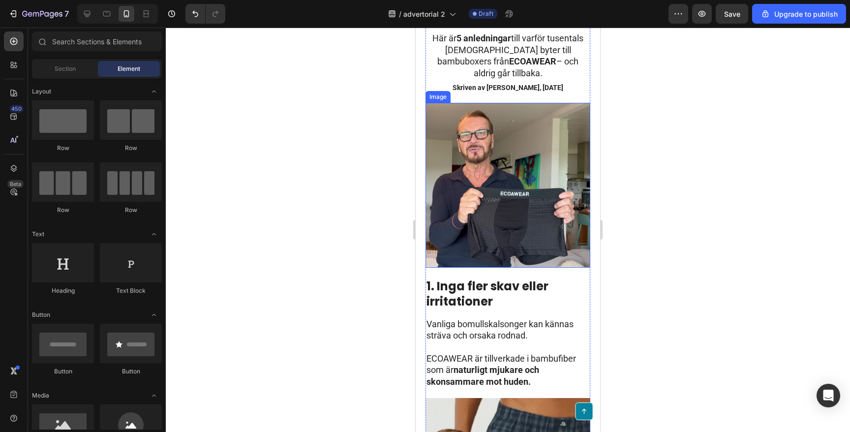
scroll to position [148, 0]
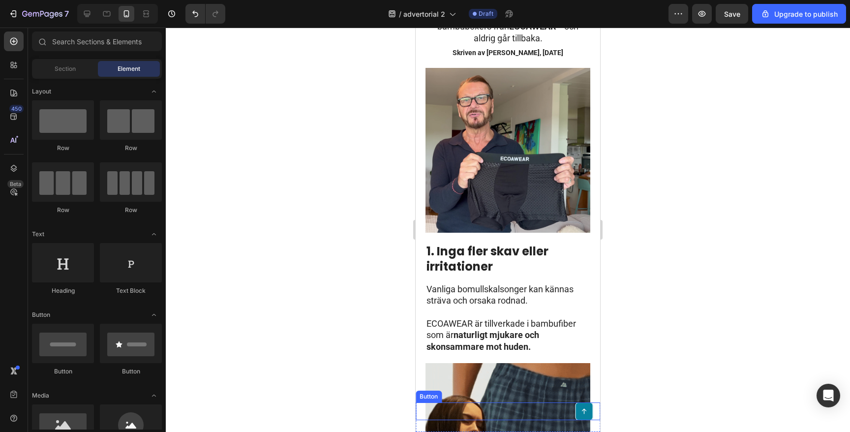
click at [583, 409] on icon at bounding box center [584, 411] width 7 height 7
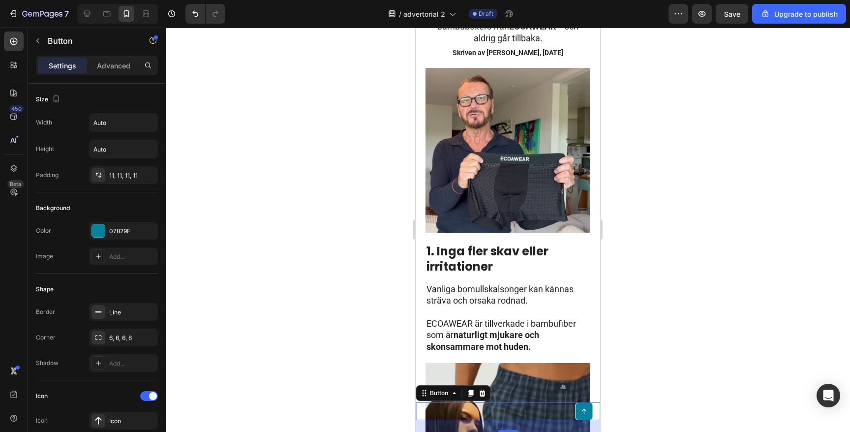
click at [581, 409] on icon at bounding box center [584, 411] width 7 height 7
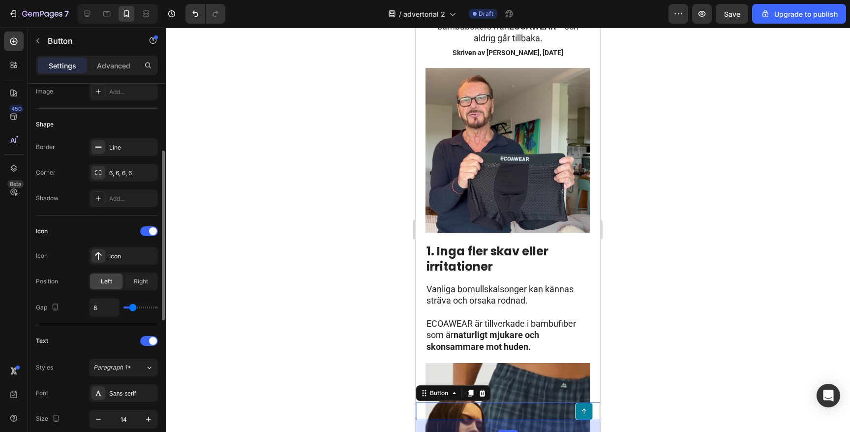
scroll to position [169, 0]
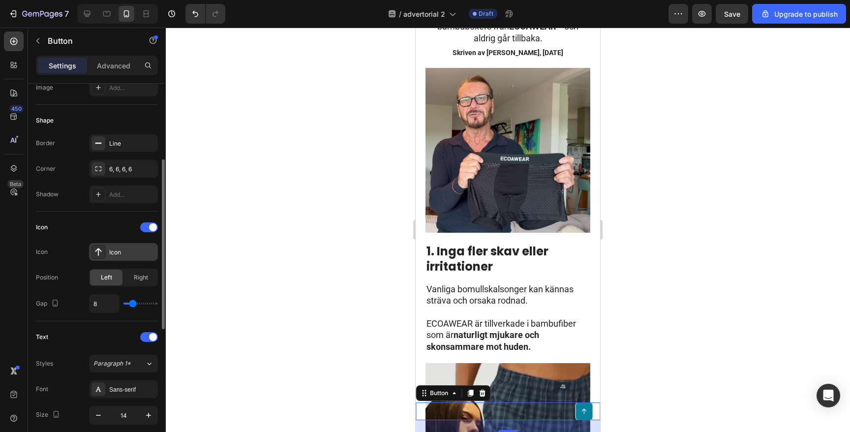
click at [107, 253] on div "Icon" at bounding box center [123, 252] width 69 height 18
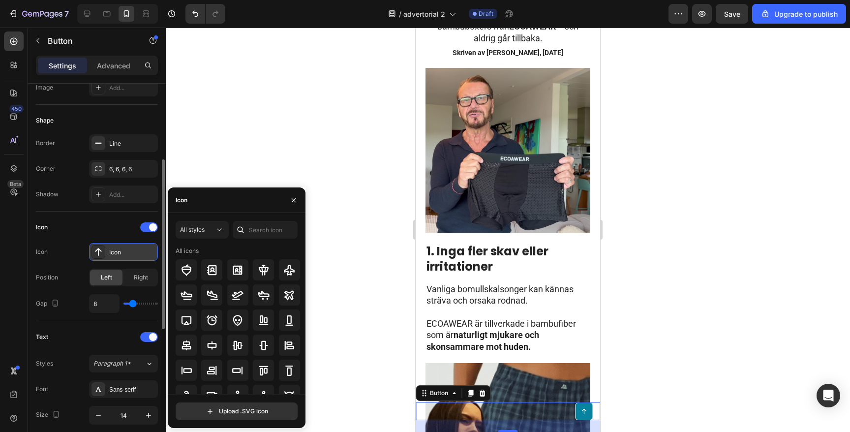
click at [98, 250] on icon at bounding box center [98, 252] width 6 height 8
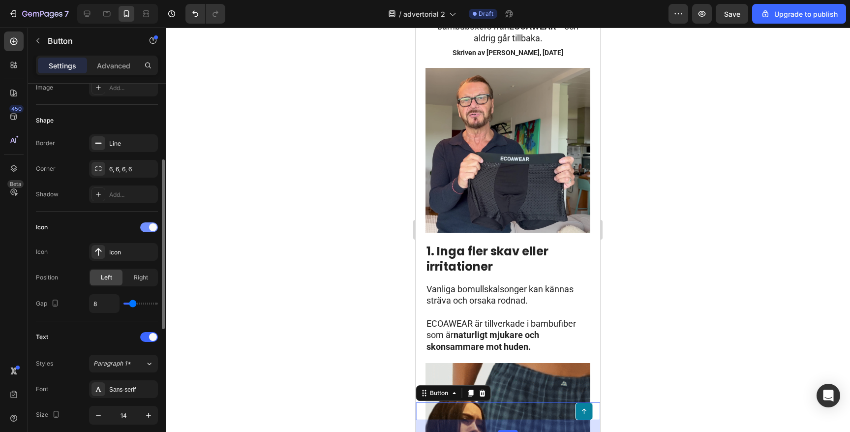
click at [153, 230] on span at bounding box center [153, 227] width 8 height 8
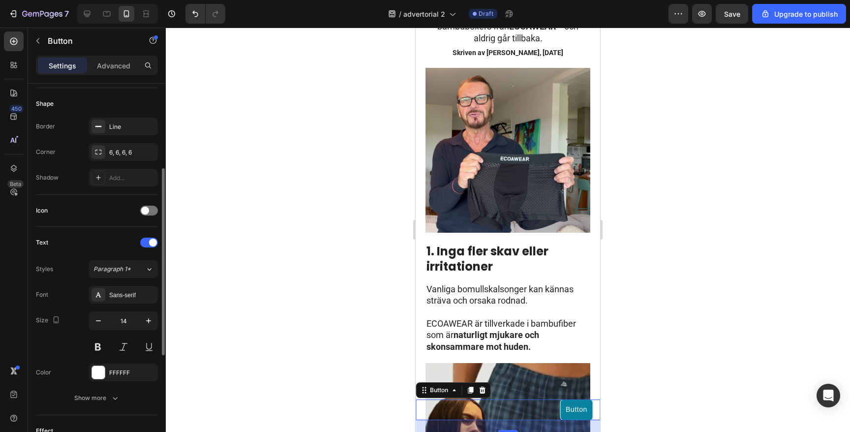
scroll to position [189, 0]
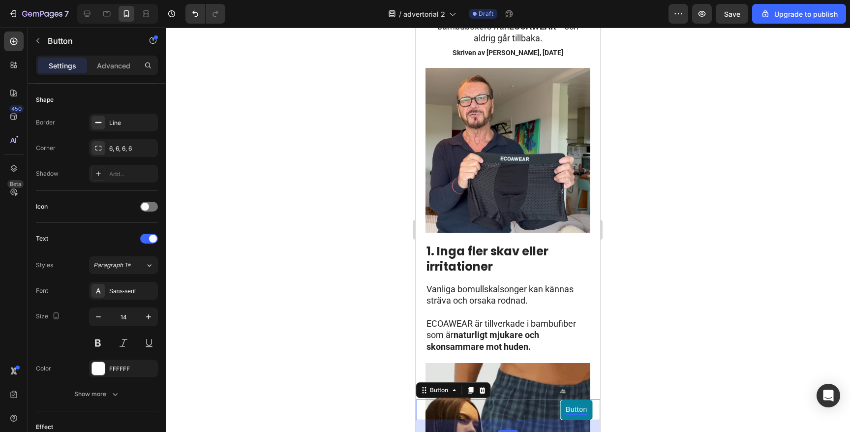
click at [575, 408] on div "Button" at bounding box center [577, 410] width 22 height 10
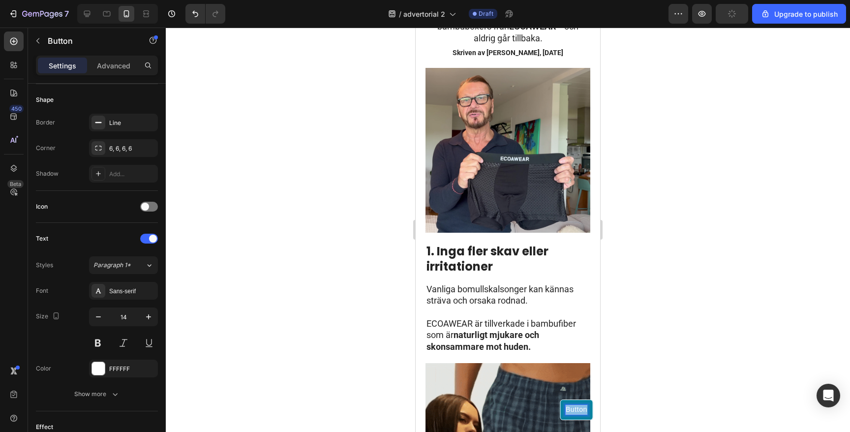
click at [575, 408] on p "Button" at bounding box center [577, 410] width 22 height 10
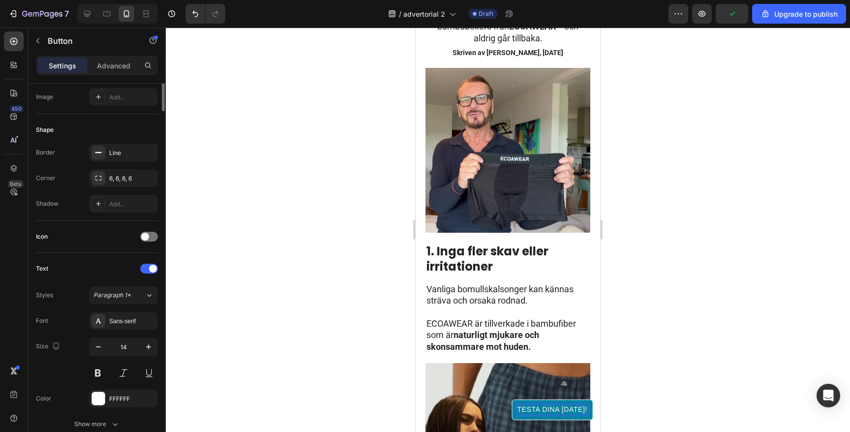
scroll to position [0, 0]
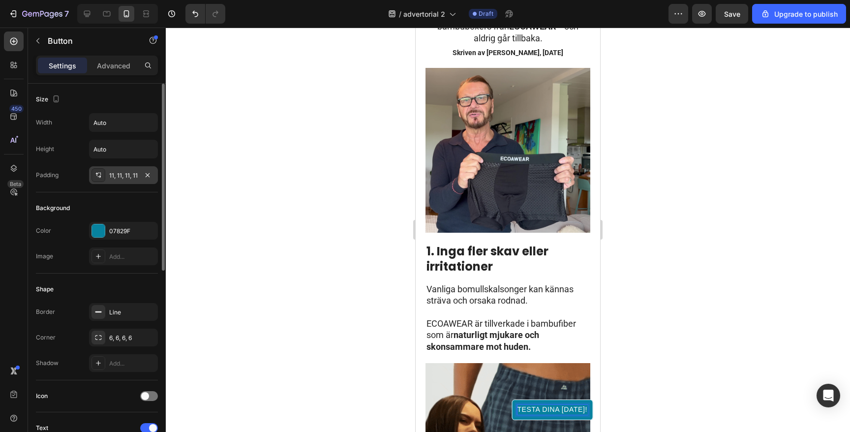
click at [118, 177] on div "11, 11, 11, 11" at bounding box center [123, 175] width 29 height 9
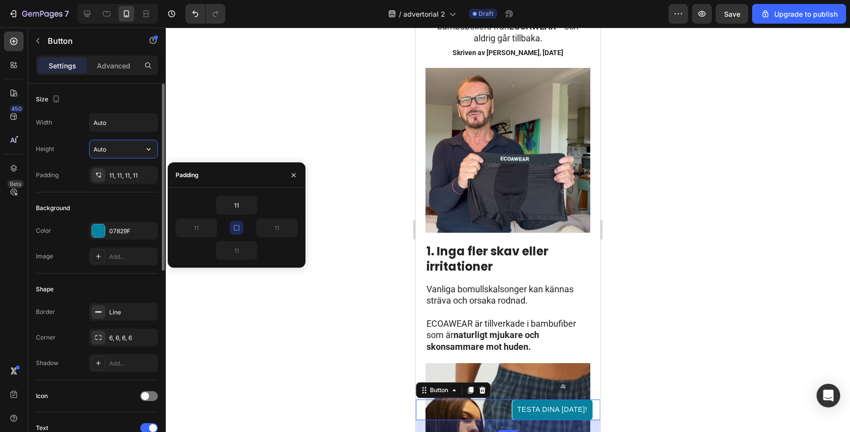
click at [107, 146] on input "Auto" at bounding box center [124, 149] width 68 height 18
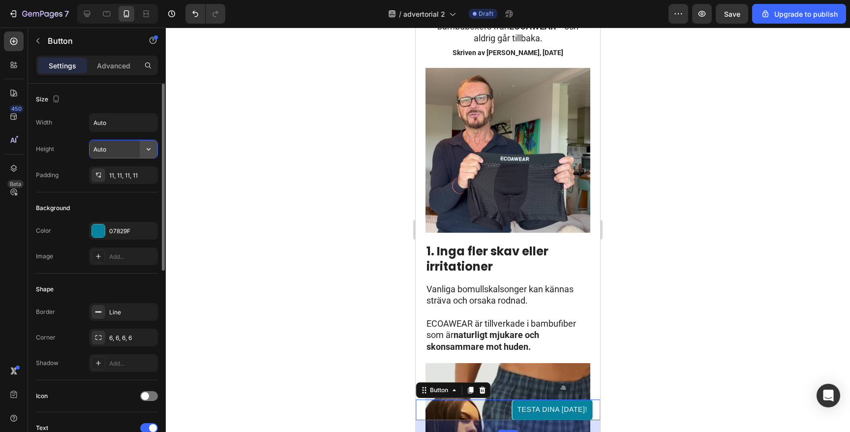
click at [153, 149] on icon "button" at bounding box center [149, 149] width 10 height 10
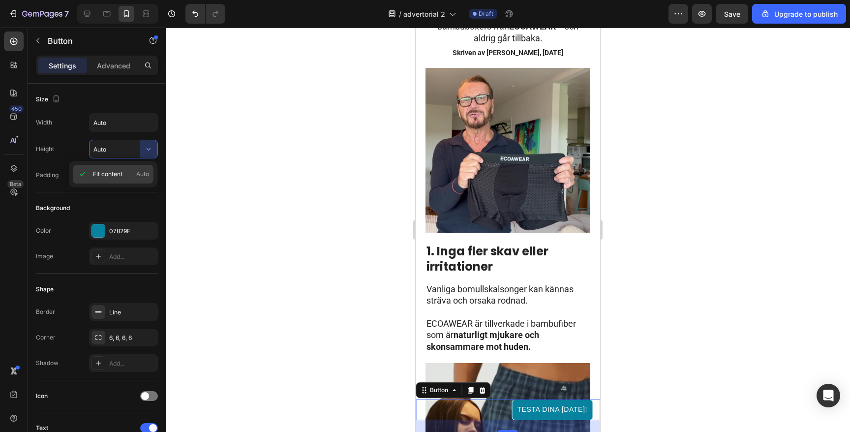
click at [114, 173] on span "Fit content" at bounding box center [108, 174] width 30 height 9
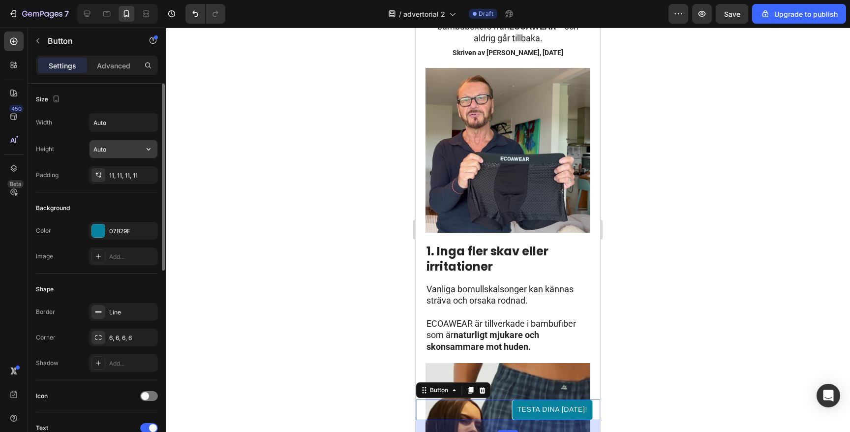
click at [125, 152] on input "Auto" at bounding box center [124, 149] width 68 height 18
click at [150, 148] on icon "button" at bounding box center [149, 149] width 4 height 2
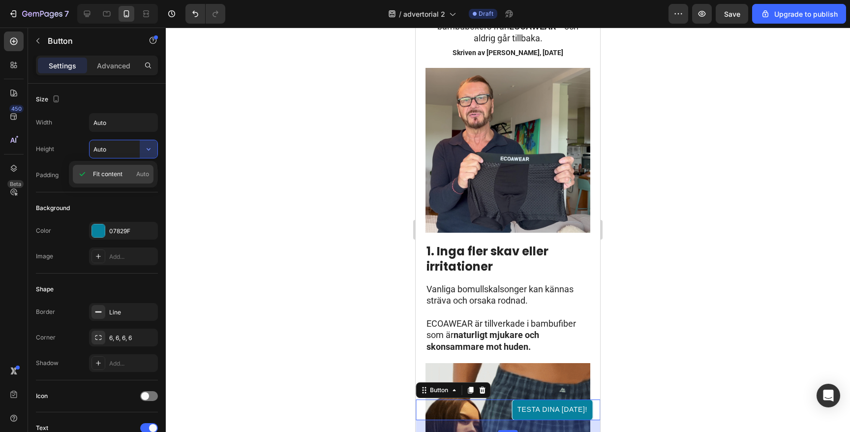
click at [146, 173] on span "Auto" at bounding box center [142, 174] width 13 height 9
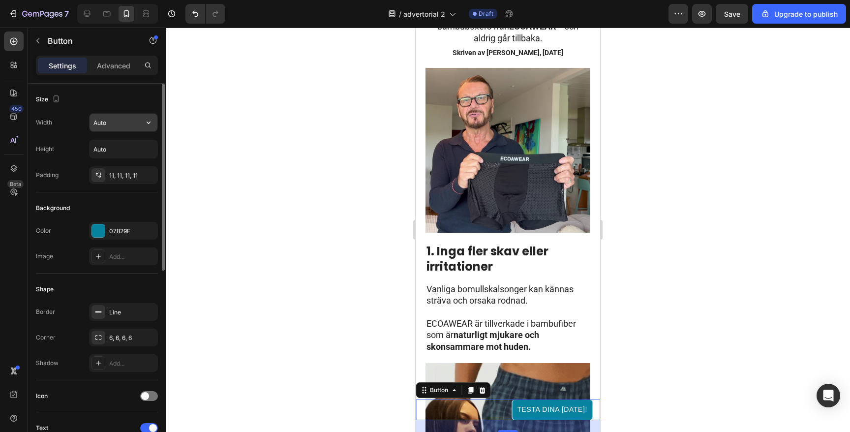
click at [120, 127] on input "Auto" at bounding box center [124, 123] width 68 height 18
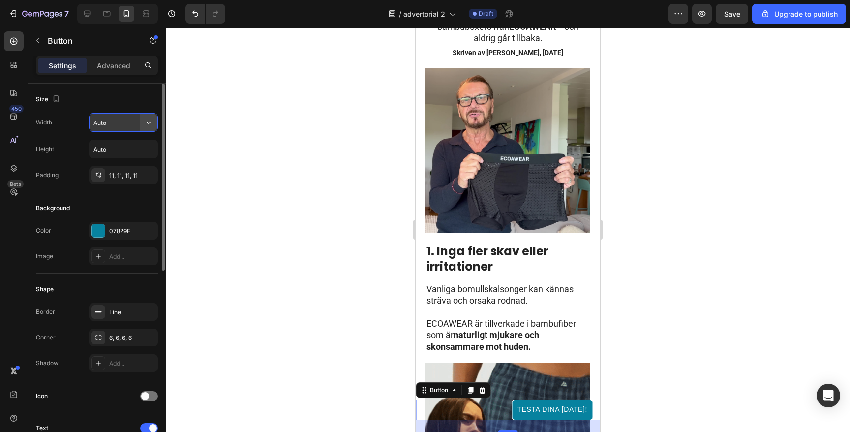
click at [143, 124] on button "button" at bounding box center [149, 123] width 18 height 18
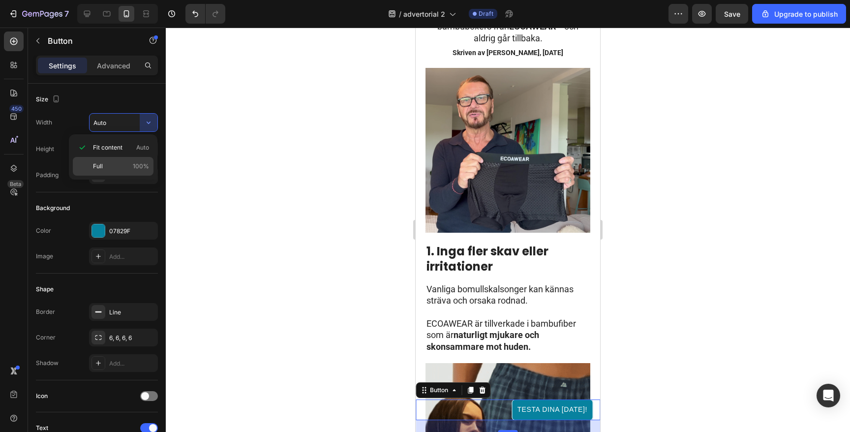
click at [94, 162] on span "Full" at bounding box center [98, 166] width 10 height 9
type input "100%"
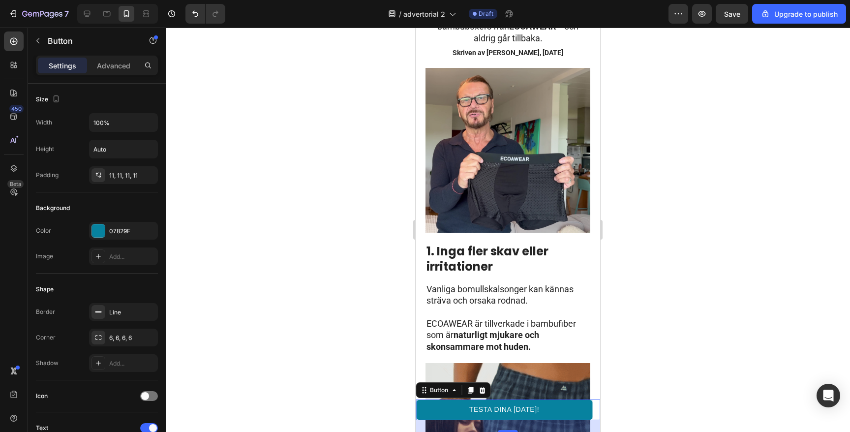
click at [379, 263] on div at bounding box center [508, 230] width 684 height 404
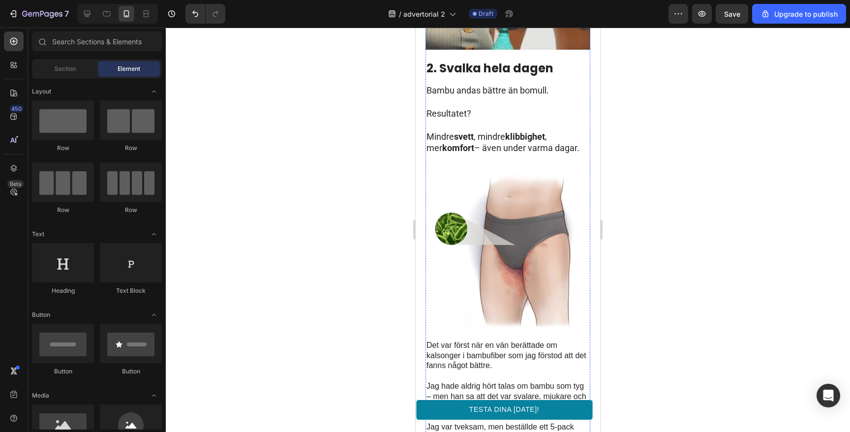
scroll to position [686, 0]
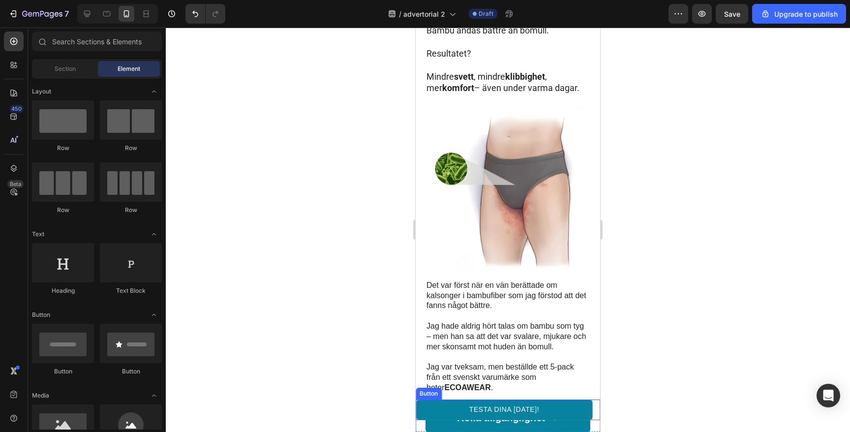
click at [469, 411] on link "TESTA DINA IDAG!" at bounding box center [504, 410] width 177 height 21
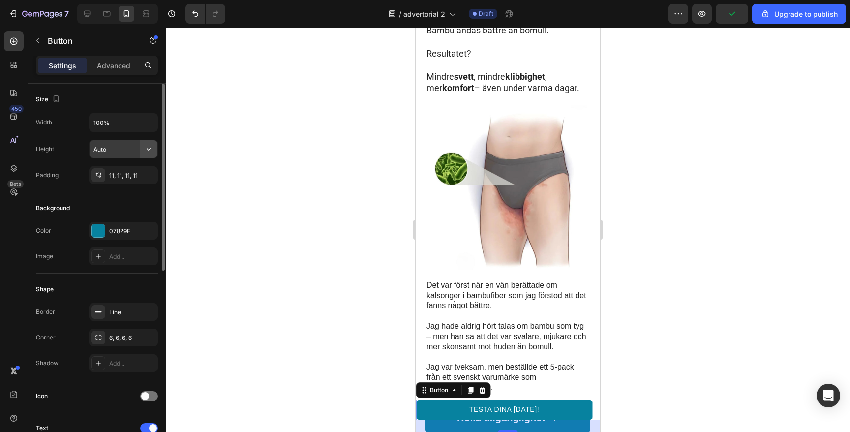
click at [152, 152] on icon "button" at bounding box center [149, 149] width 10 height 10
click at [89, 173] on div "Fit content Auto" at bounding box center [113, 174] width 81 height 19
click at [123, 175] on div "11, 11, 11, 11" at bounding box center [123, 175] width 29 height 9
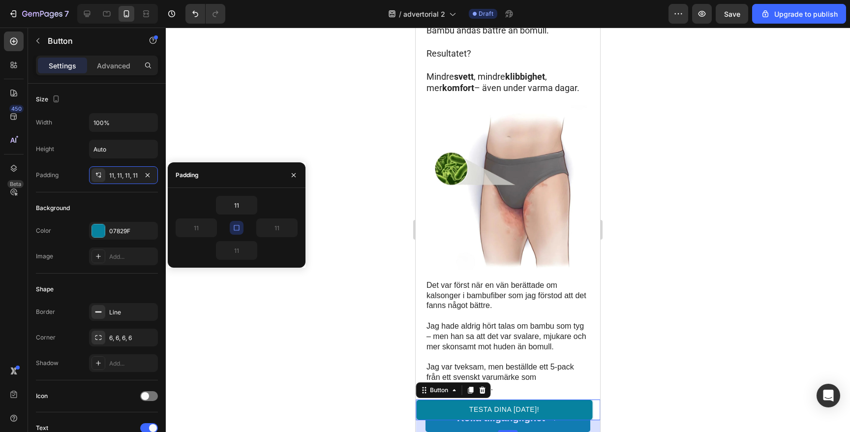
click at [235, 229] on icon "button" at bounding box center [237, 228] width 8 height 8
click at [194, 227] on input "11" at bounding box center [196, 228] width 40 height 18
type input "0"
click at [277, 230] on input "11" at bounding box center [277, 228] width 40 height 18
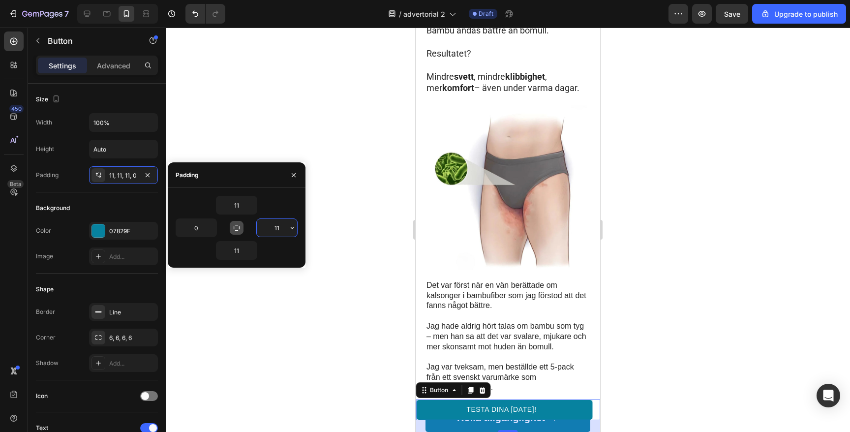
click at [277, 230] on input "11" at bounding box center [277, 228] width 40 height 18
type input "0"
click at [130, 201] on div "Background" at bounding box center [97, 208] width 122 height 16
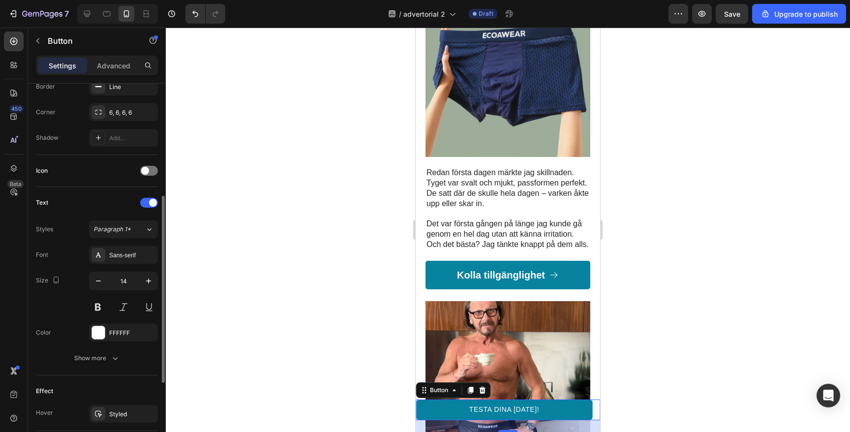
scroll to position [0, 0]
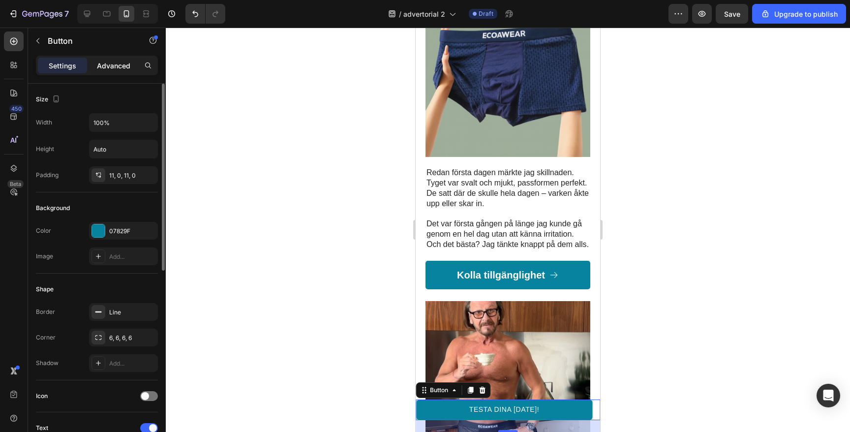
click at [118, 69] on p "Advanced" at bounding box center [113, 66] width 33 height 10
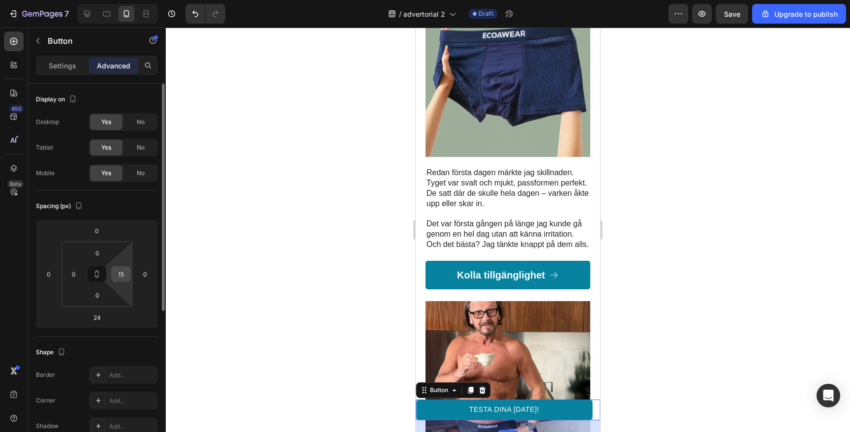
click at [120, 277] on input "15" at bounding box center [121, 274] width 15 height 15
click at [140, 205] on div "Spacing (px)" at bounding box center [97, 206] width 122 height 16
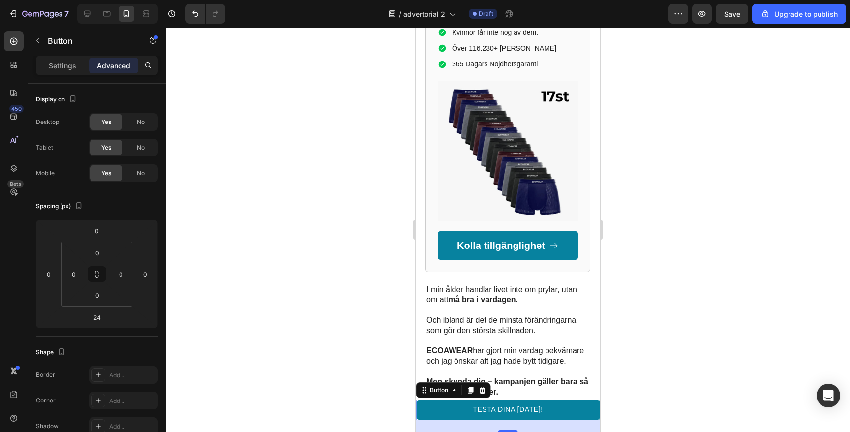
scroll to position [1949, 0]
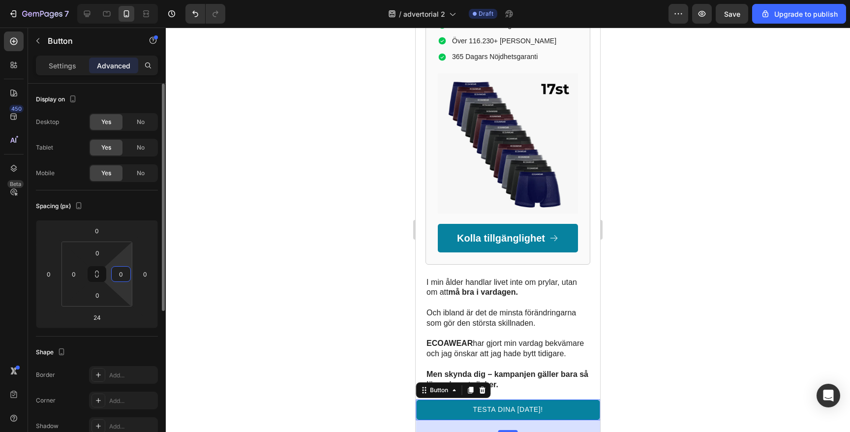
click at [126, 278] on input "0" at bounding box center [121, 274] width 15 height 15
type input "5"
click at [76, 275] on input "0" at bounding box center [73, 274] width 15 height 15
type input "5"
click at [68, 62] on p "Settings" at bounding box center [63, 66] width 28 height 10
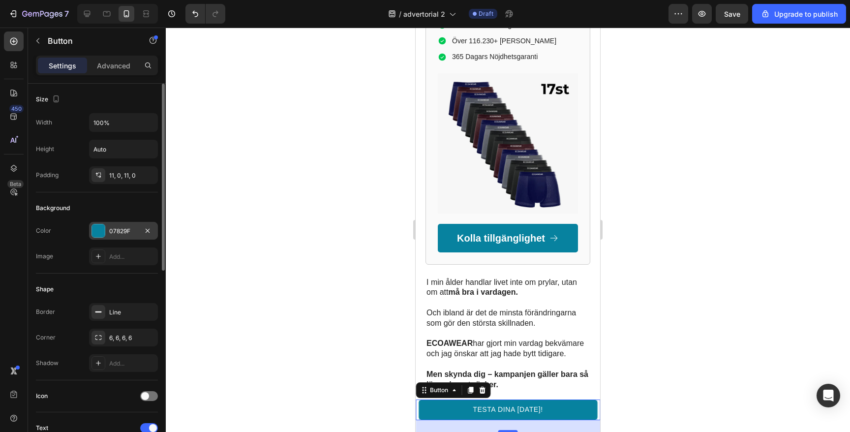
click at [103, 227] on div at bounding box center [98, 230] width 13 height 13
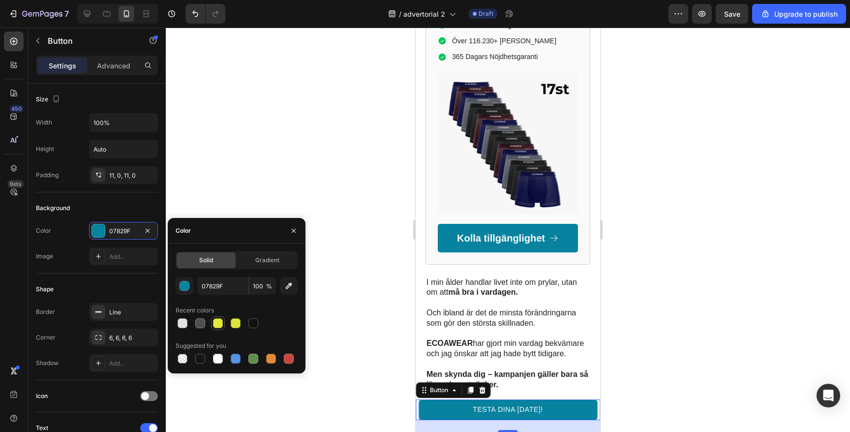
click at [219, 325] on div at bounding box center [218, 323] width 10 height 10
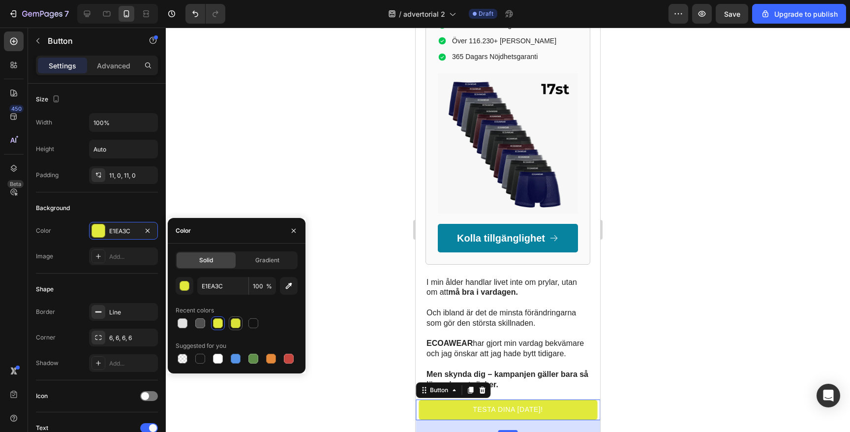
click at [238, 324] on div at bounding box center [236, 323] width 10 height 10
click at [184, 287] on div "button" at bounding box center [185, 286] width 10 height 10
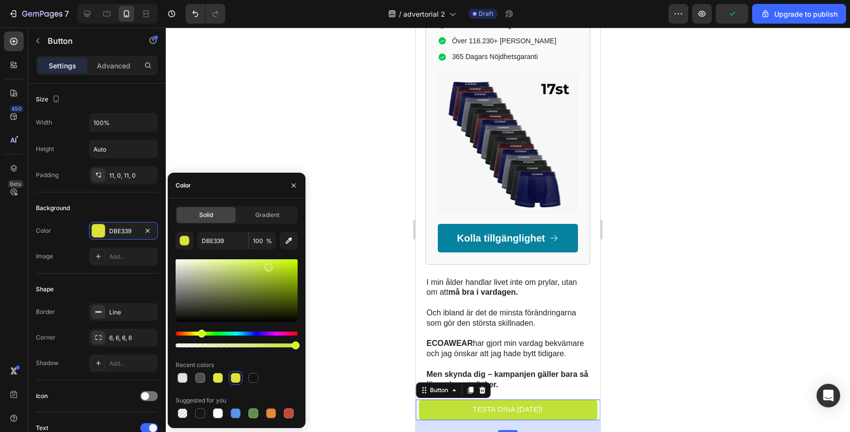
click at [200, 333] on div "Hue" at bounding box center [202, 334] width 8 height 8
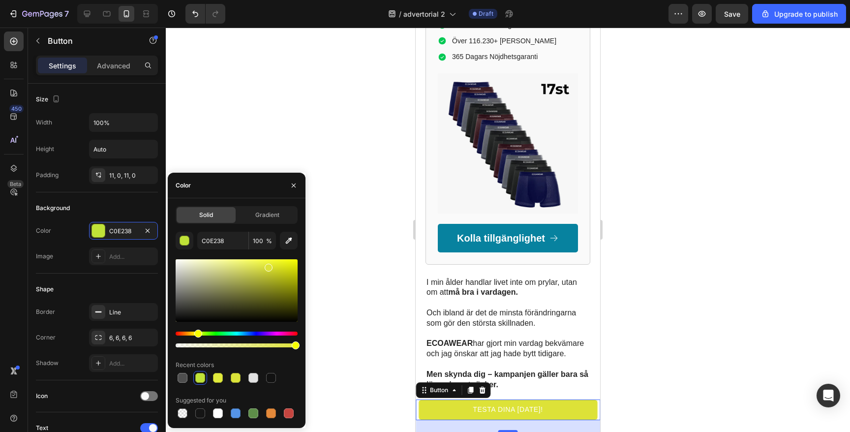
click at [197, 333] on div "Hue" at bounding box center [237, 334] width 122 height 4
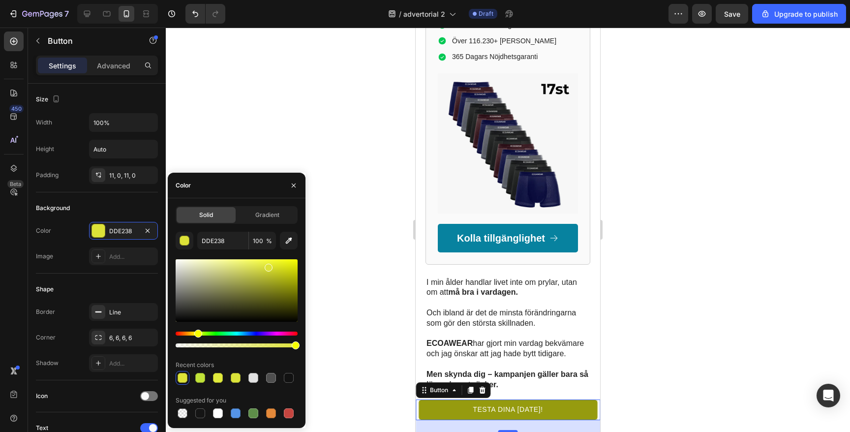
click at [286, 283] on div at bounding box center [237, 290] width 122 height 62
click at [291, 274] on div at bounding box center [237, 290] width 122 height 62
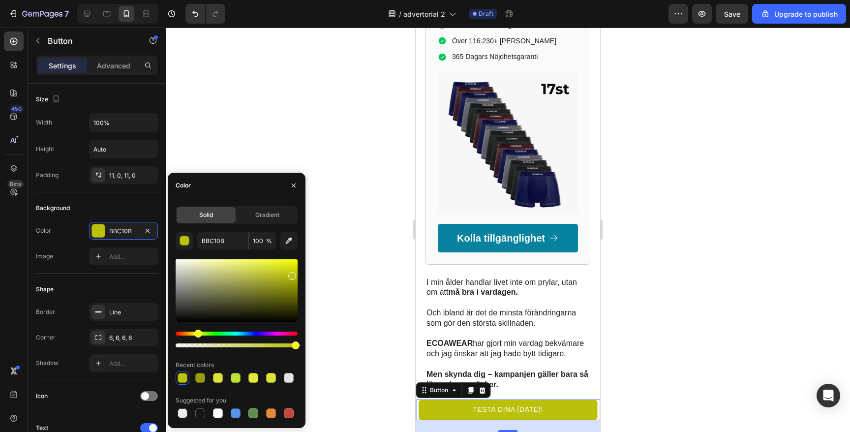
click at [287, 274] on div at bounding box center [237, 290] width 122 height 62
click at [281, 272] on div at bounding box center [237, 290] width 122 height 62
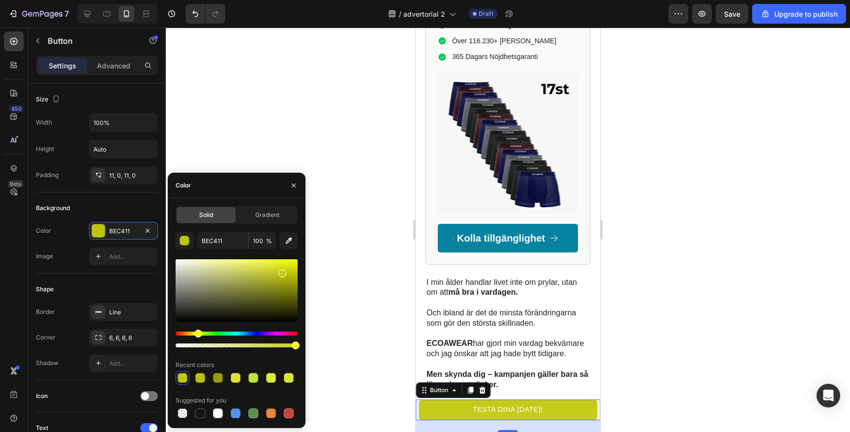
type input "C6CC1C"
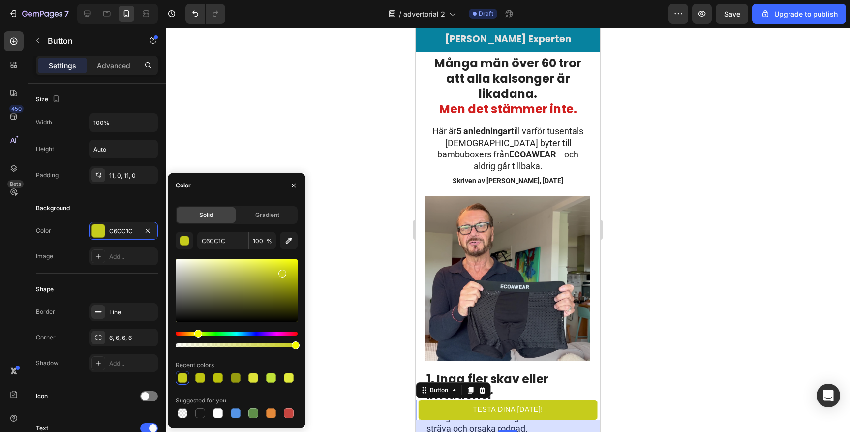
scroll to position [0, 0]
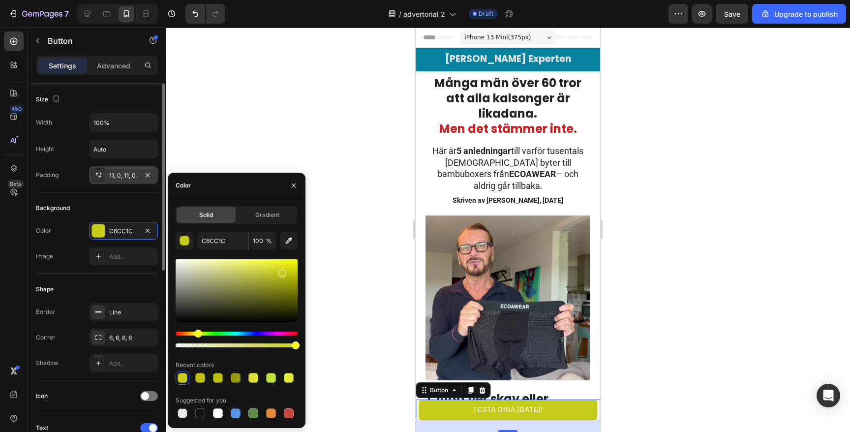
click at [121, 175] on div "11, 0, 11, 0" at bounding box center [123, 175] width 29 height 9
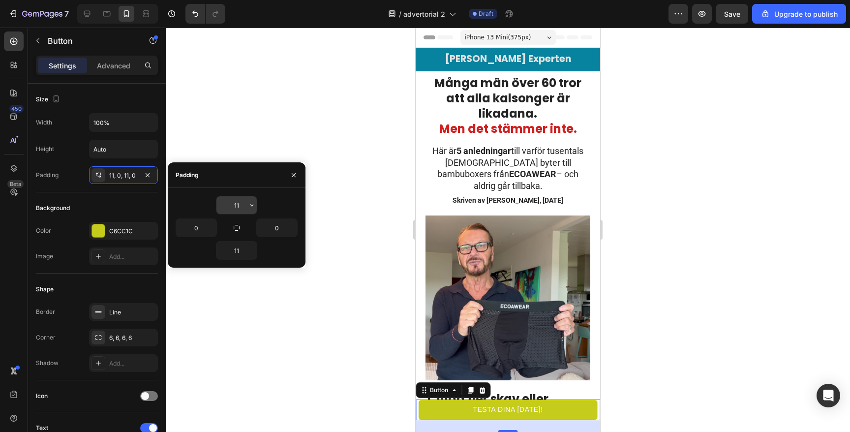
click at [243, 206] on input "11" at bounding box center [236, 205] width 40 height 18
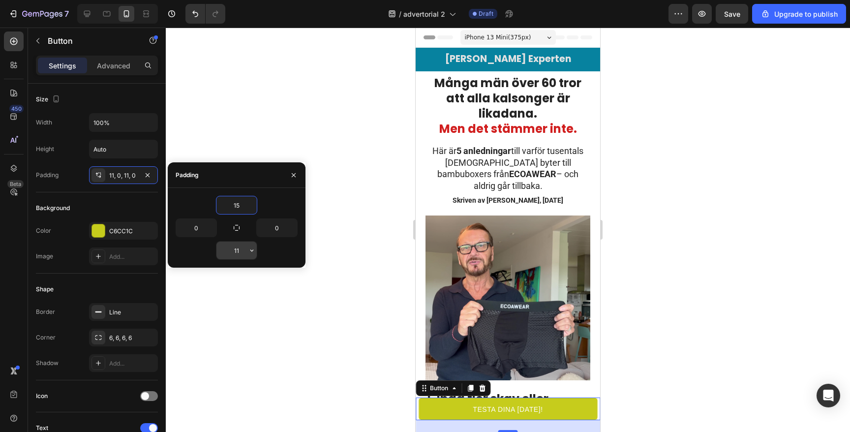
type input "15"
click at [243, 249] on input "11" at bounding box center [236, 251] width 40 height 18
type input "15"
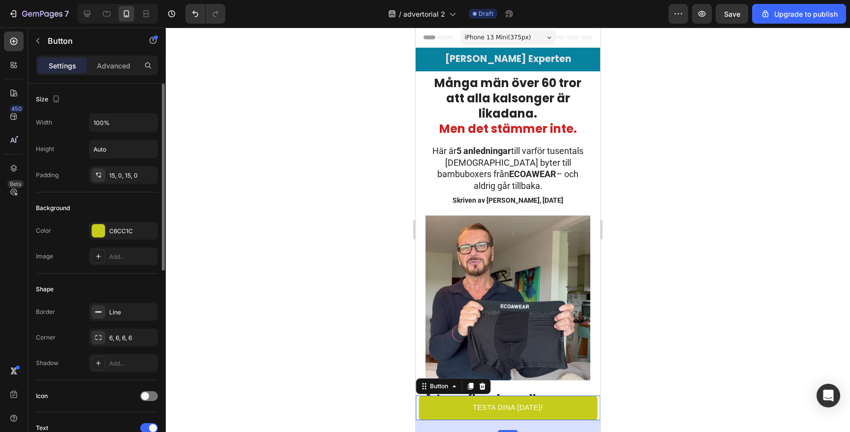
click at [114, 205] on div "Background" at bounding box center [97, 208] width 122 height 16
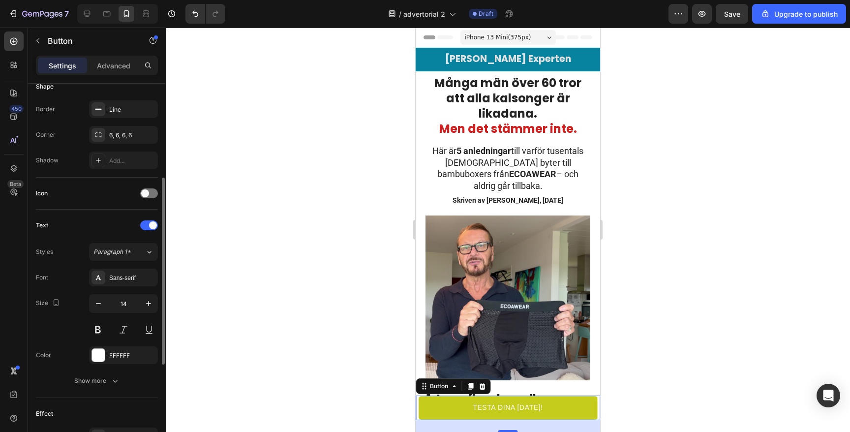
scroll to position [205, 0]
click at [124, 273] on div "Sans-serif" at bounding box center [132, 276] width 46 height 9
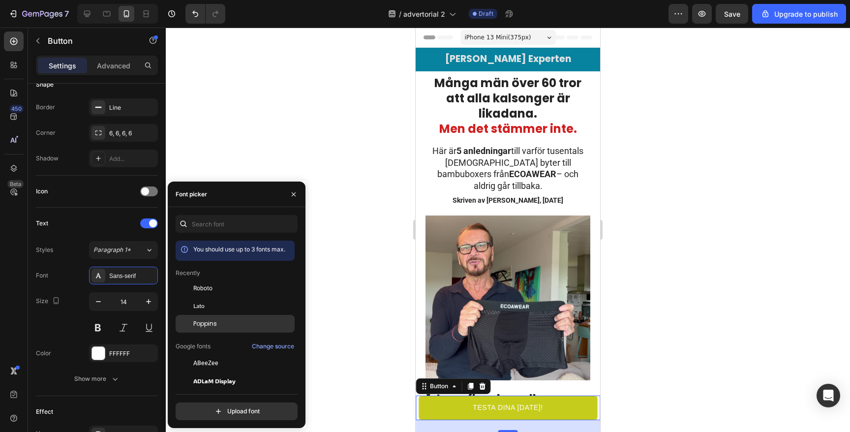
click at [200, 320] on span "Poppins" at bounding box center [205, 323] width 24 height 9
click at [95, 322] on button at bounding box center [98, 328] width 18 height 18
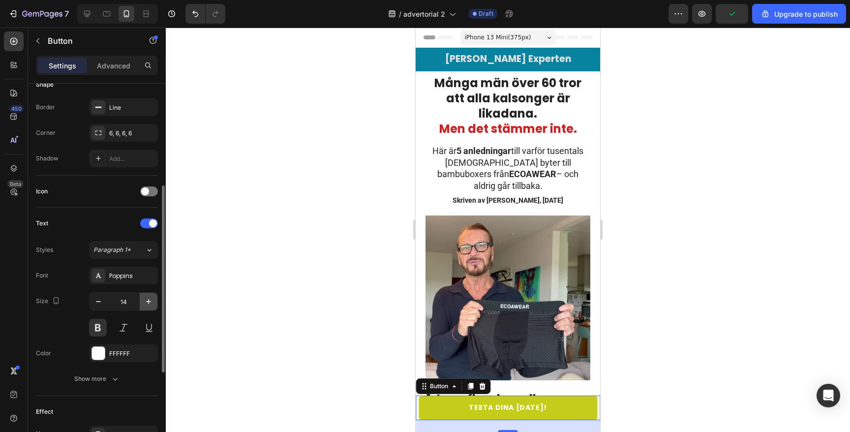
click at [145, 300] on icon "button" at bounding box center [149, 302] width 10 height 10
click at [145, 299] on icon "button" at bounding box center [149, 302] width 10 height 10
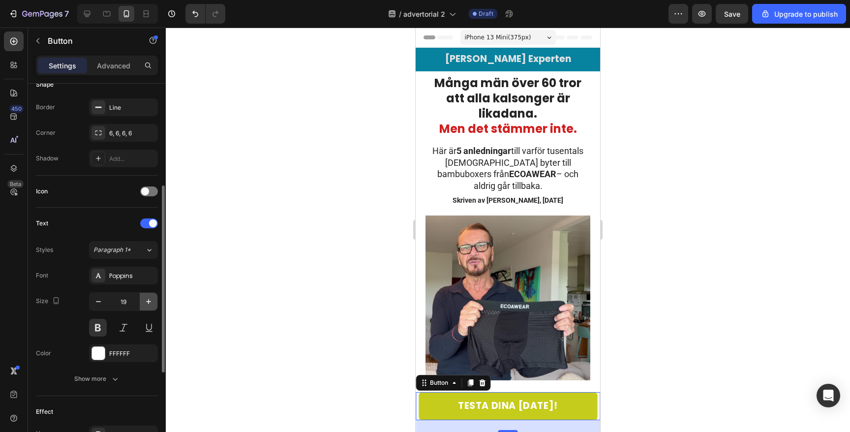
click at [145, 299] on icon "button" at bounding box center [149, 302] width 10 height 10
click at [101, 303] on icon "button" at bounding box center [98, 302] width 10 height 10
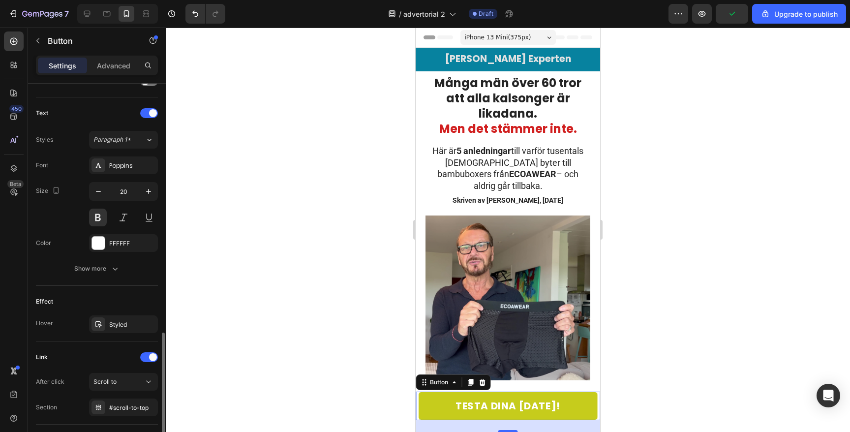
scroll to position [379, 0]
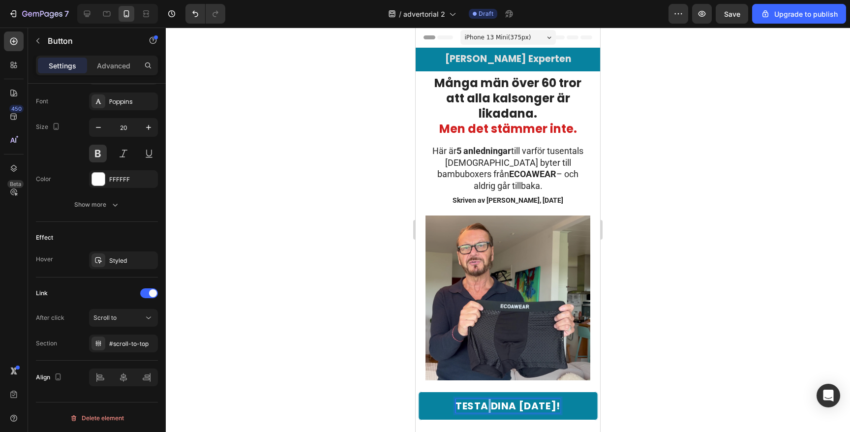
click at [494, 406] on p "TESTA DINA IDAG!" at bounding box center [508, 406] width 105 height 14
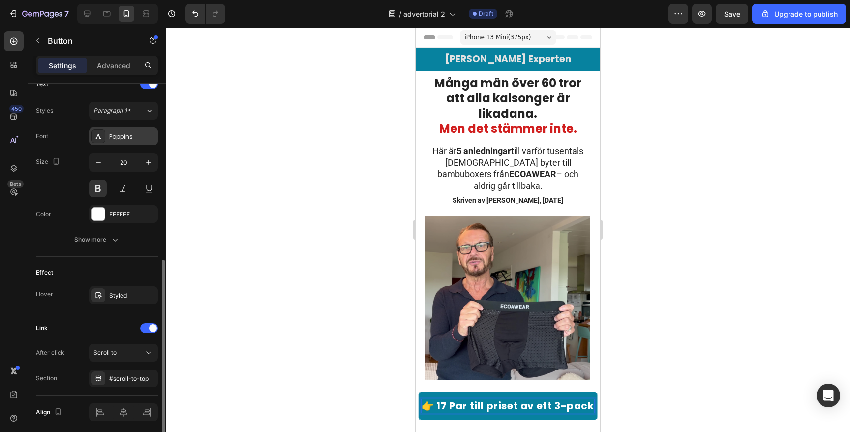
scroll to position [276, 0]
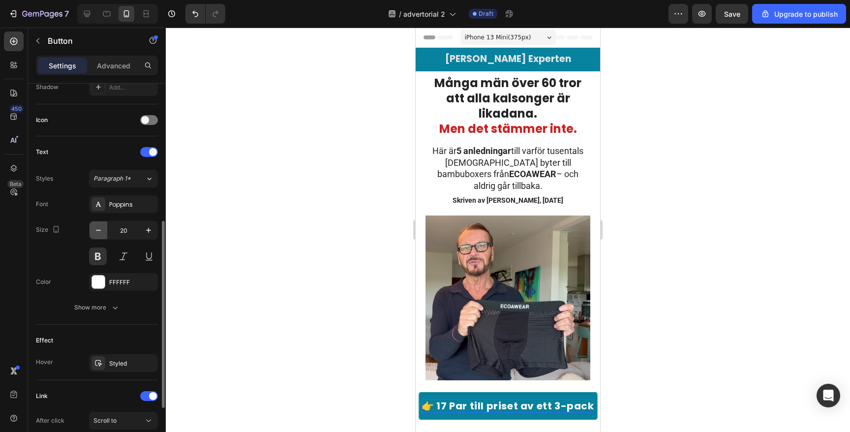
click at [96, 225] on icon "button" at bounding box center [98, 230] width 10 height 10
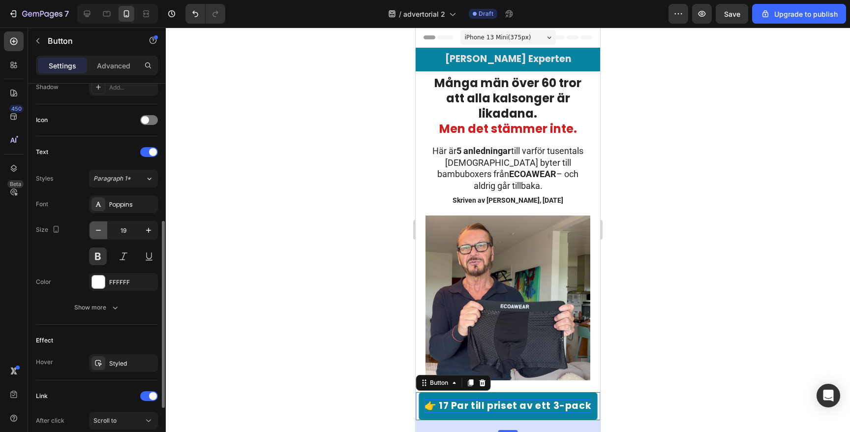
click at [96, 225] on icon "button" at bounding box center [98, 230] width 10 height 10
type input "18"
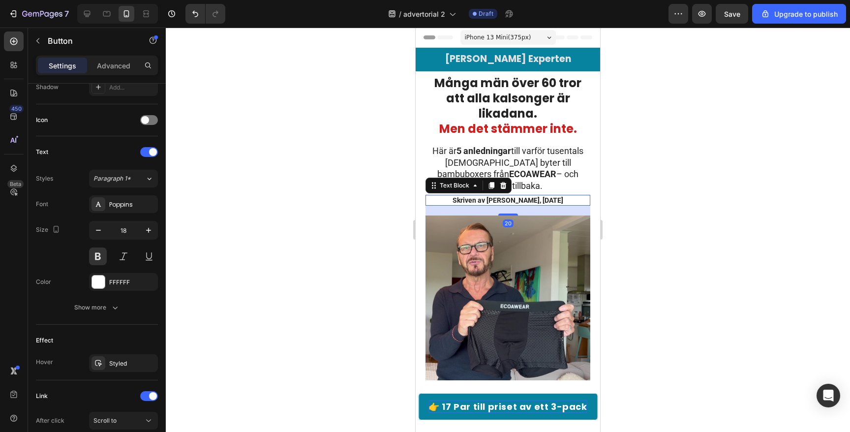
click at [427, 196] on p "Skriven av [PERSON_NAME], [DATE]" at bounding box center [508, 200] width 163 height 9
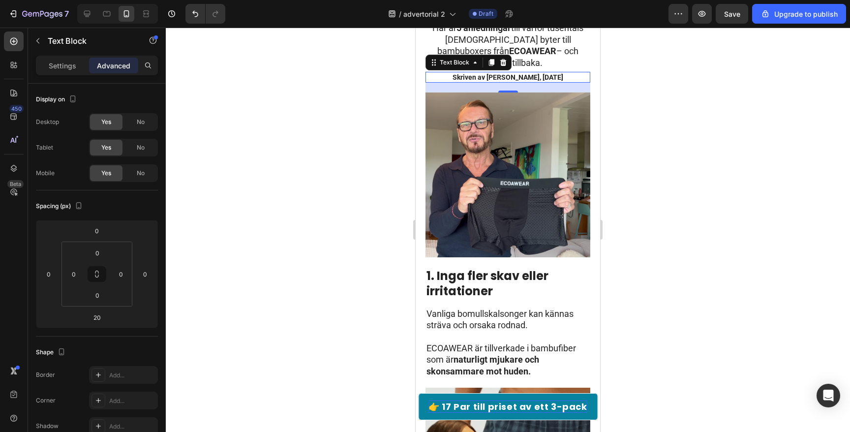
scroll to position [0, 0]
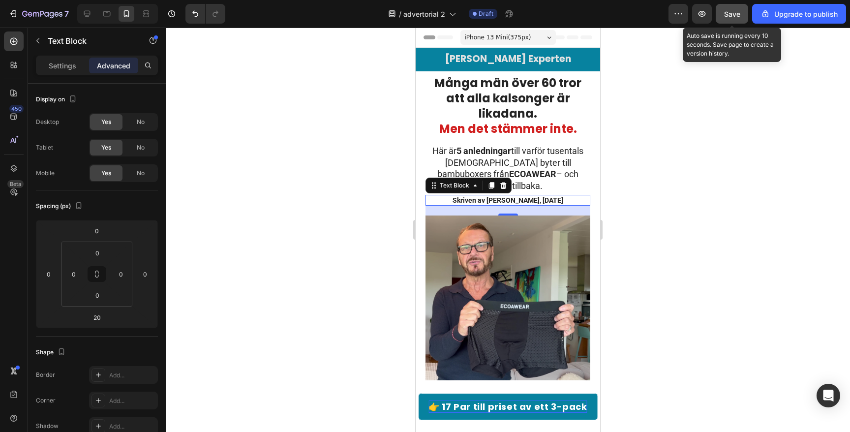
click at [741, 15] on button "Save" at bounding box center [732, 14] width 32 height 20
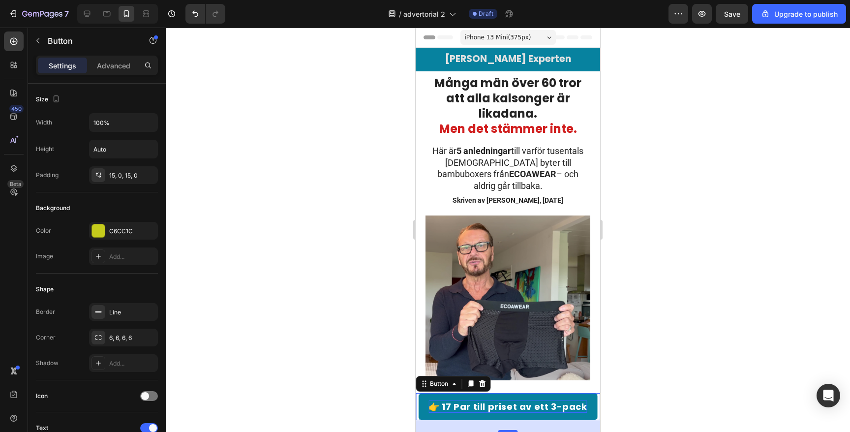
click at [423, 397] on link "👉 17 Par till priset av ett 3-pack" at bounding box center [508, 406] width 180 height 27
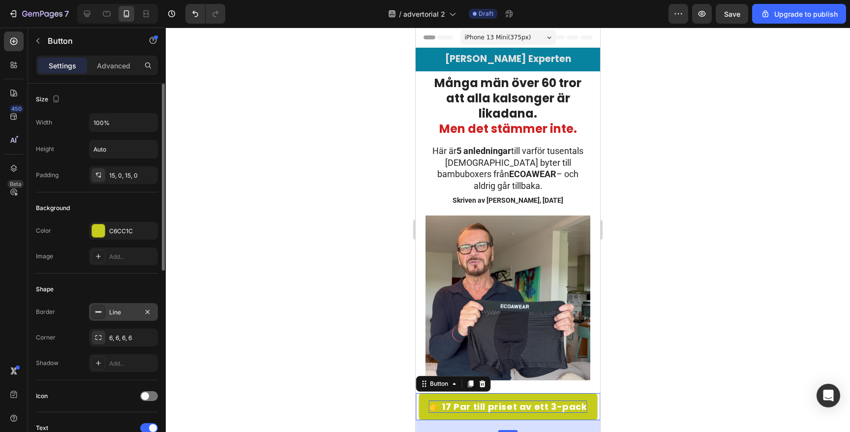
click at [127, 314] on div "Line" at bounding box center [123, 312] width 29 height 9
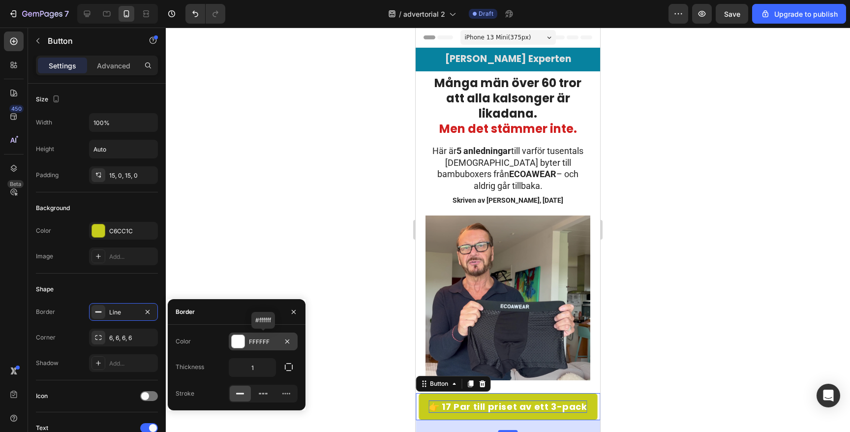
click at [269, 346] on div "FFFFFF" at bounding box center [263, 342] width 69 height 18
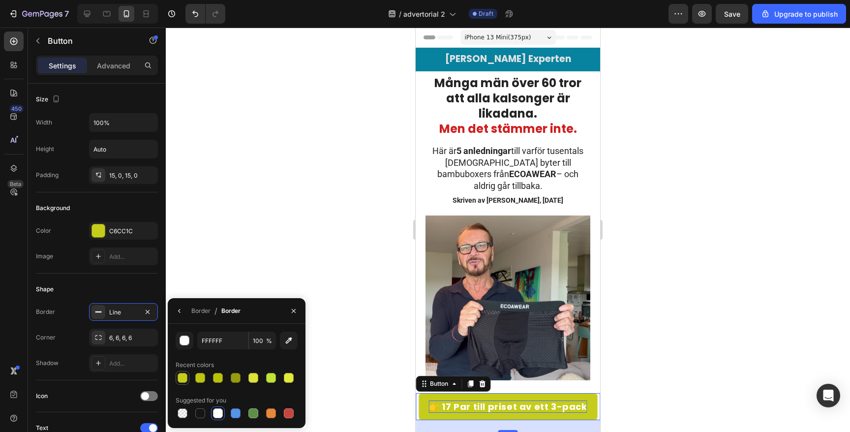
click at [180, 374] on div at bounding box center [183, 378] width 10 height 10
type input "C6CC1C"
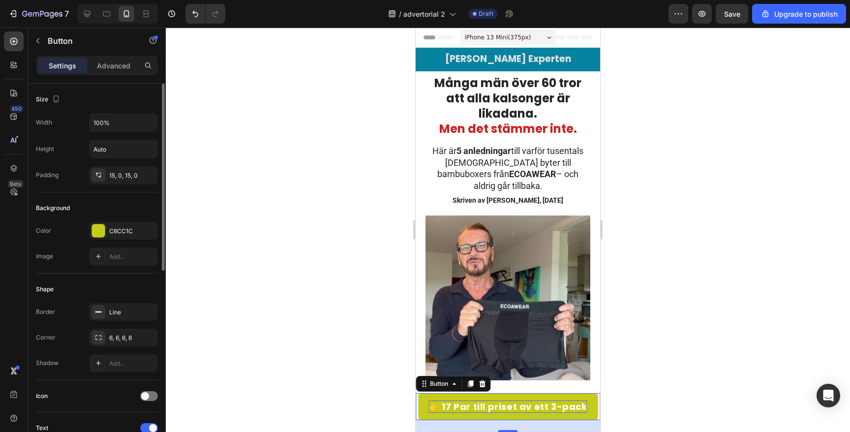
click at [155, 288] on div "Shape" at bounding box center [97, 289] width 122 height 16
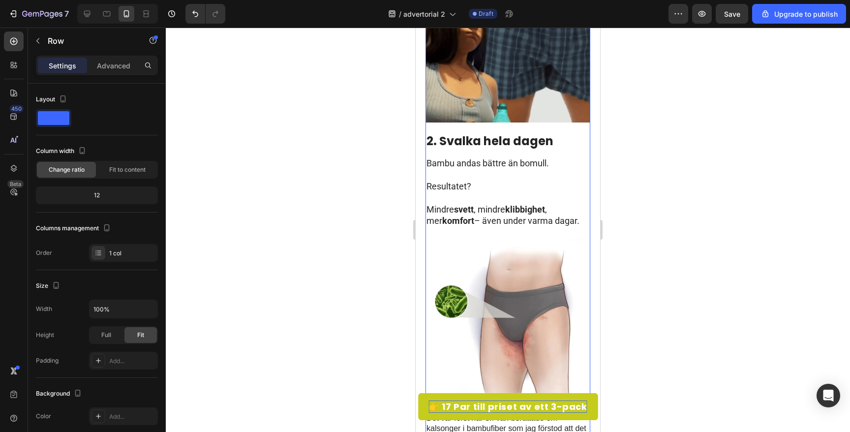
scroll to position [556, 0]
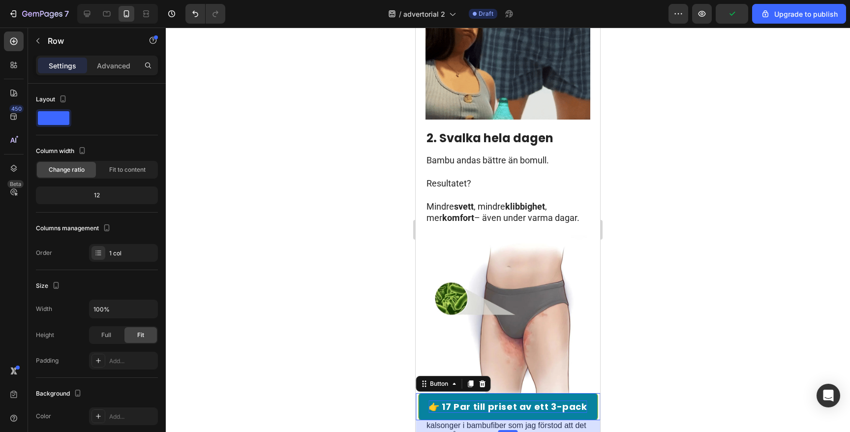
click at [423, 404] on link "👉 17 Par till priset av ett 3-pack" at bounding box center [508, 406] width 180 height 27
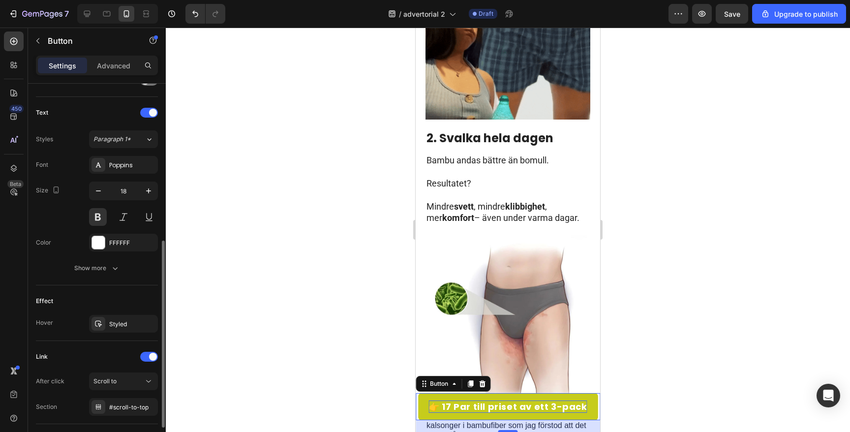
scroll to position [316, 0]
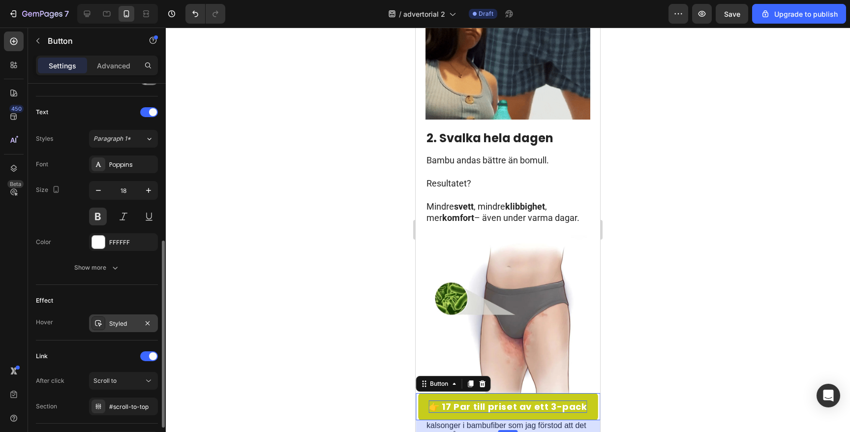
click at [124, 325] on div "Styled" at bounding box center [123, 323] width 29 height 9
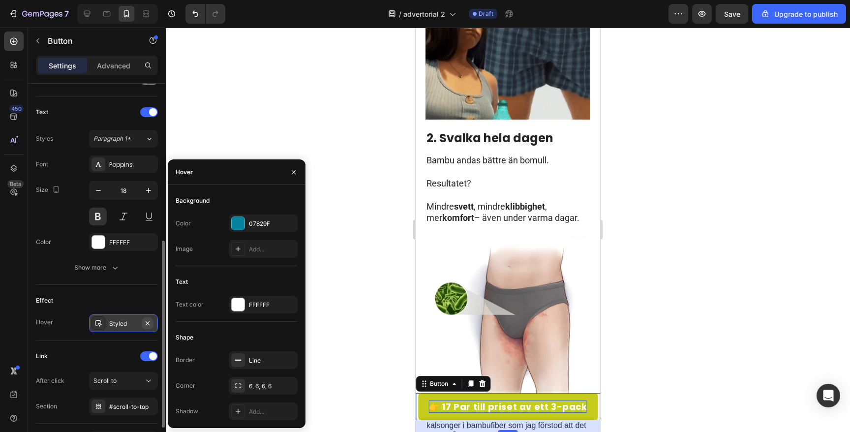
click at [148, 324] on icon "button" at bounding box center [148, 323] width 8 height 8
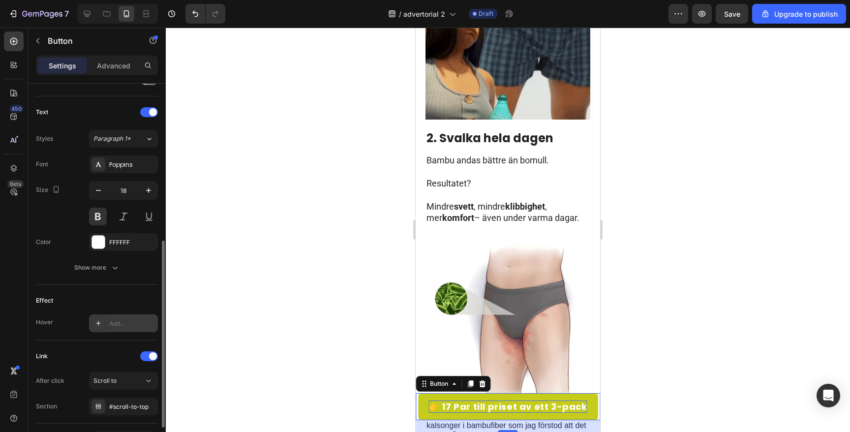
click at [118, 320] on div "Add..." at bounding box center [132, 323] width 46 height 9
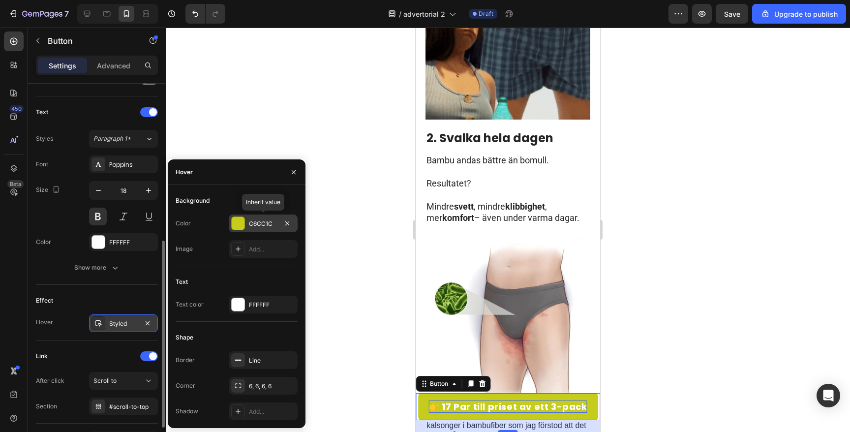
click at [271, 222] on div "C6CC1C" at bounding box center [263, 223] width 29 height 9
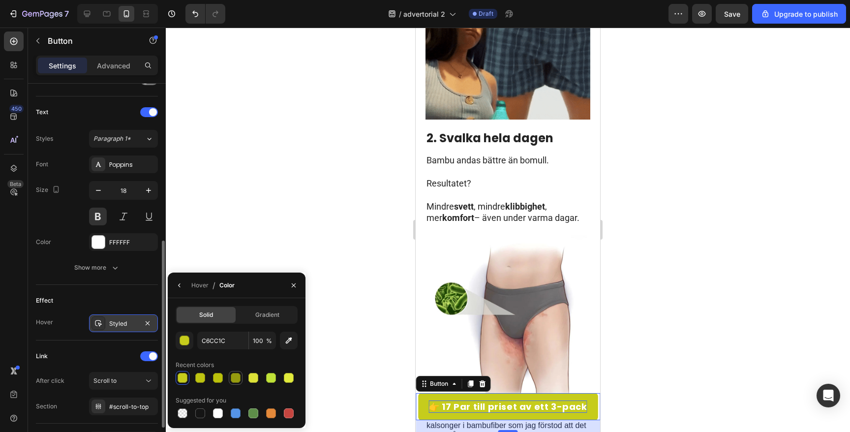
click at [235, 379] on div at bounding box center [236, 378] width 10 height 10
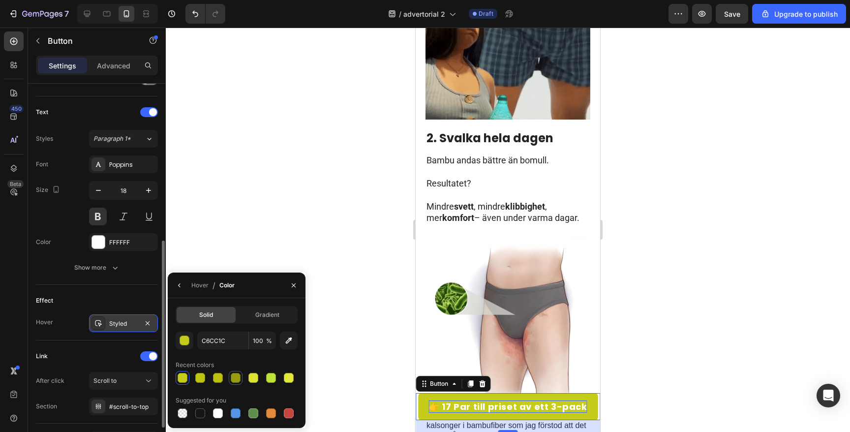
type input "969B0F"
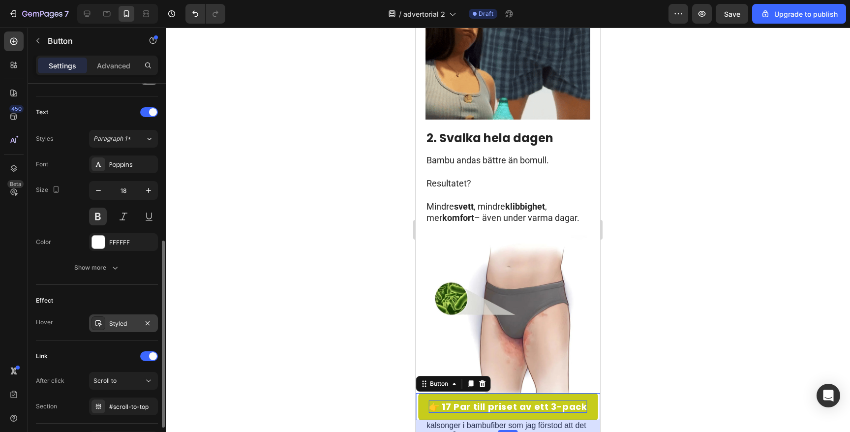
click at [317, 254] on div at bounding box center [508, 230] width 684 height 404
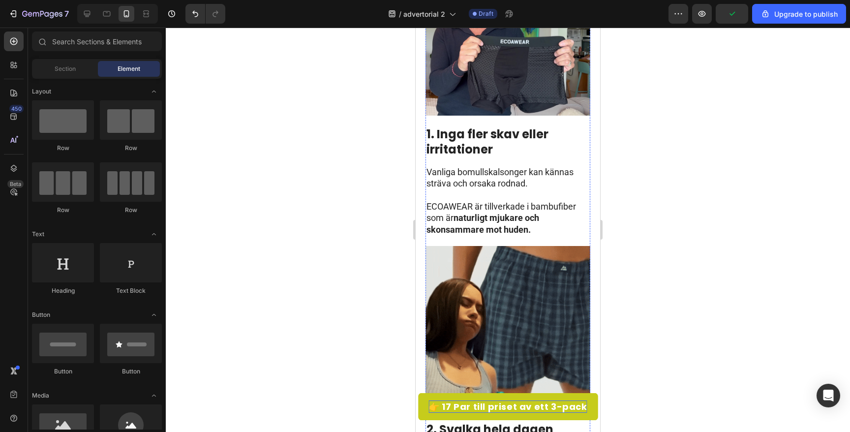
scroll to position [184, 0]
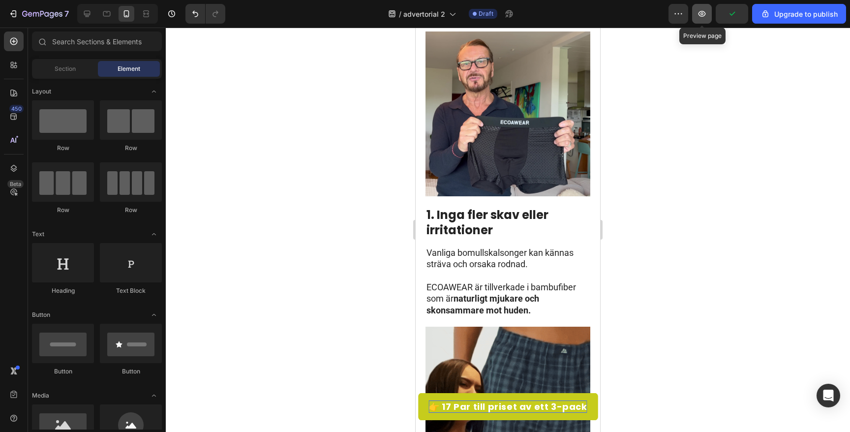
click at [705, 10] on icon "button" at bounding box center [702, 14] width 10 height 10
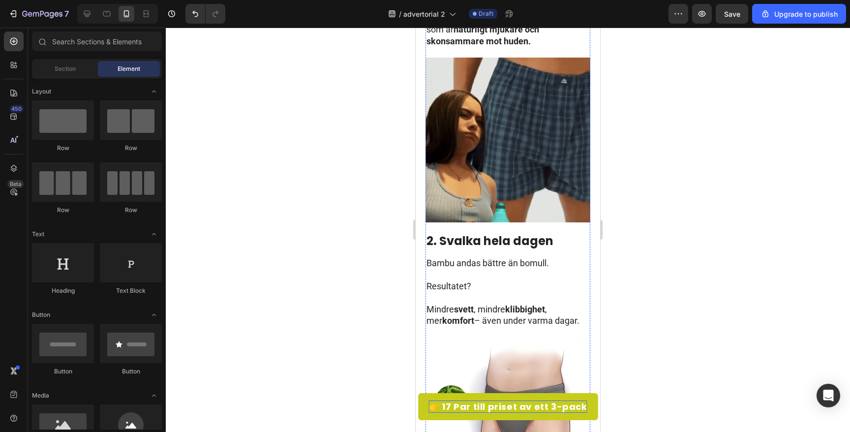
scroll to position [470, 0]
